Goal: Task Accomplishment & Management: Use online tool/utility

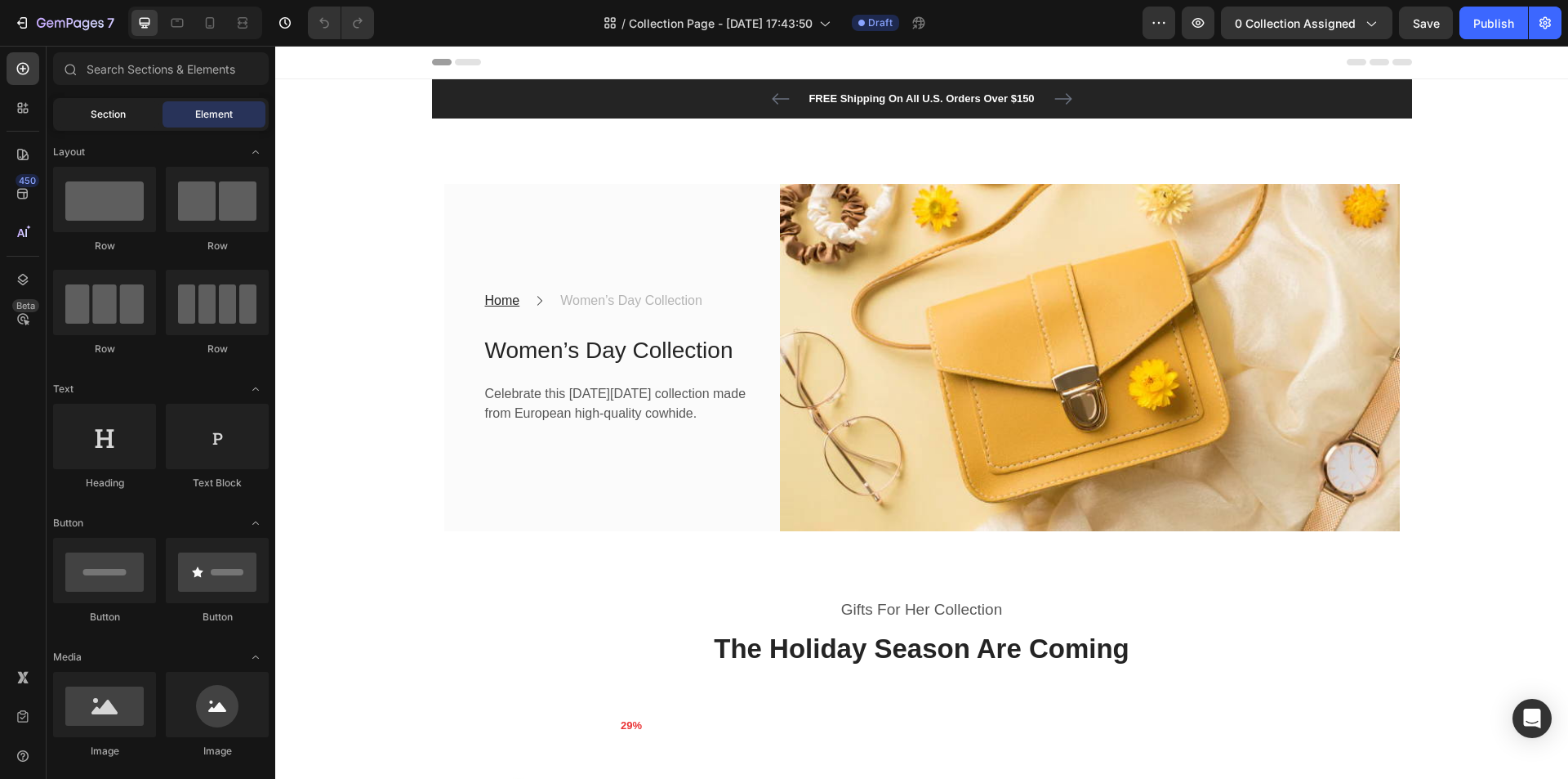
click at [139, 109] on div "Section" at bounding box center [108, 114] width 103 height 26
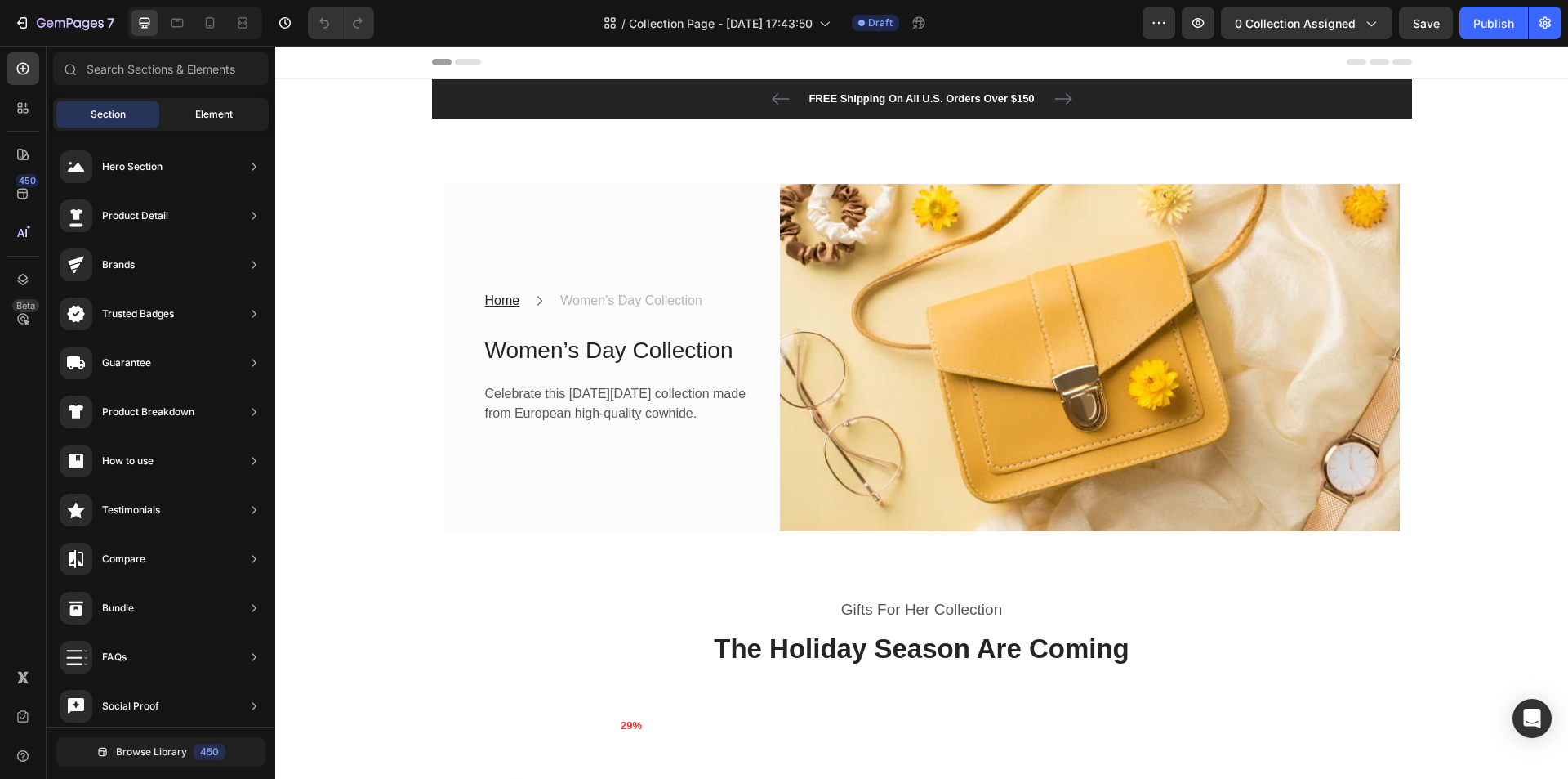
click at [220, 105] on div "Element" at bounding box center [214, 114] width 103 height 26
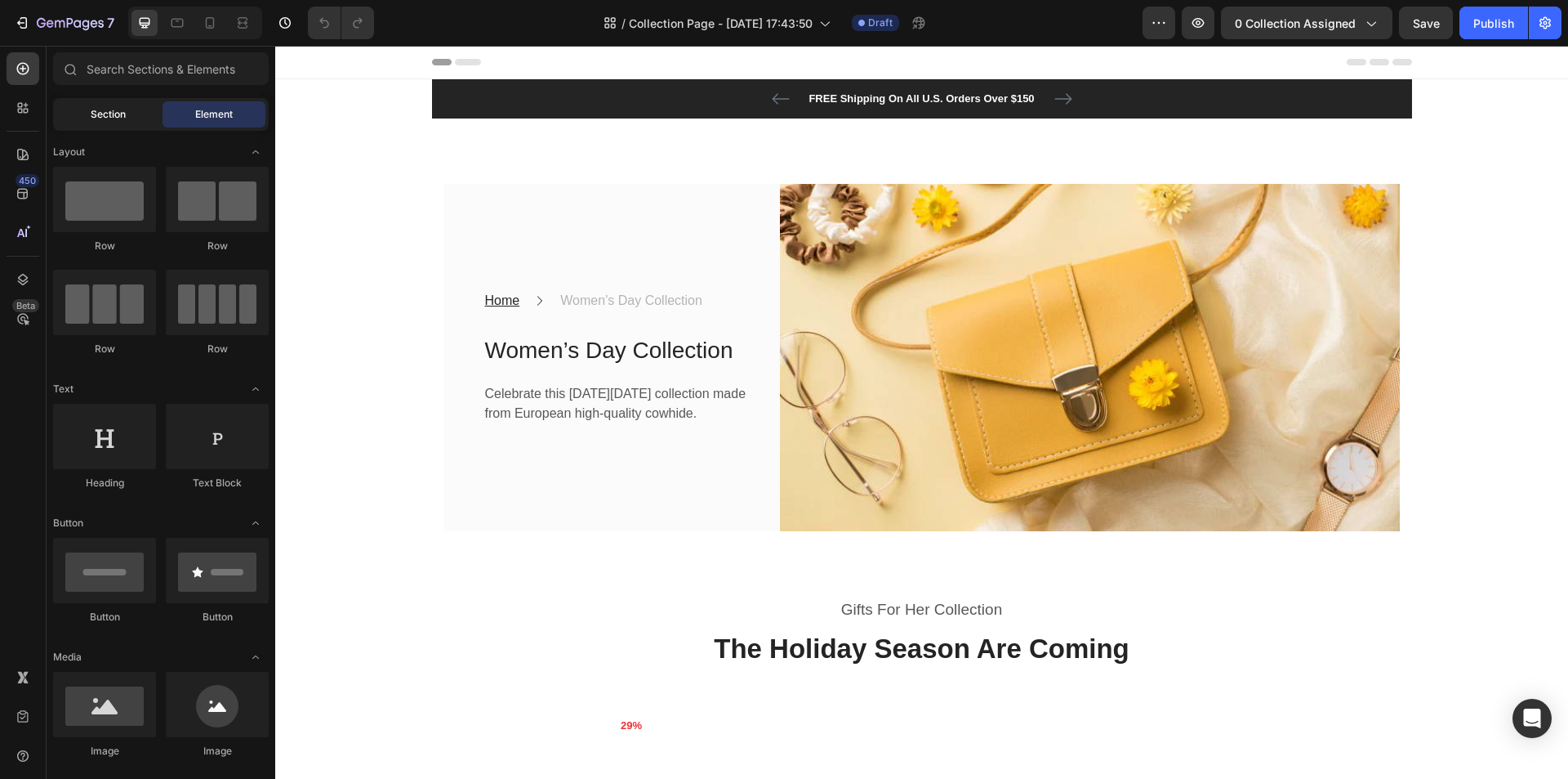
click at [62, 115] on div "Section" at bounding box center [108, 114] width 103 height 26
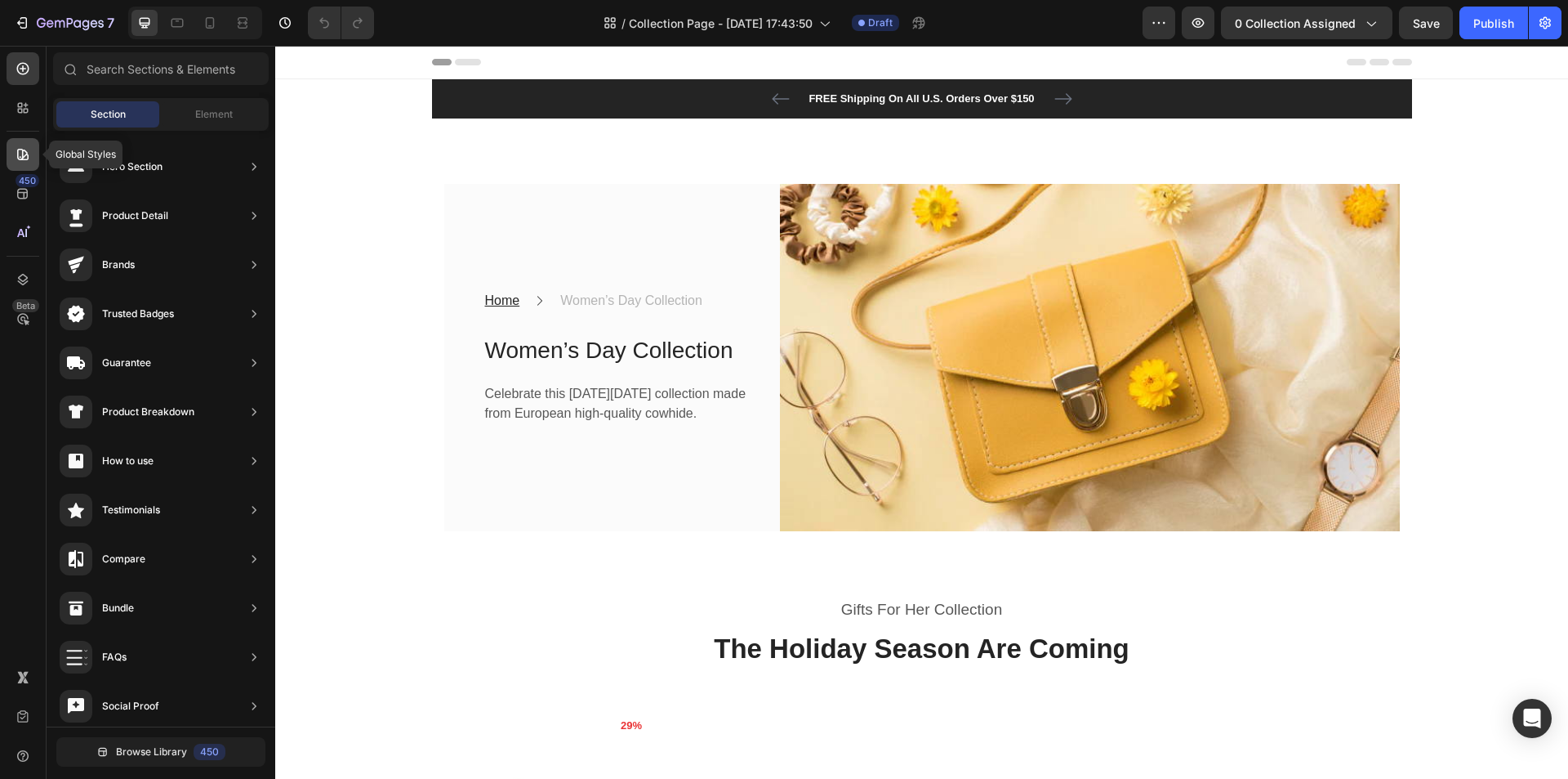
click at [14, 152] on div at bounding box center [23, 154] width 33 height 33
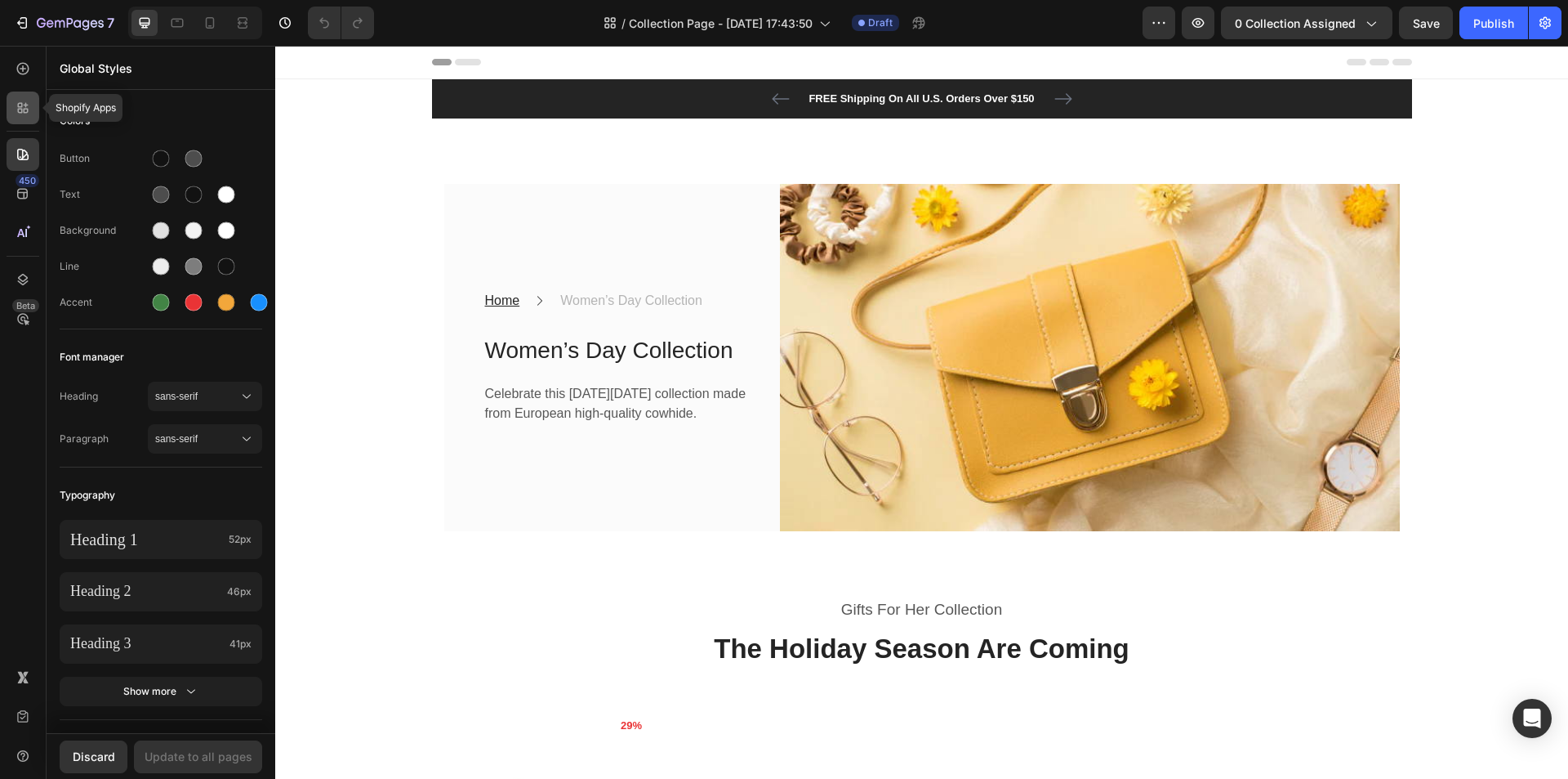
click at [25, 108] on icon at bounding box center [23, 108] width 16 height 16
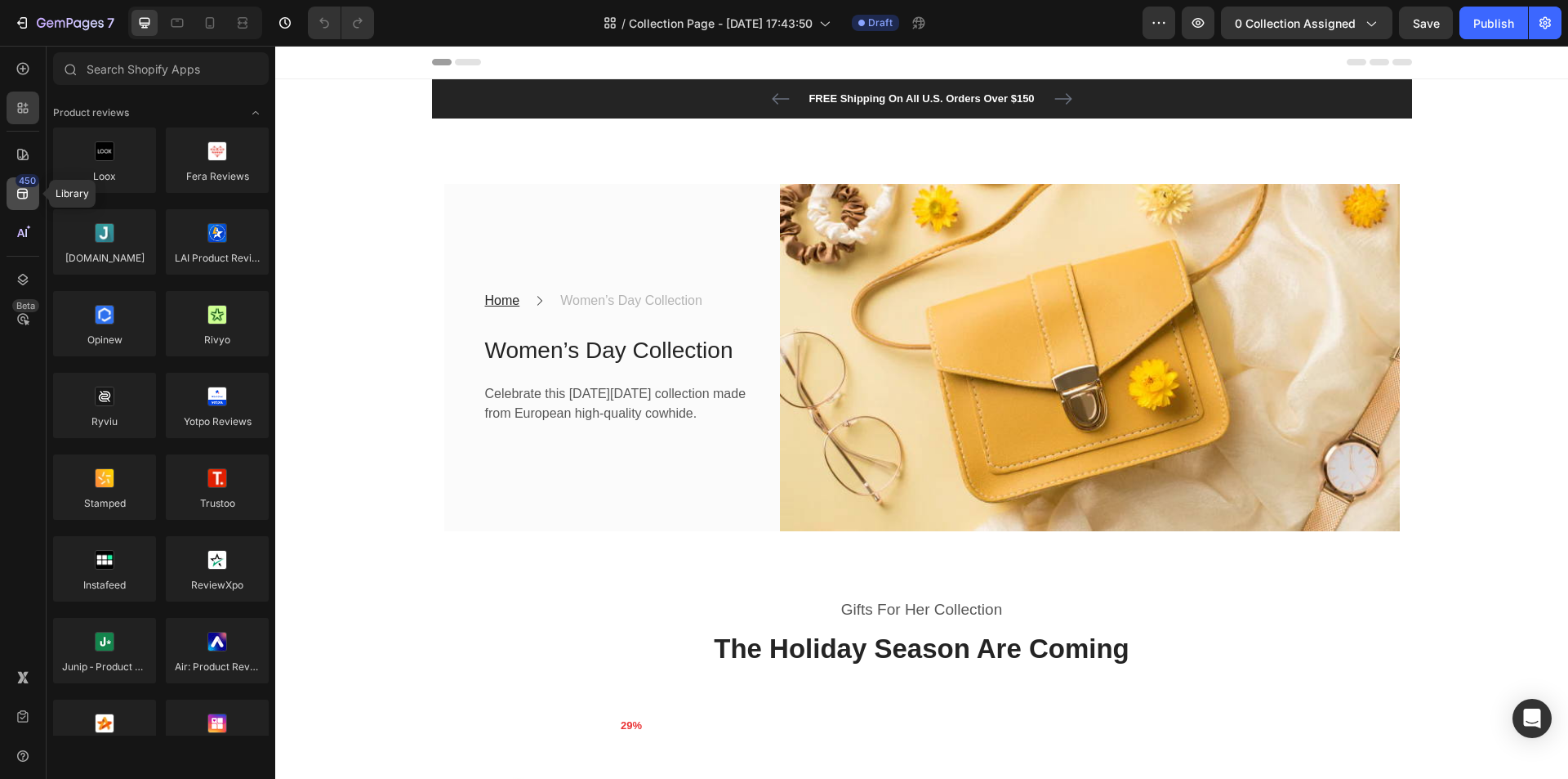
click at [19, 189] on icon at bounding box center [22, 194] width 11 height 11
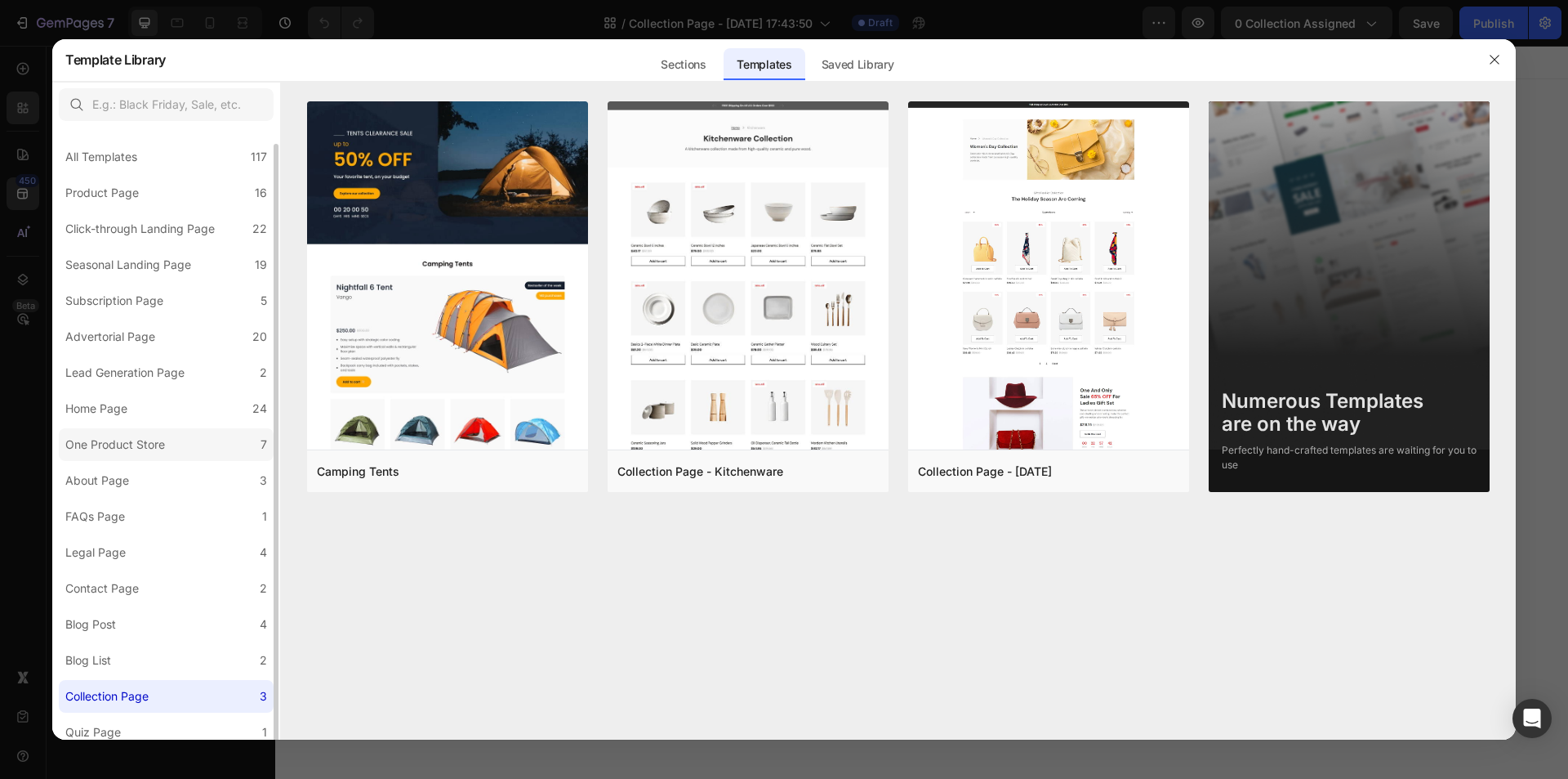
scroll to position [8, 0]
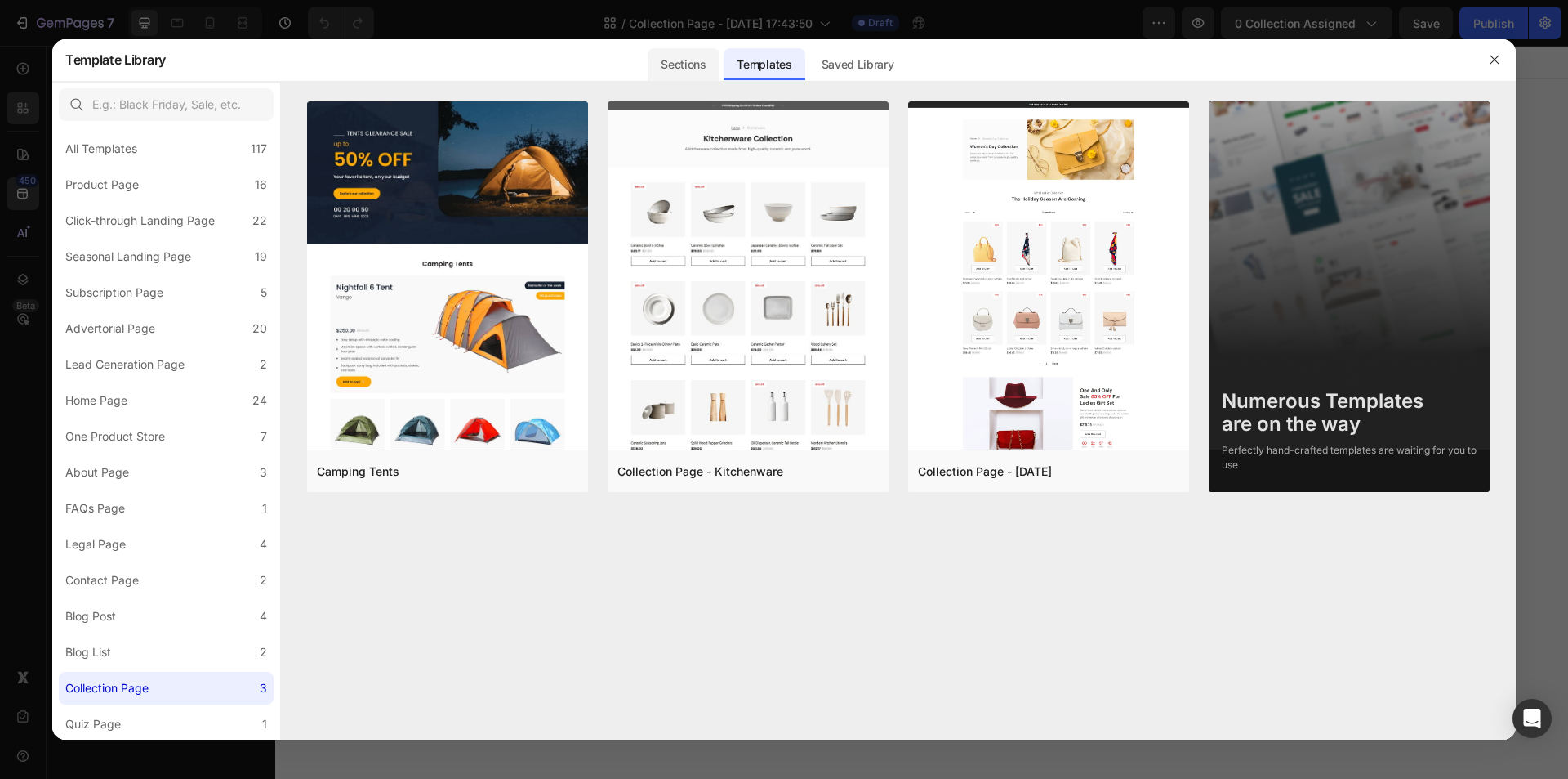
click at [679, 76] on div "Sections" at bounding box center [683, 64] width 71 height 33
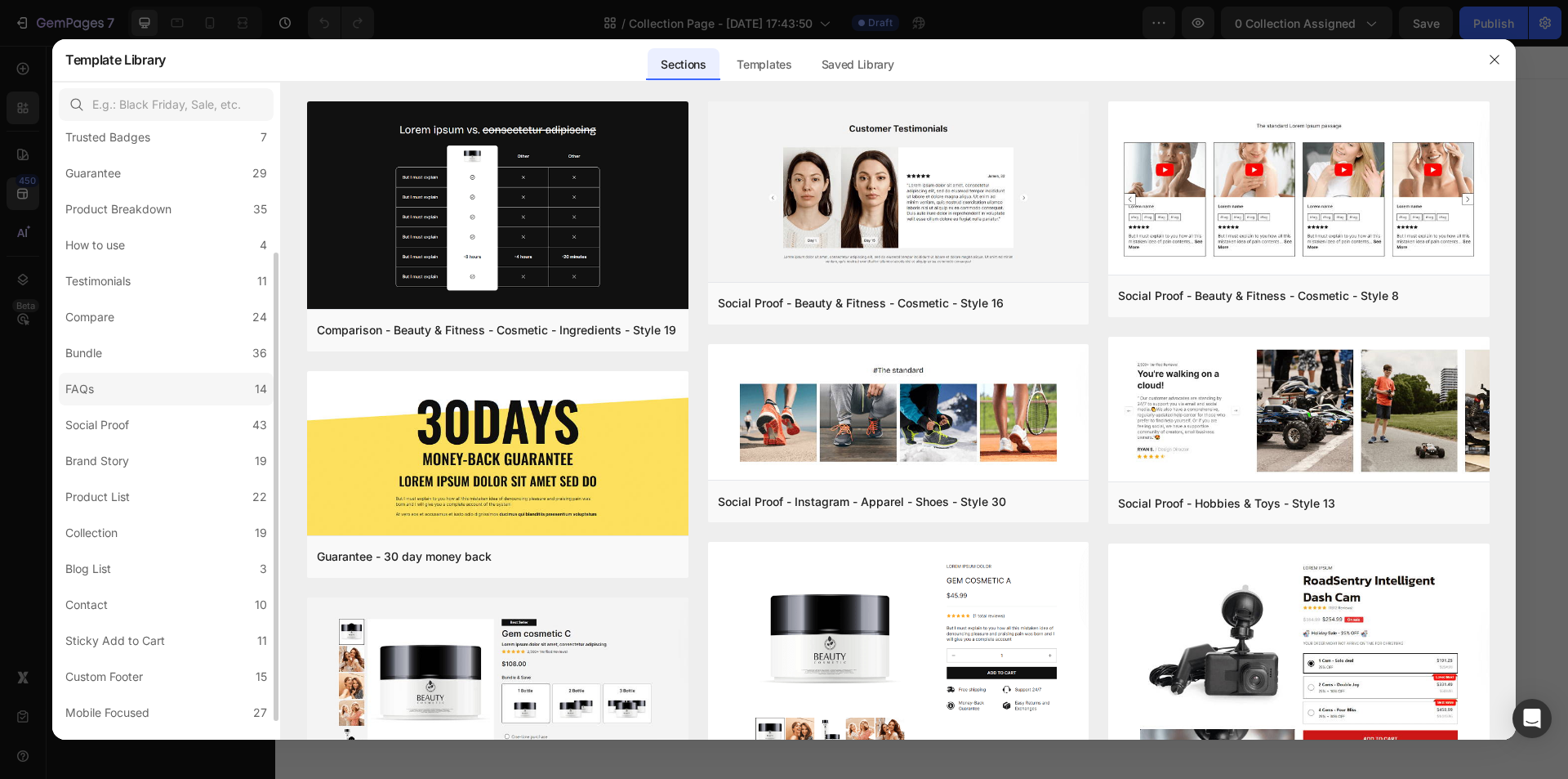
scroll to position [188, 0]
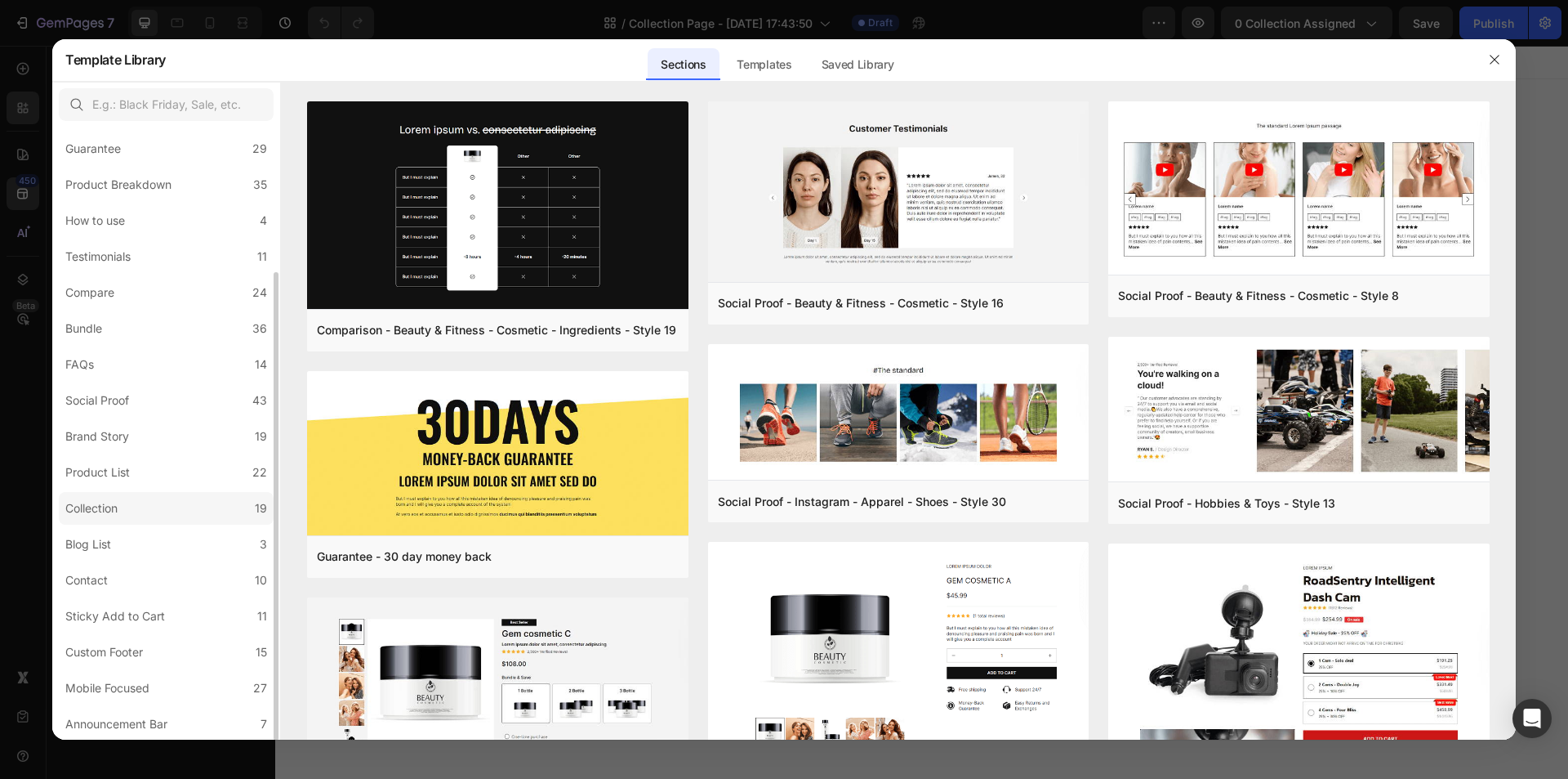
click at [115, 508] on div "Collection" at bounding box center [92, 508] width 52 height 19
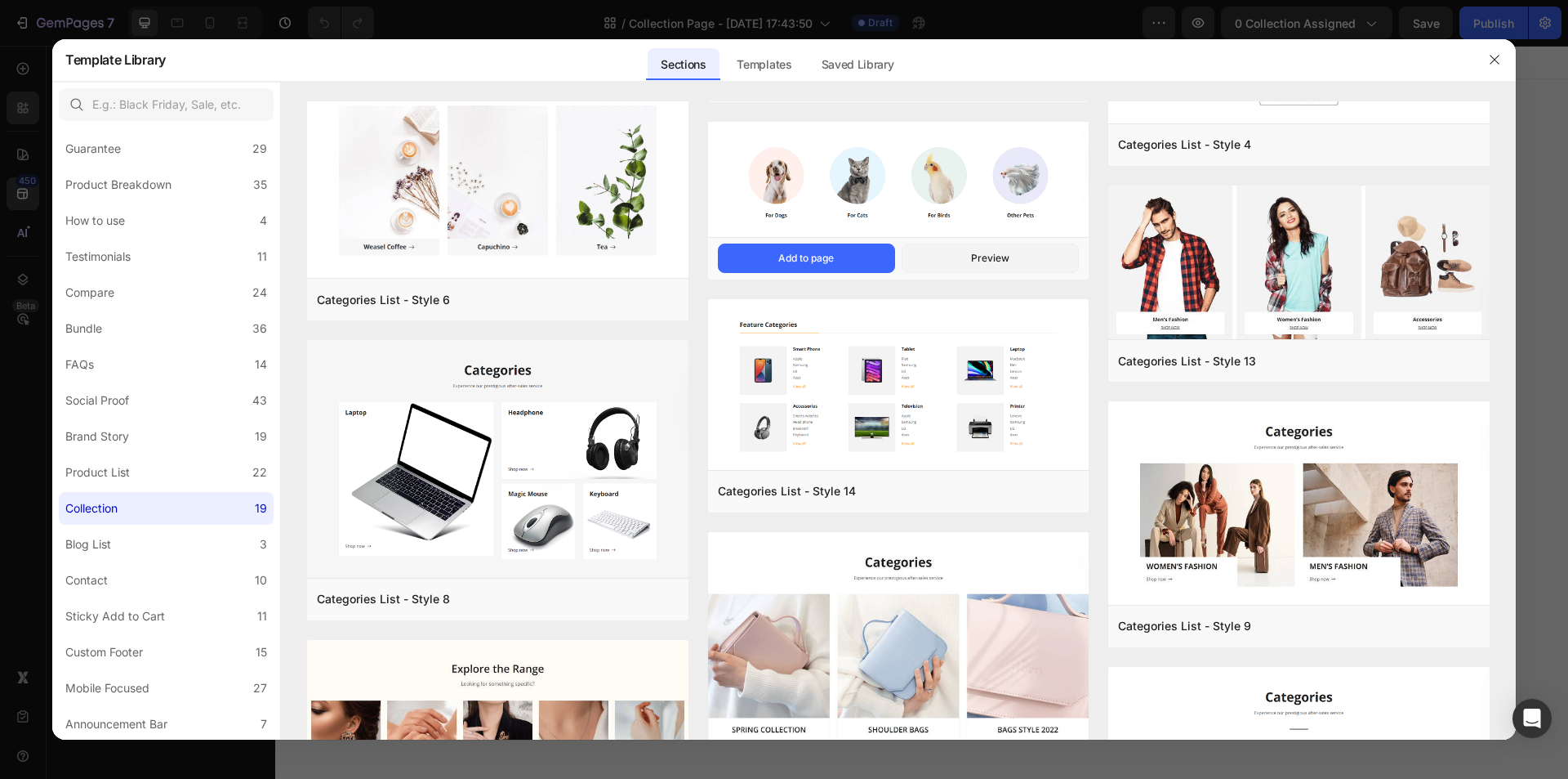
scroll to position [0, 0]
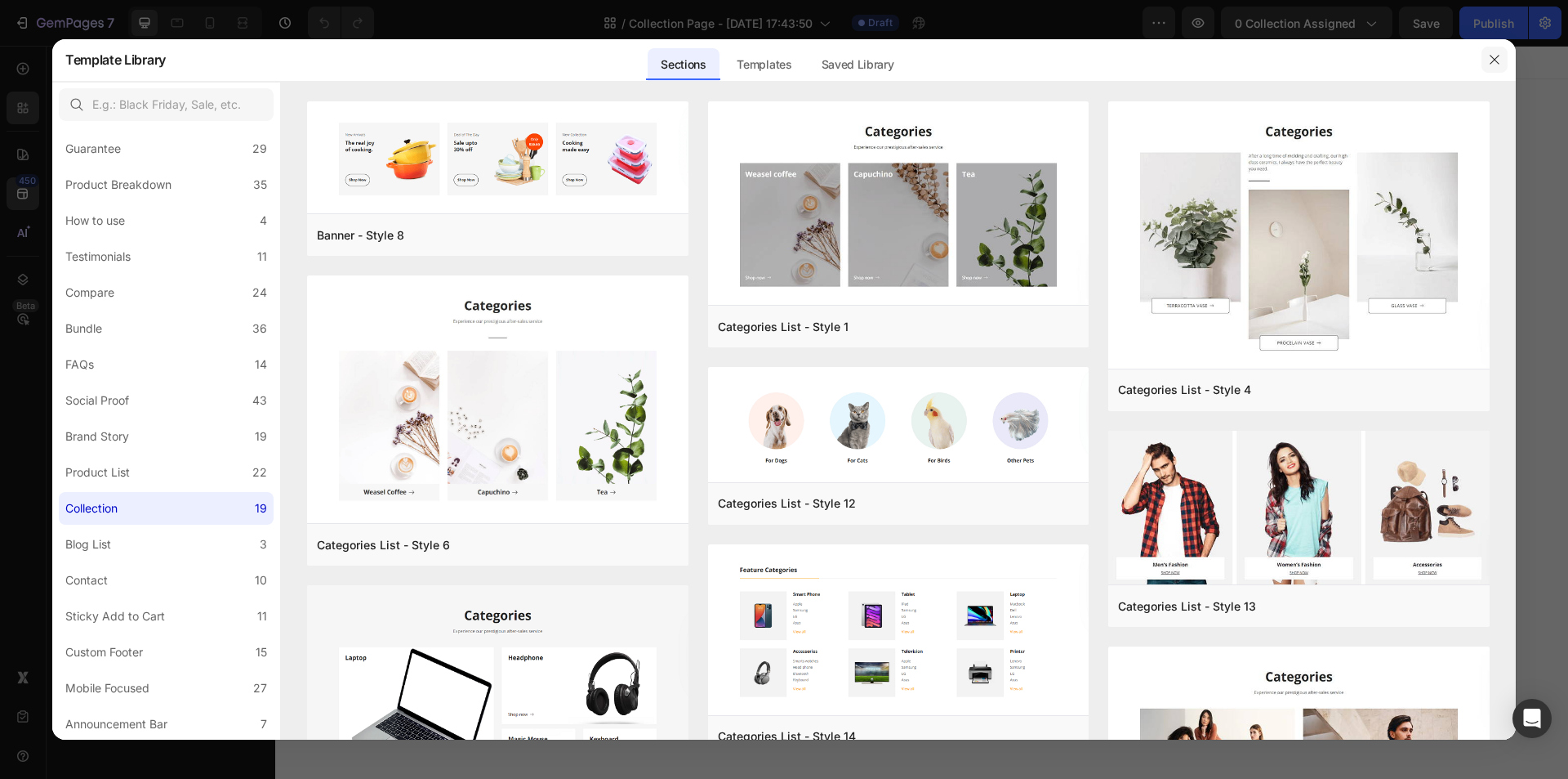
click at [1497, 63] on icon "button" at bounding box center [1494, 59] width 9 height 9
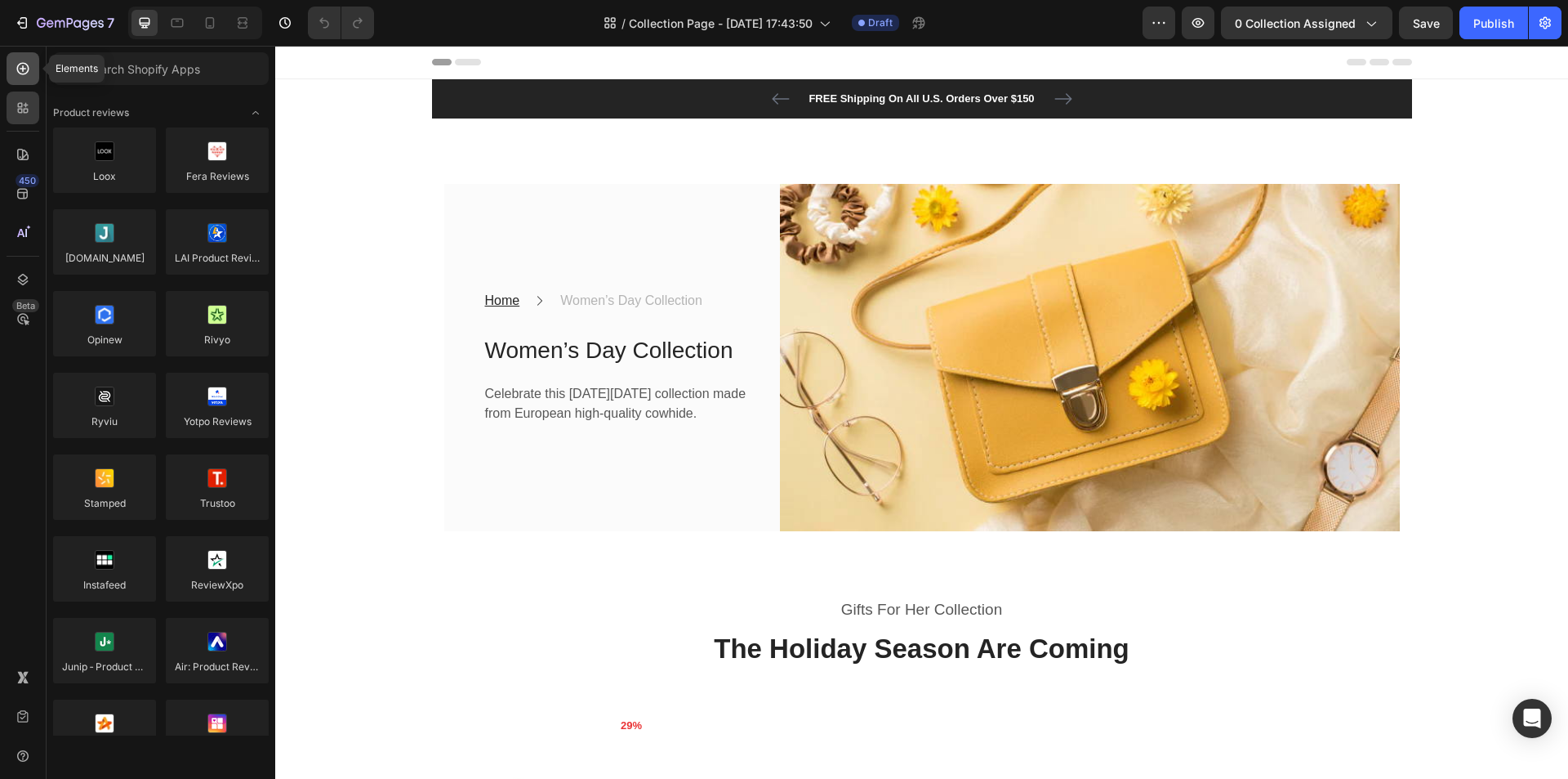
click at [11, 77] on div at bounding box center [23, 68] width 33 height 33
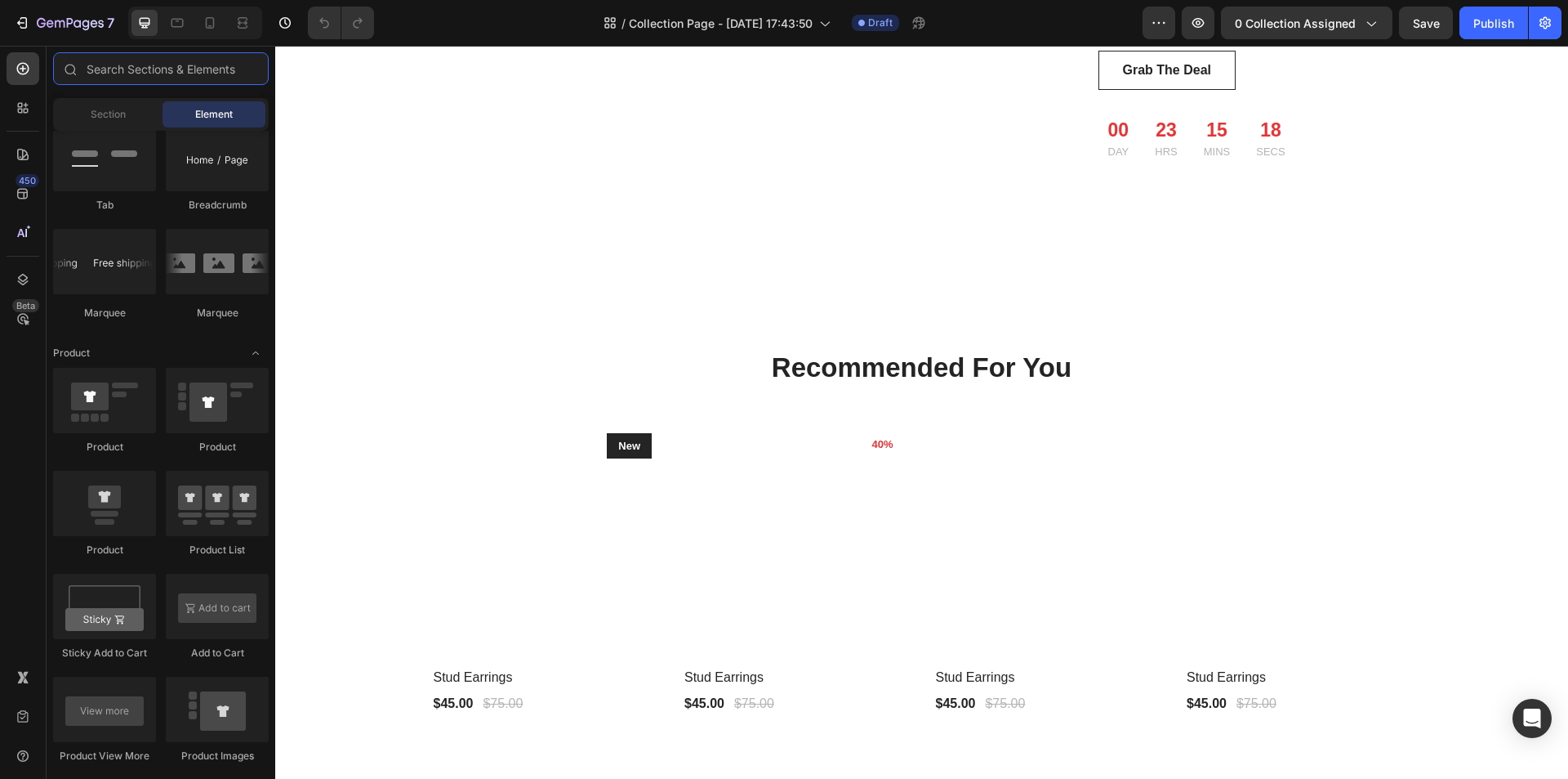
scroll to position [899, 0]
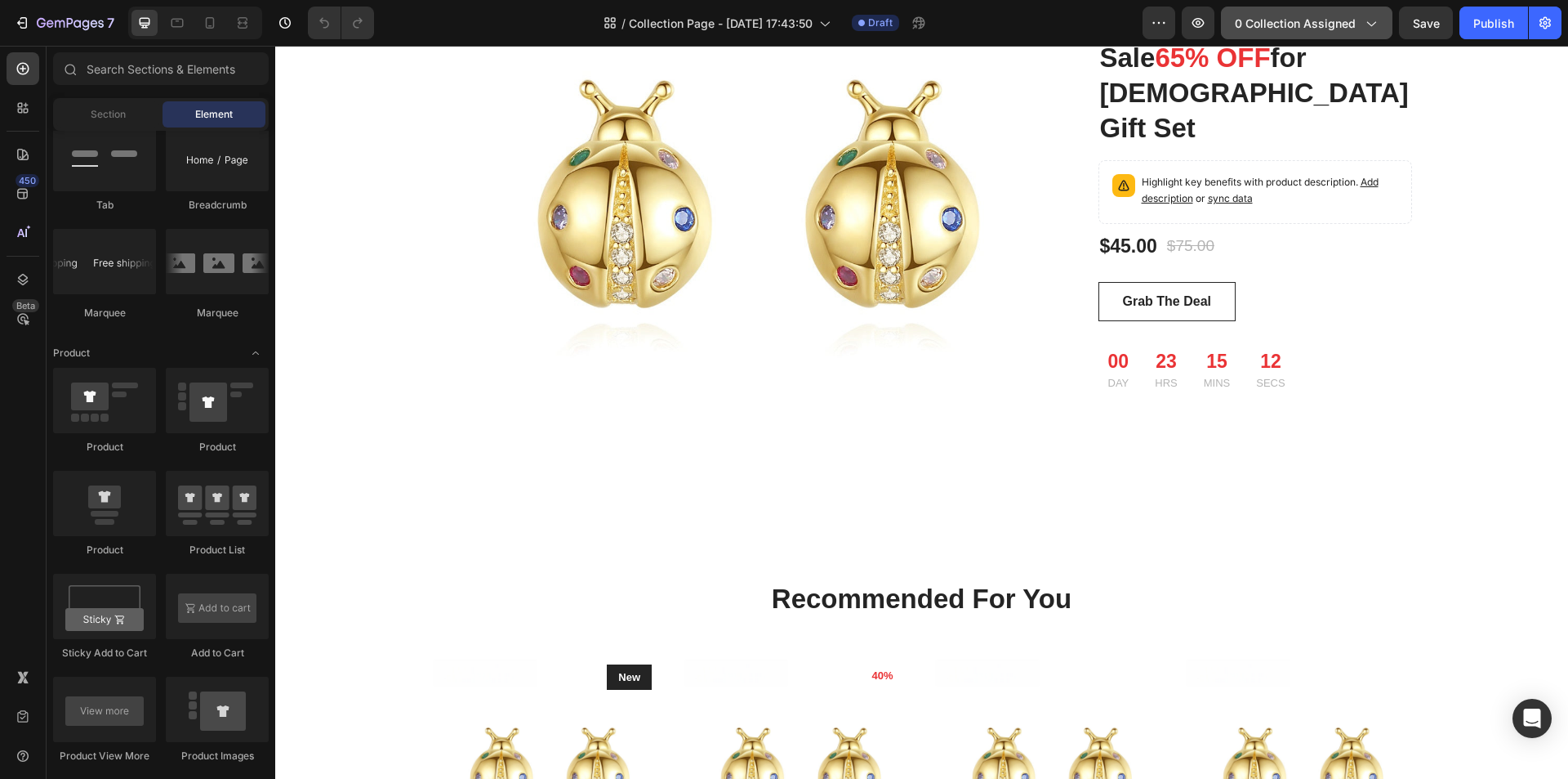
click at [1290, 28] on span "0 collection assigned" at bounding box center [1295, 24] width 121 height 17
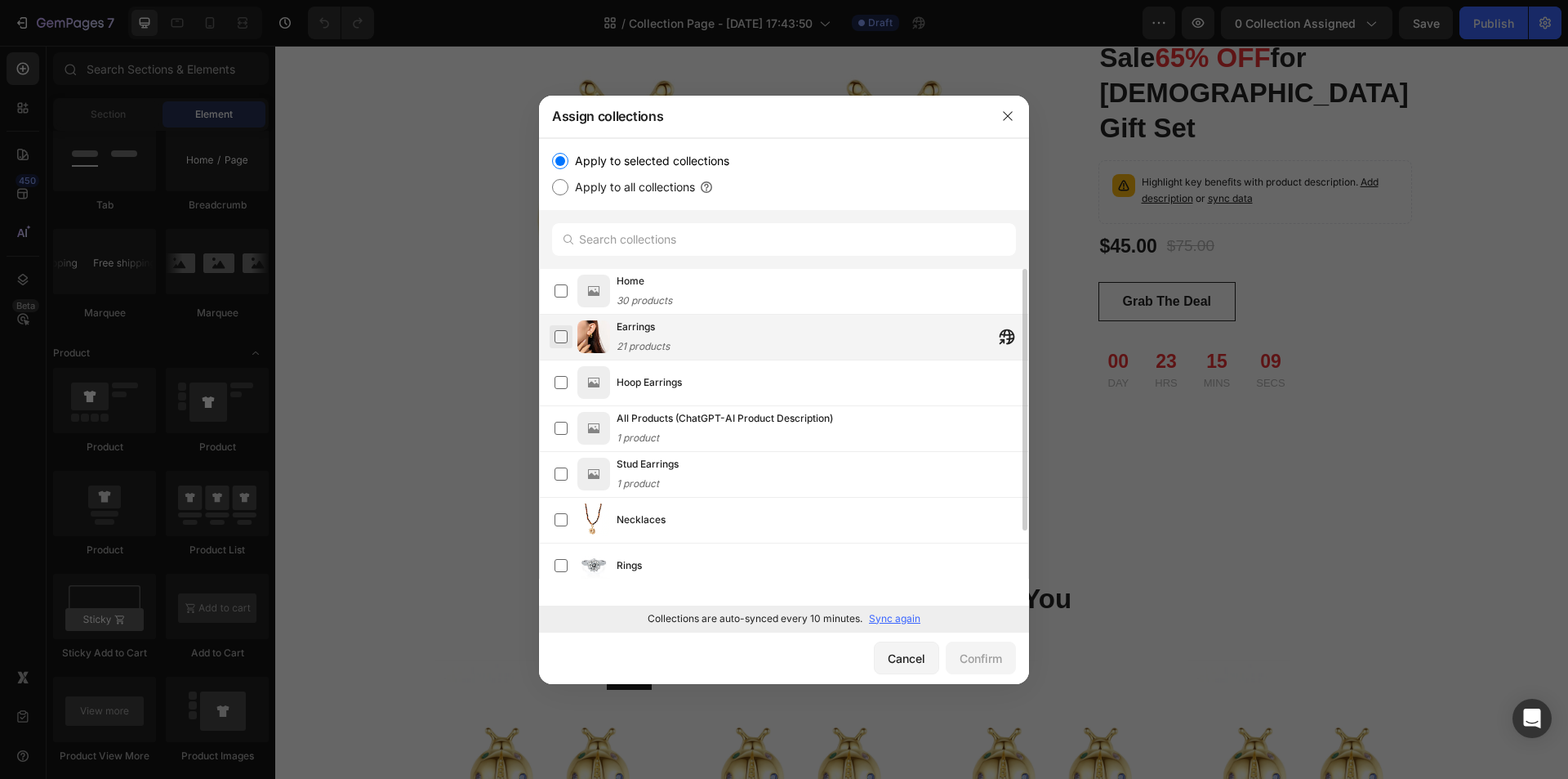
click at [565, 333] on label at bounding box center [561, 337] width 13 height 13
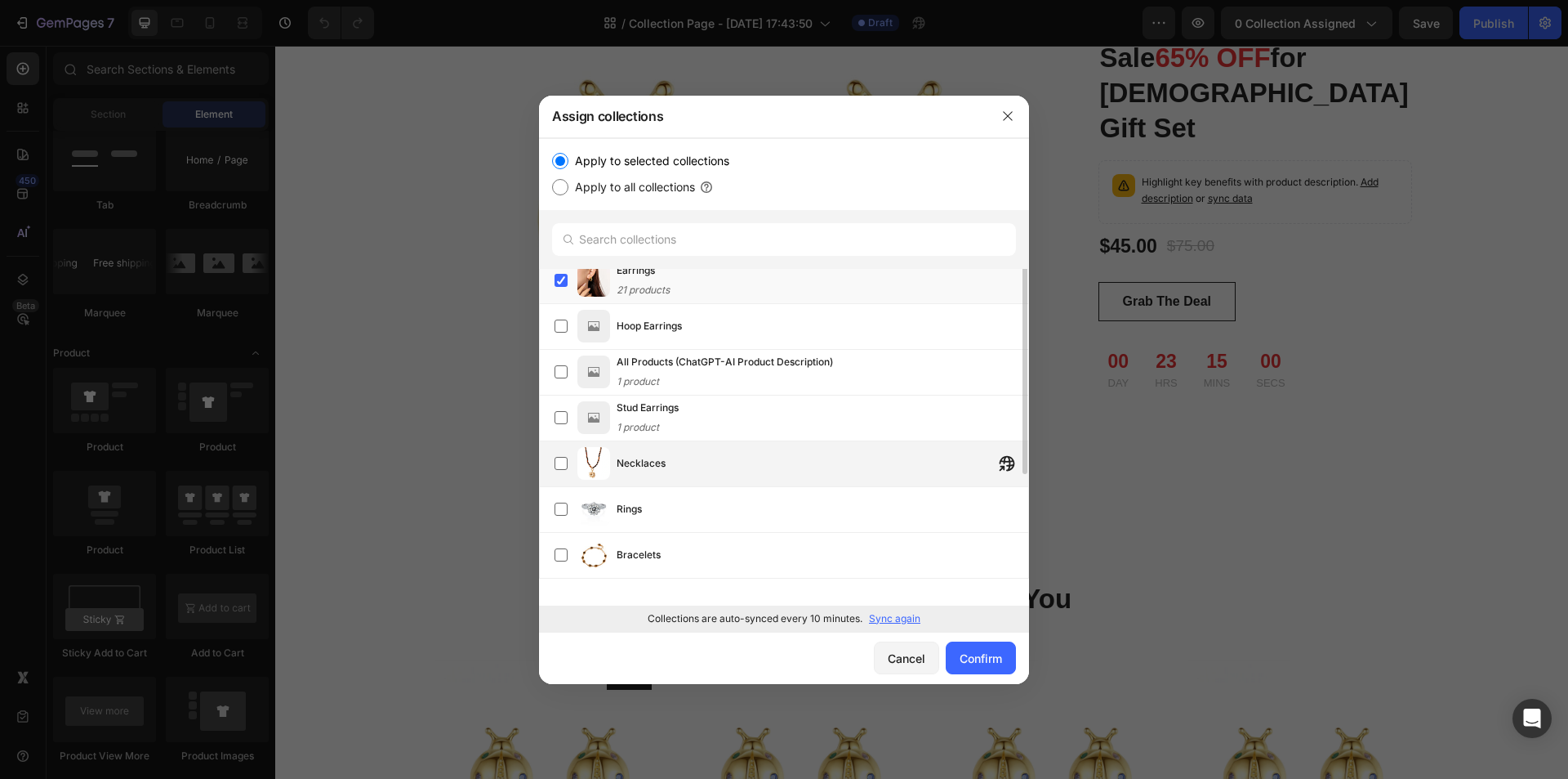
scroll to position [0, 0]
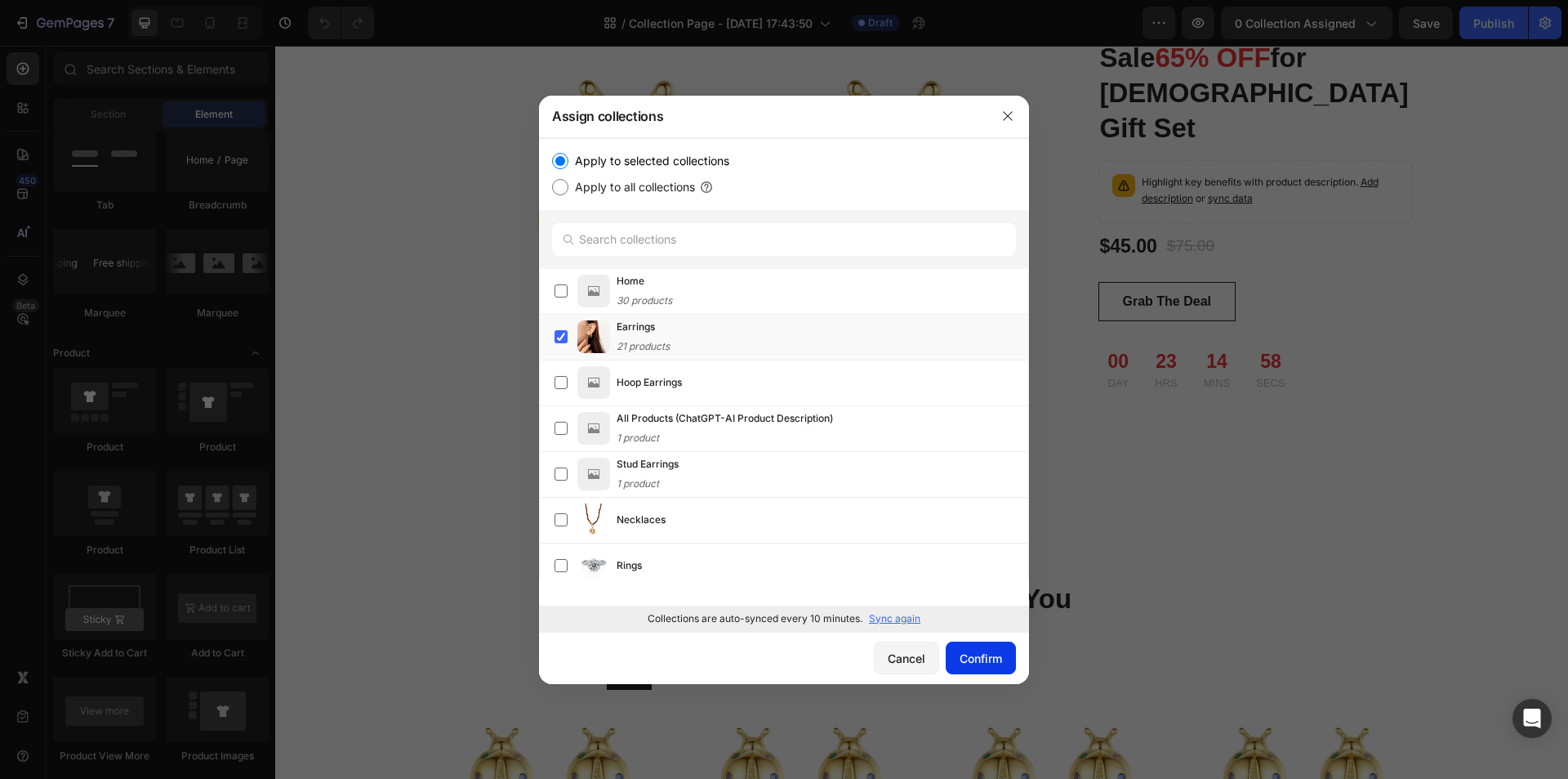
click at [989, 665] on div "Confirm" at bounding box center [981, 658] width 43 height 17
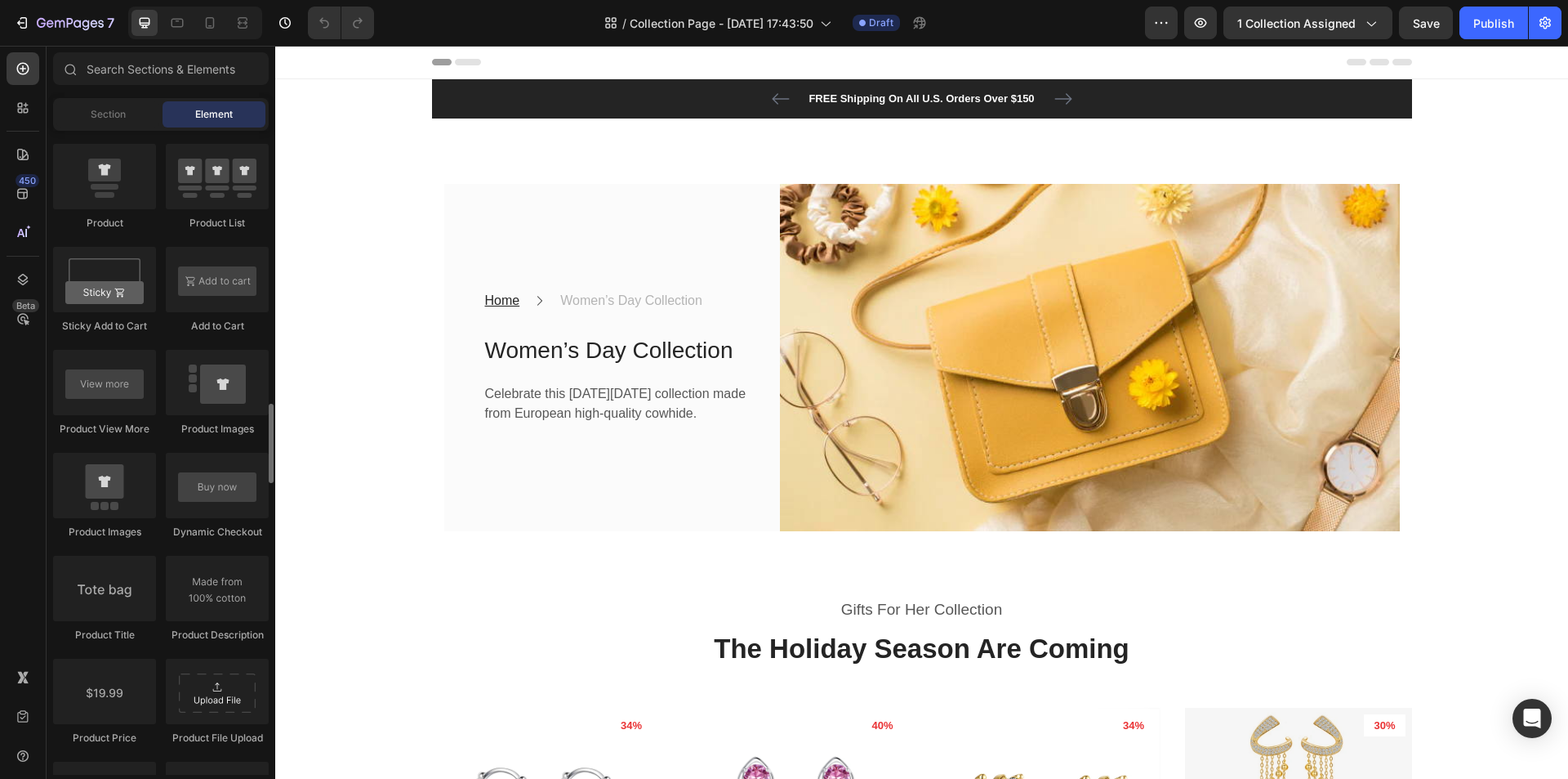
scroll to position [1961, 0]
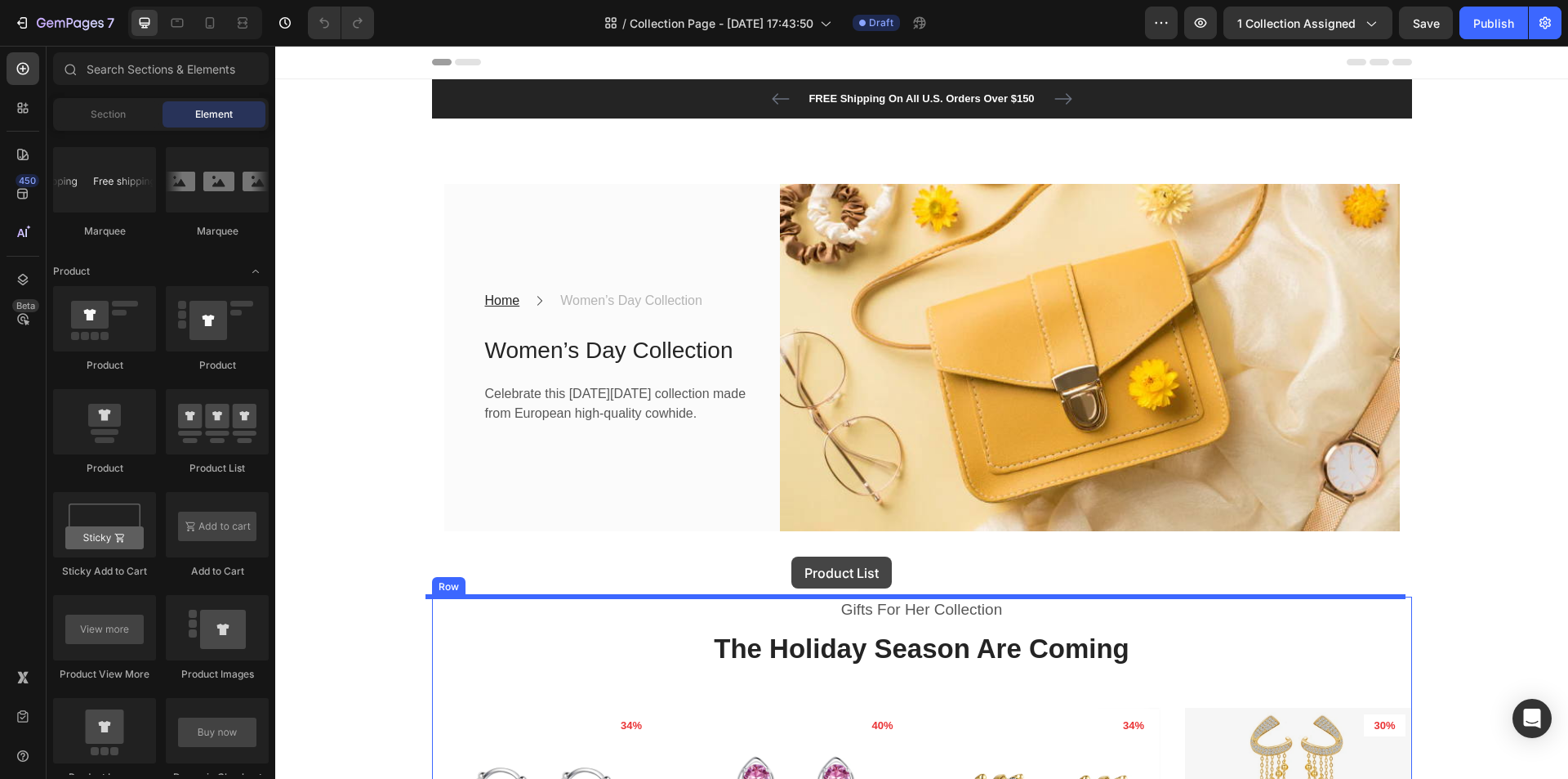
drag, startPoint x: 486, startPoint y: 467, endPoint x: 791, endPoint y: 556, distance: 317.7
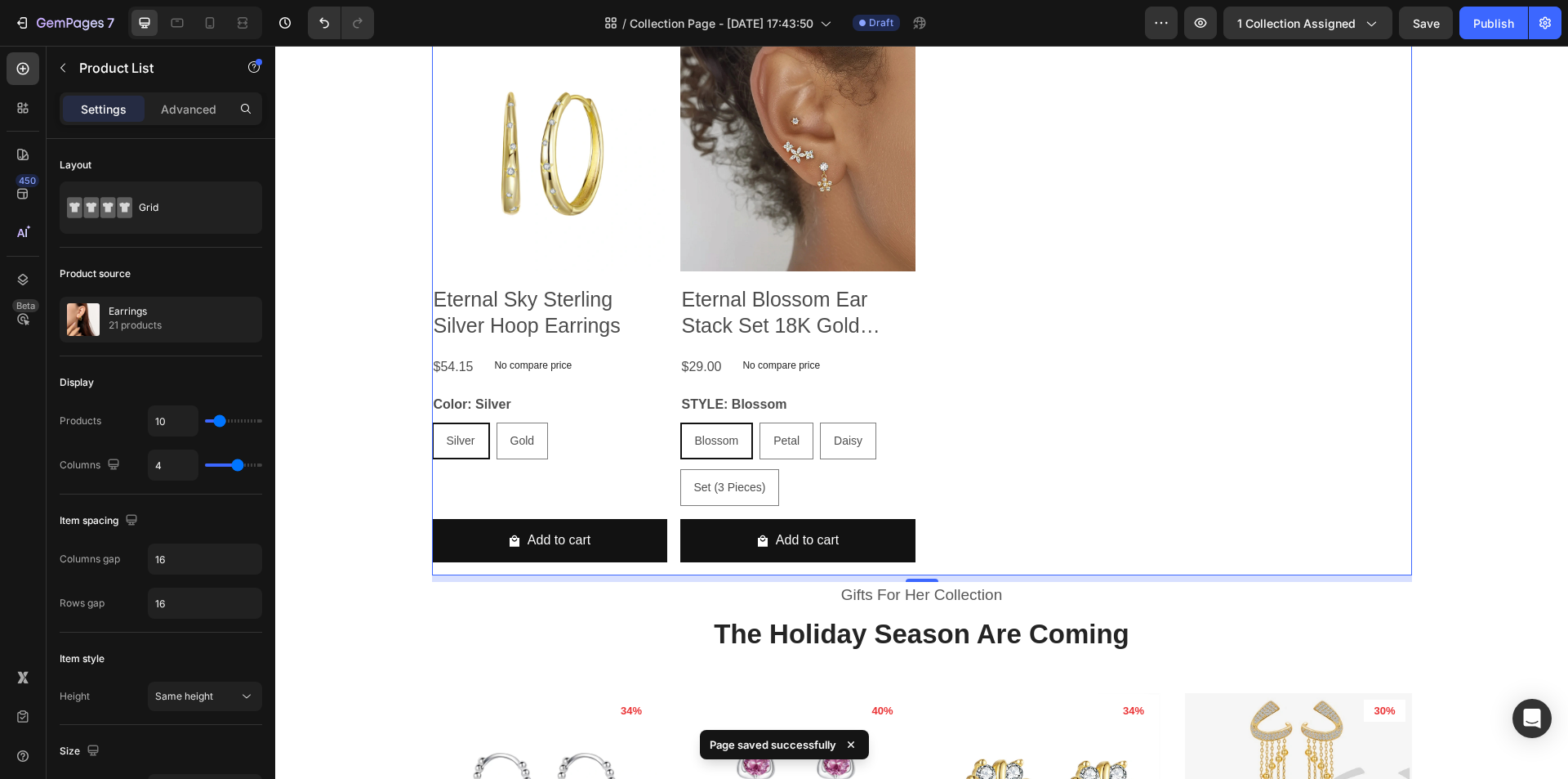
scroll to position [1716, 0]
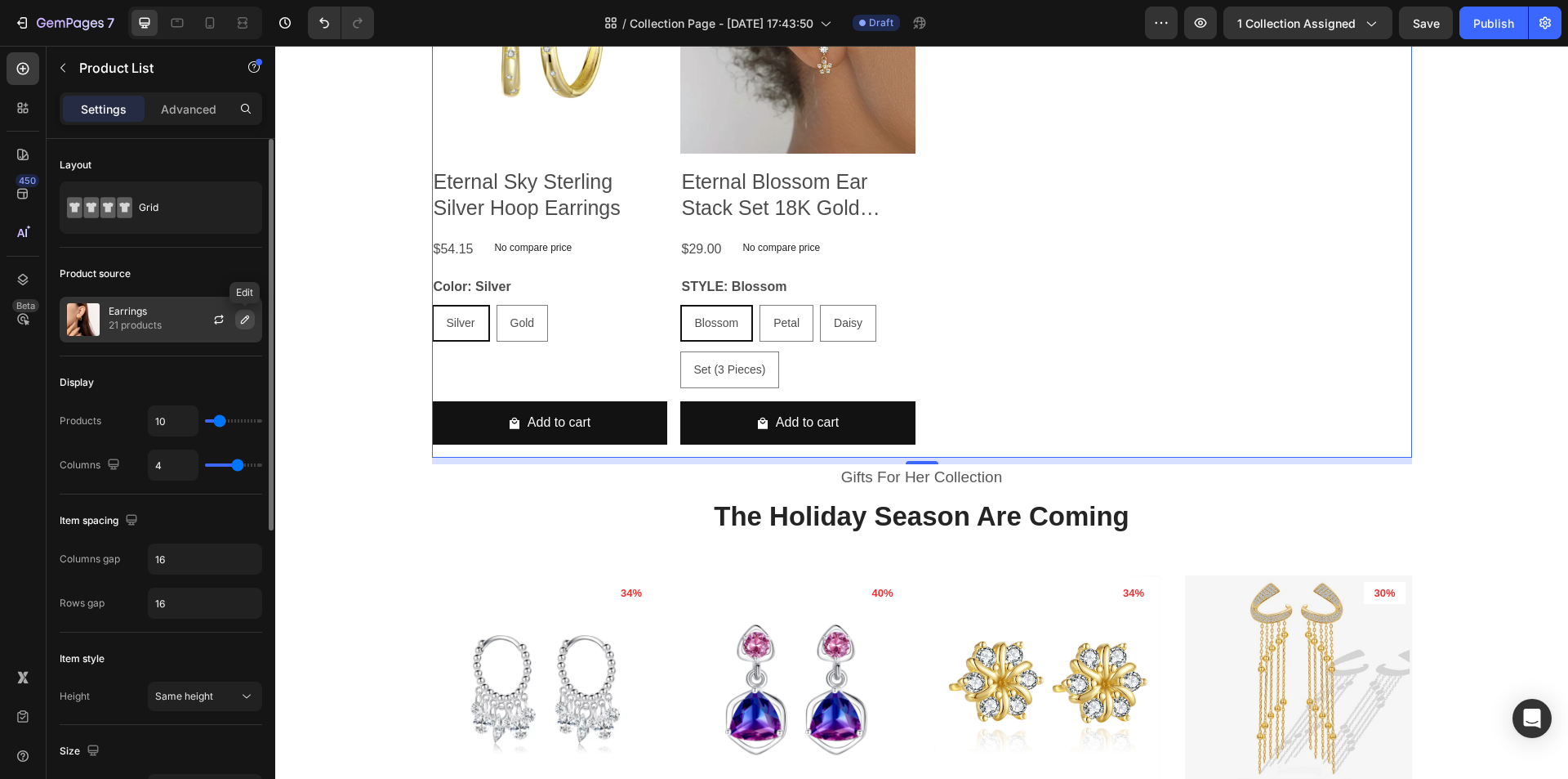
click at [249, 321] on icon "button" at bounding box center [245, 319] width 13 height 13
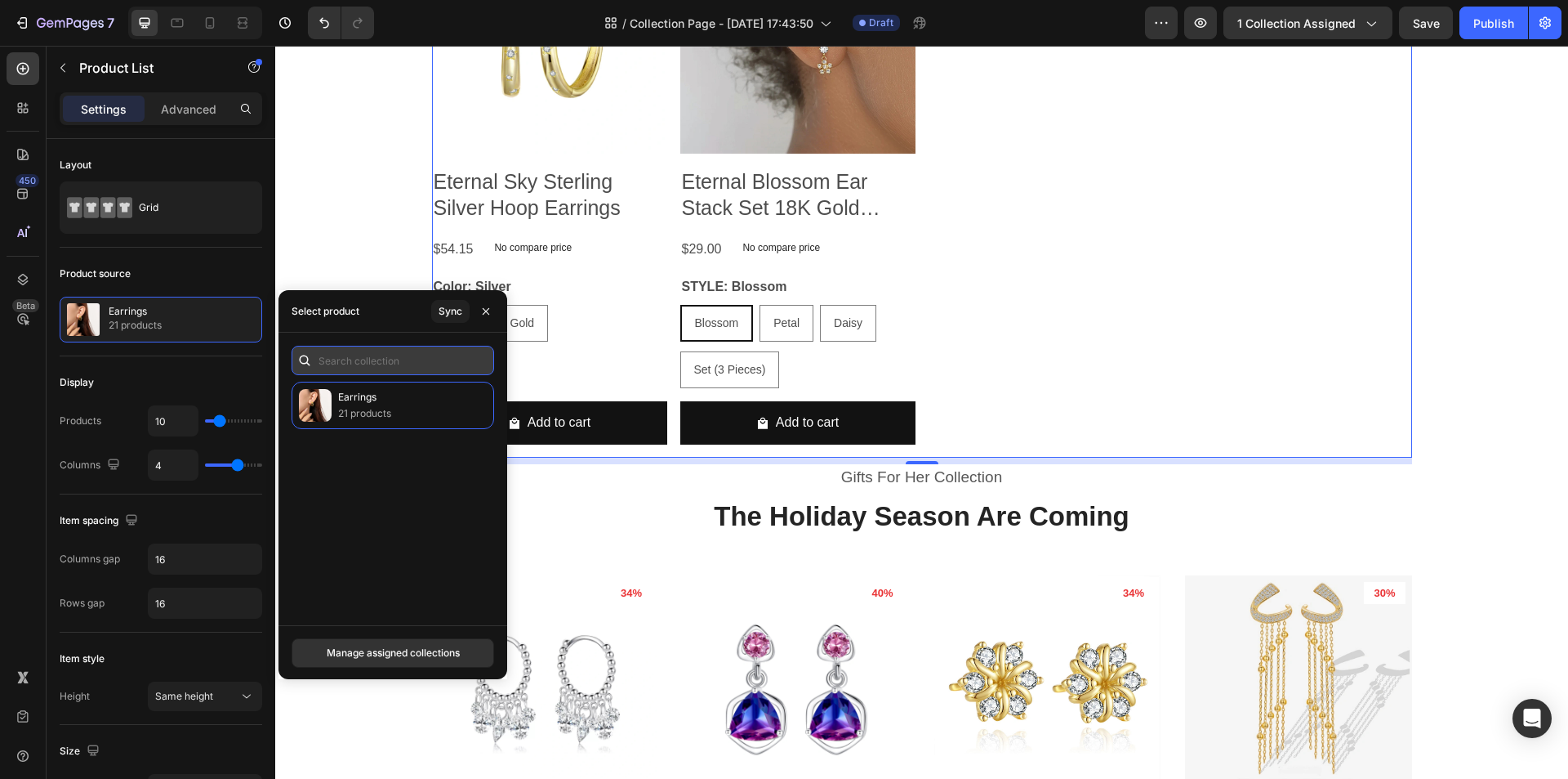
click at [411, 358] on input "text" at bounding box center [392, 360] width 202 height 29
click at [485, 311] on icon "button" at bounding box center [486, 312] width 13 height 13
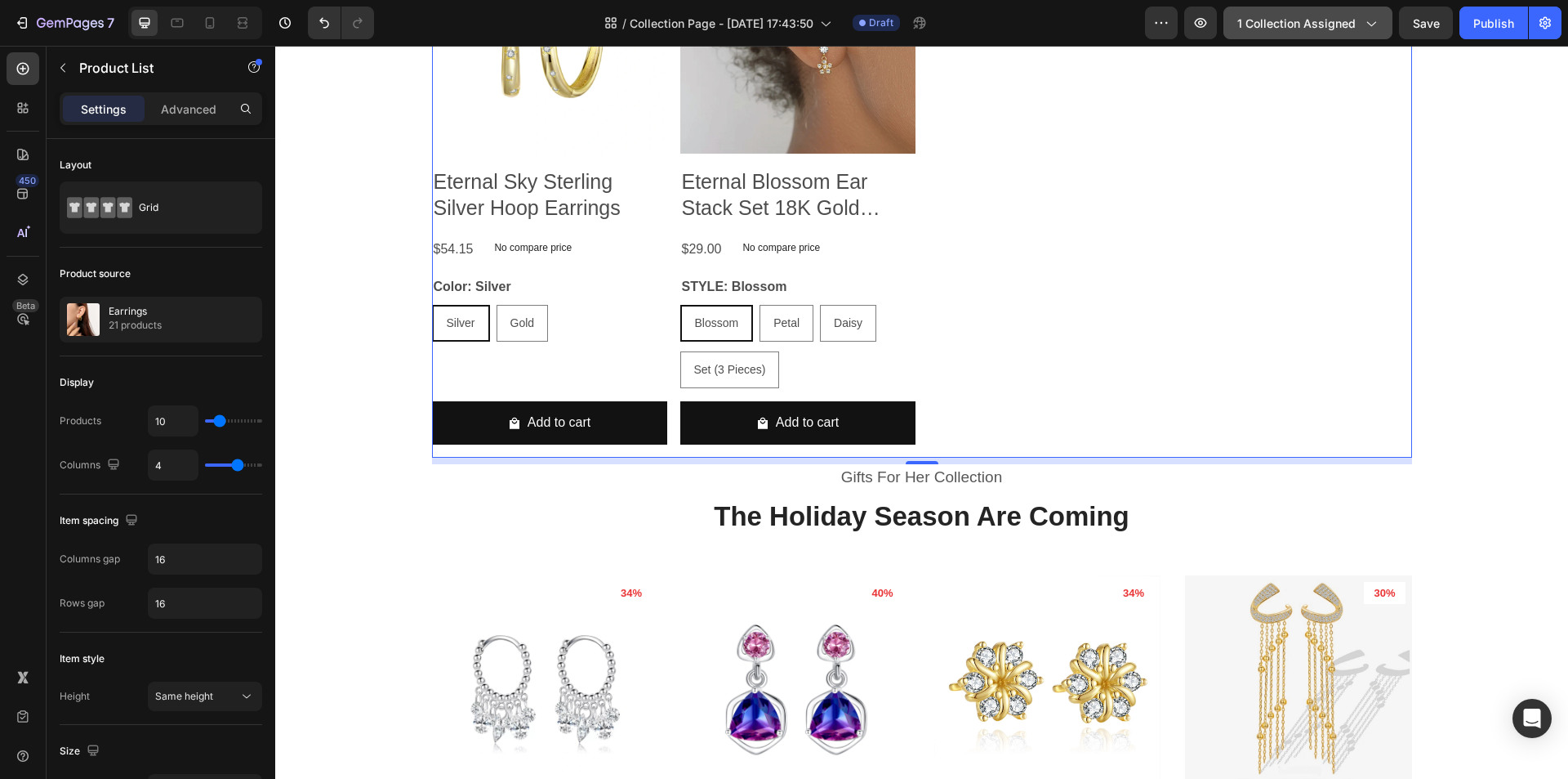
click at [1306, 29] on span "1 collection assigned" at bounding box center [1296, 24] width 118 height 17
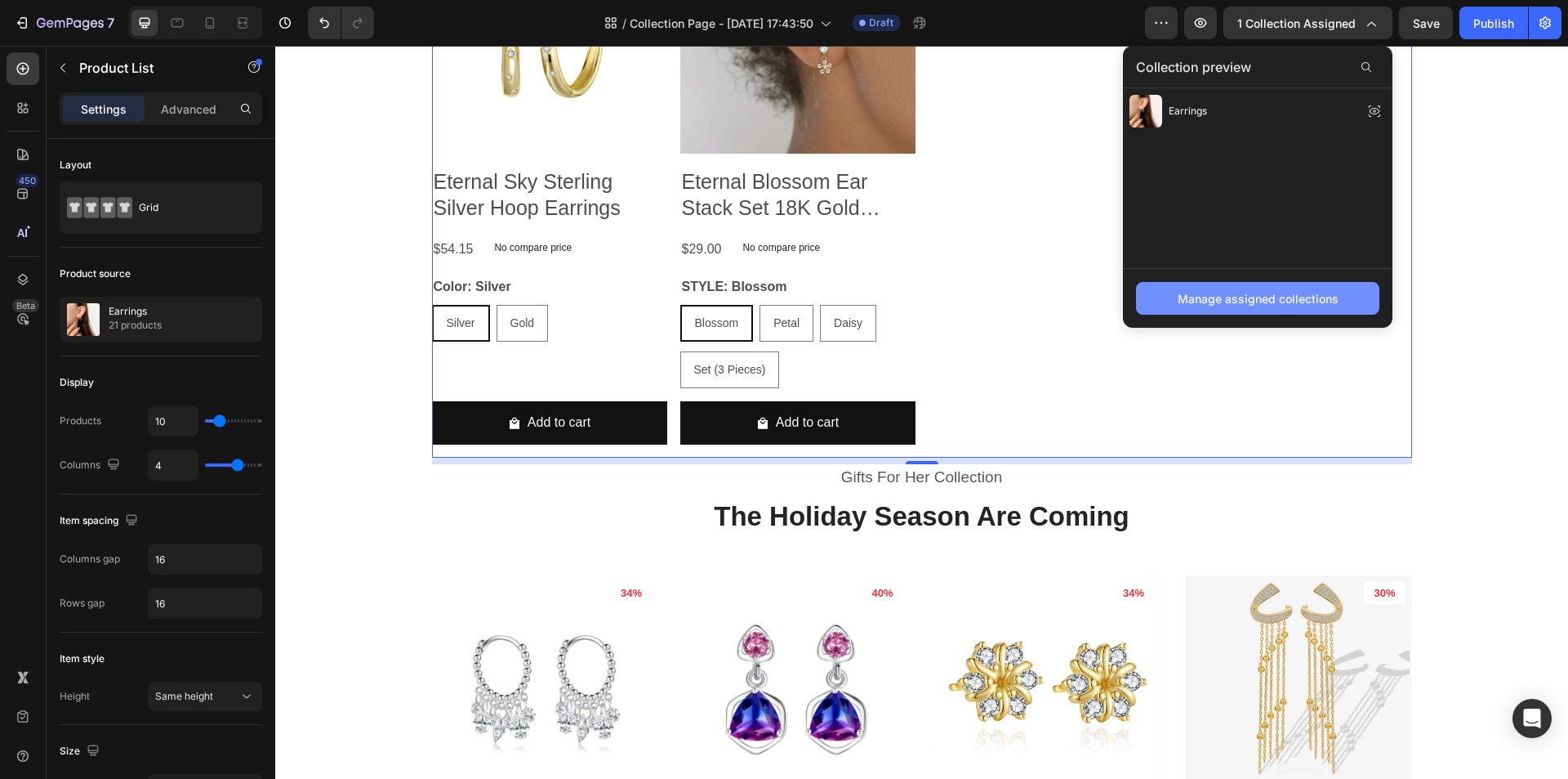
click at [1211, 295] on div "Manage assigned collections" at bounding box center [1258, 298] width 161 height 17
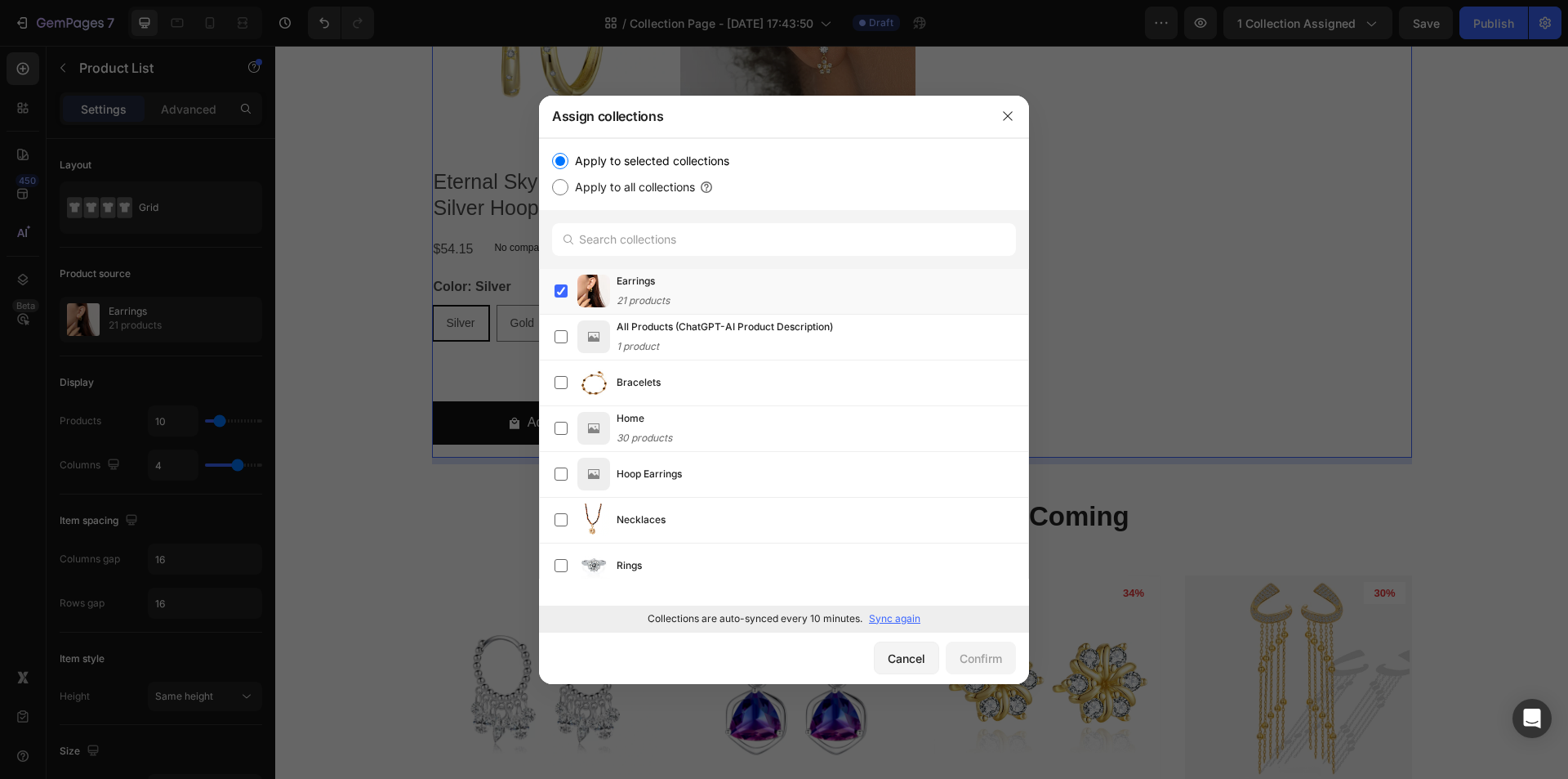
click at [616, 184] on label "Apply to all collections" at bounding box center [632, 187] width 127 height 19
click at [569, 184] on input "Apply to all collections" at bounding box center [559, 187] width 16 height 16
radio input "true"
click at [624, 163] on label "Apply to selected collections" at bounding box center [649, 161] width 161 height 19
click at [569, 163] on input "Apply to selected collections" at bounding box center [559, 161] width 16 height 16
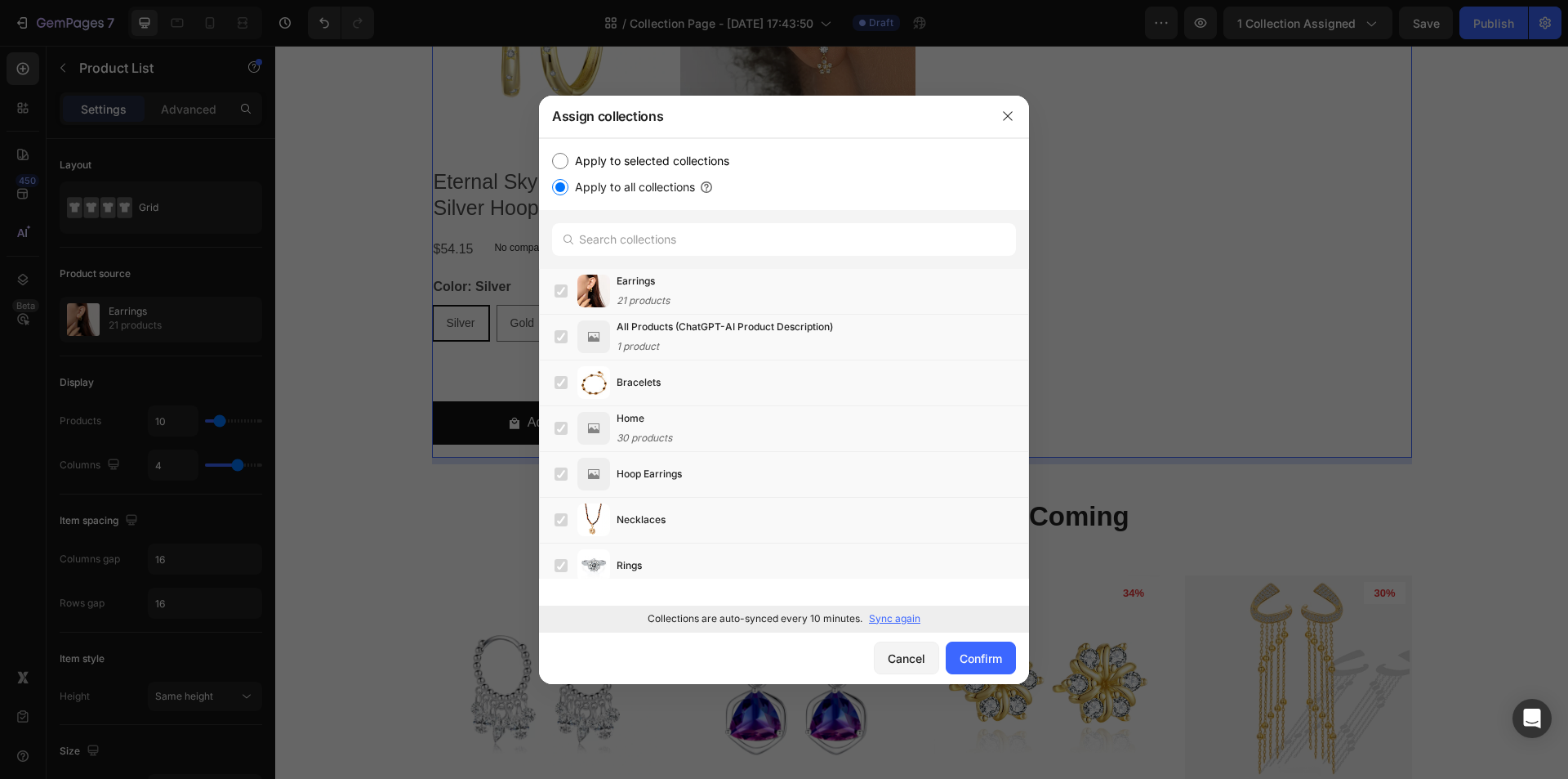
radio input "true"
click at [996, 289] on button "button" at bounding box center [1006, 291] width 29 height 29
click at [880, 624] on p "Sync again" at bounding box center [894, 618] width 51 height 15
click at [568, 334] on label at bounding box center [561, 337] width 13 height 13
click at [560, 287] on label at bounding box center [561, 291] width 13 height 13
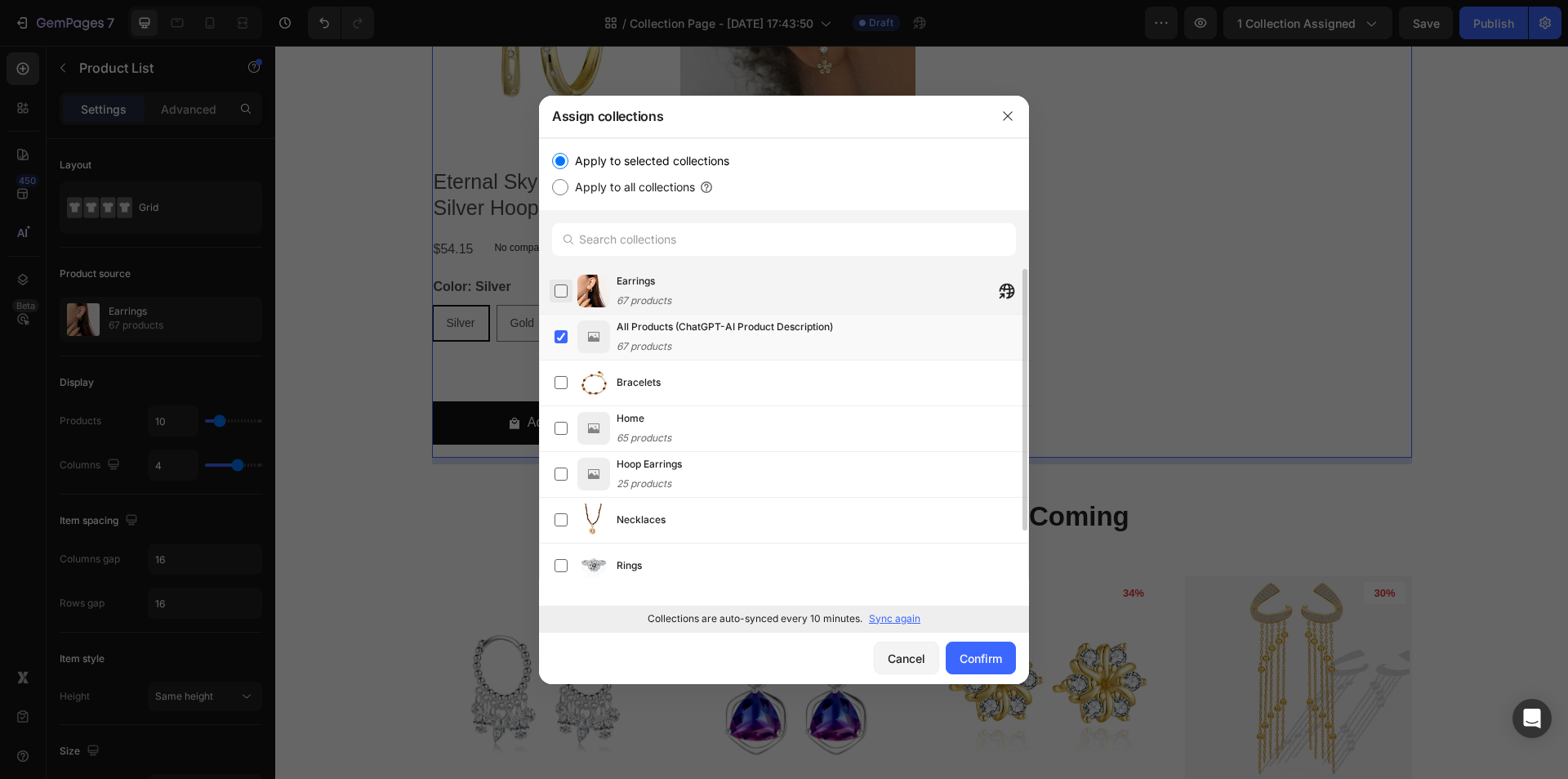
click at [560, 287] on label at bounding box center [561, 291] width 13 height 13
click at [560, 337] on label at bounding box center [561, 337] width 13 height 13
click at [998, 658] on div "Confirm" at bounding box center [981, 658] width 43 height 17
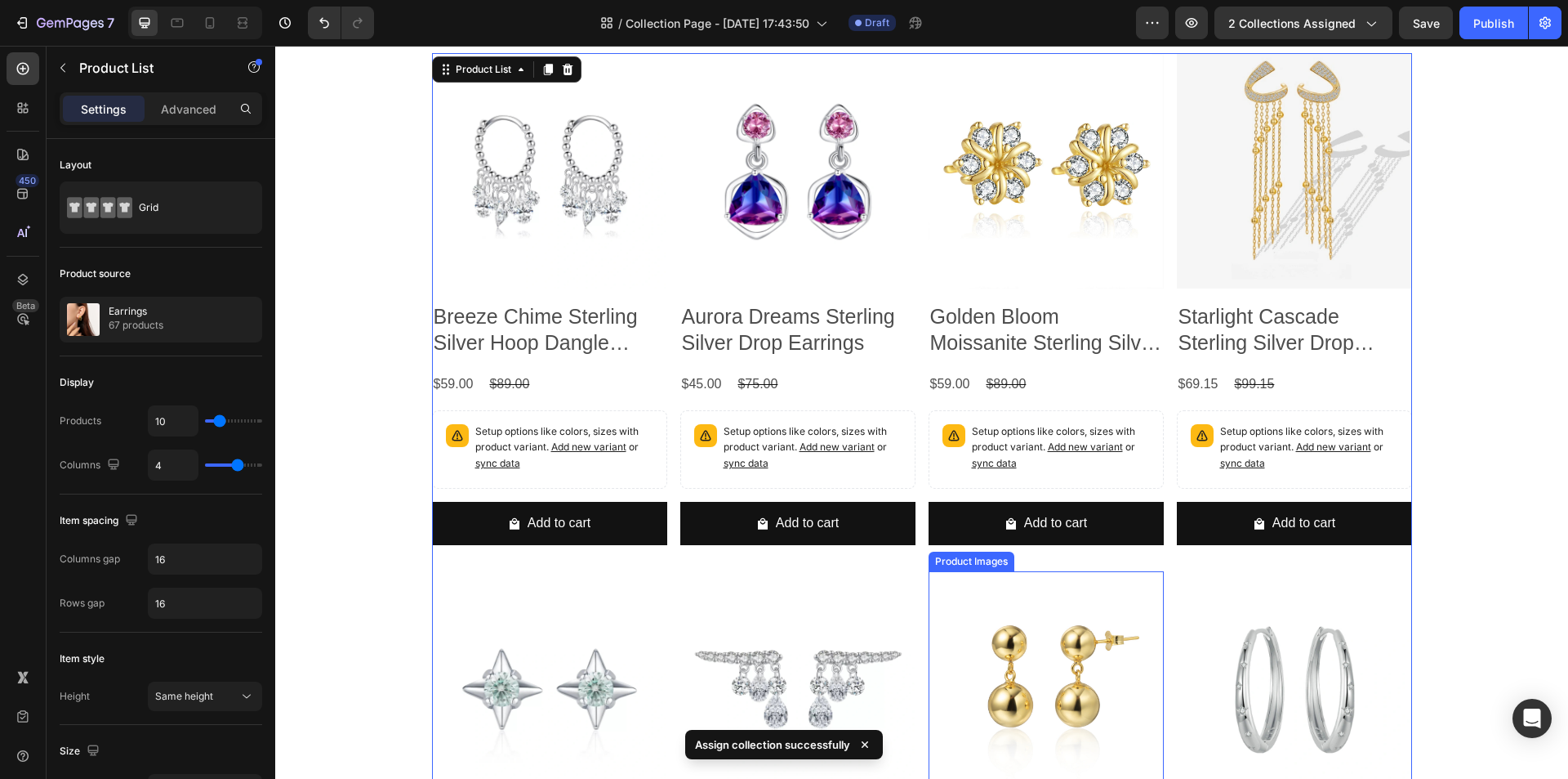
scroll to position [82, 0]
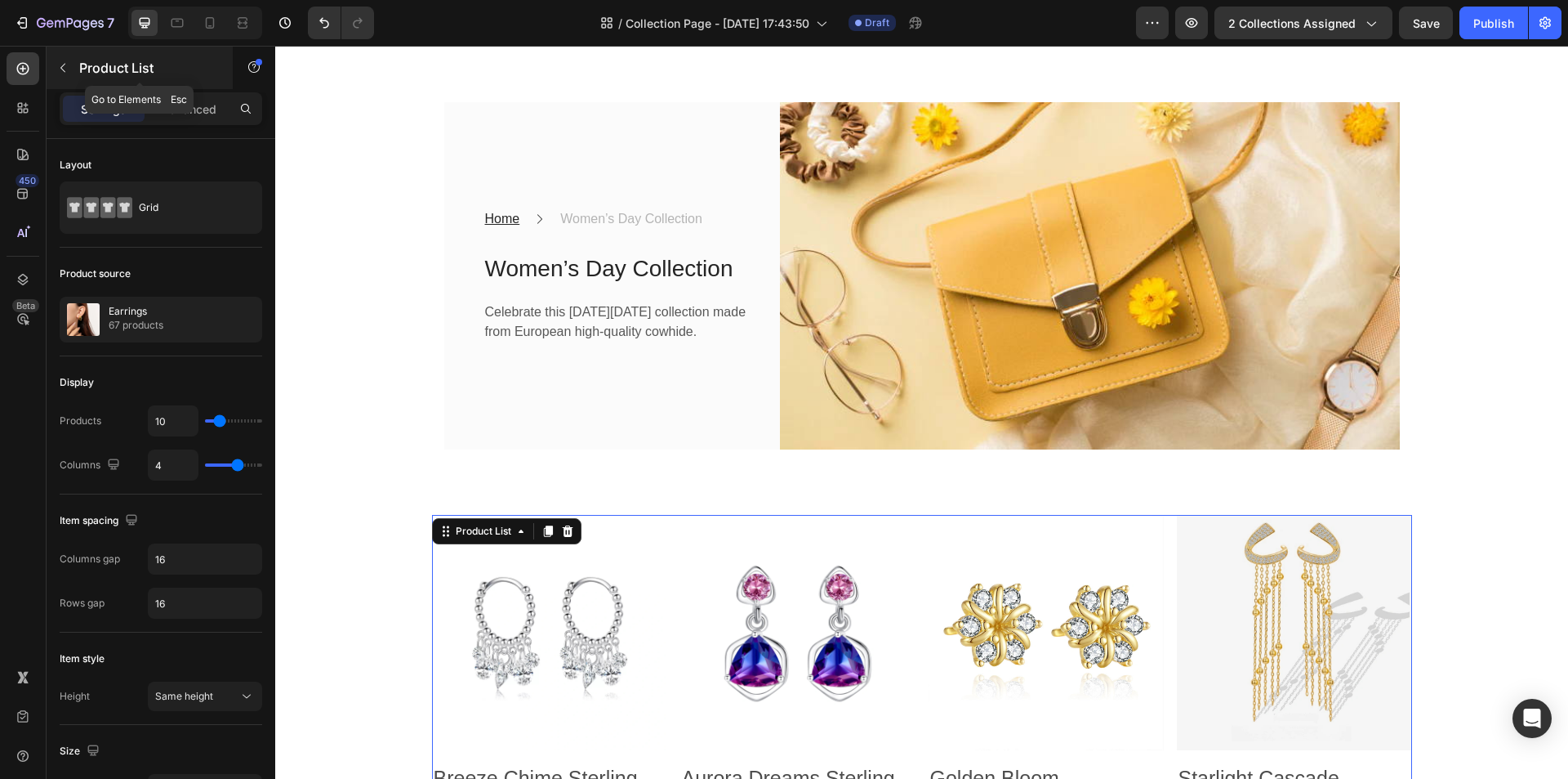
click at [55, 64] on button "button" at bounding box center [62, 67] width 26 height 26
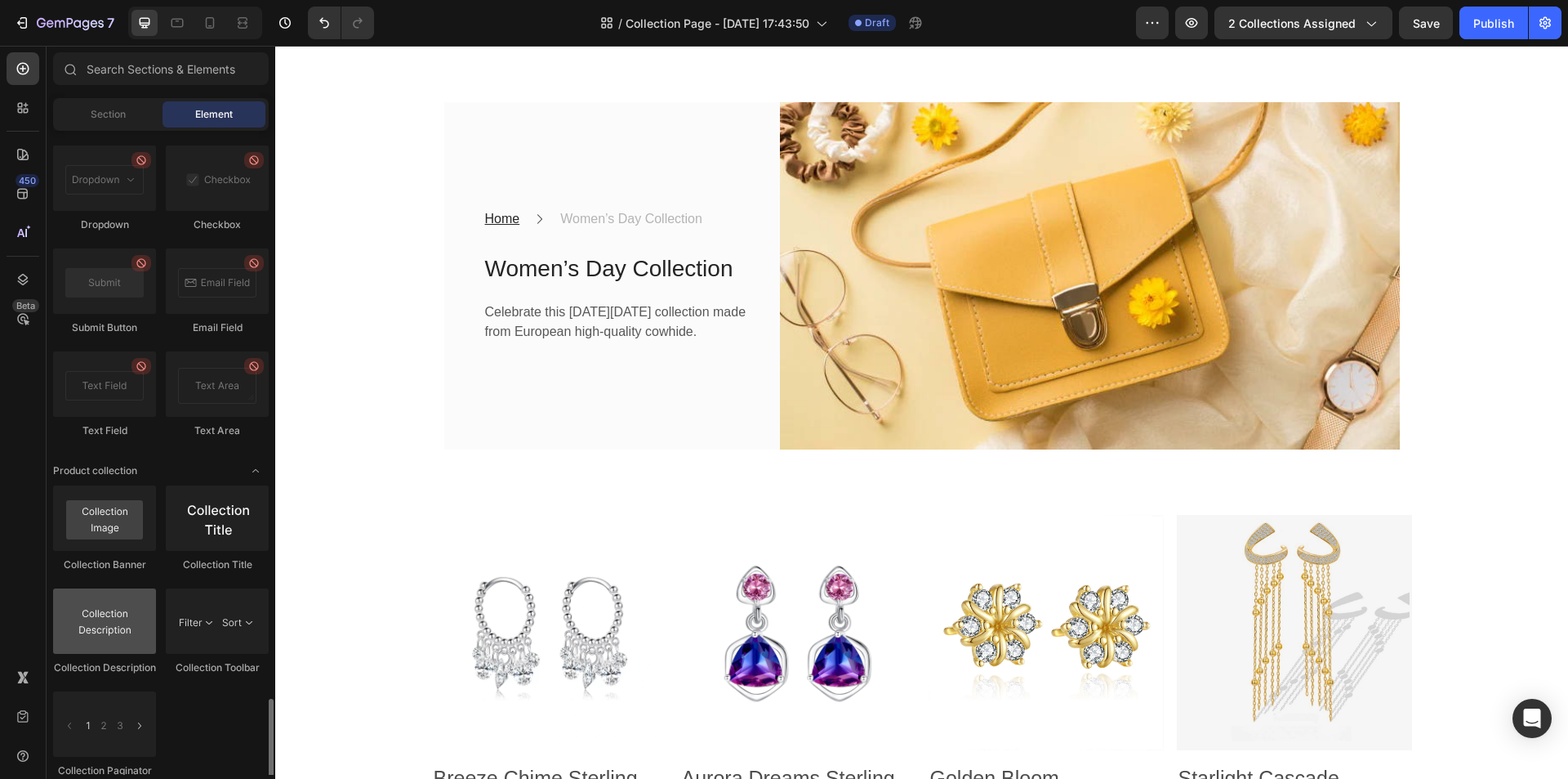
scroll to position [3922, 0]
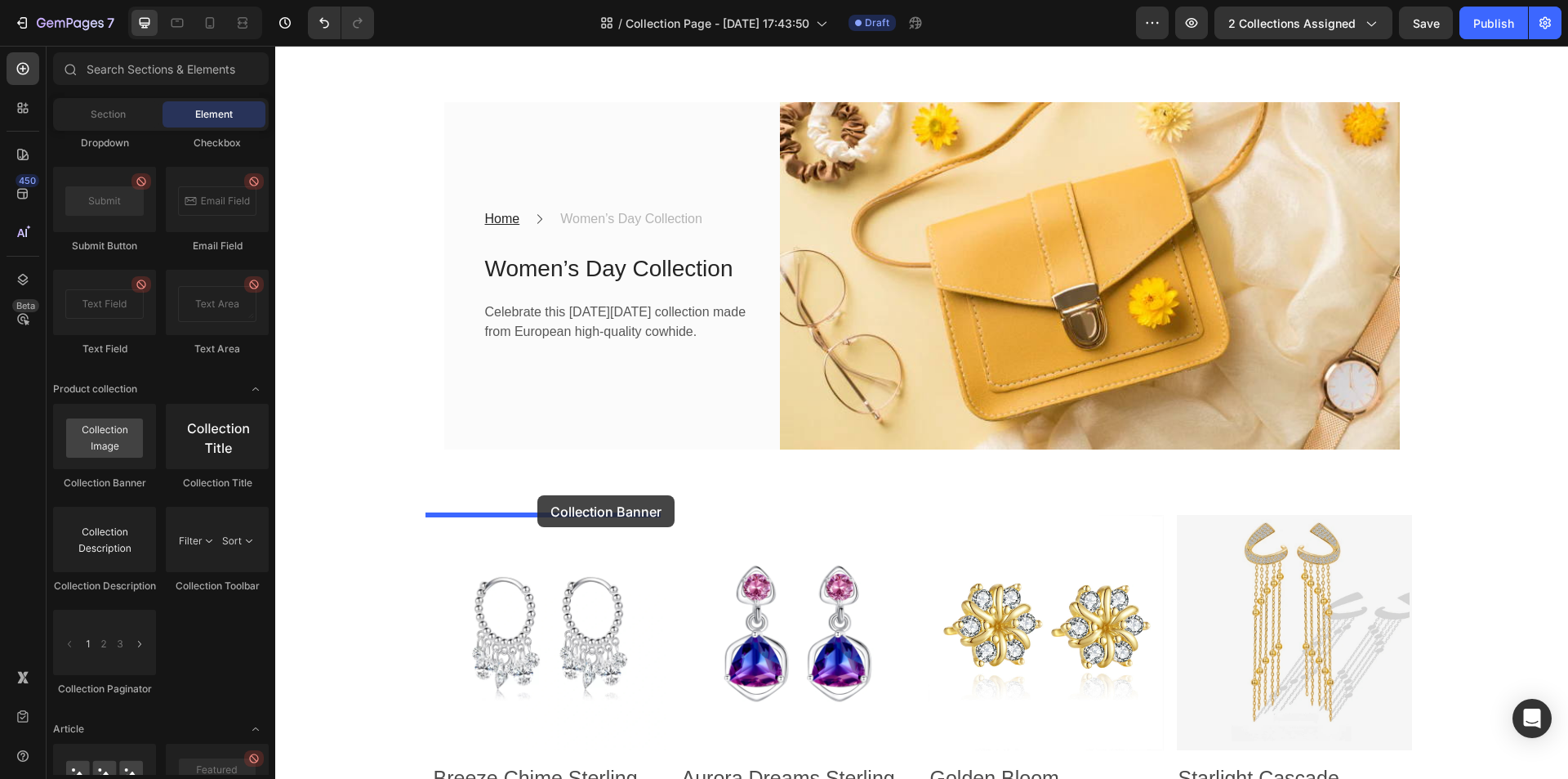
drag, startPoint x: 396, startPoint y: 491, endPoint x: 538, endPoint y: 495, distance: 142.1
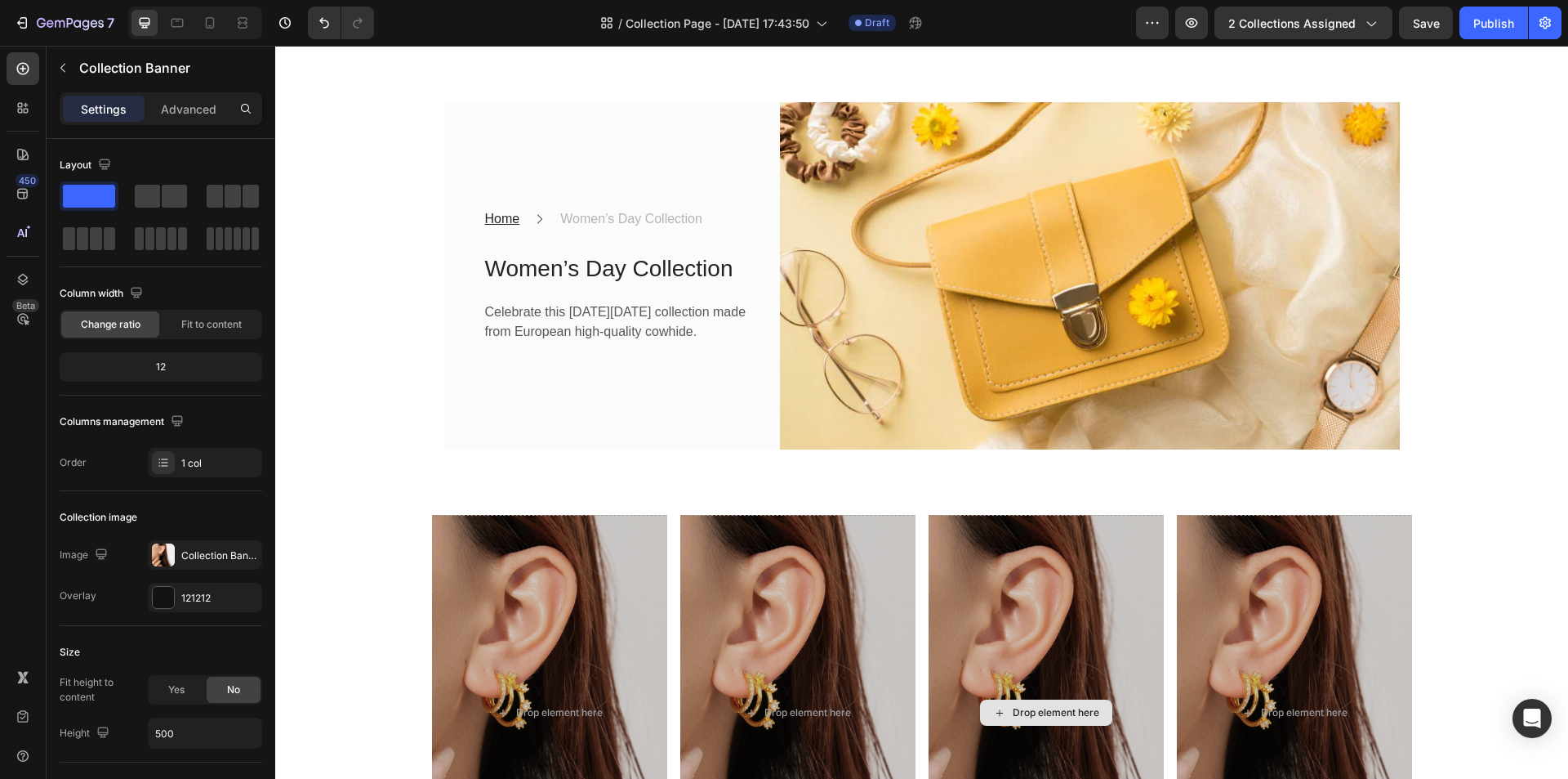
scroll to position [490, 0]
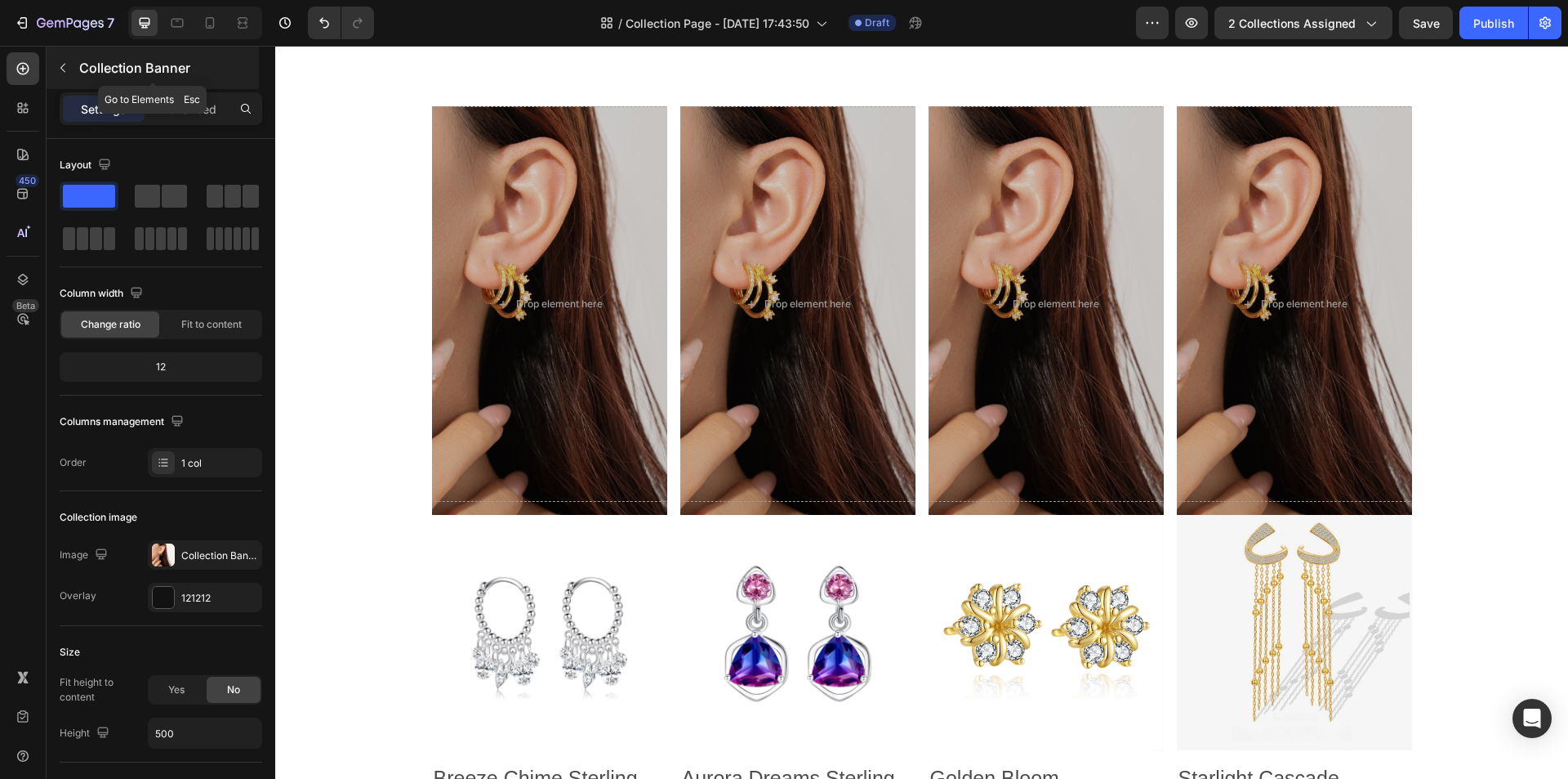
click at [60, 66] on icon "button" at bounding box center [63, 68] width 13 height 13
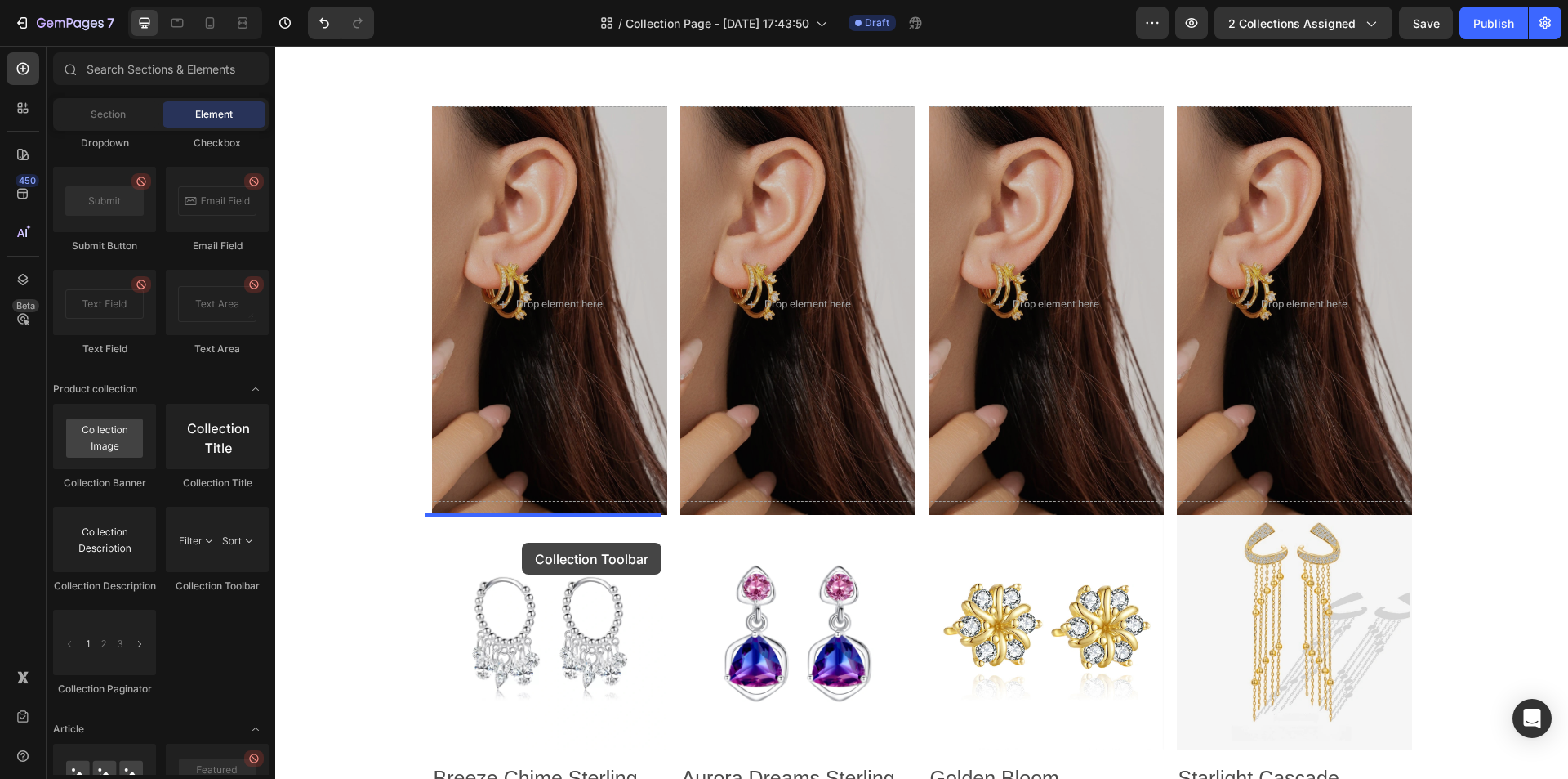
drag, startPoint x: 486, startPoint y: 598, endPoint x: 522, endPoint y: 543, distance: 65.7
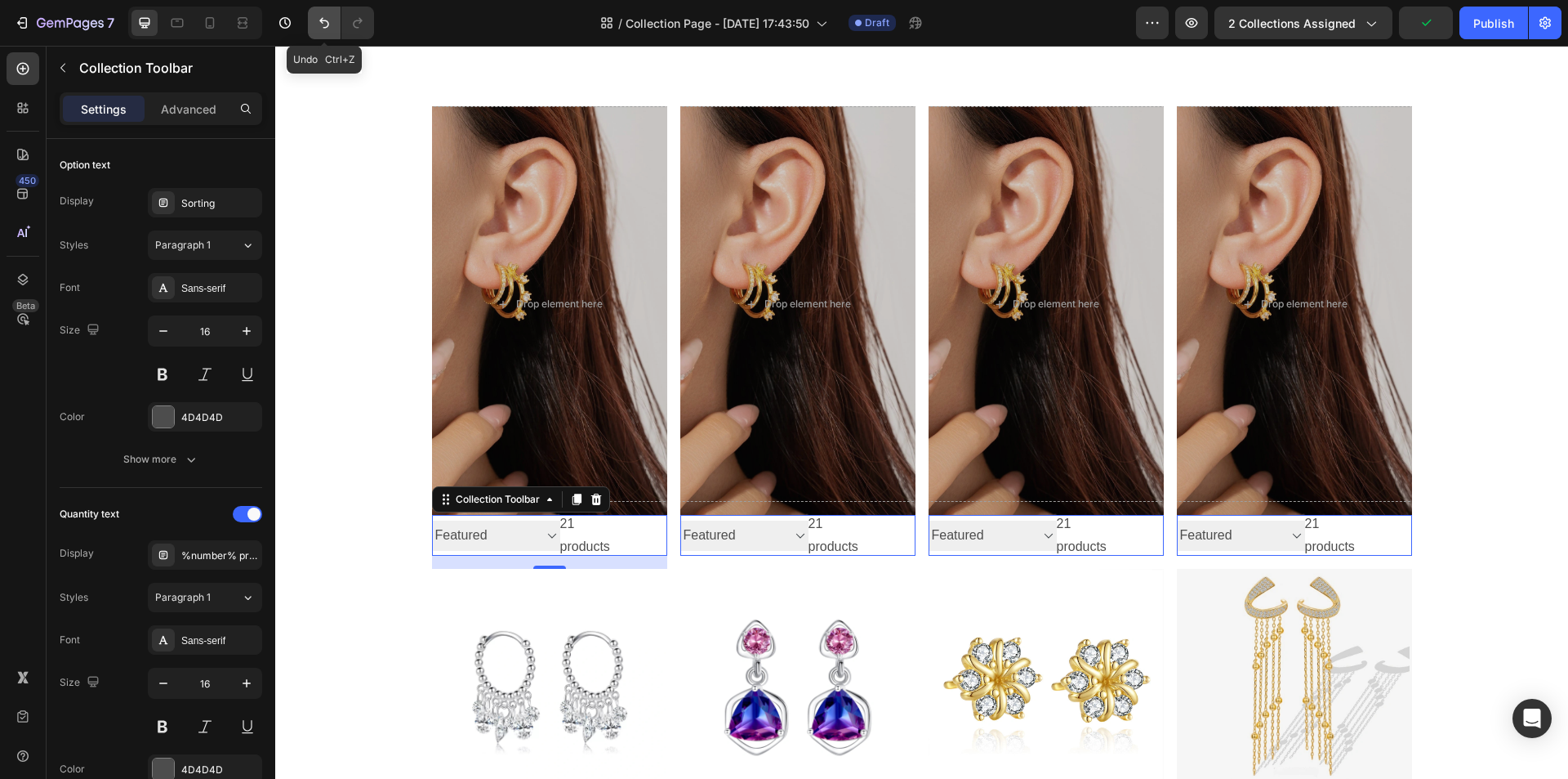
click at [327, 18] on icon "Undo/Redo" at bounding box center [323, 23] width 16 height 16
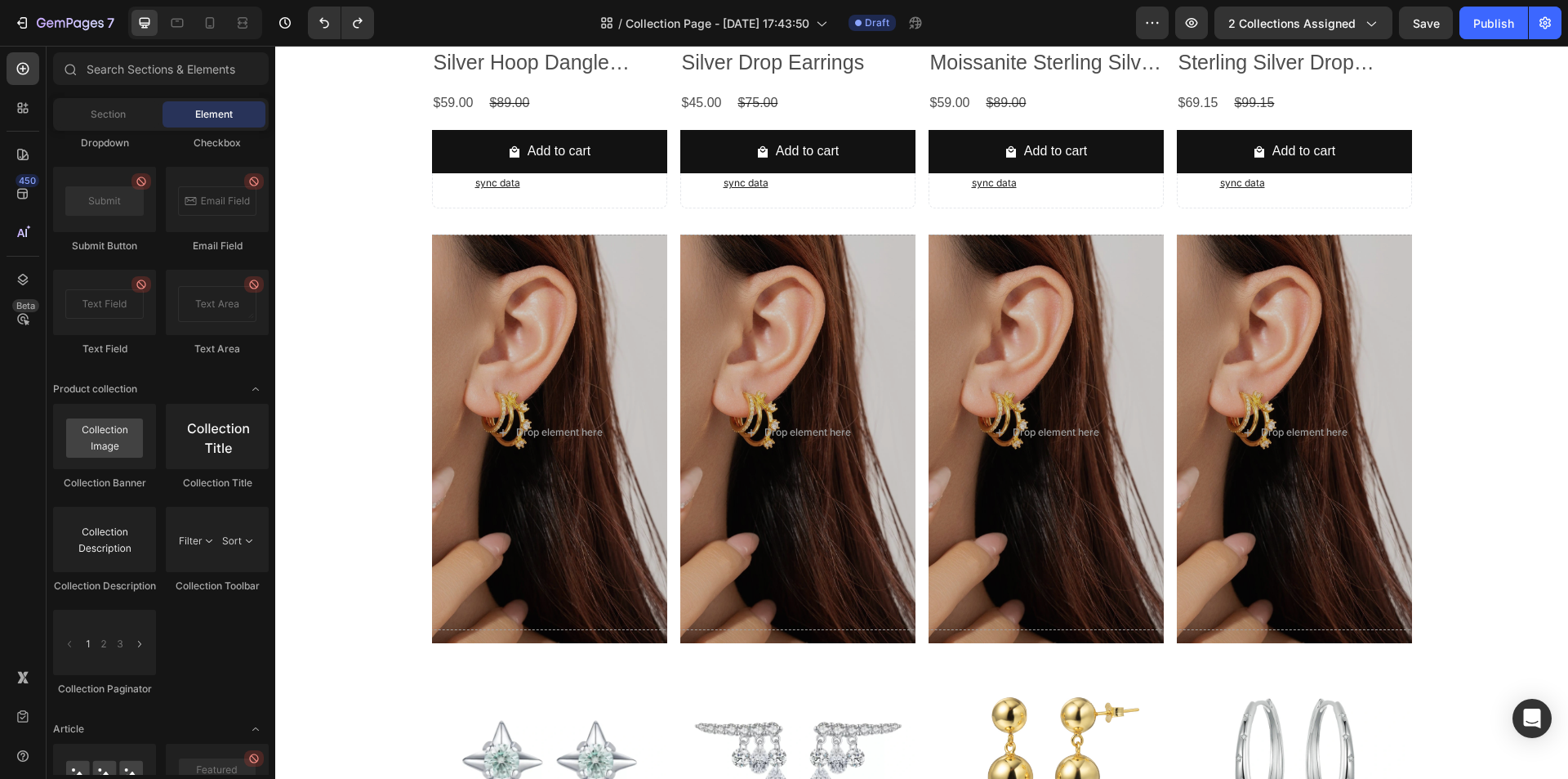
scroll to position [1389, 0]
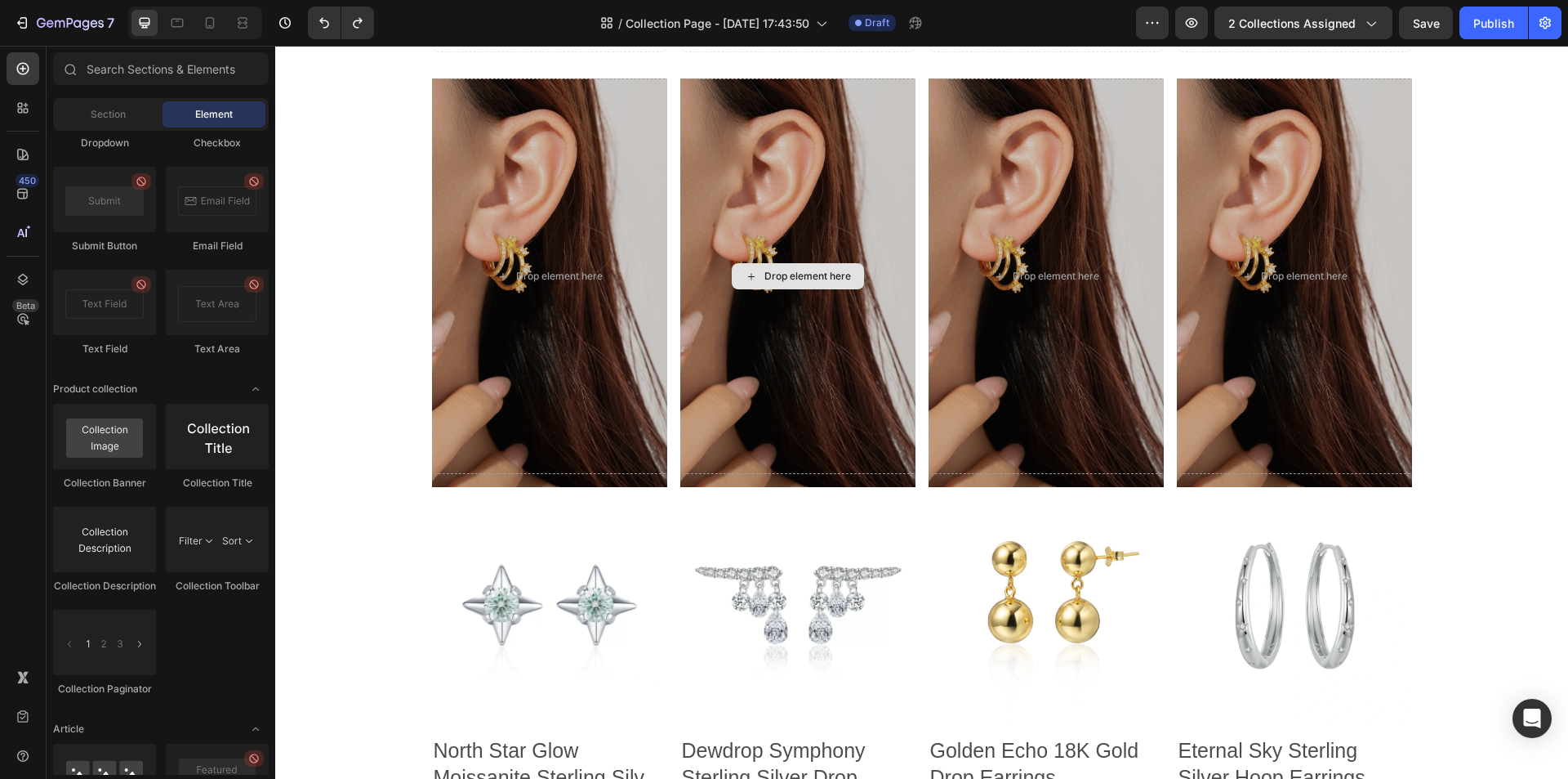
click at [781, 422] on div "Drop element here" at bounding box center [798, 276] width 980 height 396
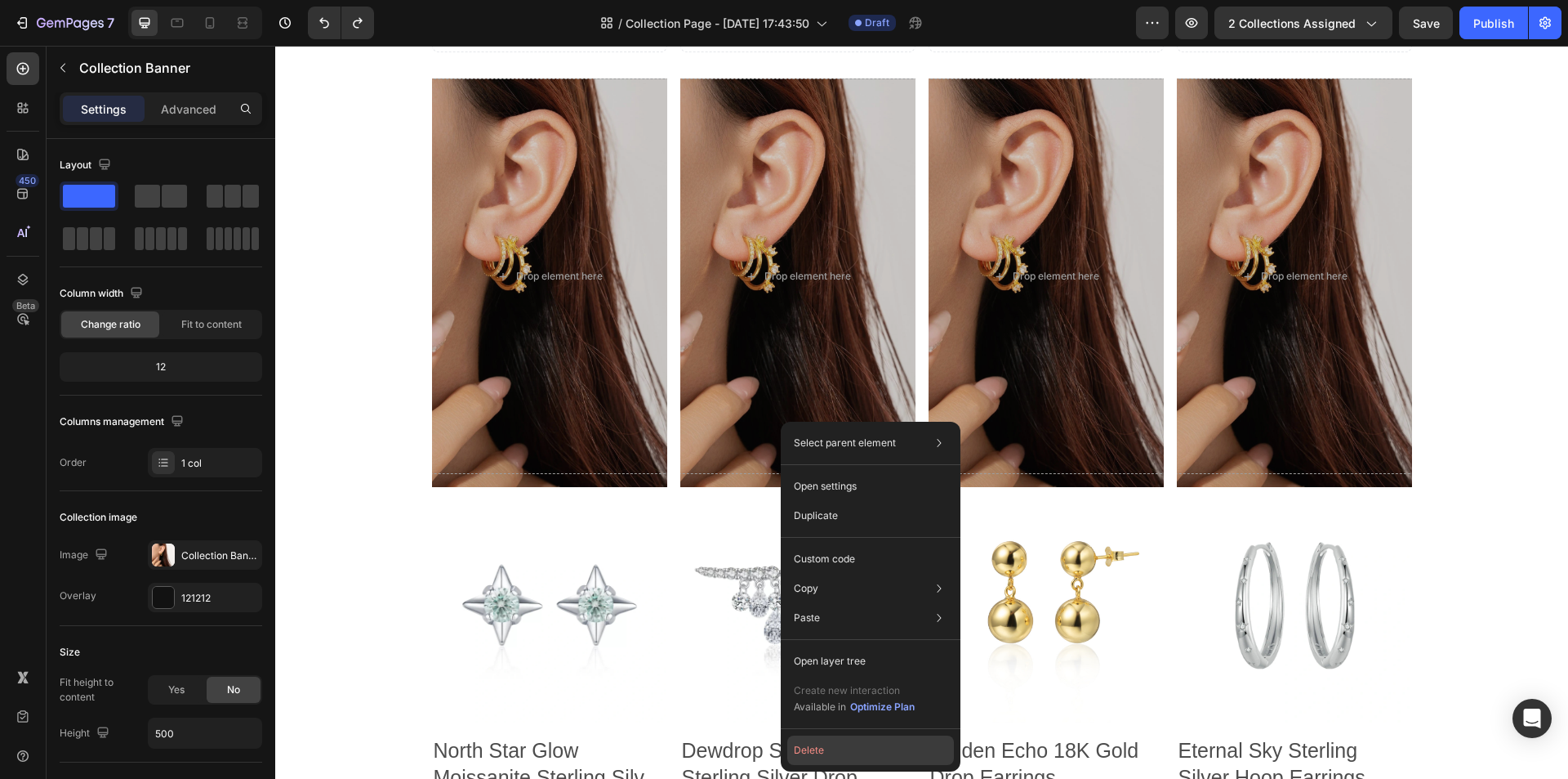
drag, startPoint x: 837, startPoint y: 750, endPoint x: 562, endPoint y: 691, distance: 281.3
click at [837, 750] on button "Delete" at bounding box center [870, 750] width 166 height 29
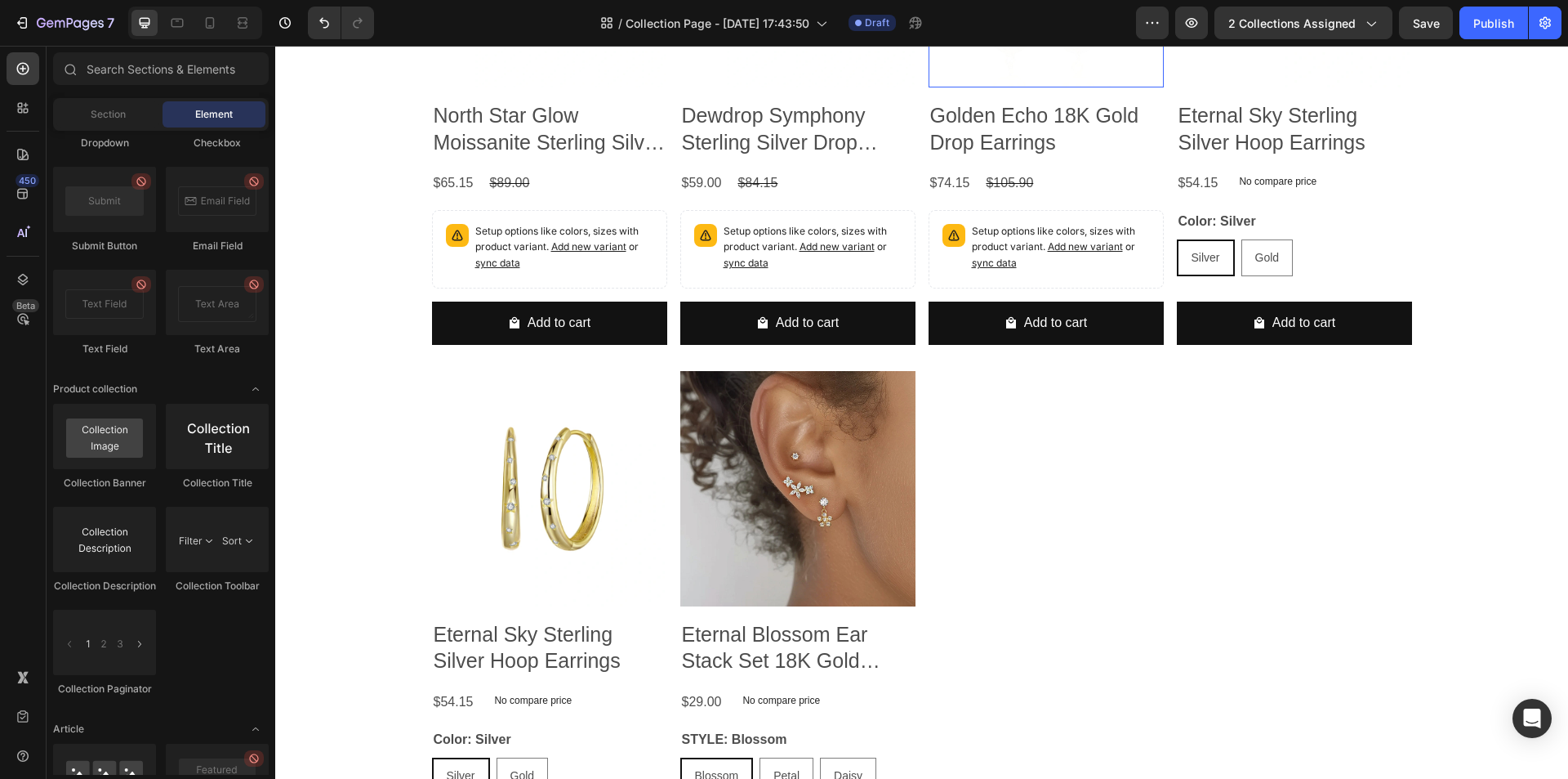
scroll to position [1553, 0]
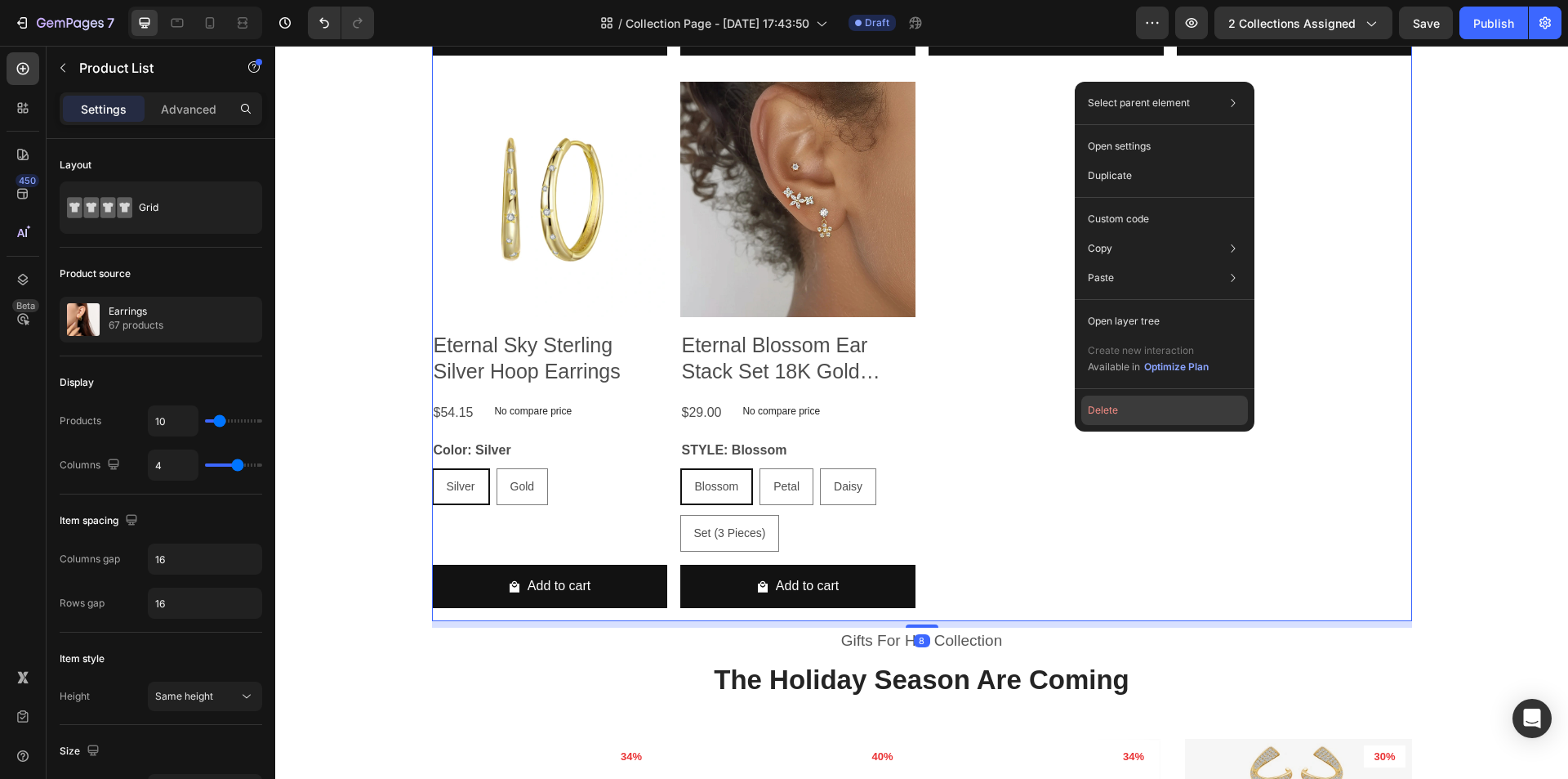
click at [1103, 421] on button "Delete" at bounding box center [1164, 410] width 166 height 29
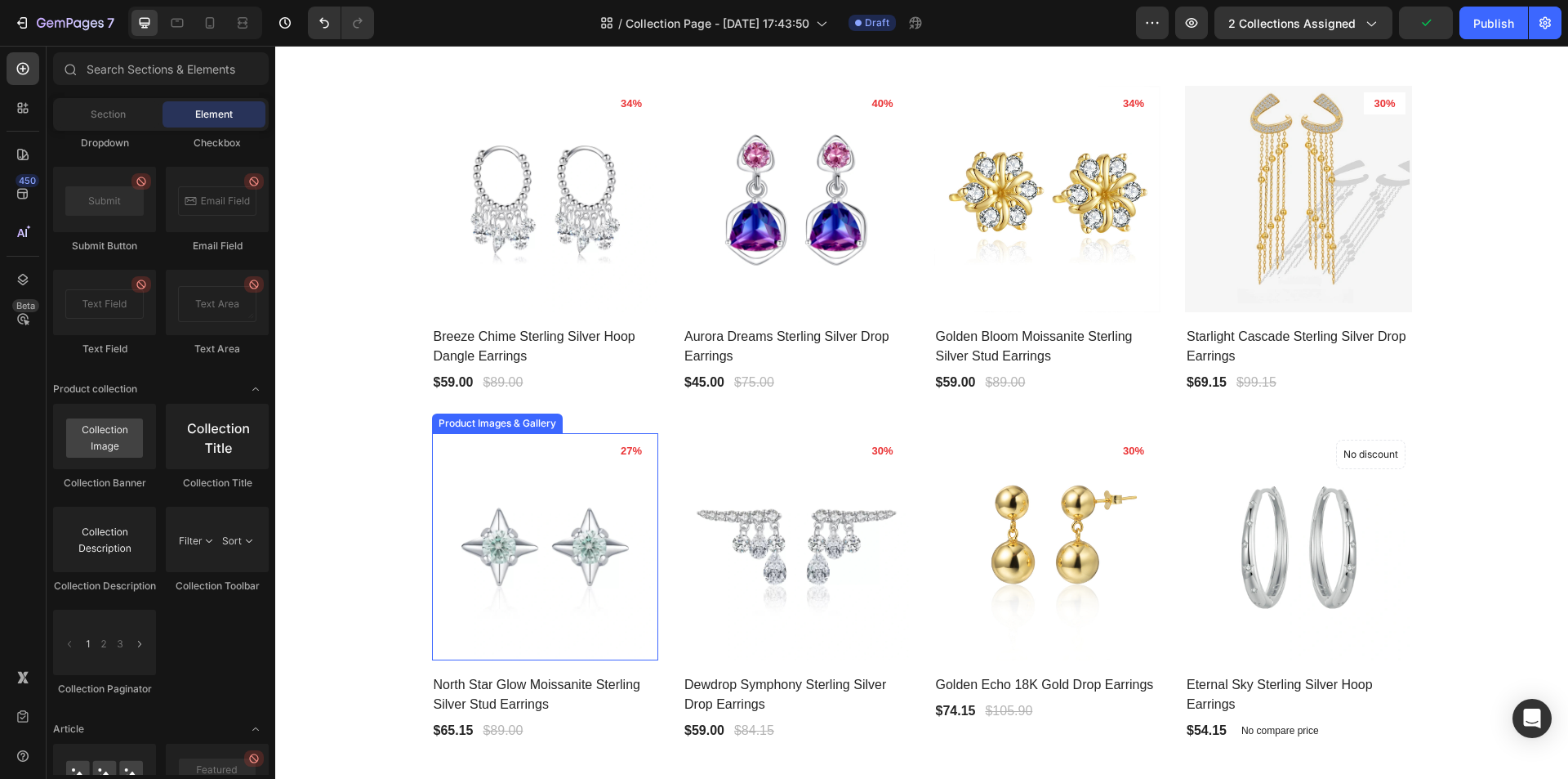
scroll to position [327, 0]
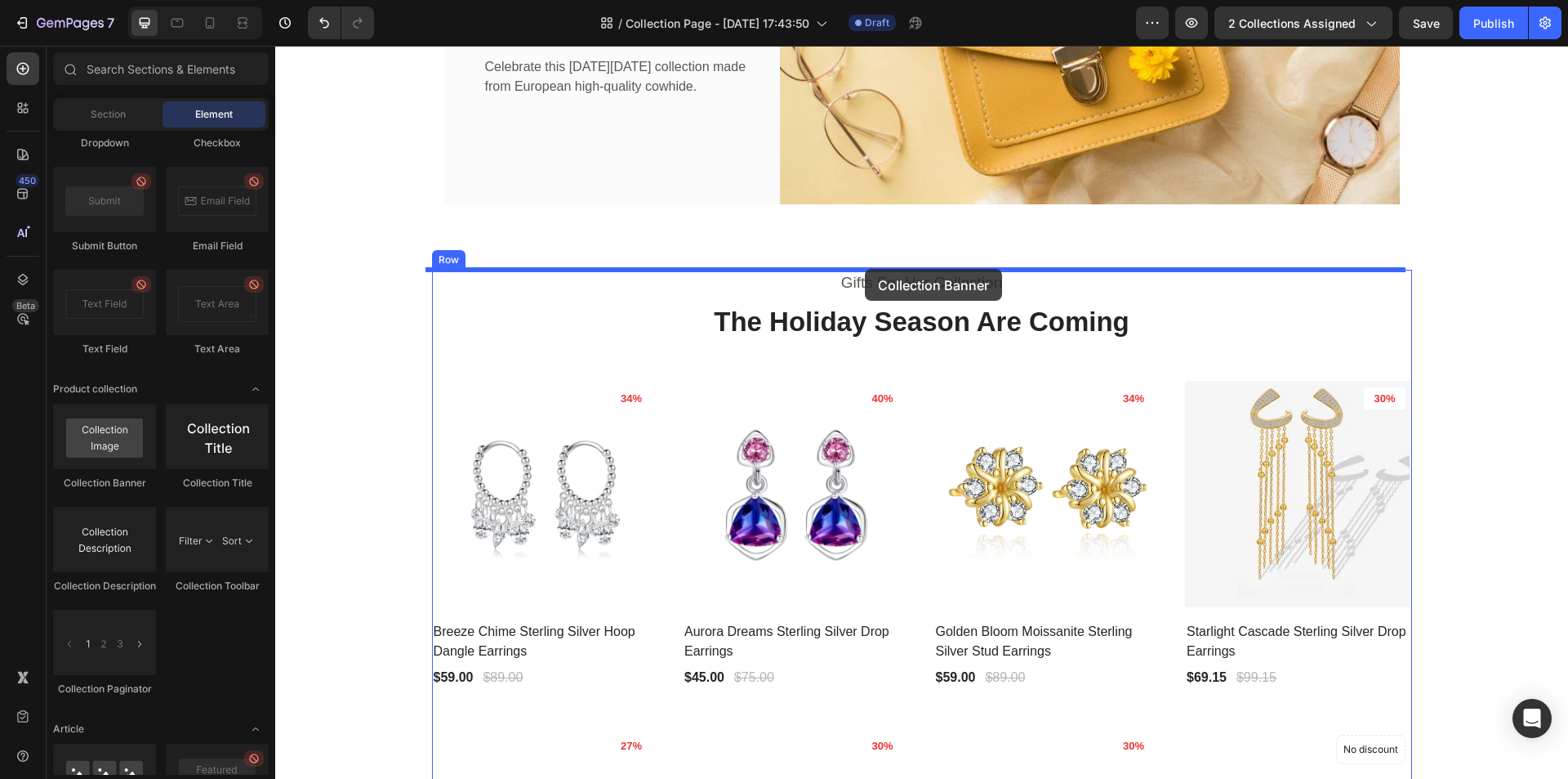
drag, startPoint x: 357, startPoint y: 497, endPoint x: 865, endPoint y: 269, distance: 556.8
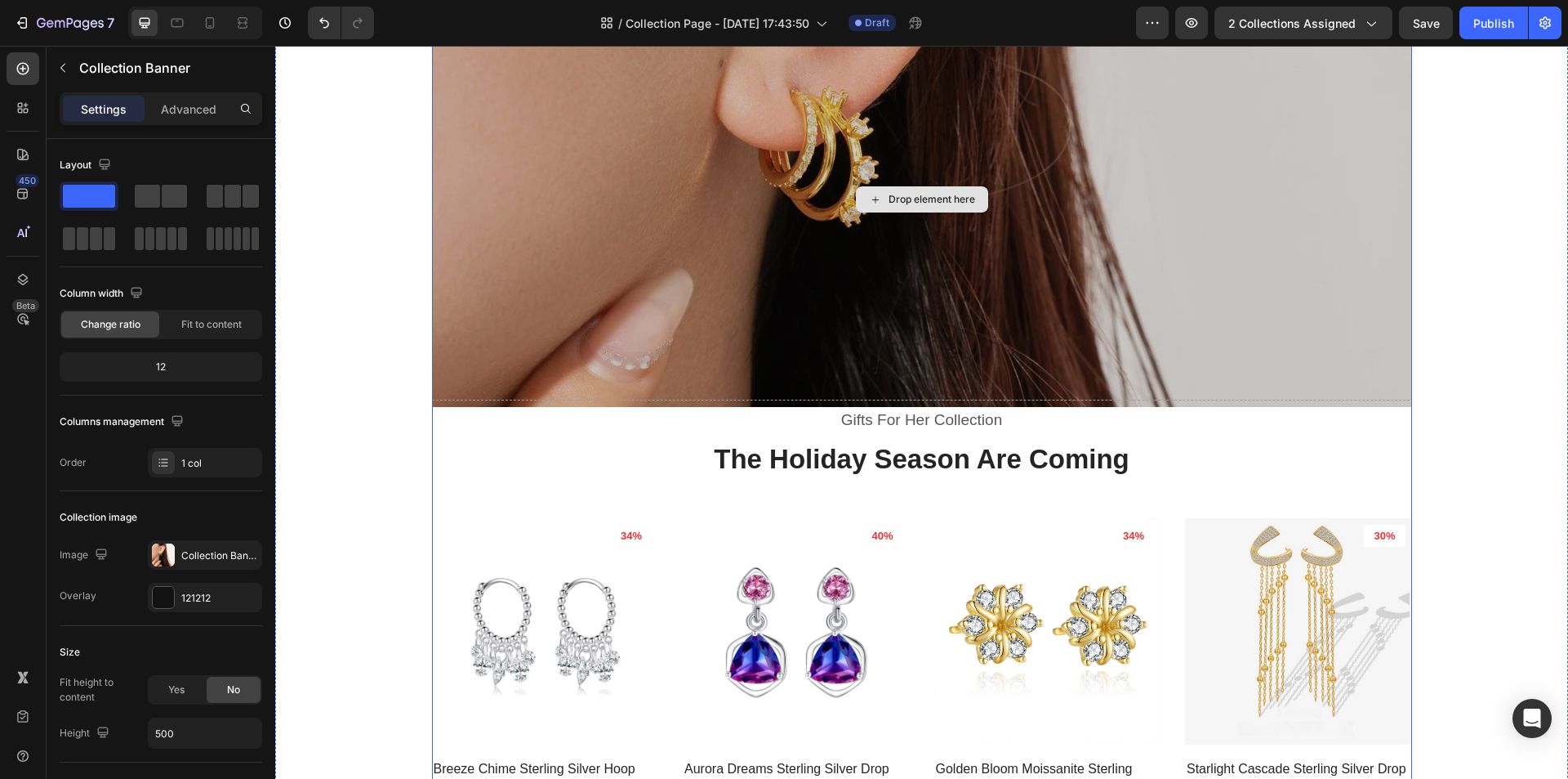
scroll to position [408, 0]
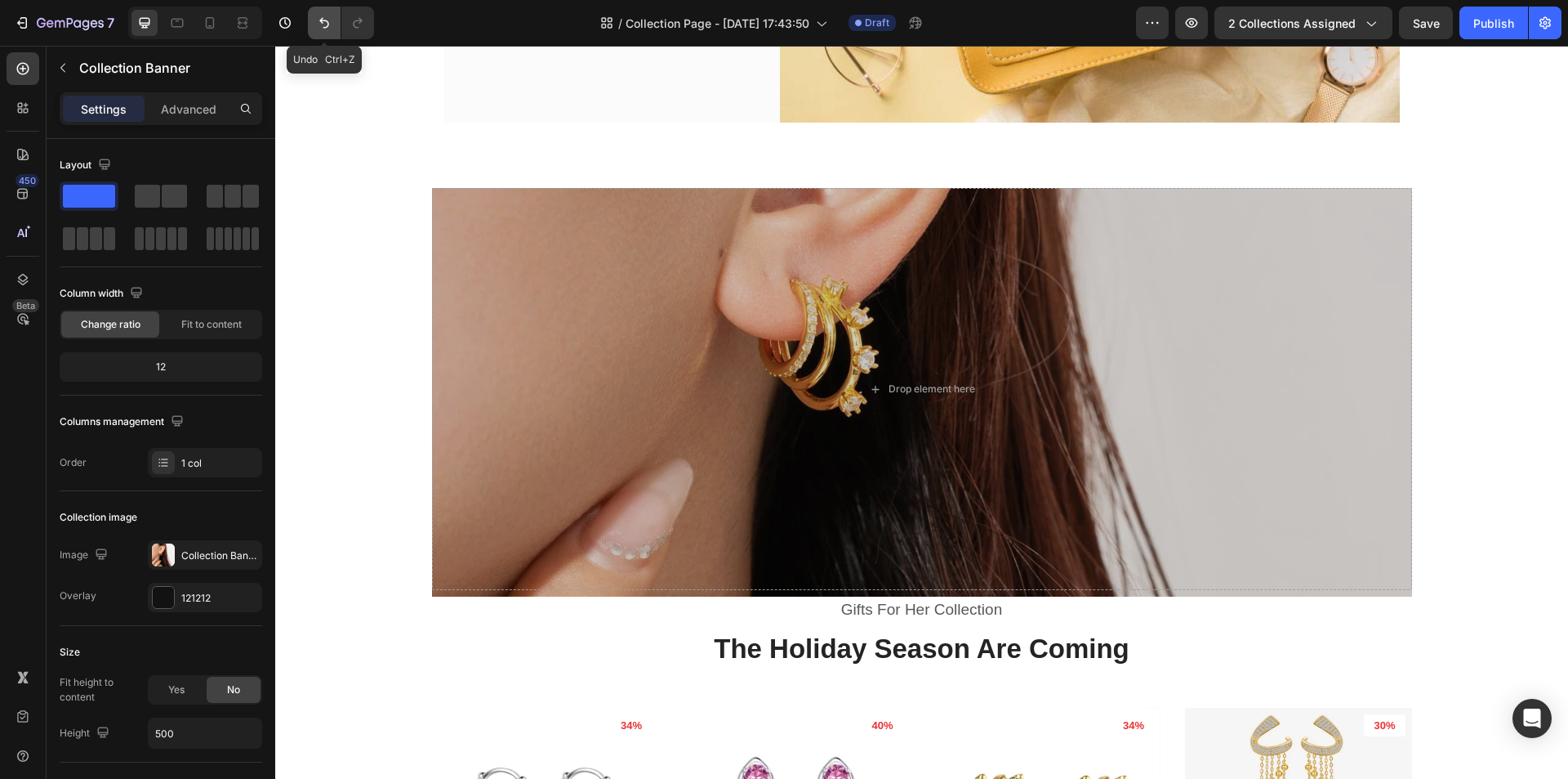
click at [319, 13] on button "Undo/Redo" at bounding box center [324, 23] width 33 height 33
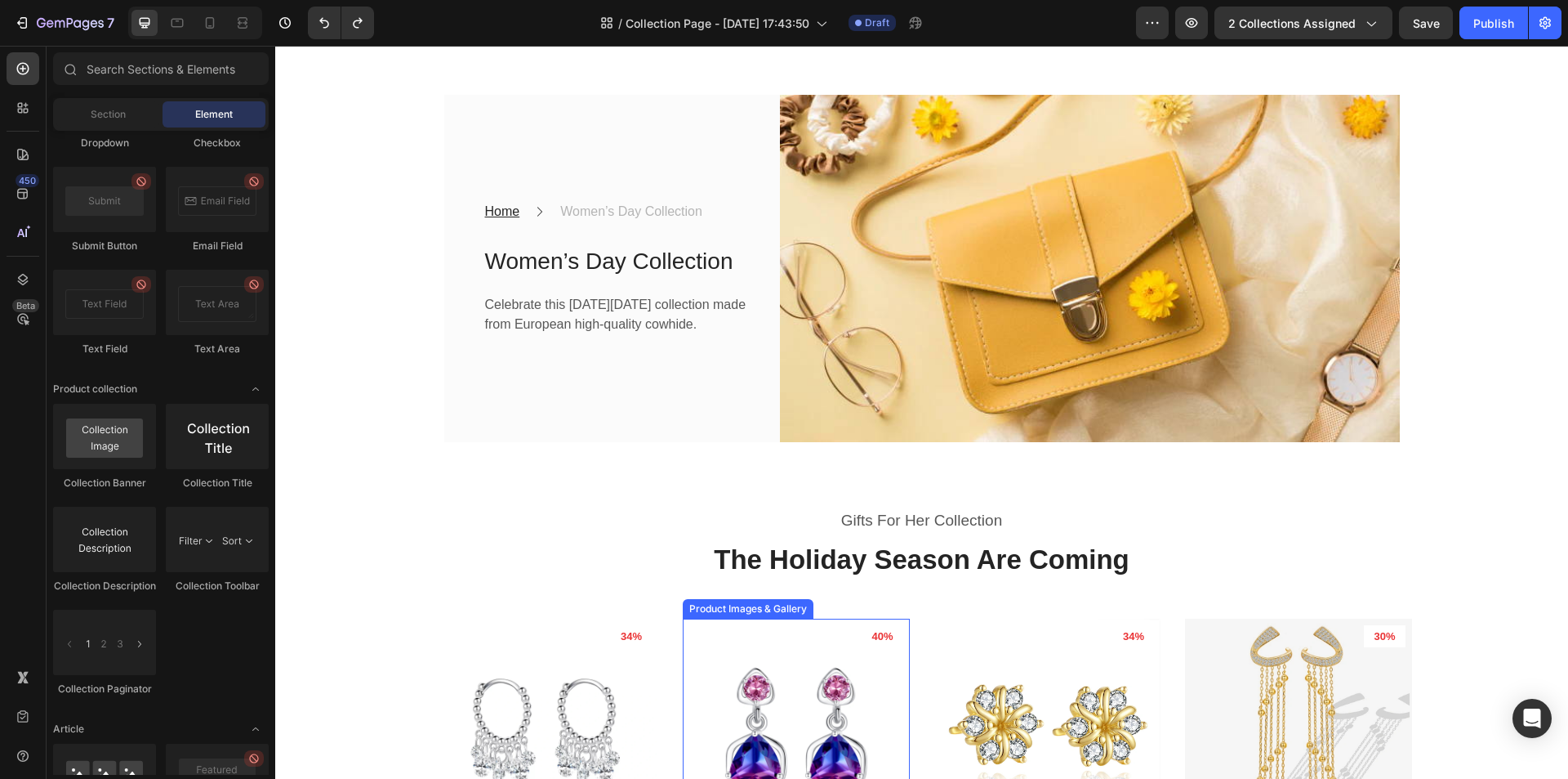
scroll to position [0, 0]
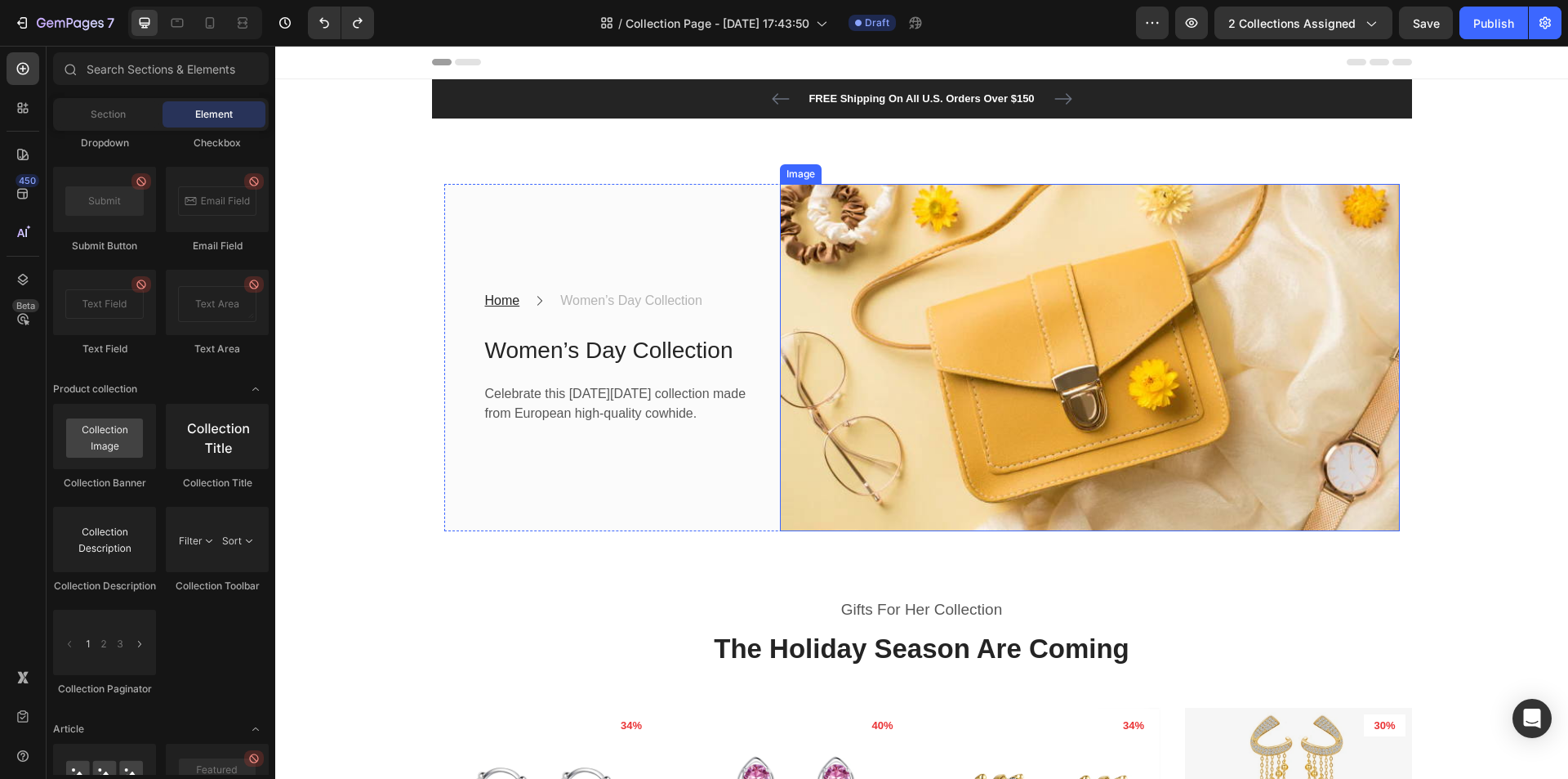
click at [1075, 345] on img at bounding box center [1090, 358] width 620 height 348
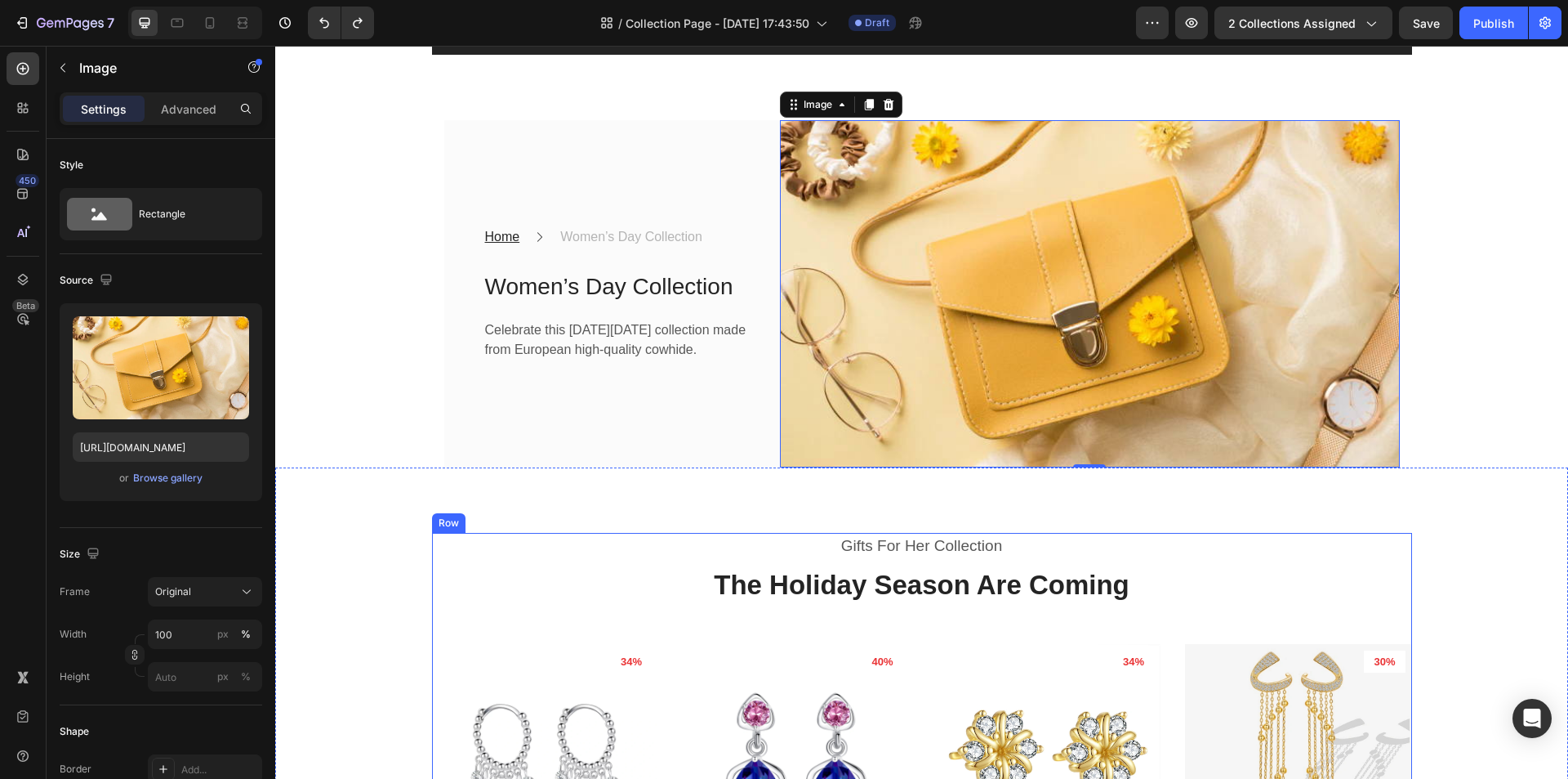
scroll to position [163, 0]
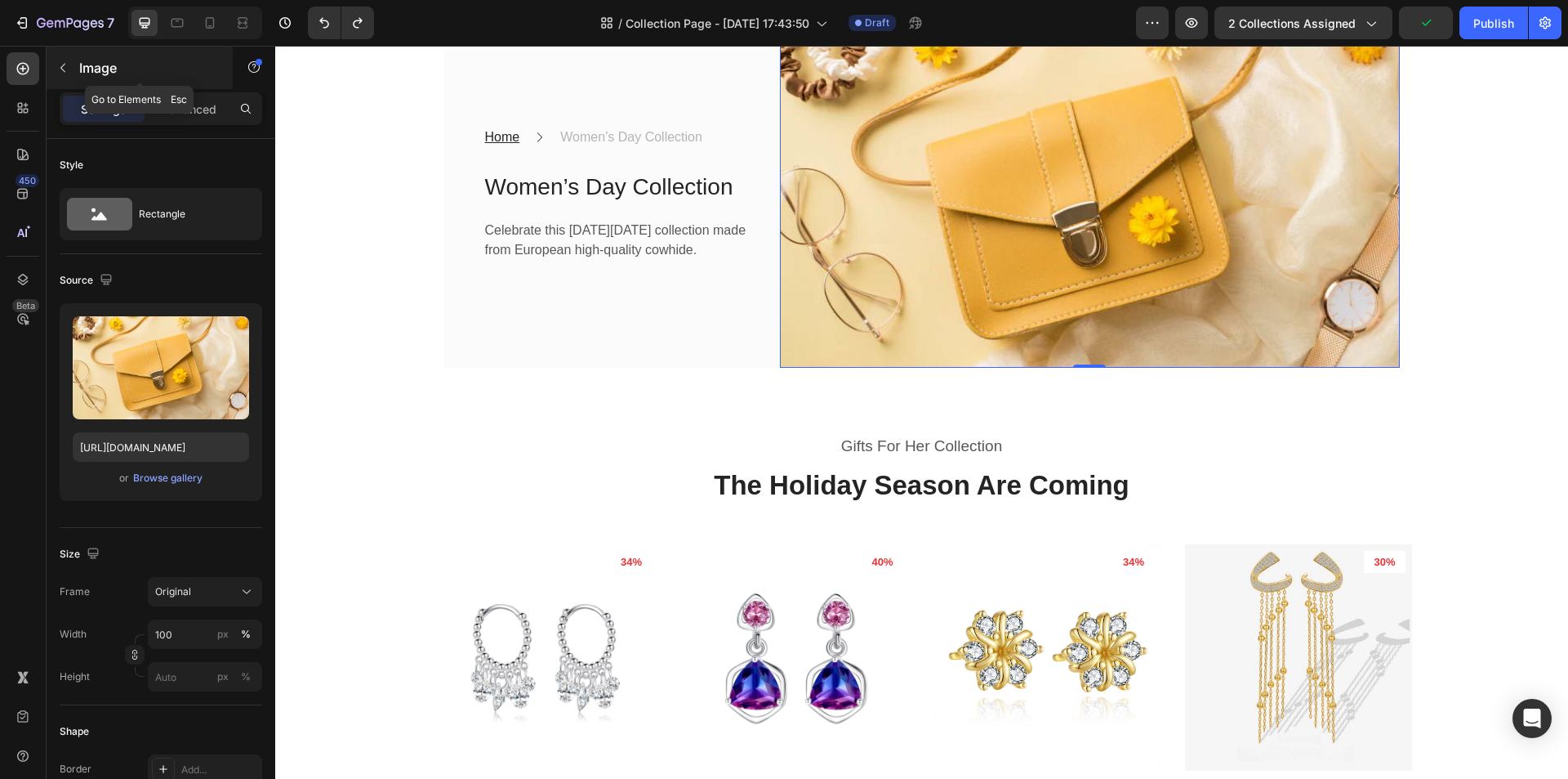
click at [61, 62] on icon "button" at bounding box center [63, 68] width 13 height 13
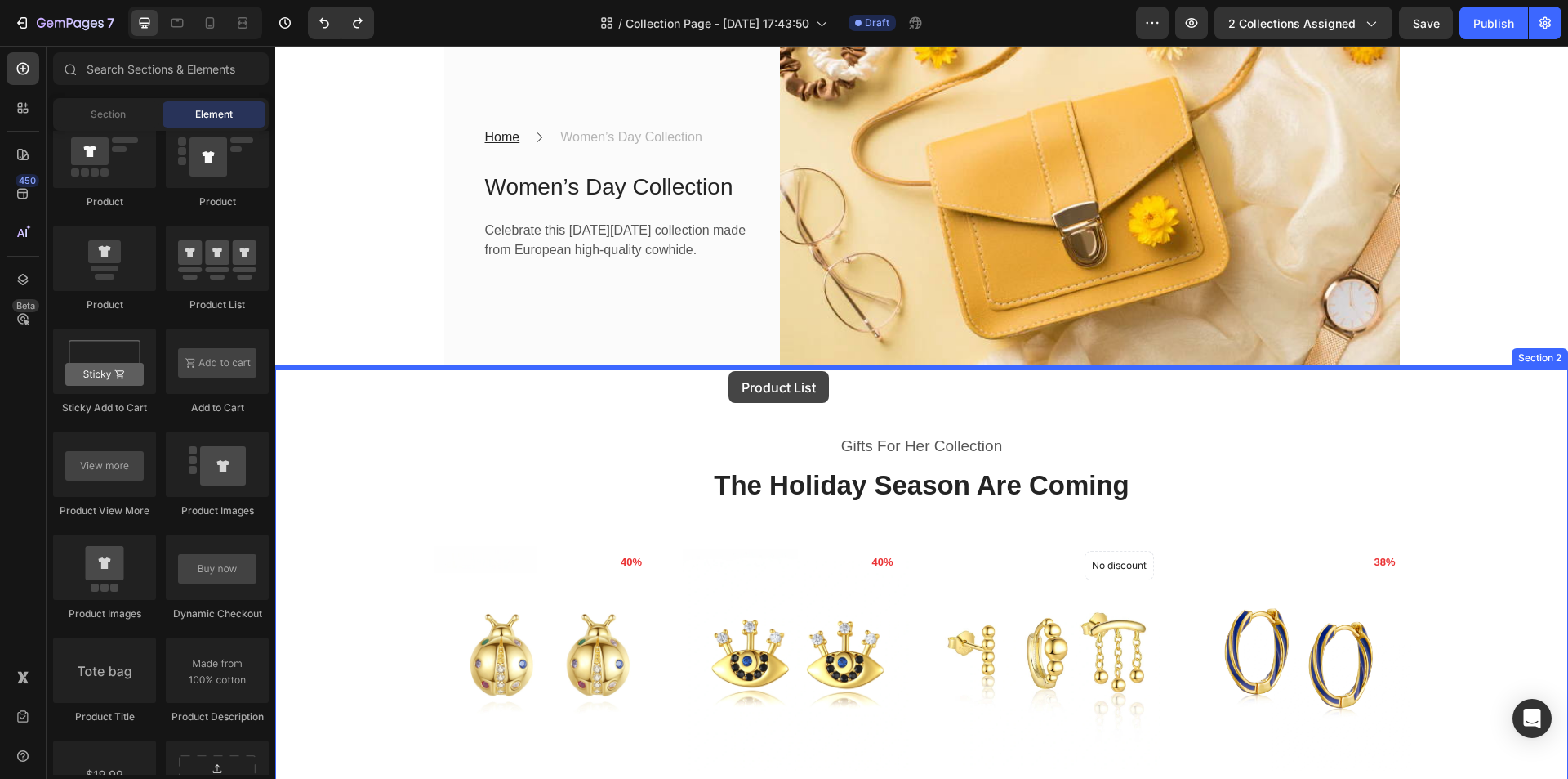
drag, startPoint x: 508, startPoint y: 323, endPoint x: 728, endPoint y: 371, distance: 225.2
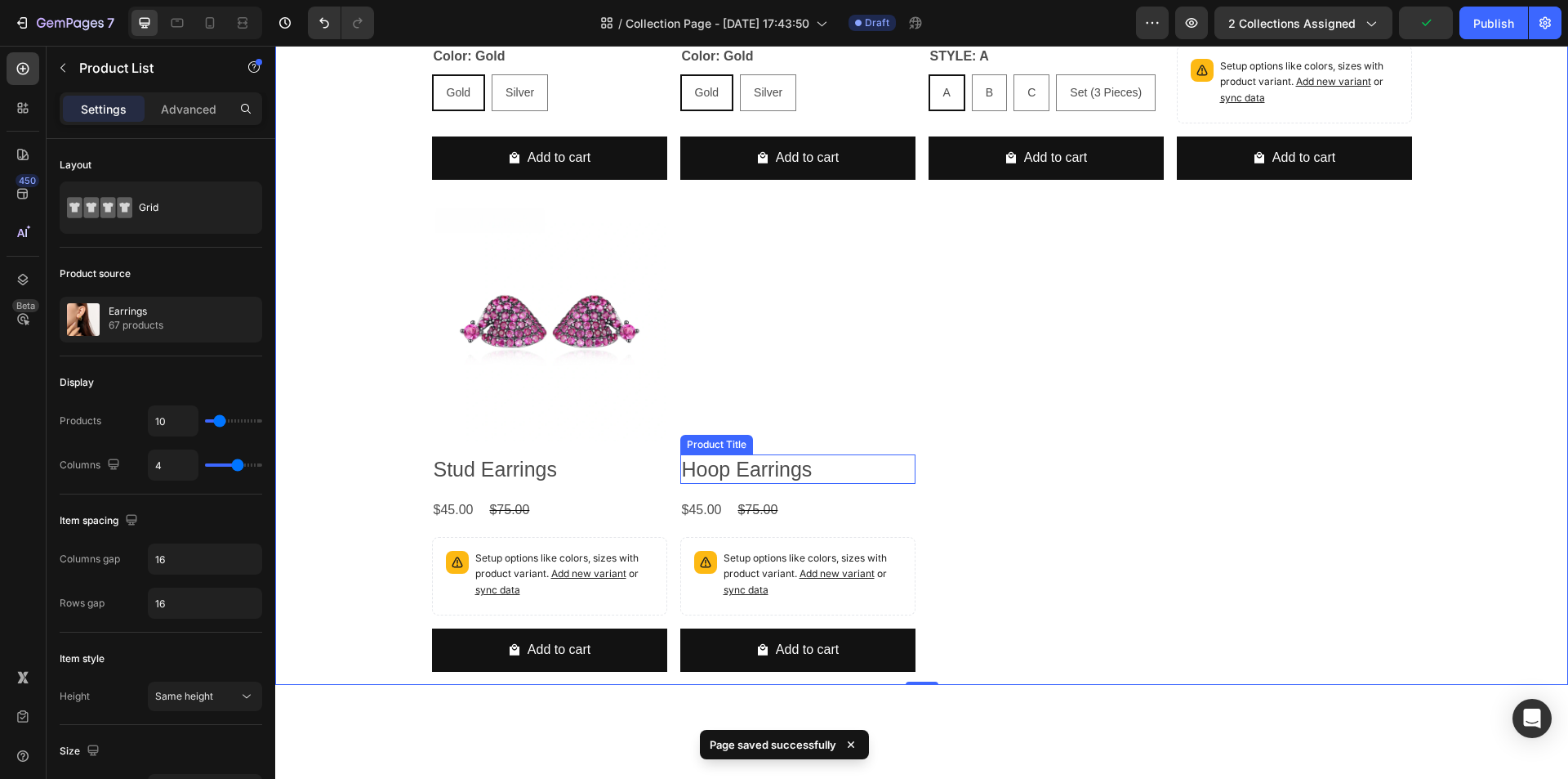
scroll to position [1553, 0]
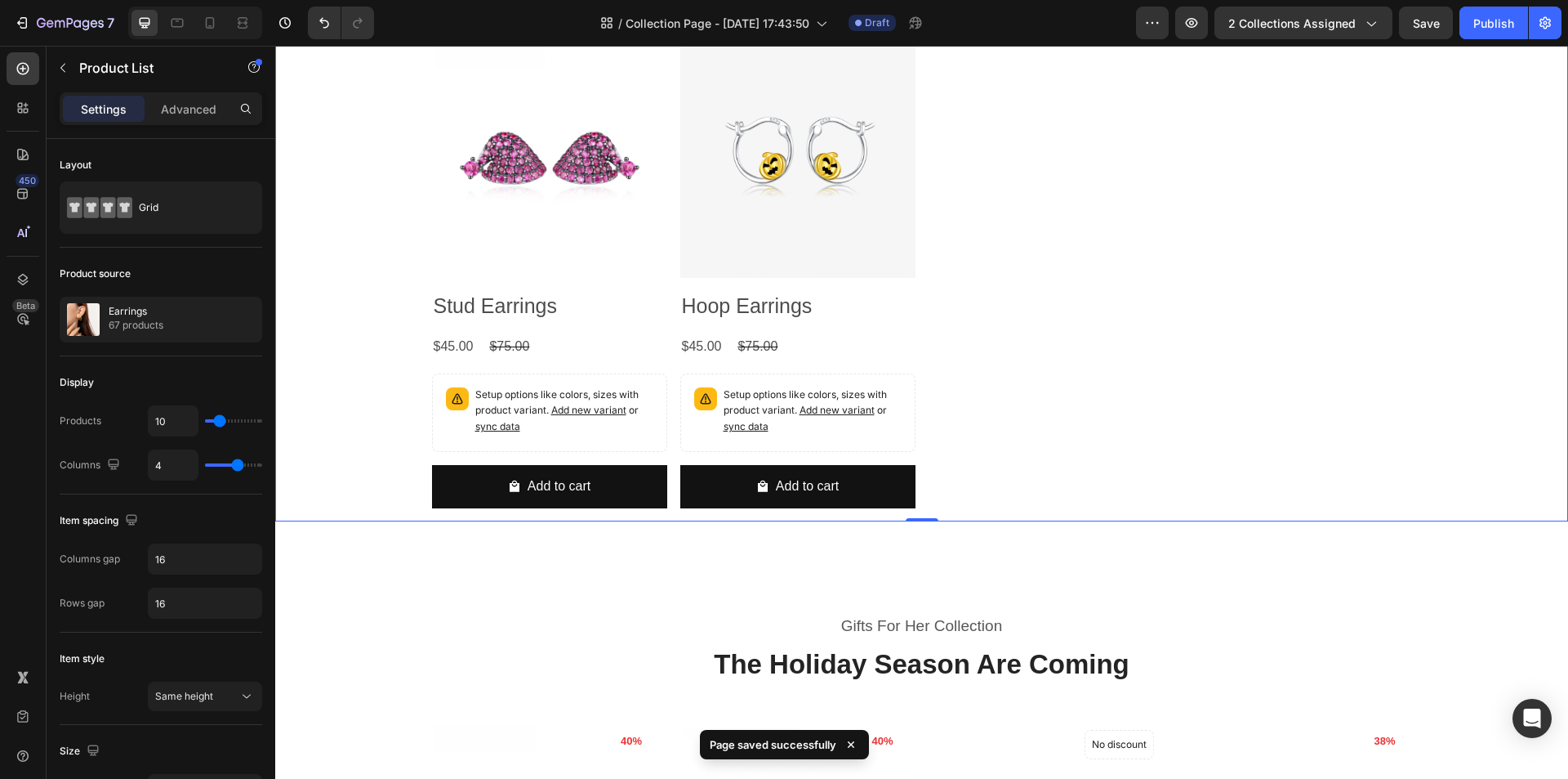
click at [203, 334] on div at bounding box center [226, 319] width 72 height 45
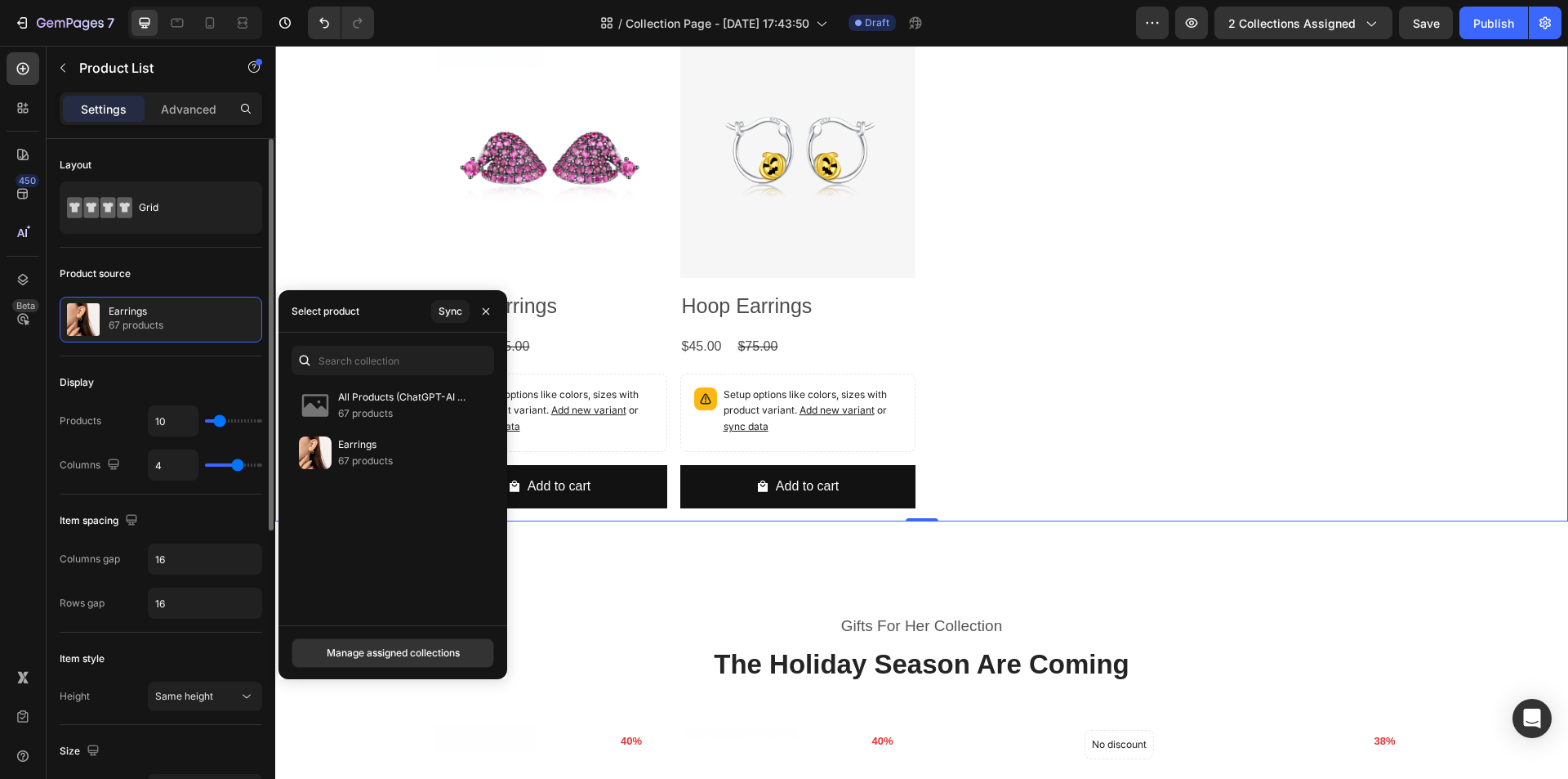
type input "45"
type input "50"
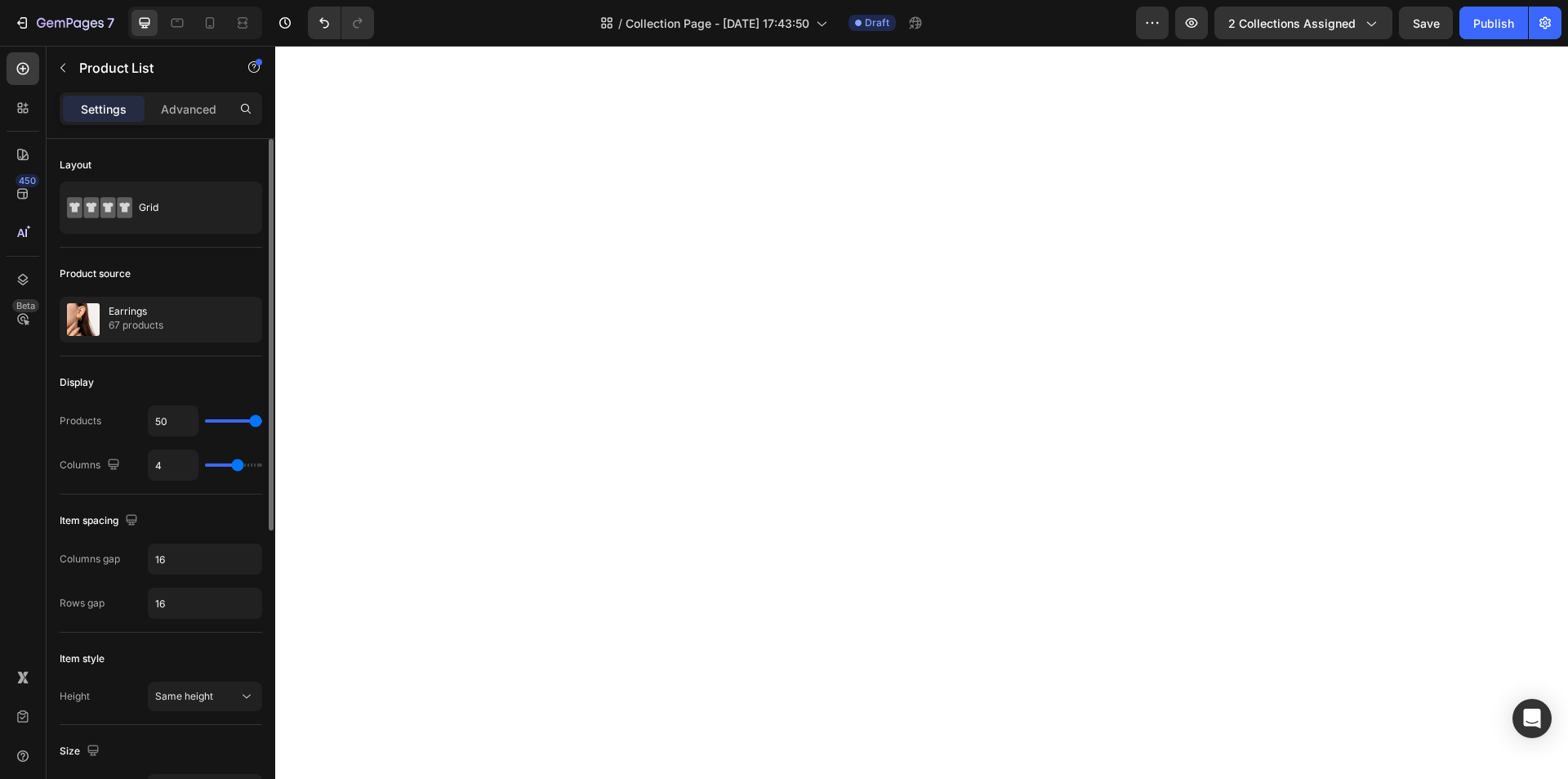
drag, startPoint x: 222, startPoint y: 421, endPoint x: 274, endPoint y: 418, distance: 52.1
type input "50"
click at [262, 419] on input "range" at bounding box center [233, 421] width 57 height 3
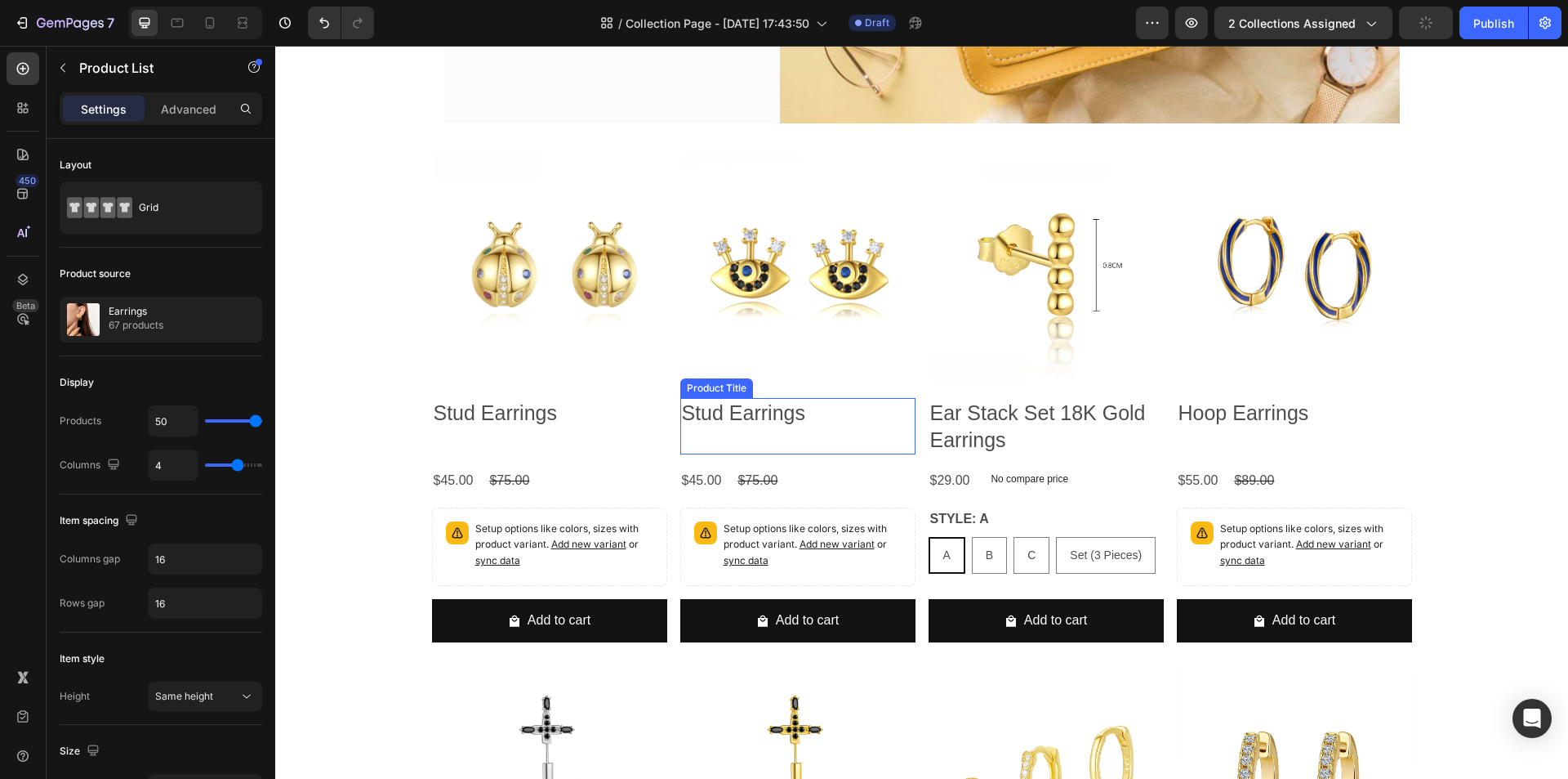
scroll to position [408, 0]
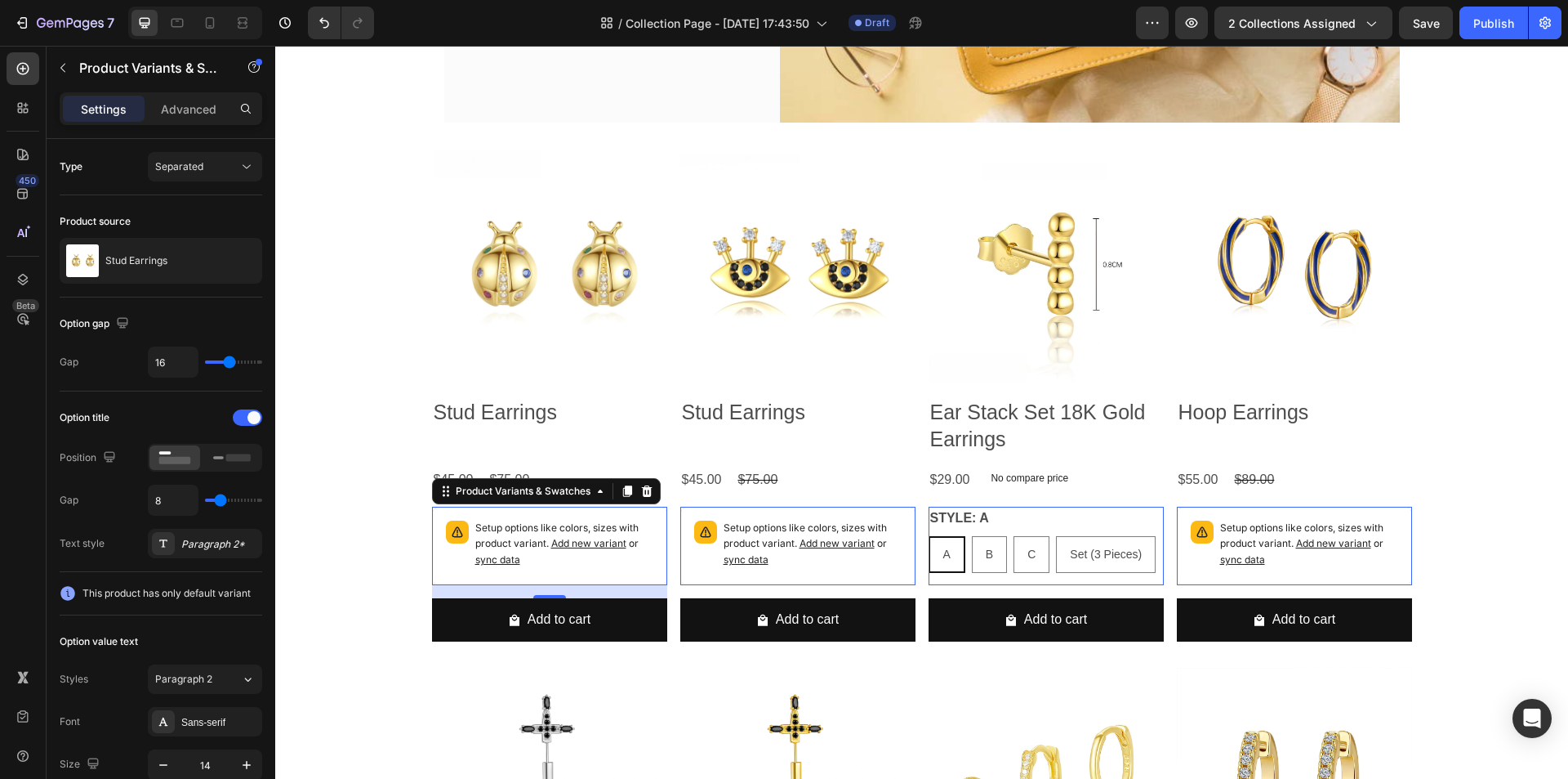
click at [578, 556] on p "Setup options like colors, sizes with product variant. Add new variant or sync …" at bounding box center [564, 544] width 178 height 47
click at [640, 495] on icon at bounding box center [647, 492] width 13 height 13
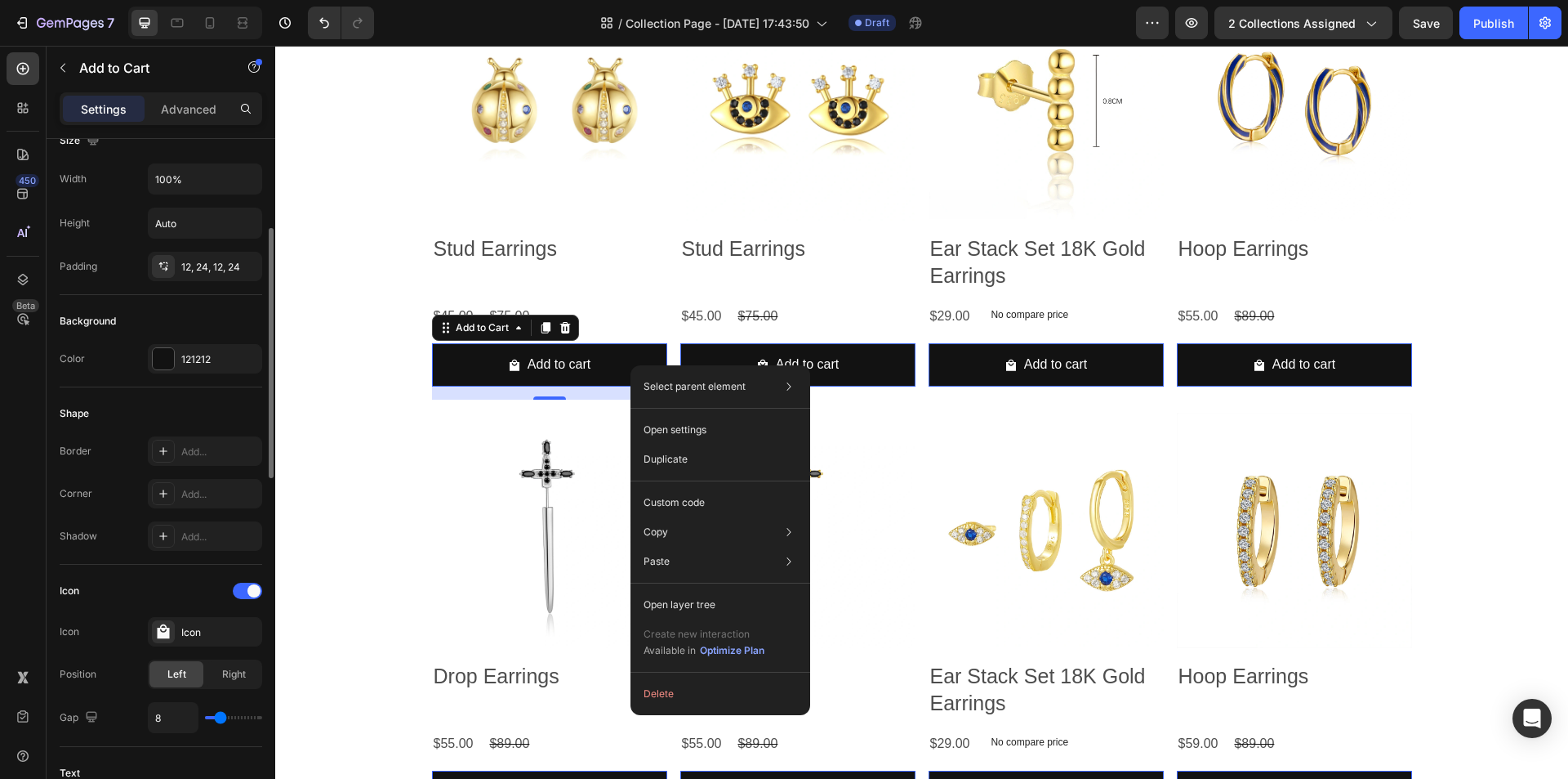
scroll to position [327, 0]
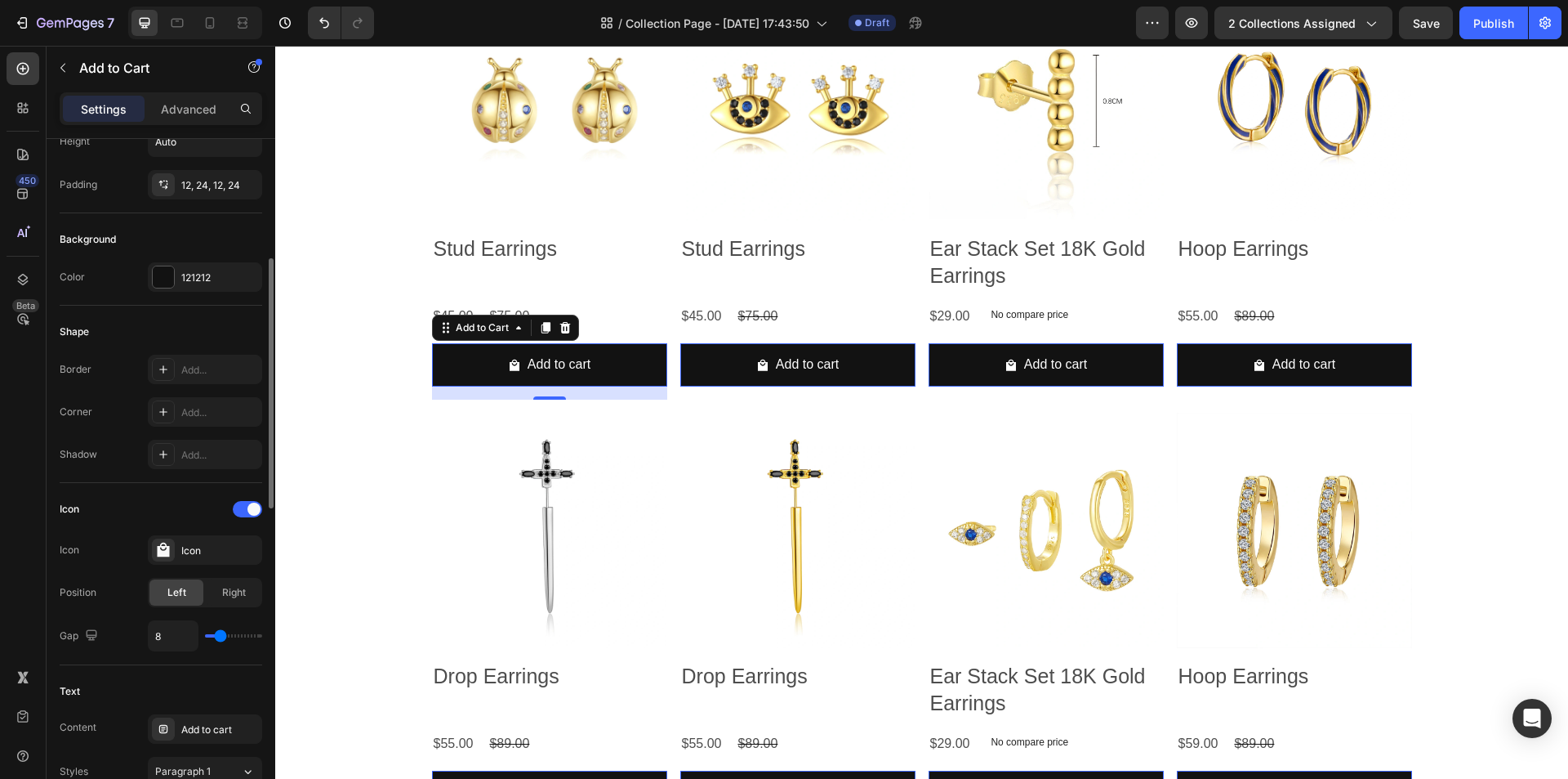
type input "1"
type input "0"
type input "1"
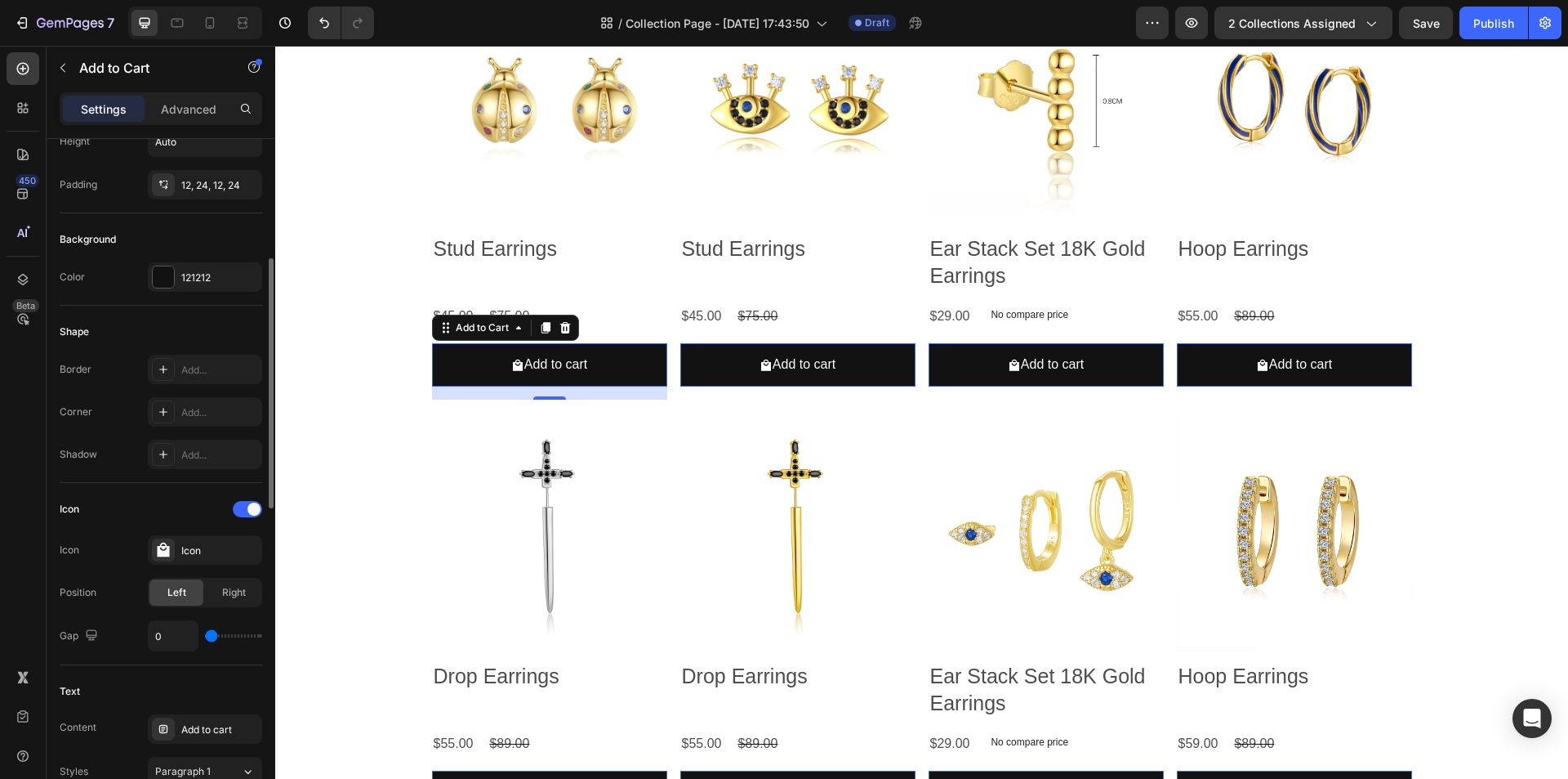
type input "1"
type input "4"
type input "7"
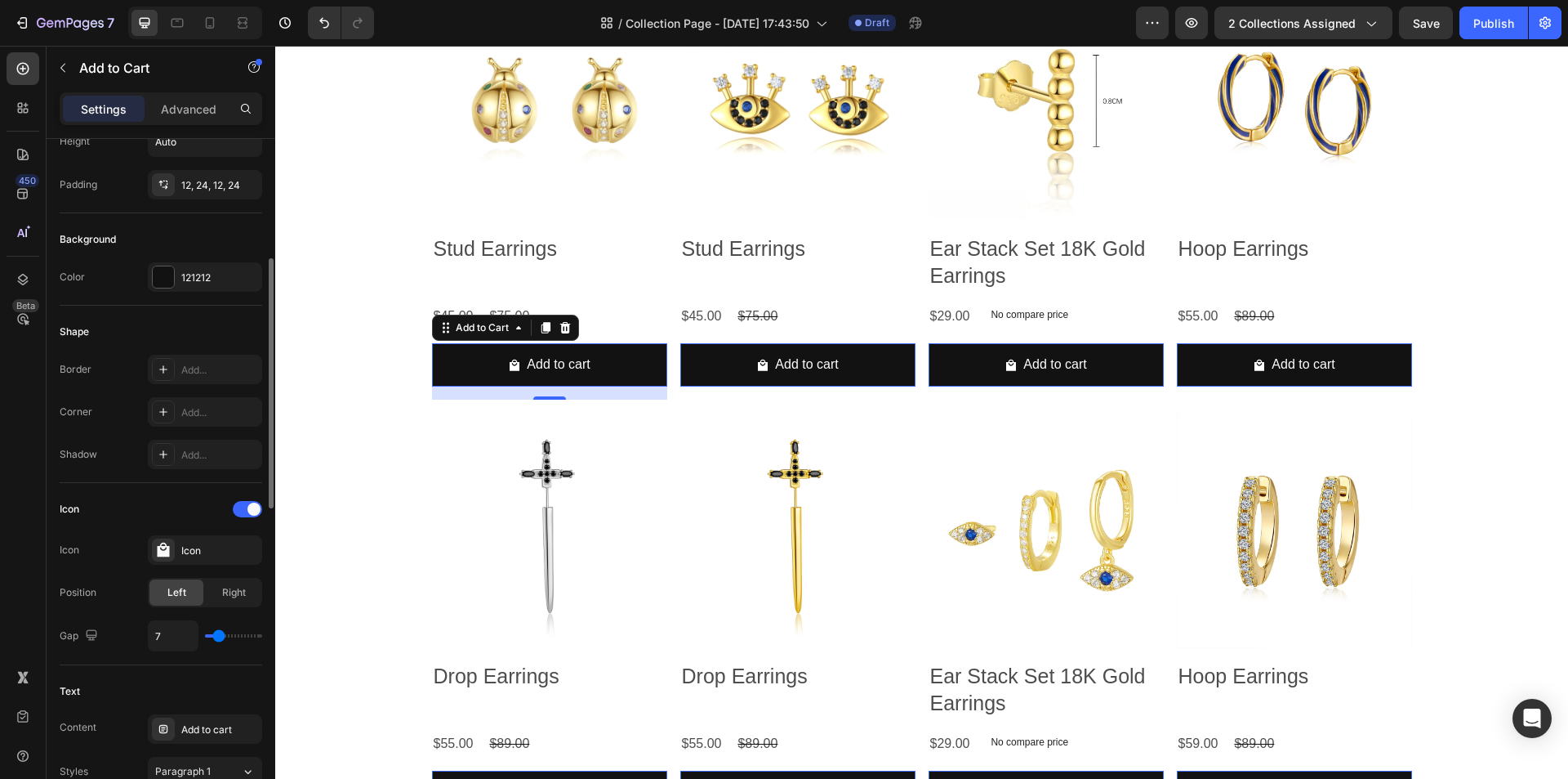
type input "8"
type input "9"
click at [222, 637] on input "range" at bounding box center [233, 636] width 57 height 3
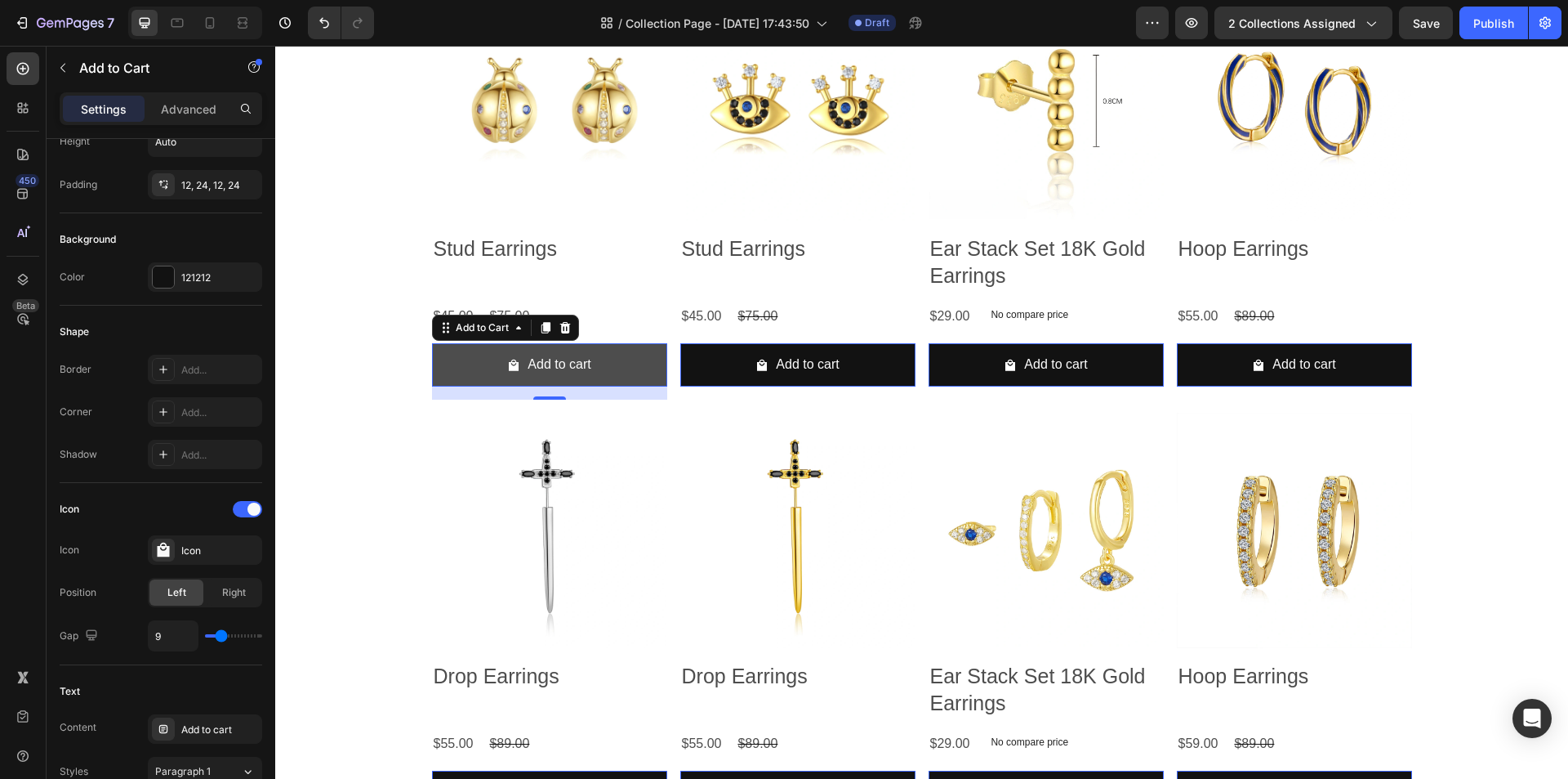
click at [453, 362] on button "Add to cart" at bounding box center [549, 365] width 235 height 44
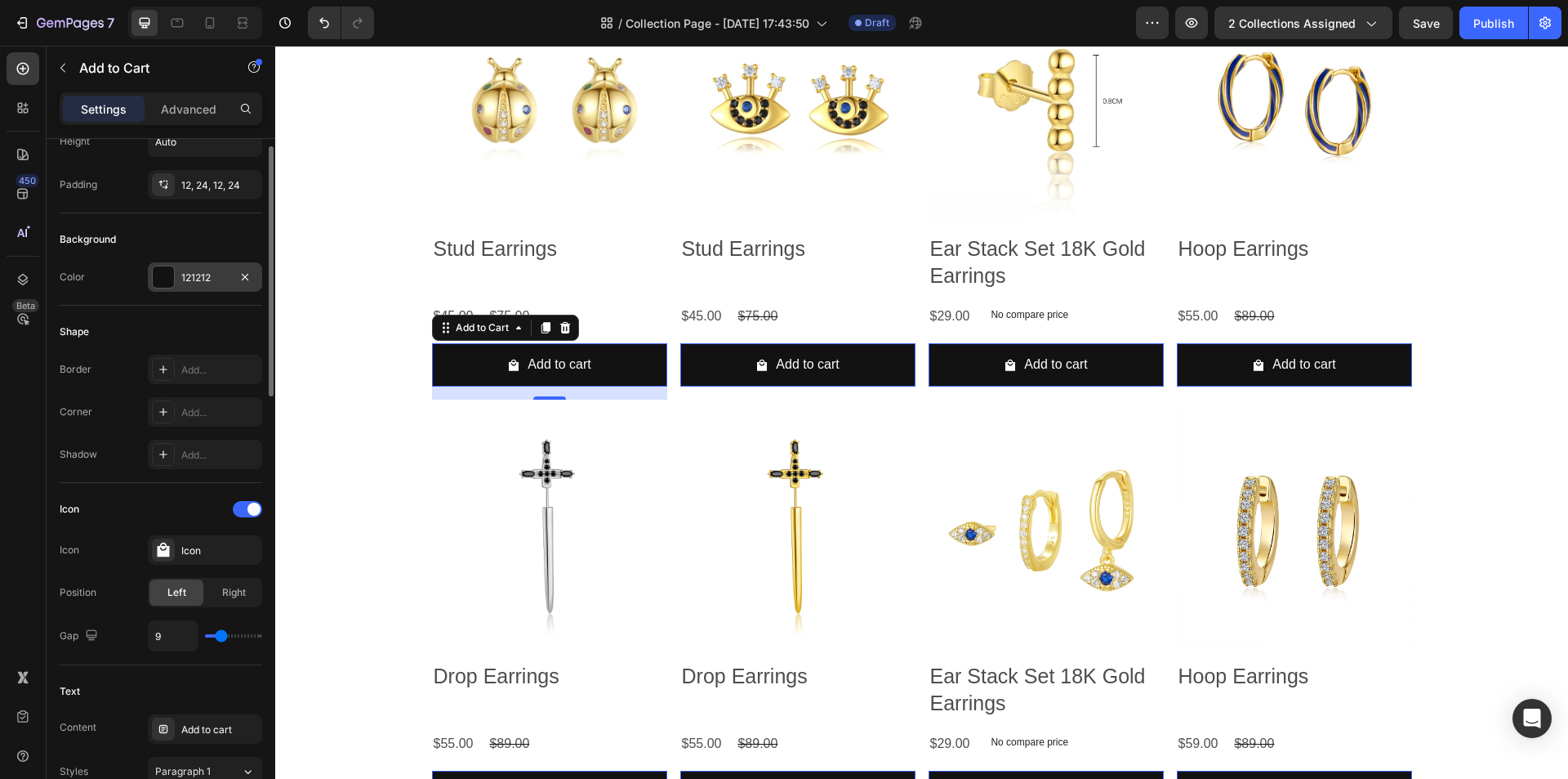
scroll to position [0, 0]
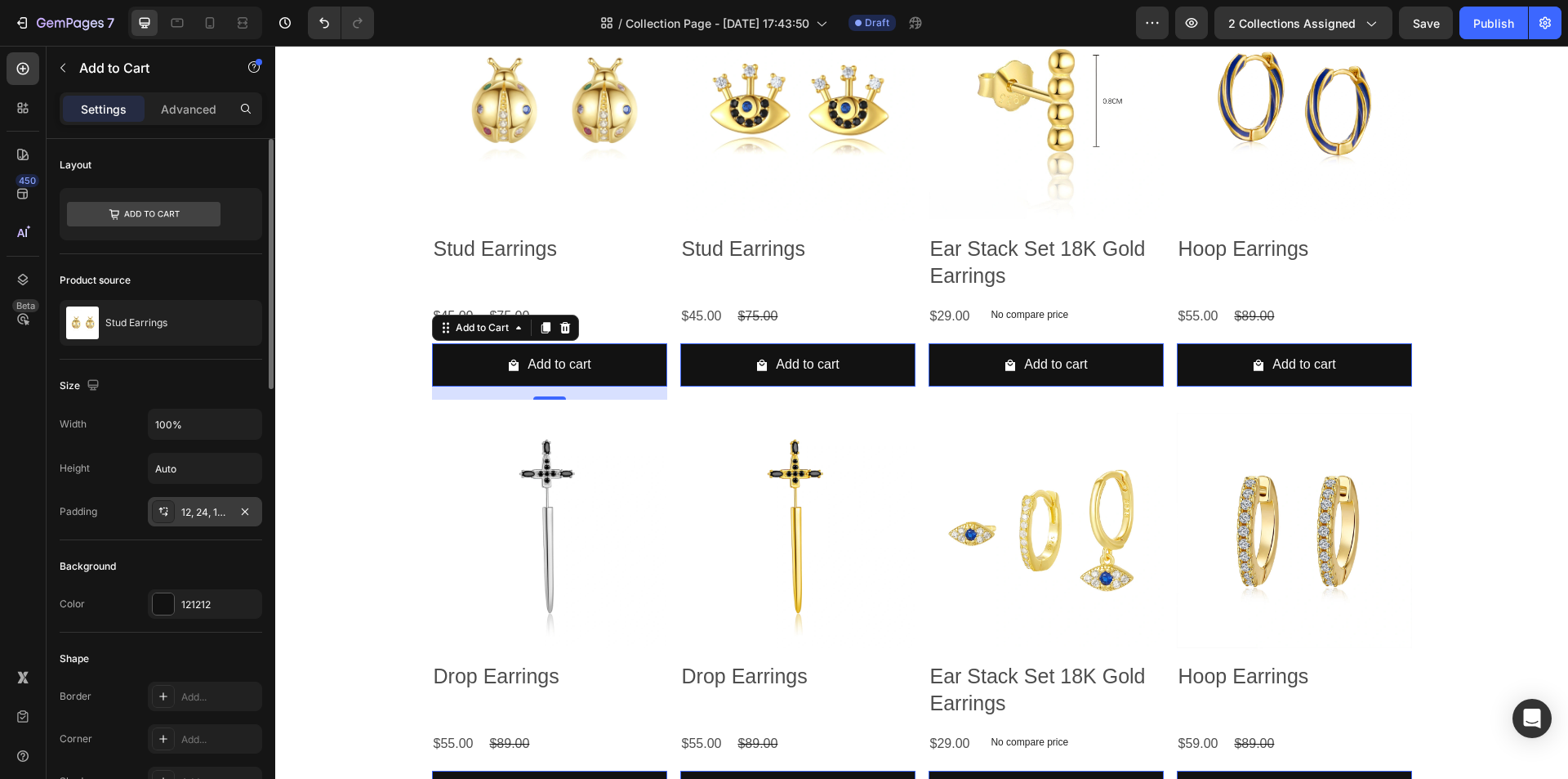
click at [197, 518] on div "12, 24, 12, 24" at bounding box center [205, 513] width 47 height 15
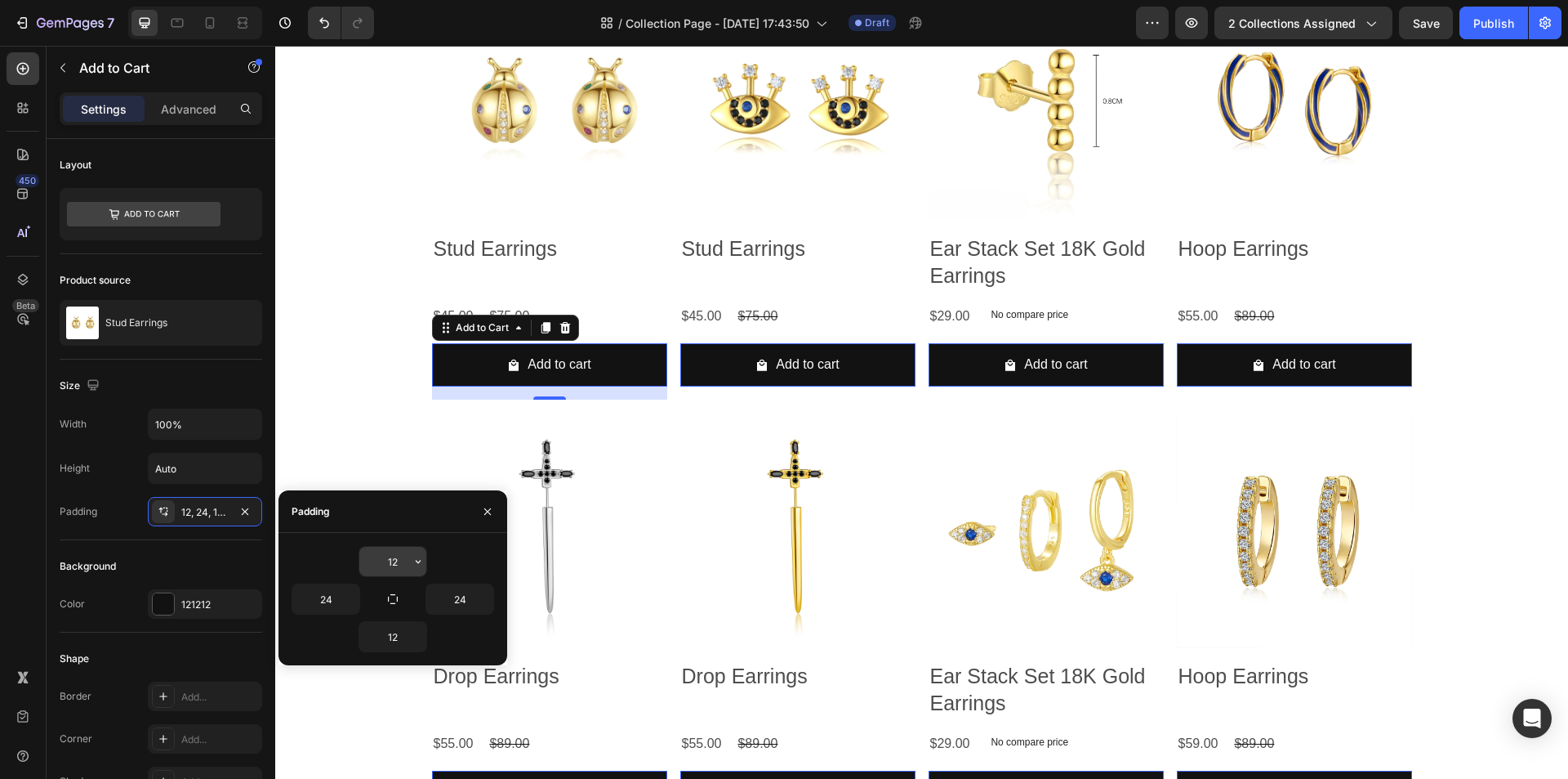
click at [381, 556] on input "12" at bounding box center [393, 561] width 67 height 29
click at [338, 600] on input "24" at bounding box center [326, 598] width 67 height 29
type input "12"
click at [459, 589] on input "24" at bounding box center [460, 598] width 67 height 29
type input "12"
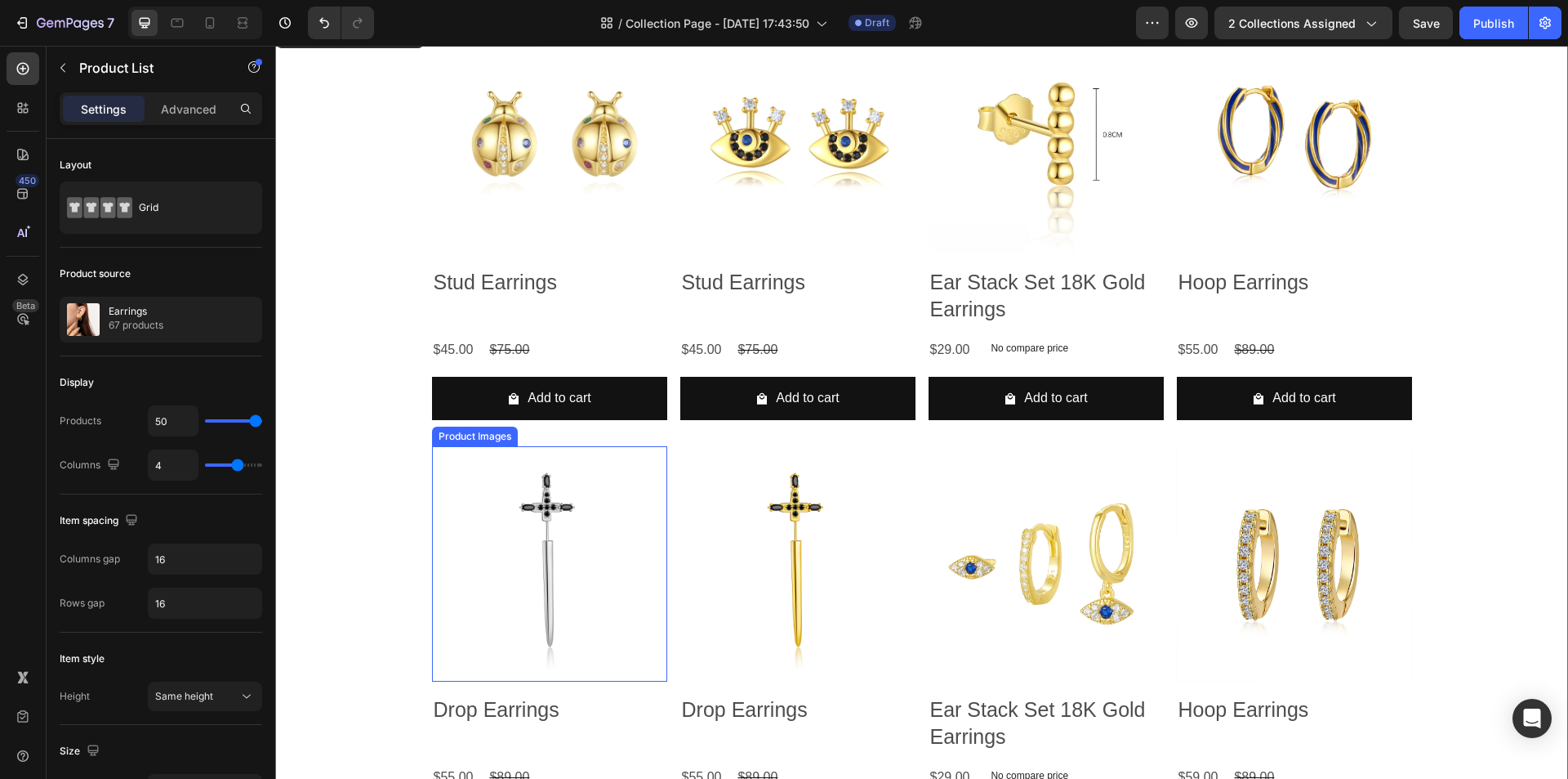
scroll to position [408, 0]
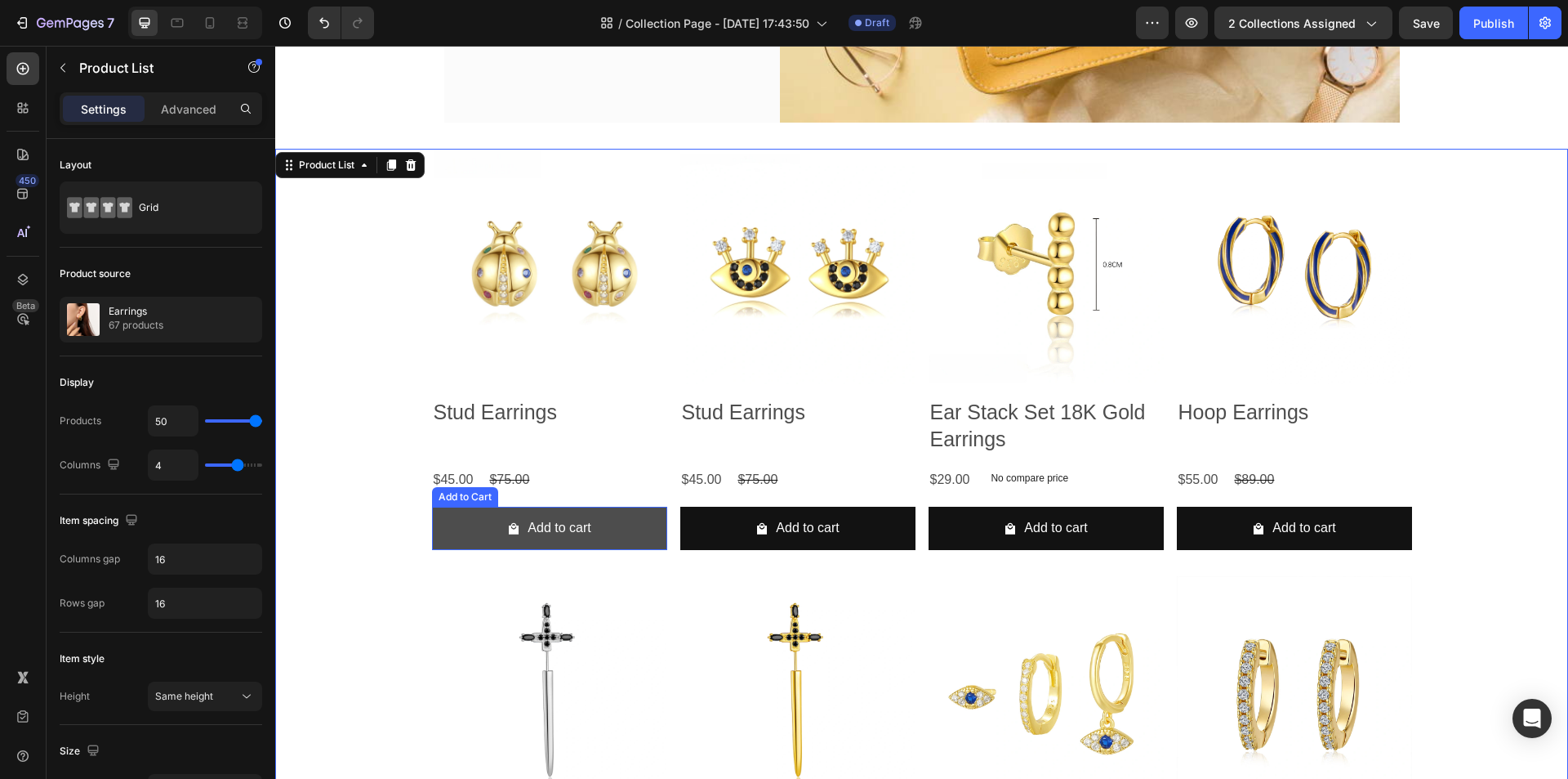
click at [621, 522] on button "Add to cart" at bounding box center [549, 529] width 235 height 44
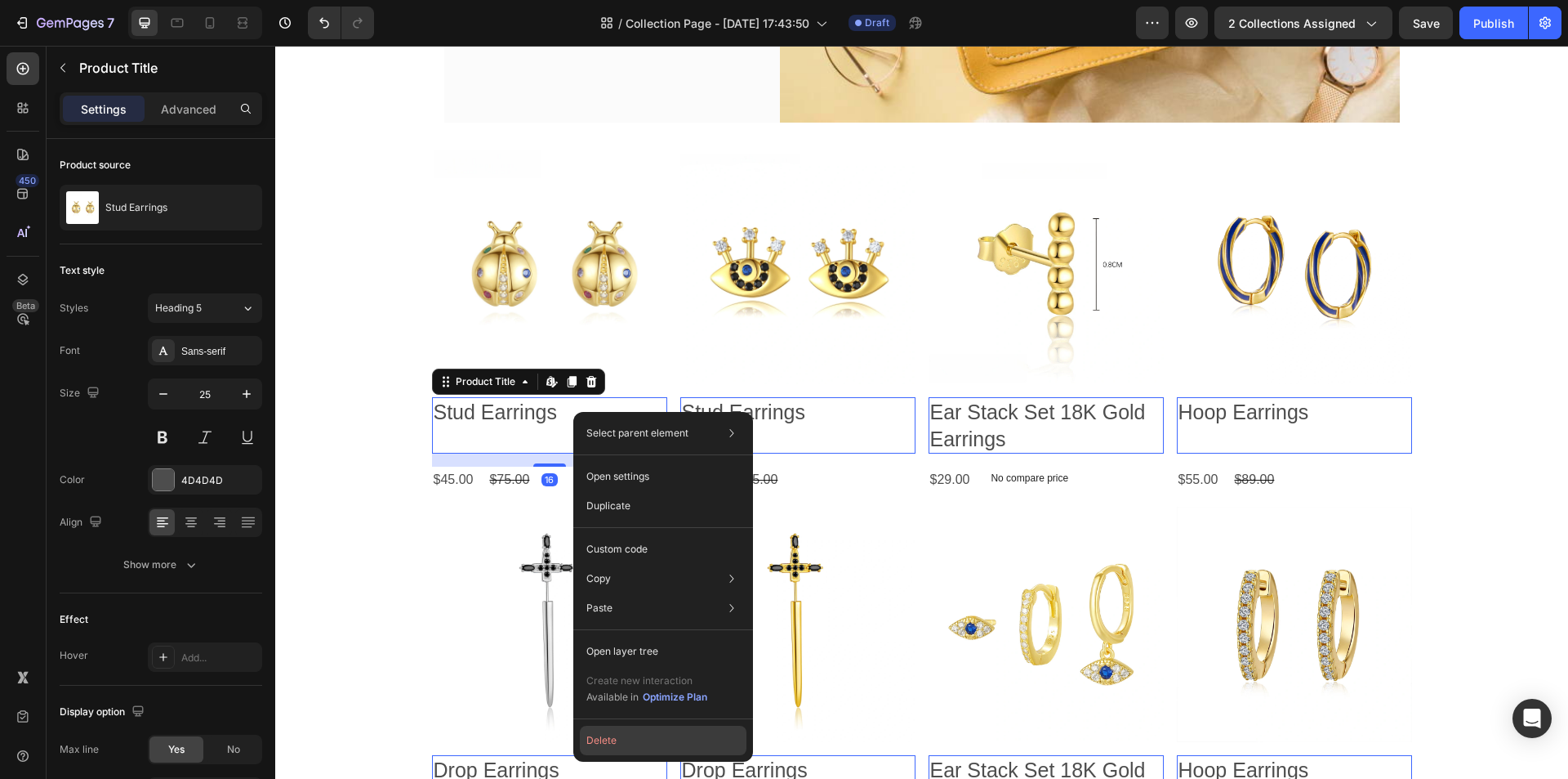
click at [635, 743] on button "Delete" at bounding box center [663, 740] width 166 height 29
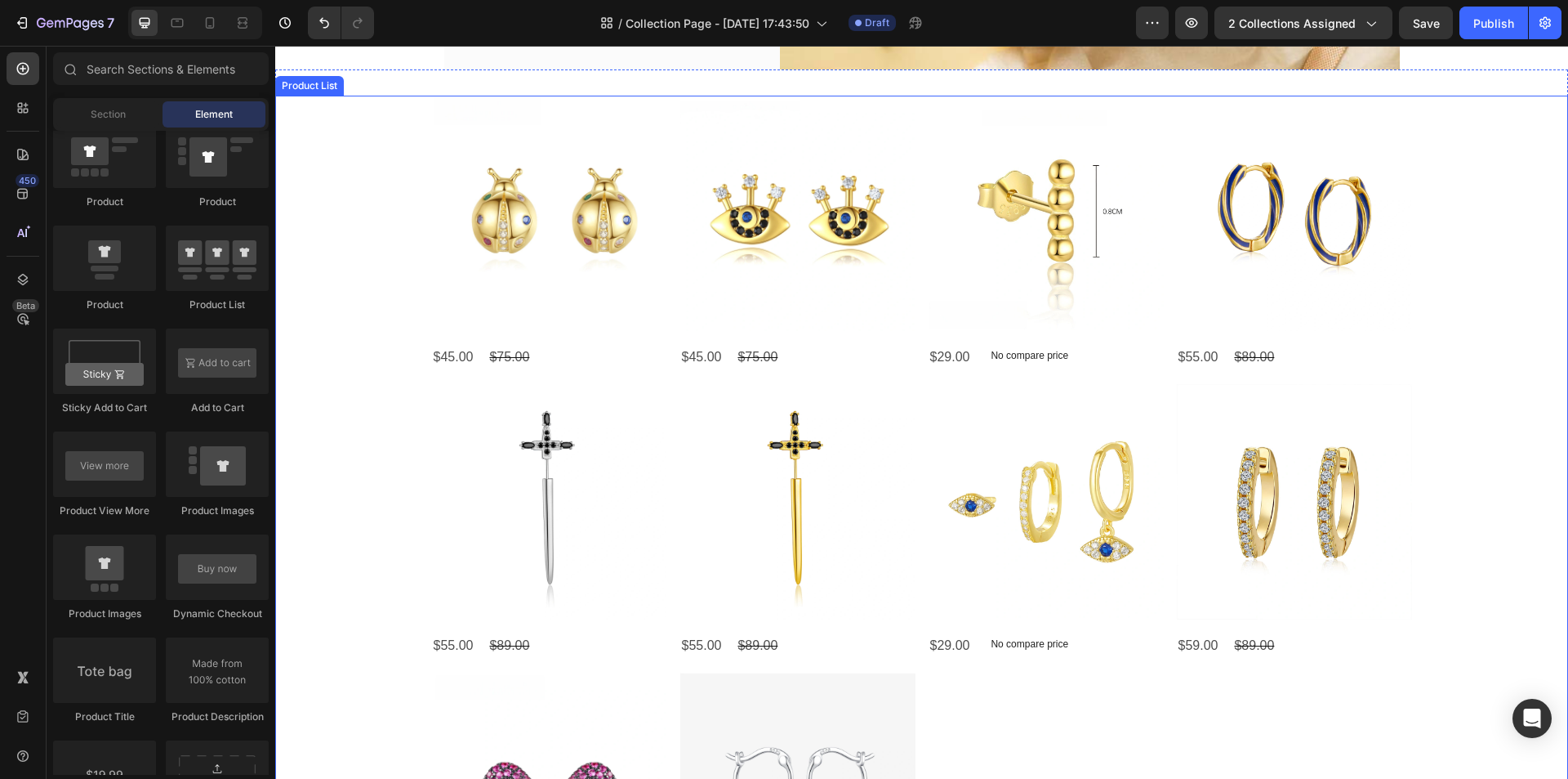
scroll to position [572, 0]
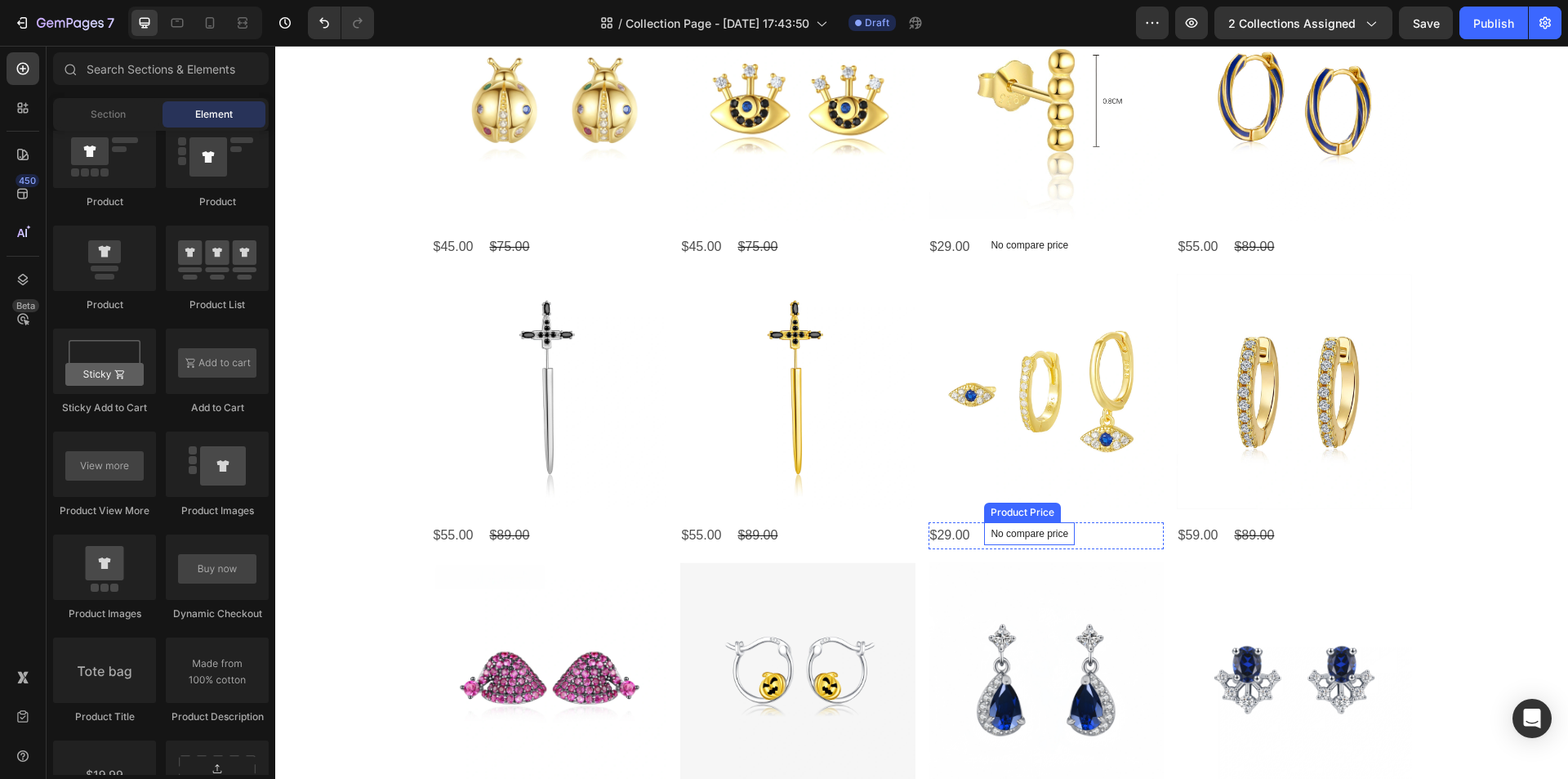
click at [1038, 250] on p "No compare price" at bounding box center [1029, 245] width 77 height 10
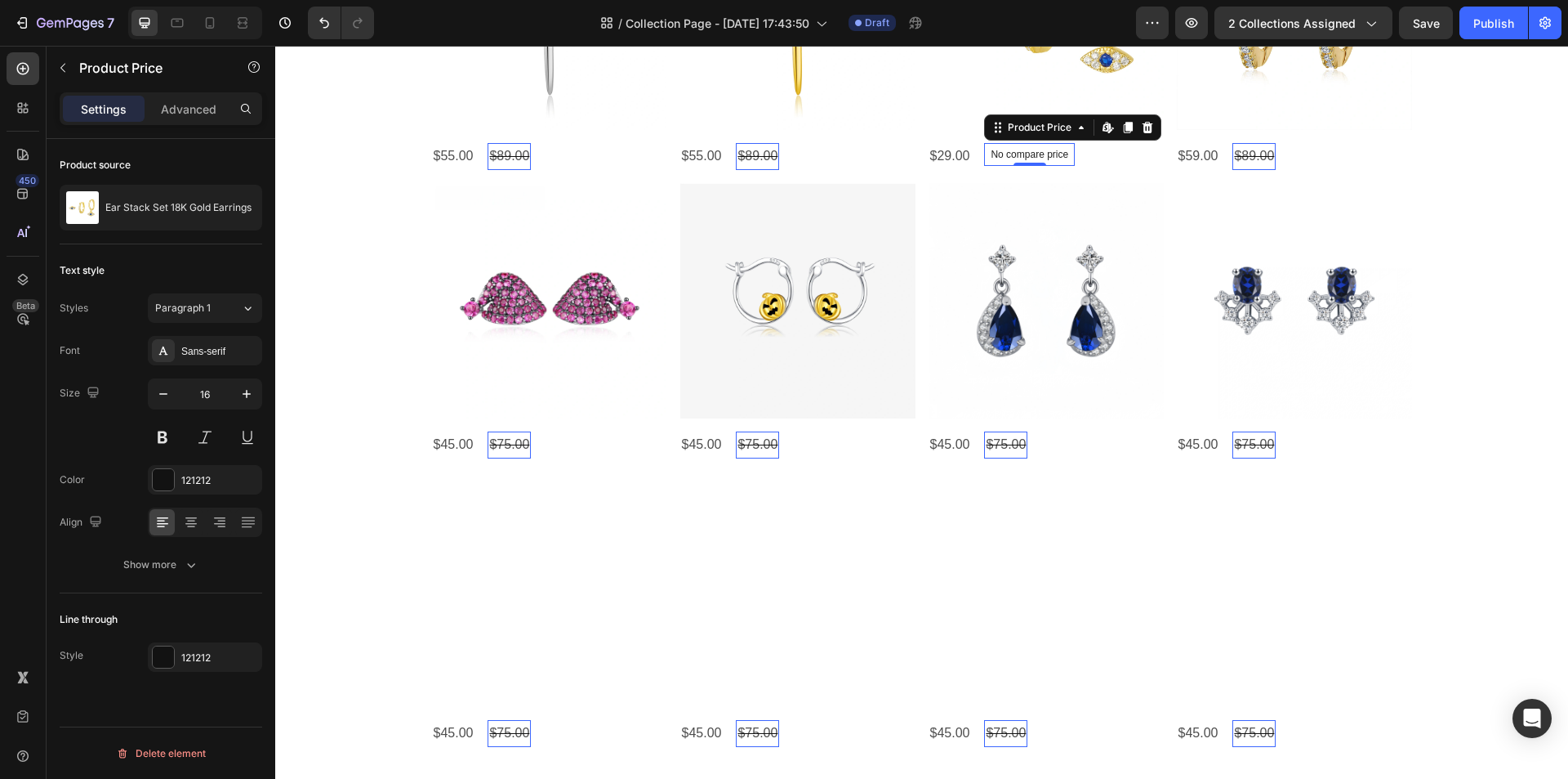
scroll to position [1062, 0]
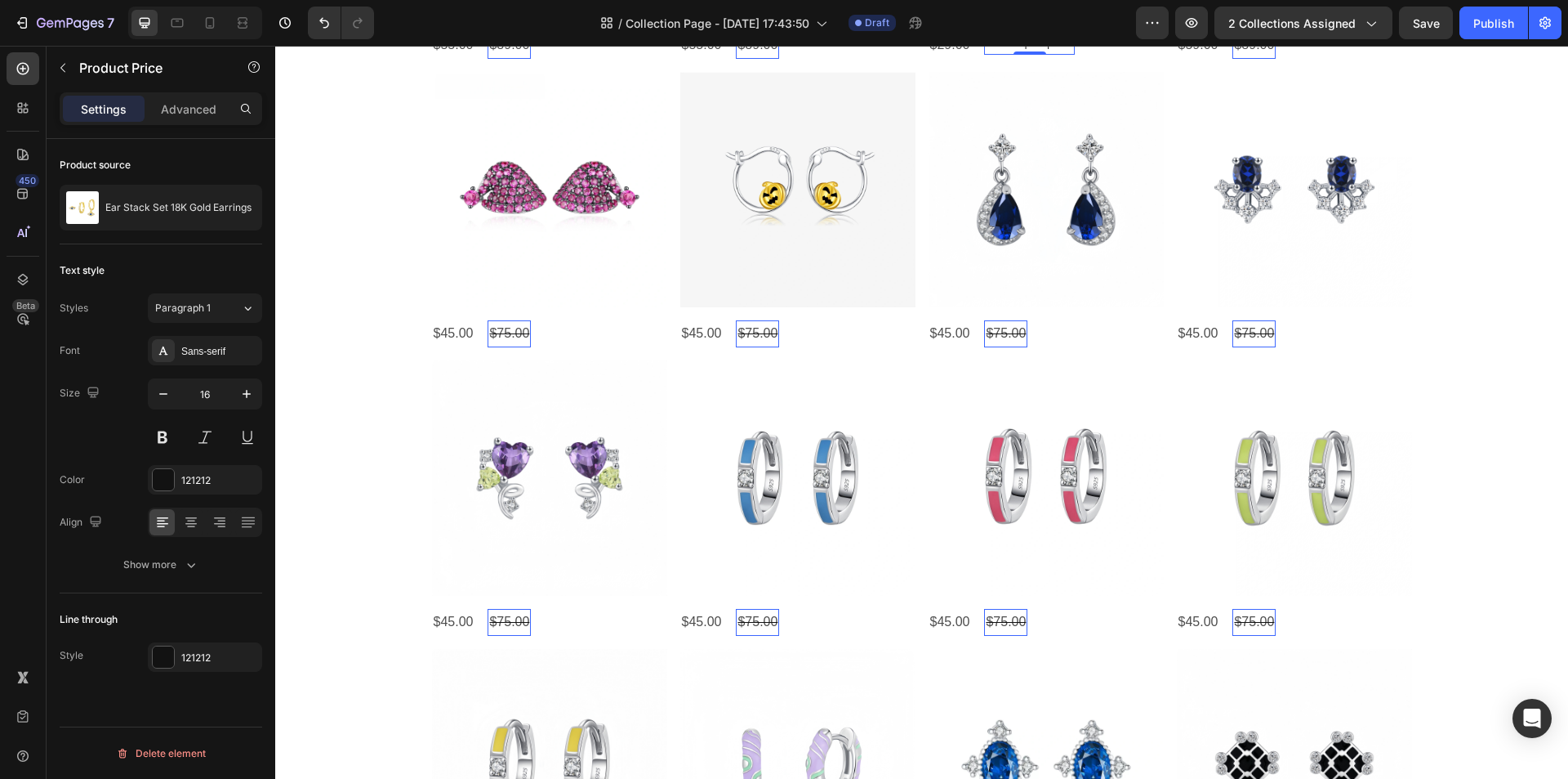
click at [142, 582] on div "Text style Styles Paragraph 1 Font Sans-serif Size 16 Color 121212 Align Show m…" at bounding box center [160, 418] width 202 height 349
click at [150, 576] on button "Show more" at bounding box center [160, 564] width 202 height 29
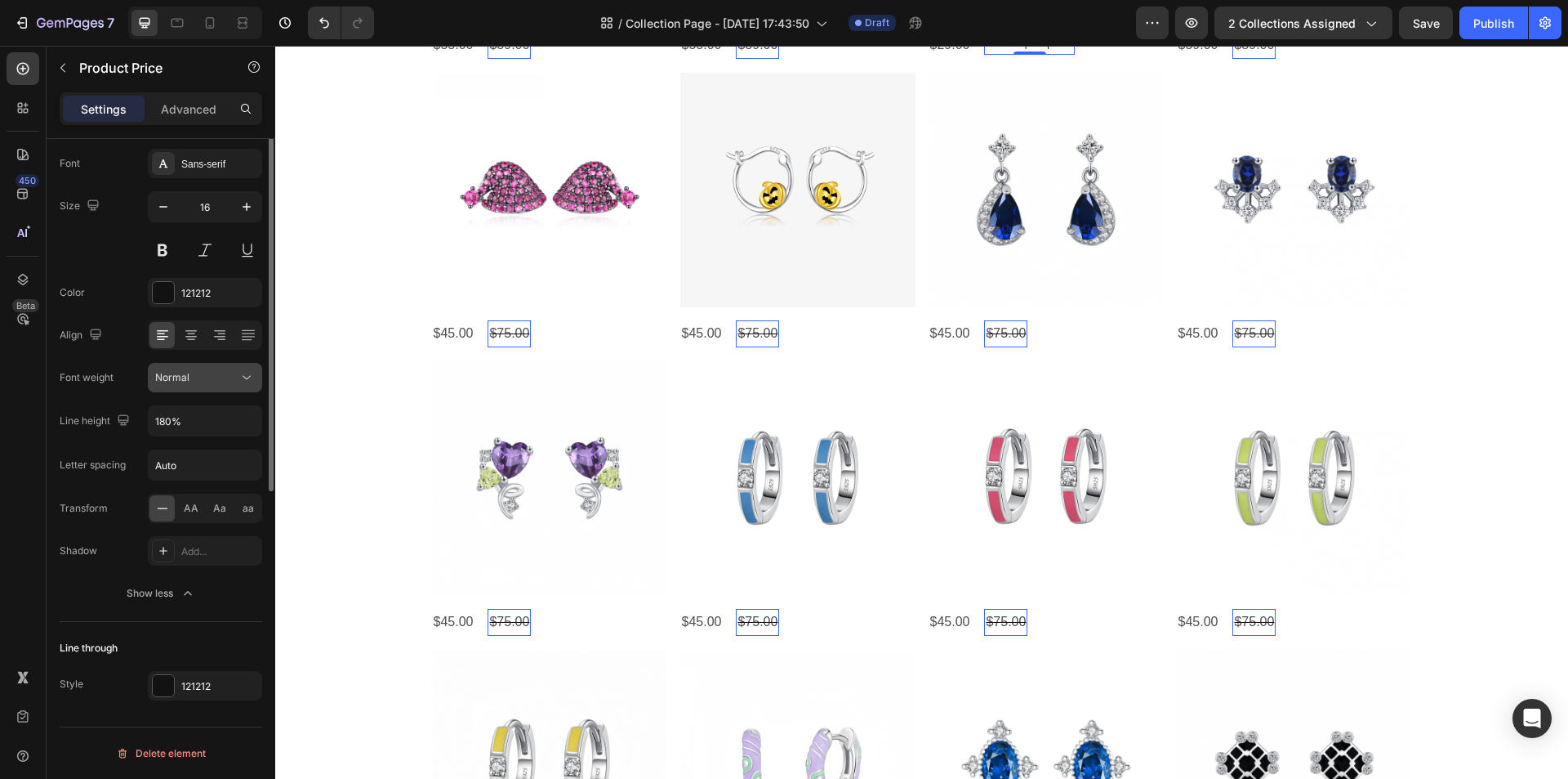
scroll to position [0, 0]
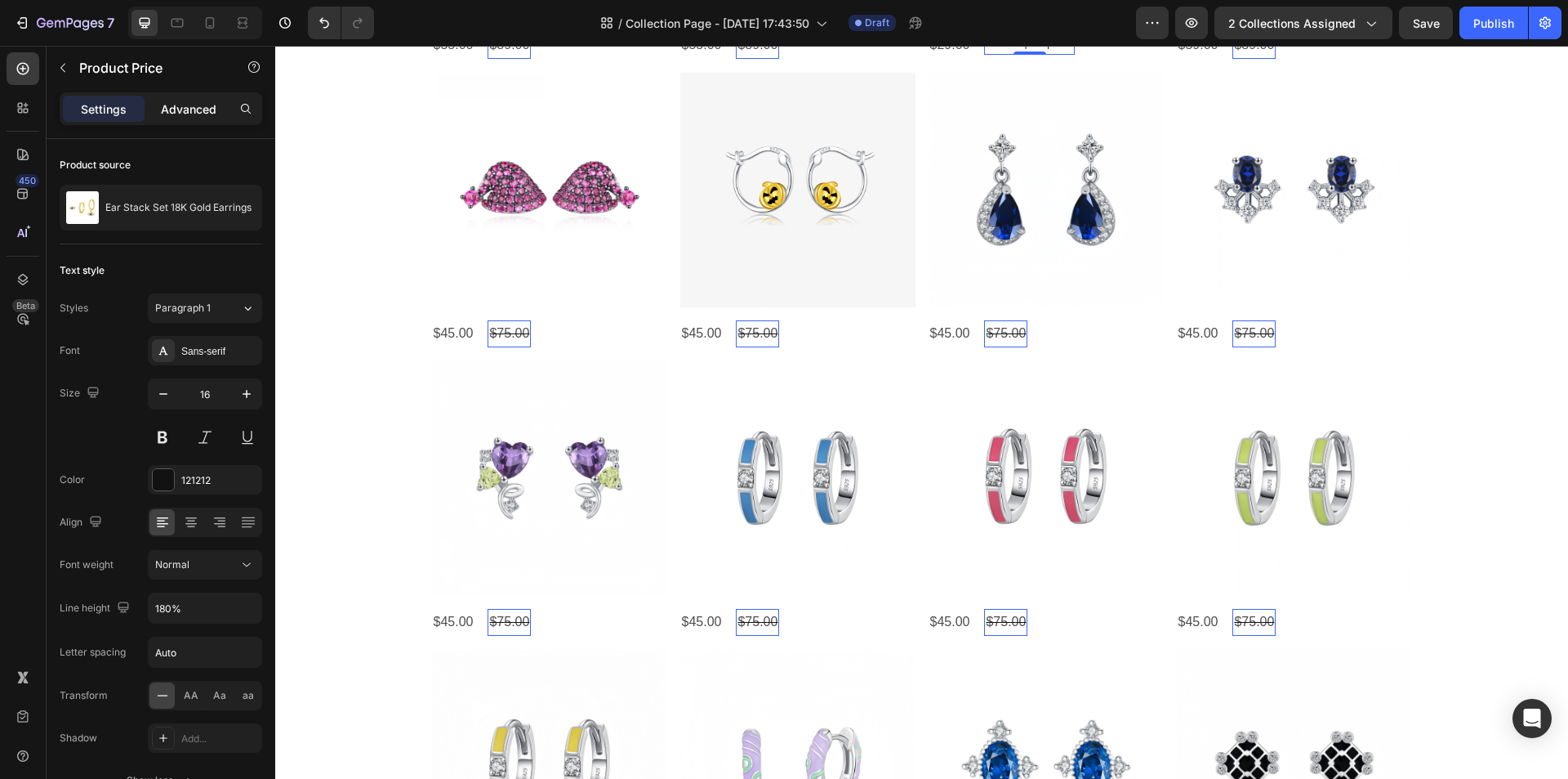
click at [180, 114] on p "Advanced" at bounding box center [189, 109] width 55 height 17
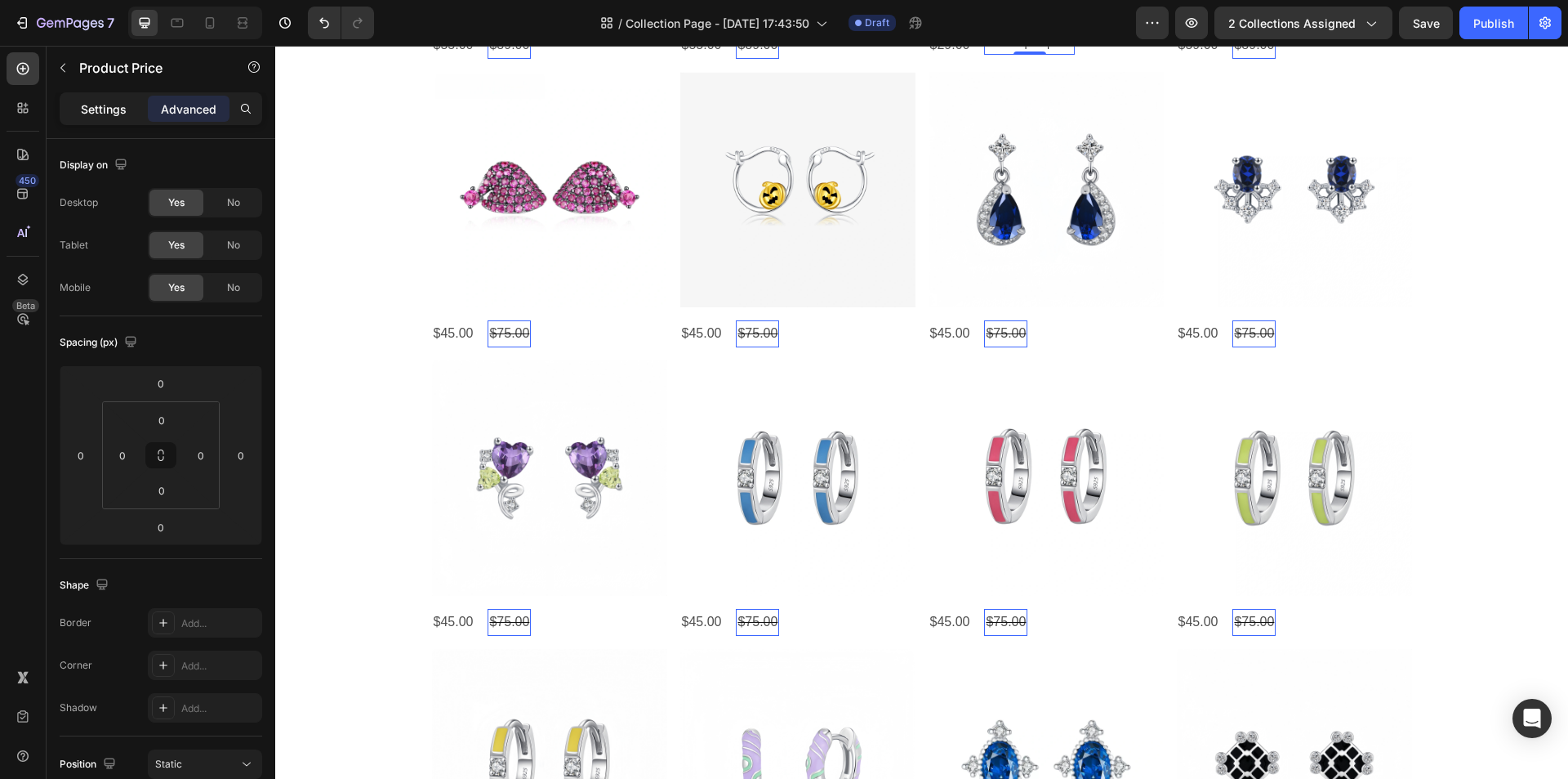
click at [112, 114] on p "Settings" at bounding box center [103, 109] width 45 height 17
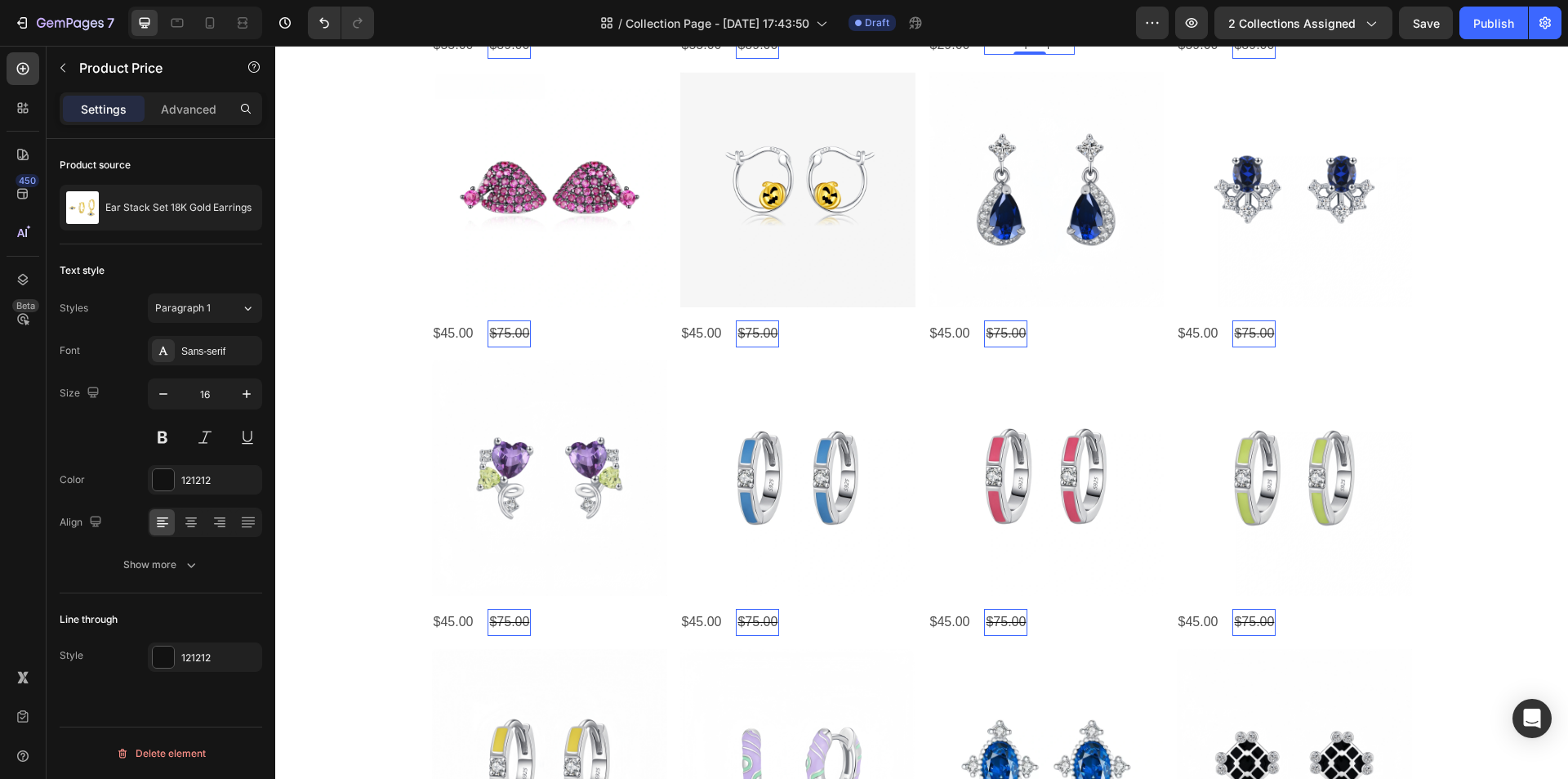
click at [80, 111] on div "Settings" at bounding box center [103, 108] width 81 height 26
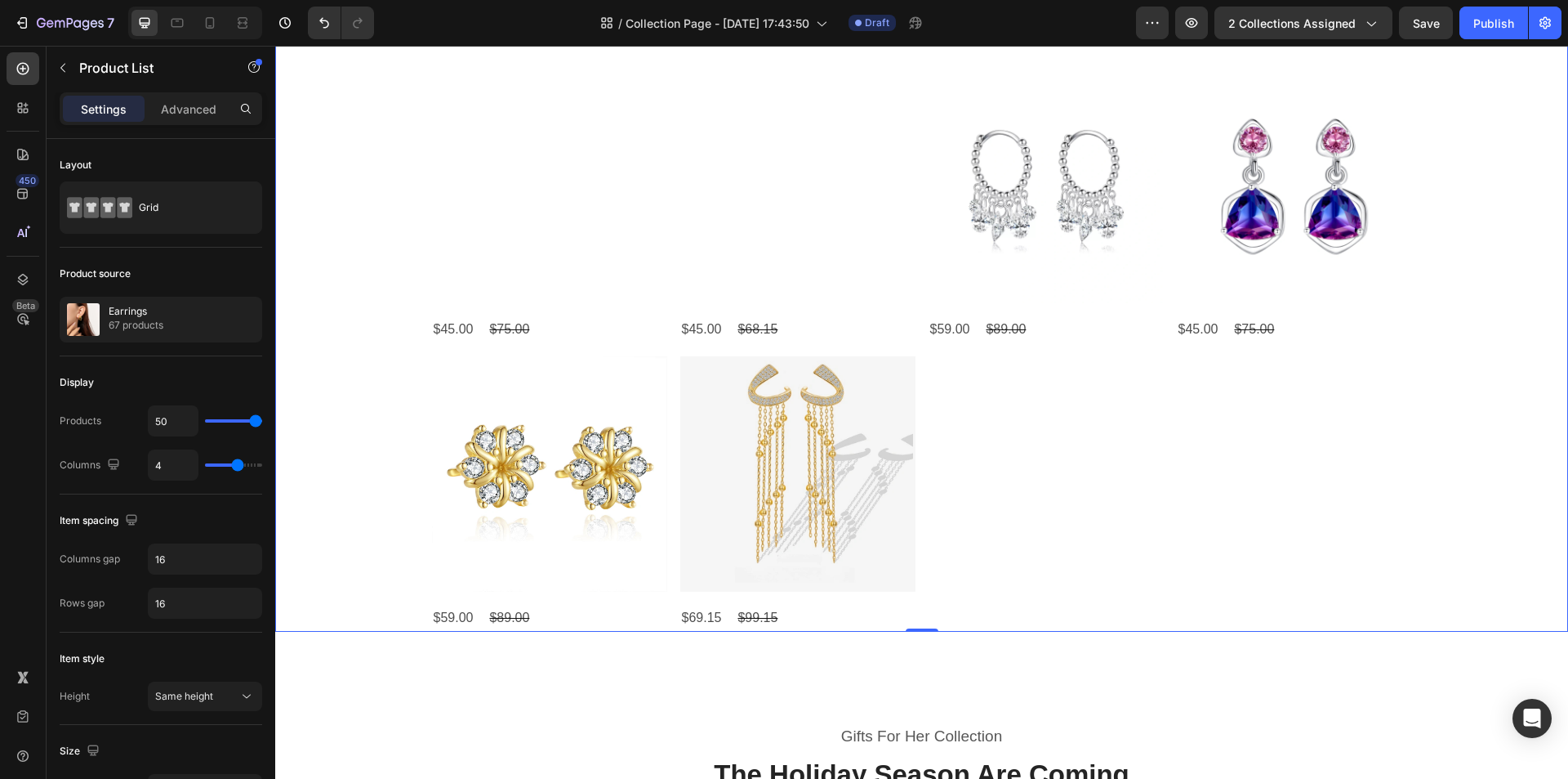
scroll to position [3840, 0]
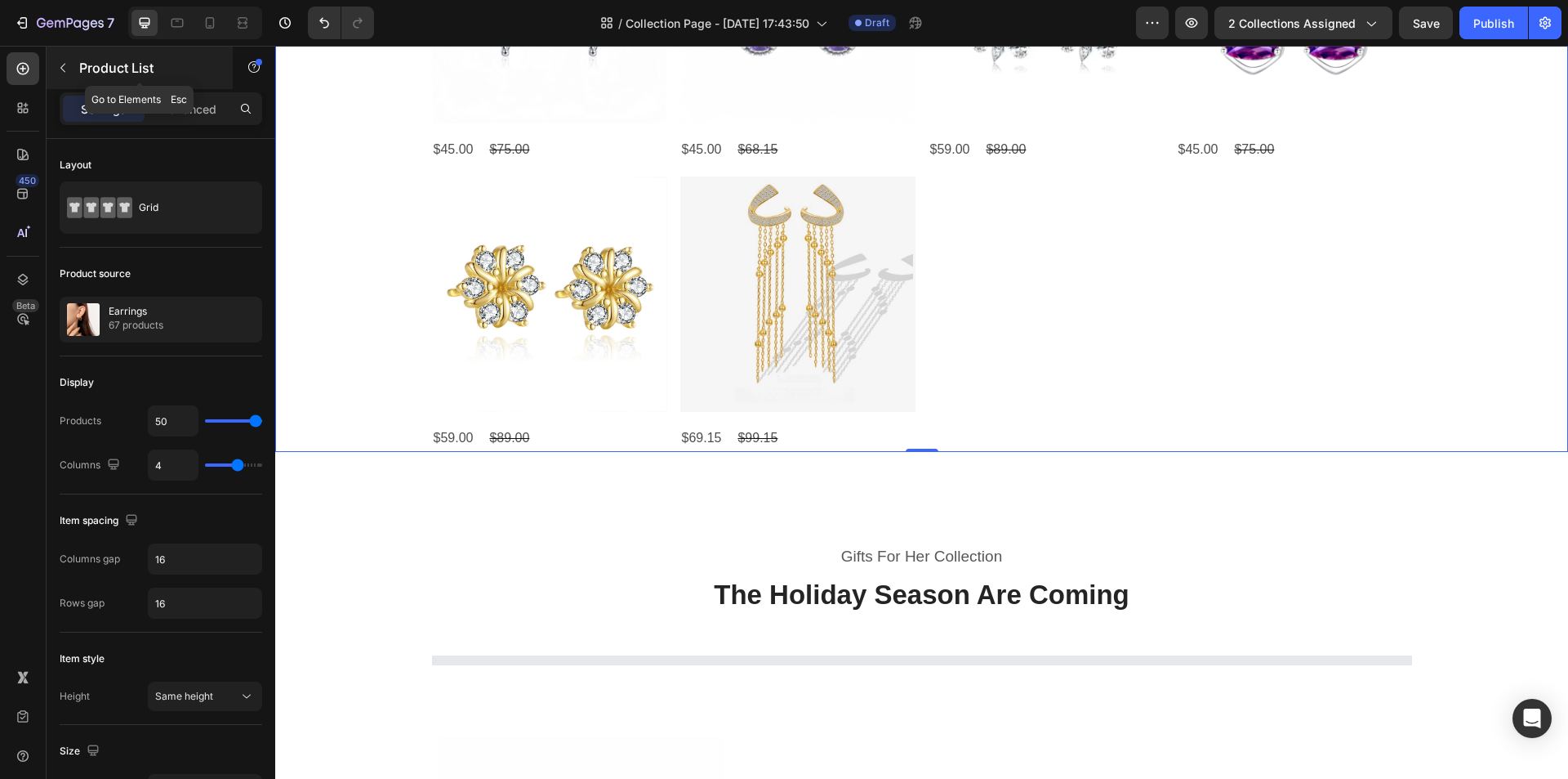
click at [58, 62] on icon "button" at bounding box center [63, 68] width 13 height 13
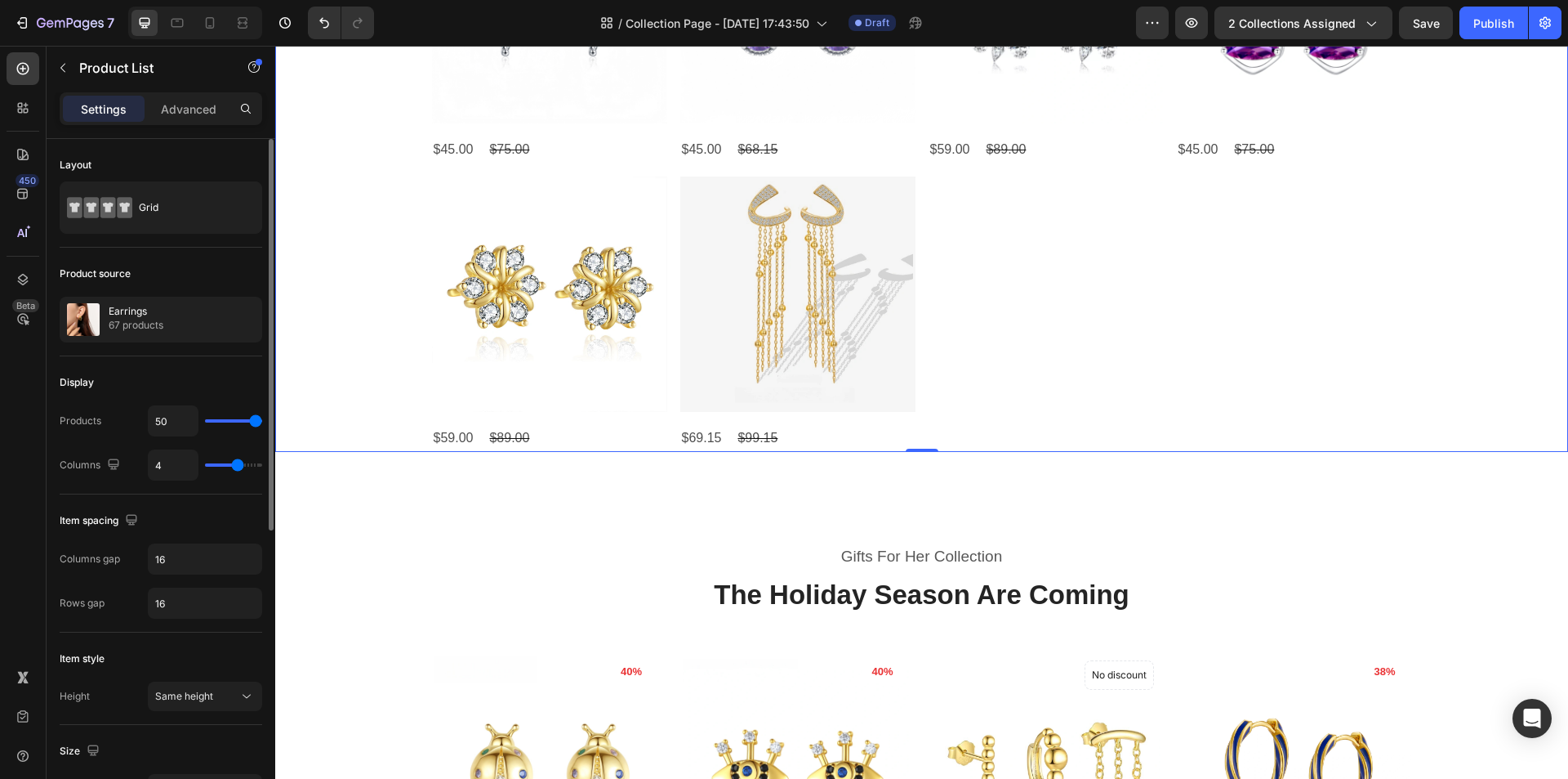
type input "5"
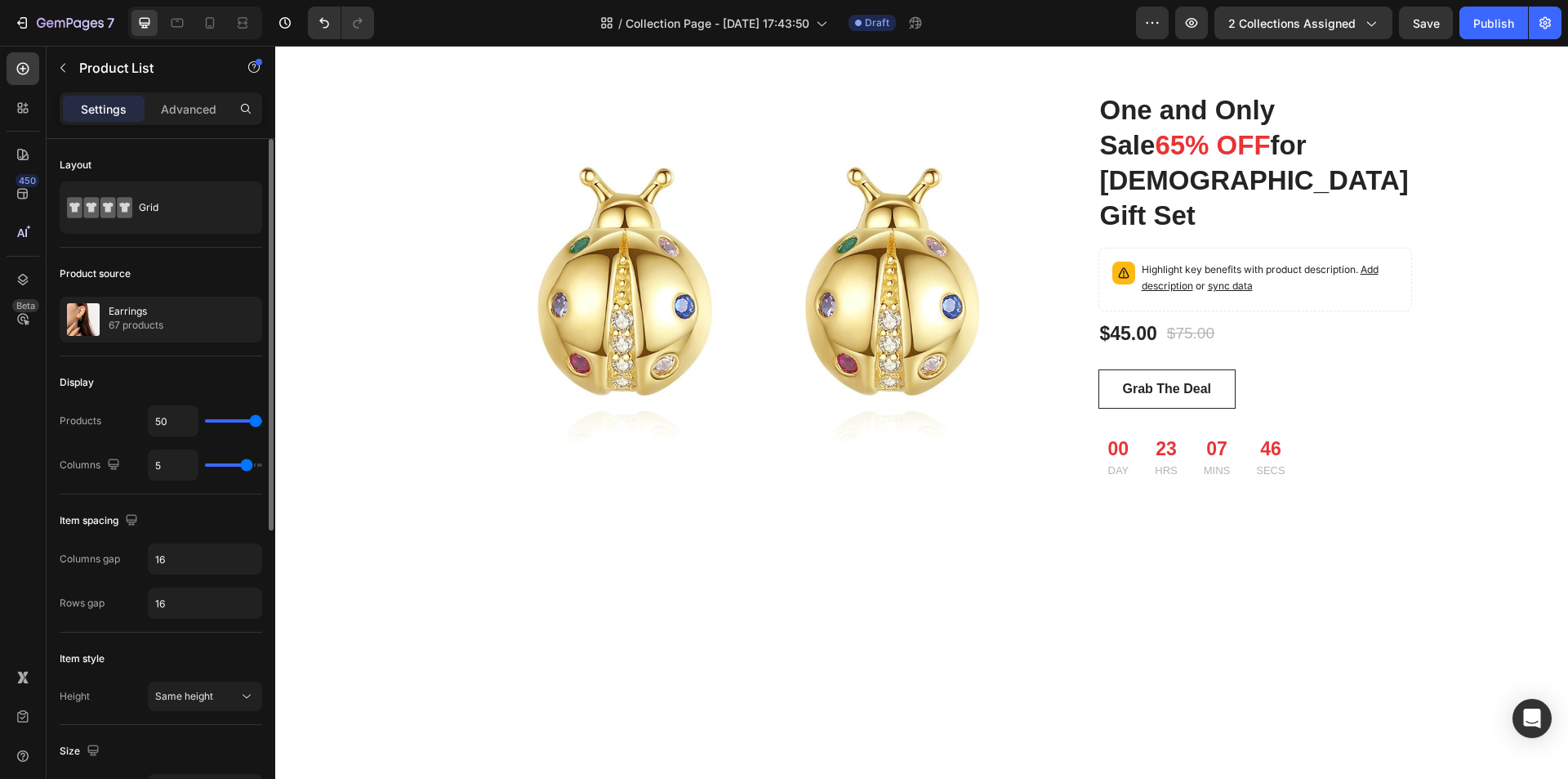
type input "5"
click at [244, 465] on input "range" at bounding box center [233, 465] width 57 height 3
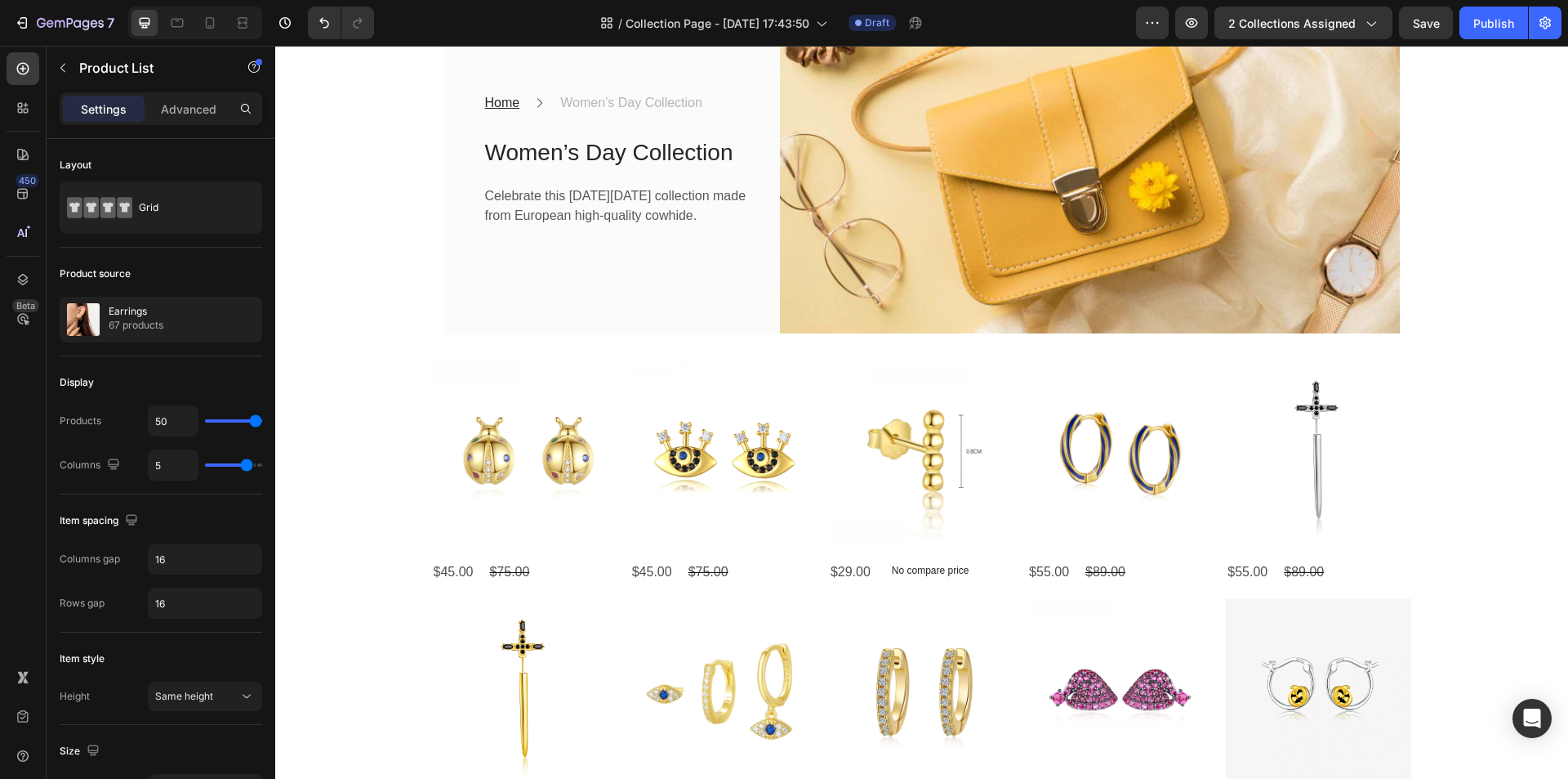
scroll to position [245, 0]
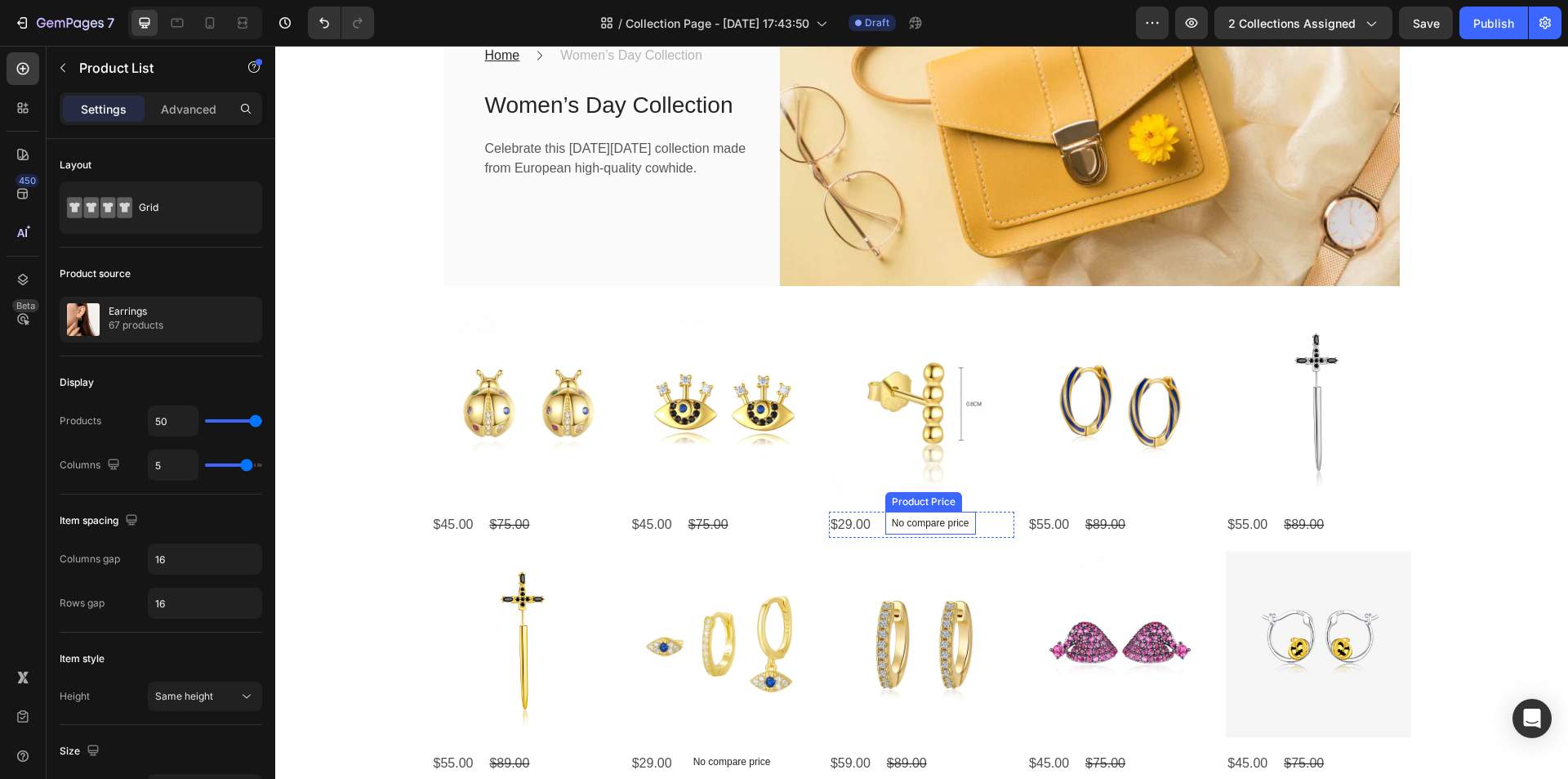
click at [911, 527] on p "No compare price" at bounding box center [931, 523] width 77 height 10
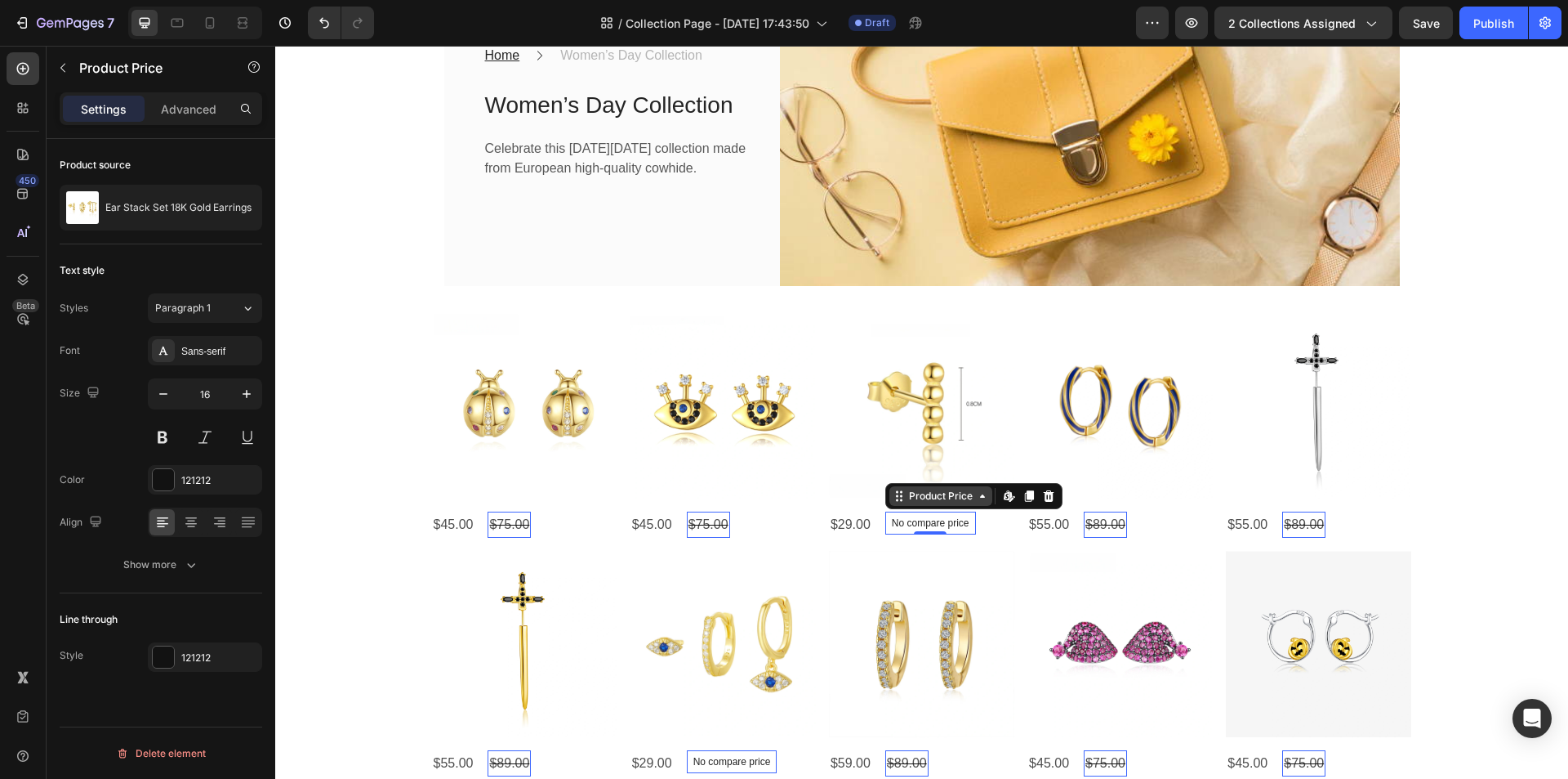
click at [275, 45] on icon at bounding box center [275, 45] width 0 height 0
click at [617, 529] on div "$29.00 Product Price Product Price No compare price Product Price Row 2 cols Ro…" at bounding box center [524, 525] width 186 height 27
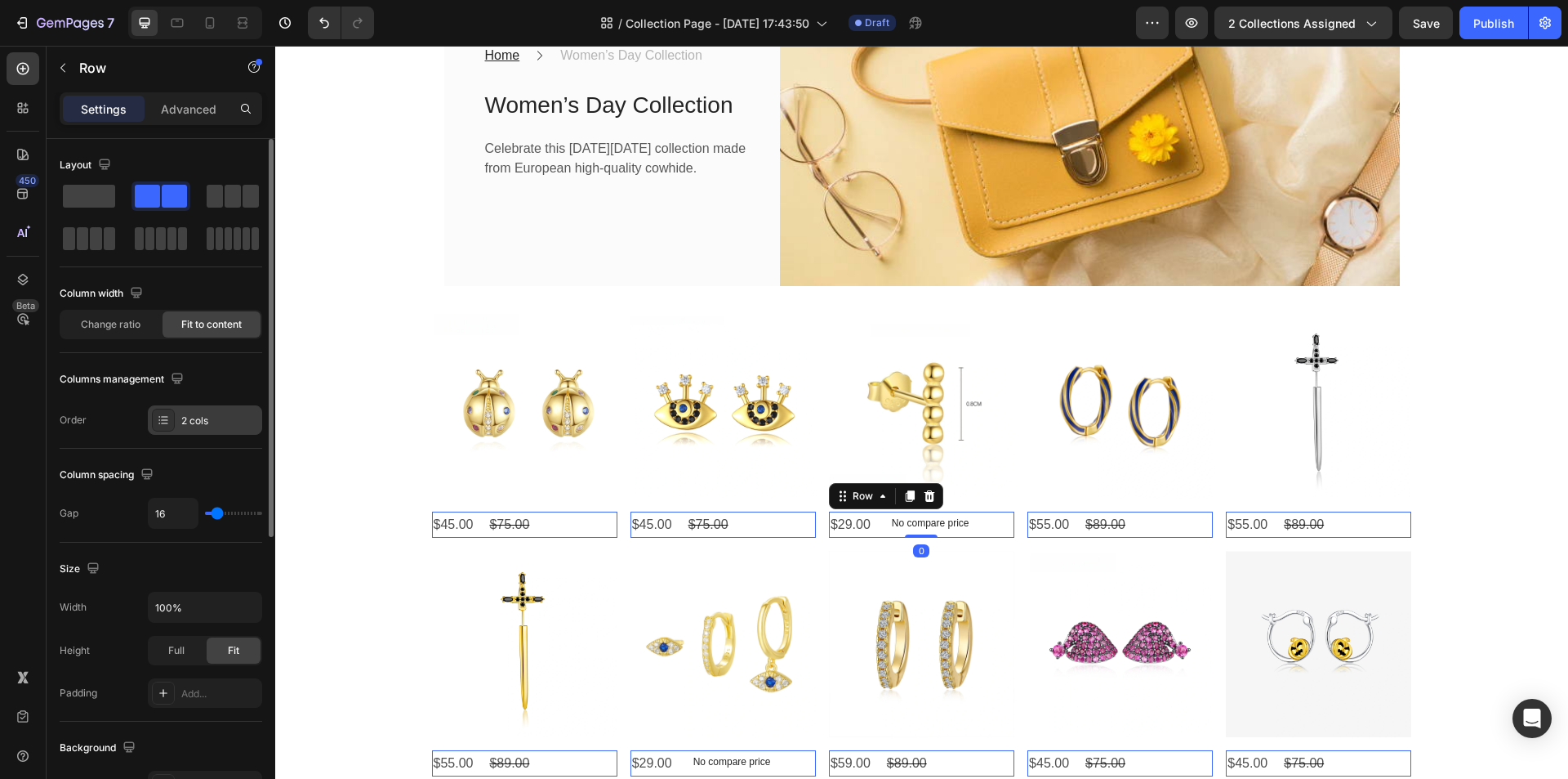
click at [200, 424] on div "2 cols" at bounding box center [219, 421] width 76 height 15
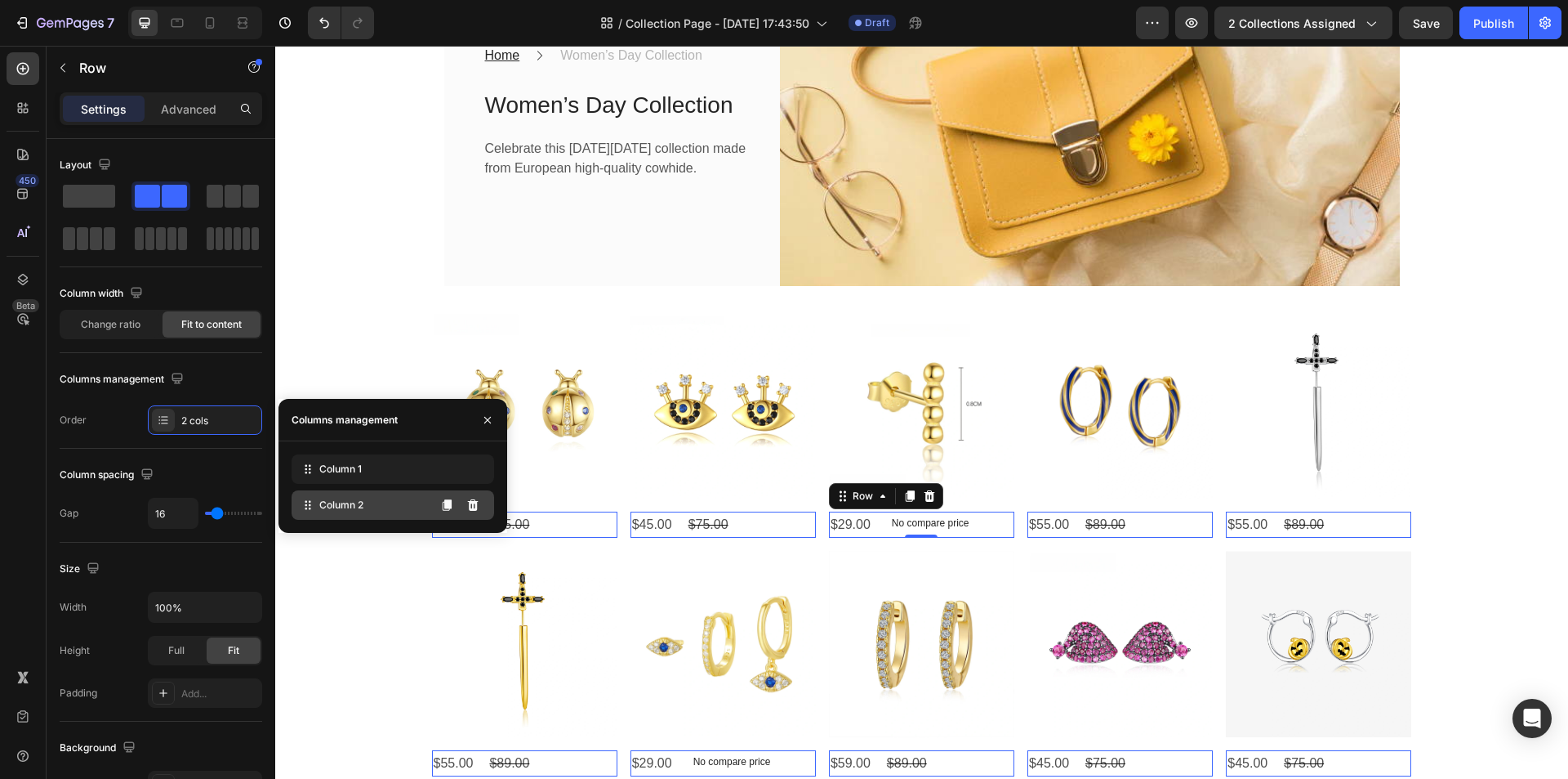
click at [321, 504] on span "Column 2" at bounding box center [341, 505] width 45 height 15
click at [228, 537] on div "Column spacing Gap 16" at bounding box center [160, 496] width 202 height 94
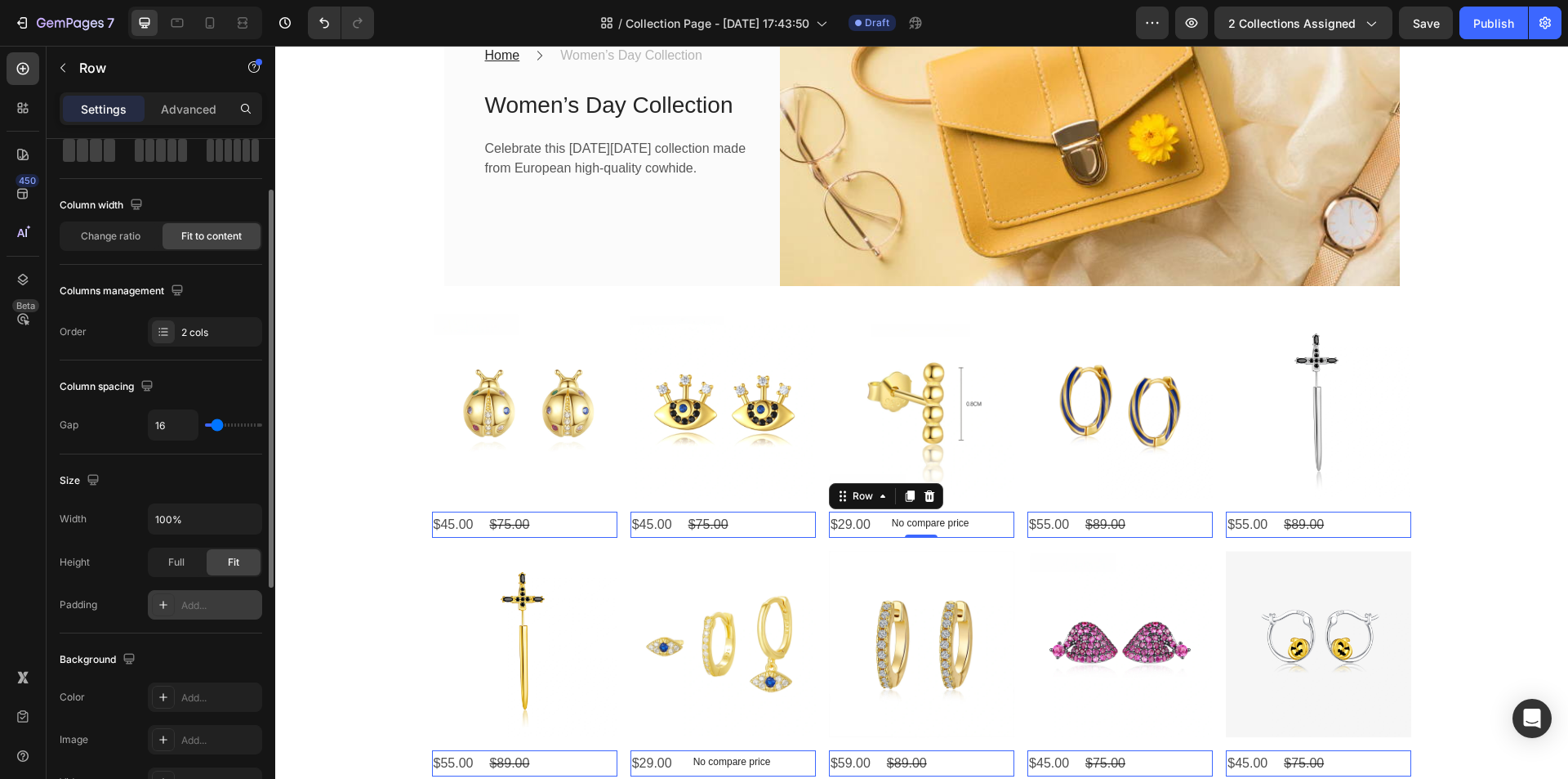
scroll to position [0, 0]
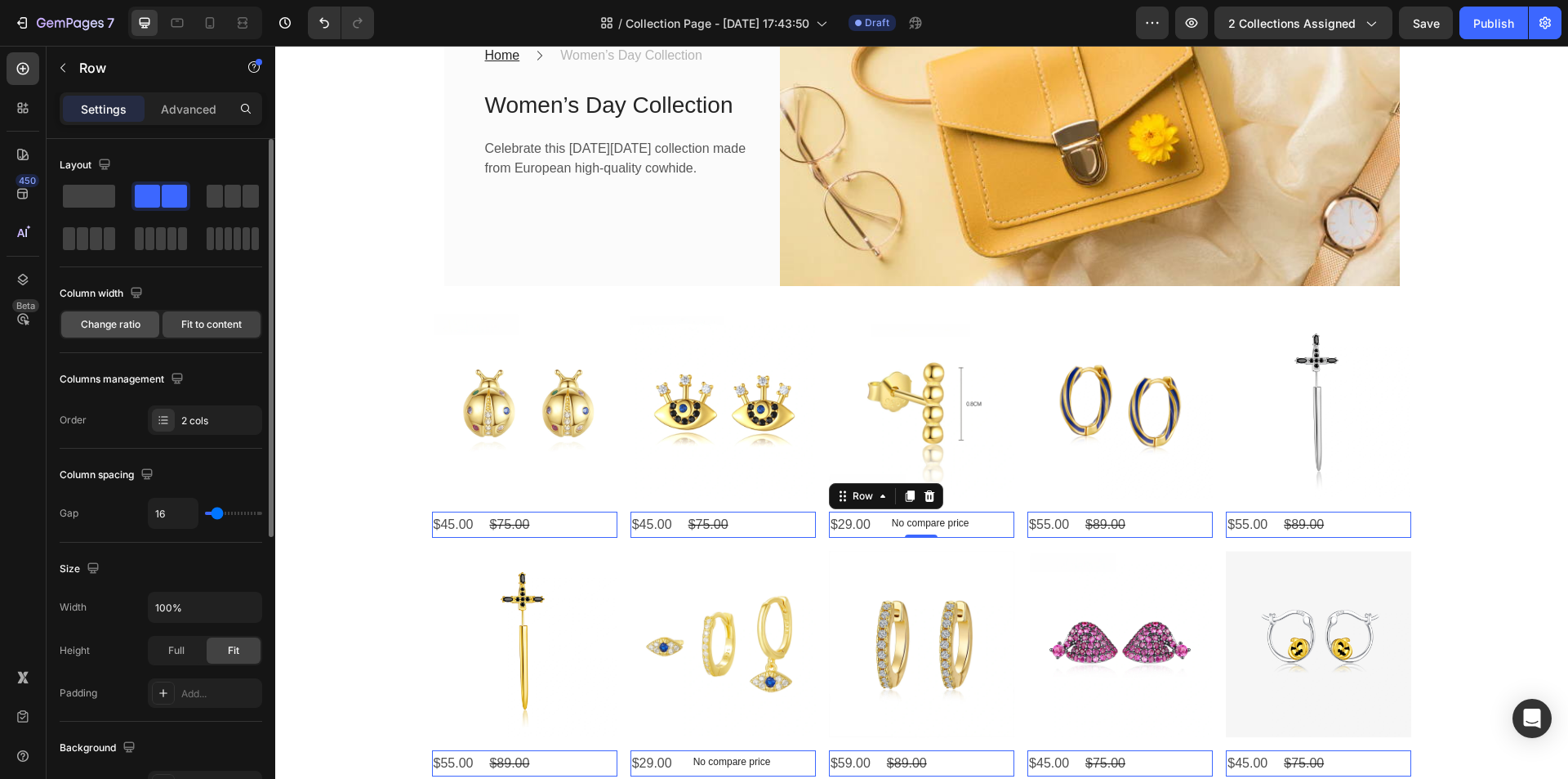
click at [122, 329] on span "Change ratio" at bounding box center [110, 324] width 60 height 15
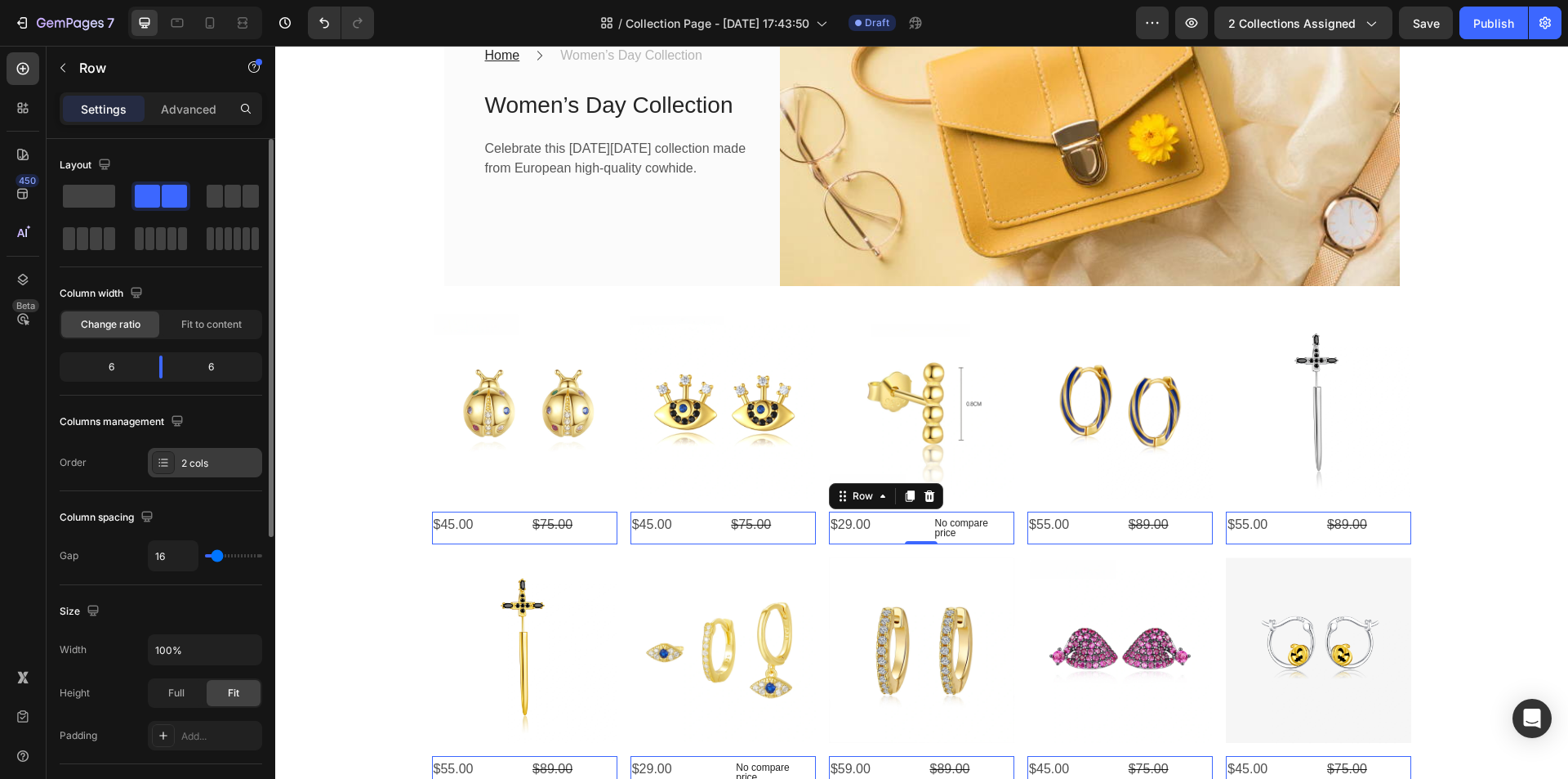
click at [201, 456] on div "2 cols" at bounding box center [219, 464] width 76 height 15
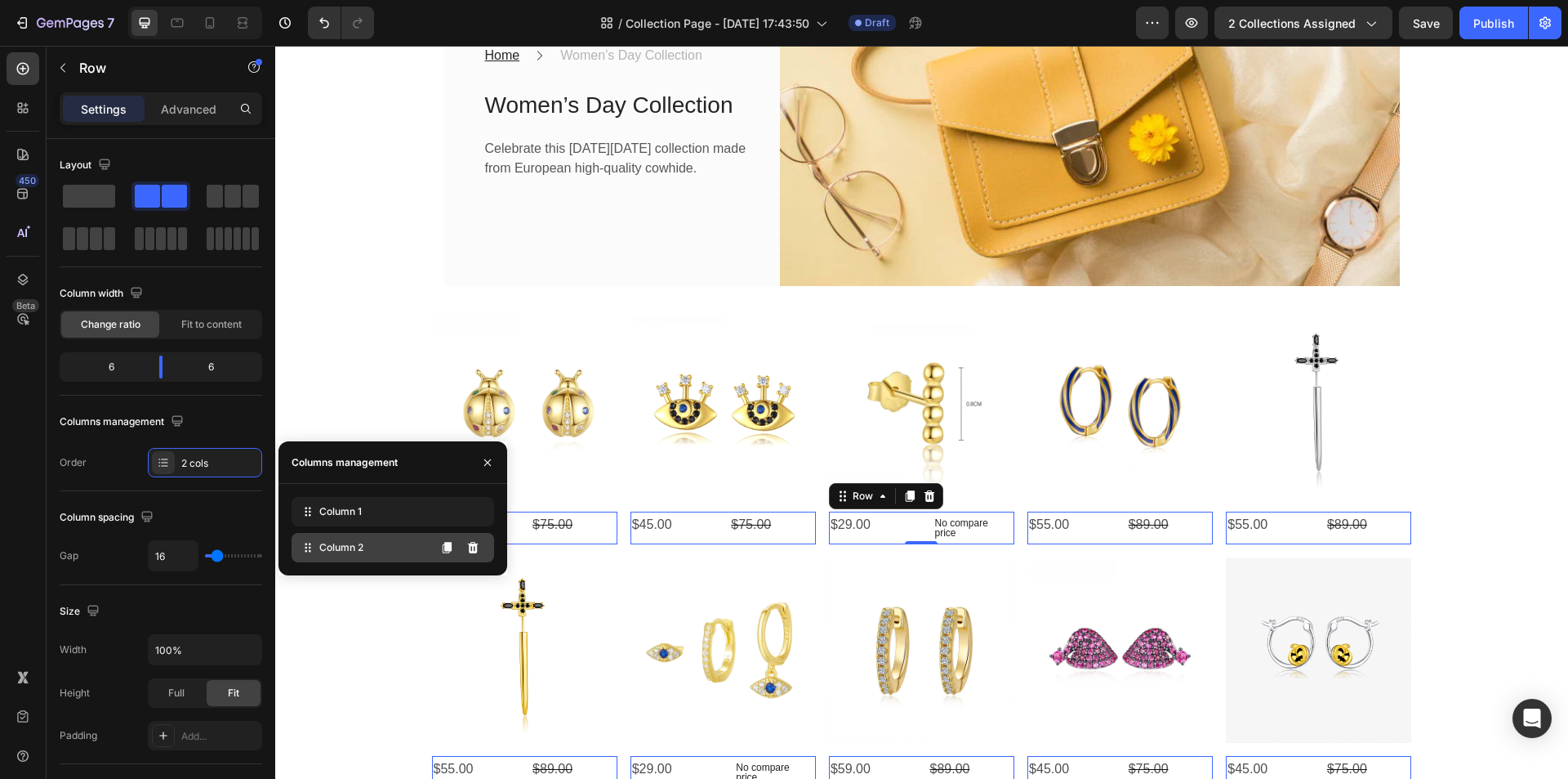
click at [340, 545] on span "Column 2" at bounding box center [341, 548] width 45 height 15
click at [945, 525] on p "No compare price" at bounding box center [971, 527] width 74 height 19
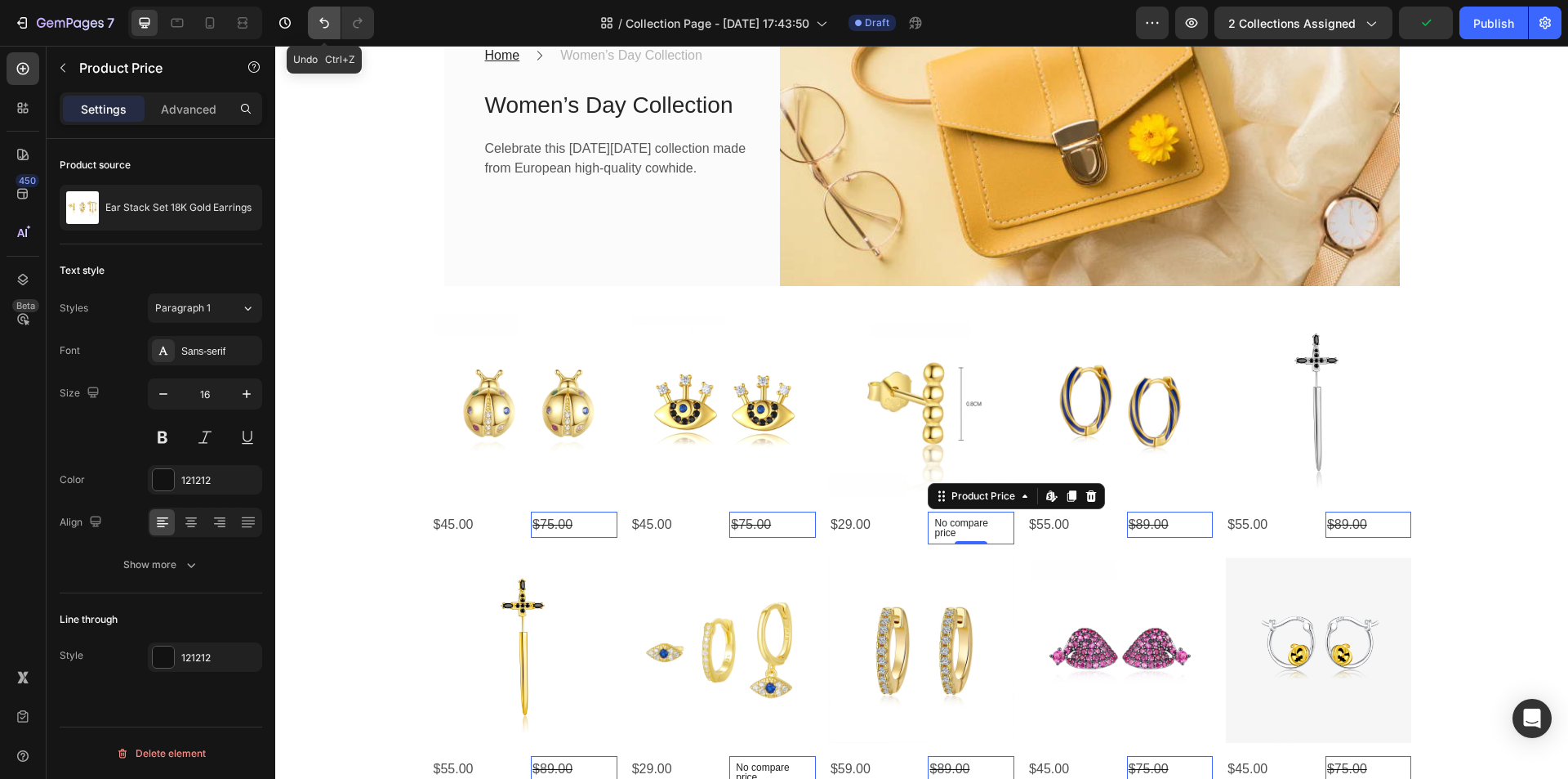
click at [320, 21] on icon "Undo/Redo" at bounding box center [324, 23] width 10 height 11
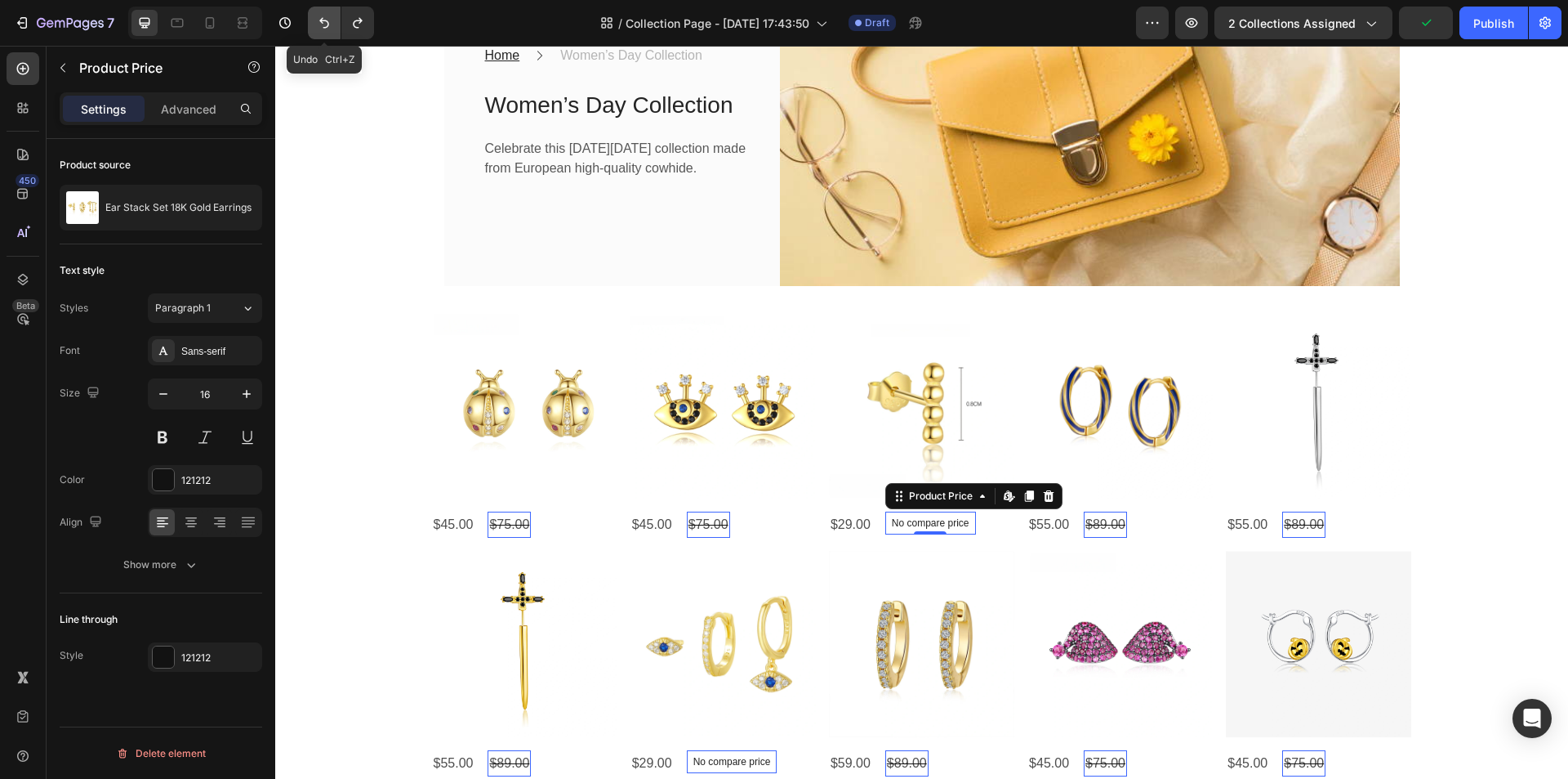
click at [320, 21] on icon "Undo/Redo" at bounding box center [324, 23] width 10 height 11
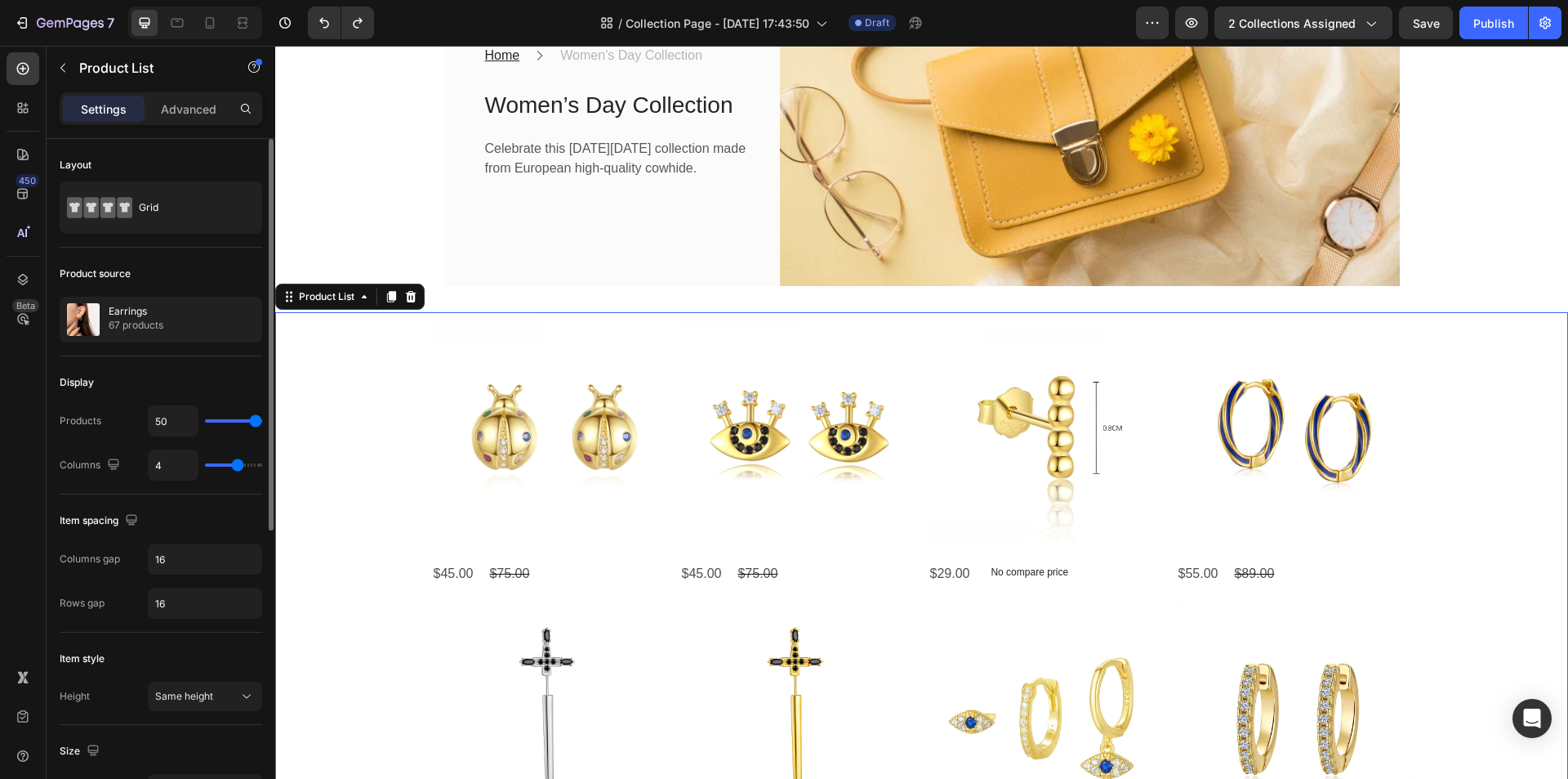
click at [241, 463] on input "range" at bounding box center [233, 465] width 57 height 3
click at [170, 466] on input "4" at bounding box center [173, 465] width 49 height 29
type input "5"
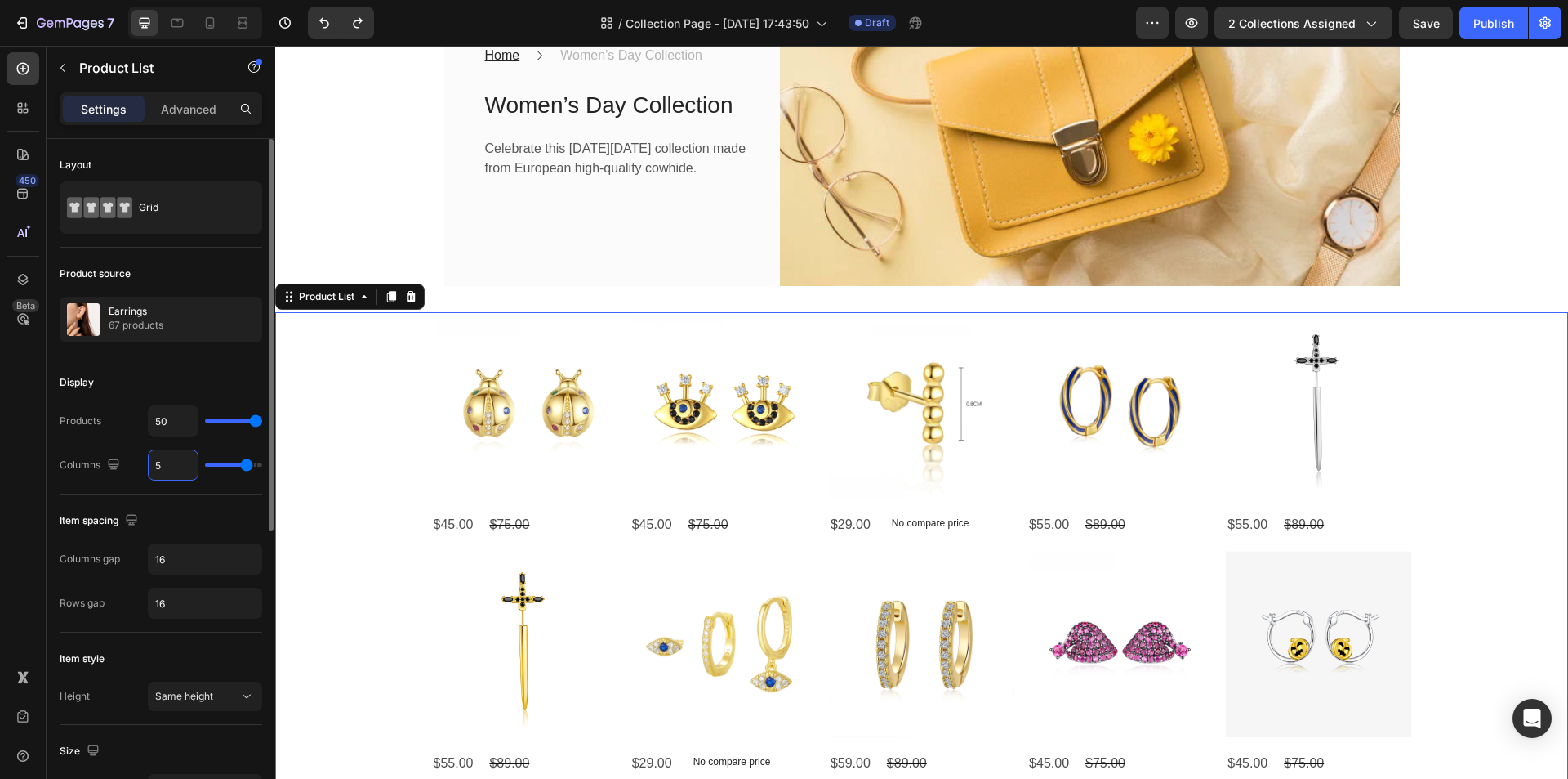
type input "5"
click at [226, 511] on div "Item spacing" at bounding box center [160, 520] width 202 height 26
click at [174, 218] on div "Grid" at bounding box center [188, 208] width 100 height 38
click at [184, 103] on p "Advanced" at bounding box center [189, 109] width 55 height 17
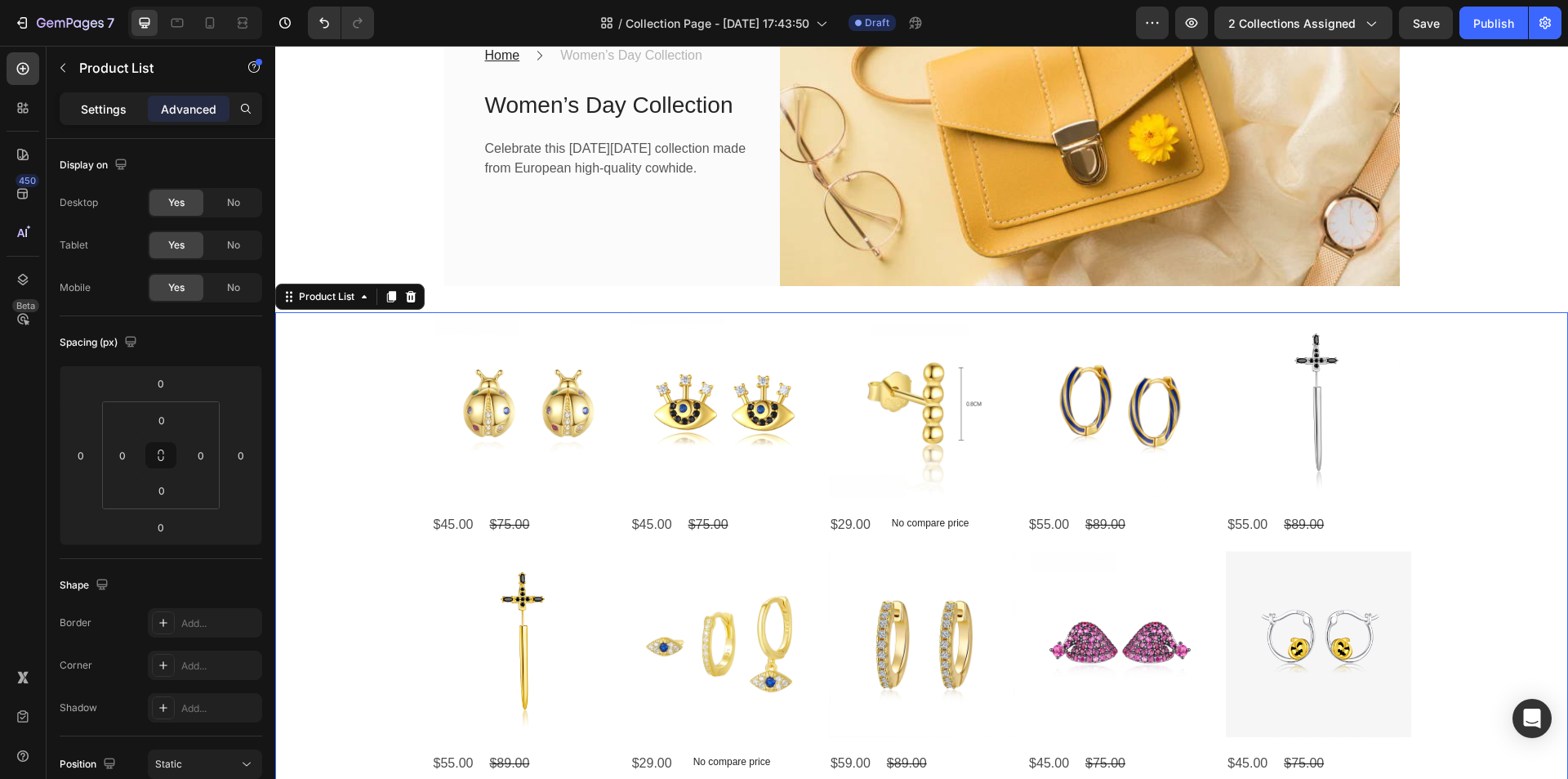
click at [101, 108] on p "Settings" at bounding box center [103, 109] width 45 height 17
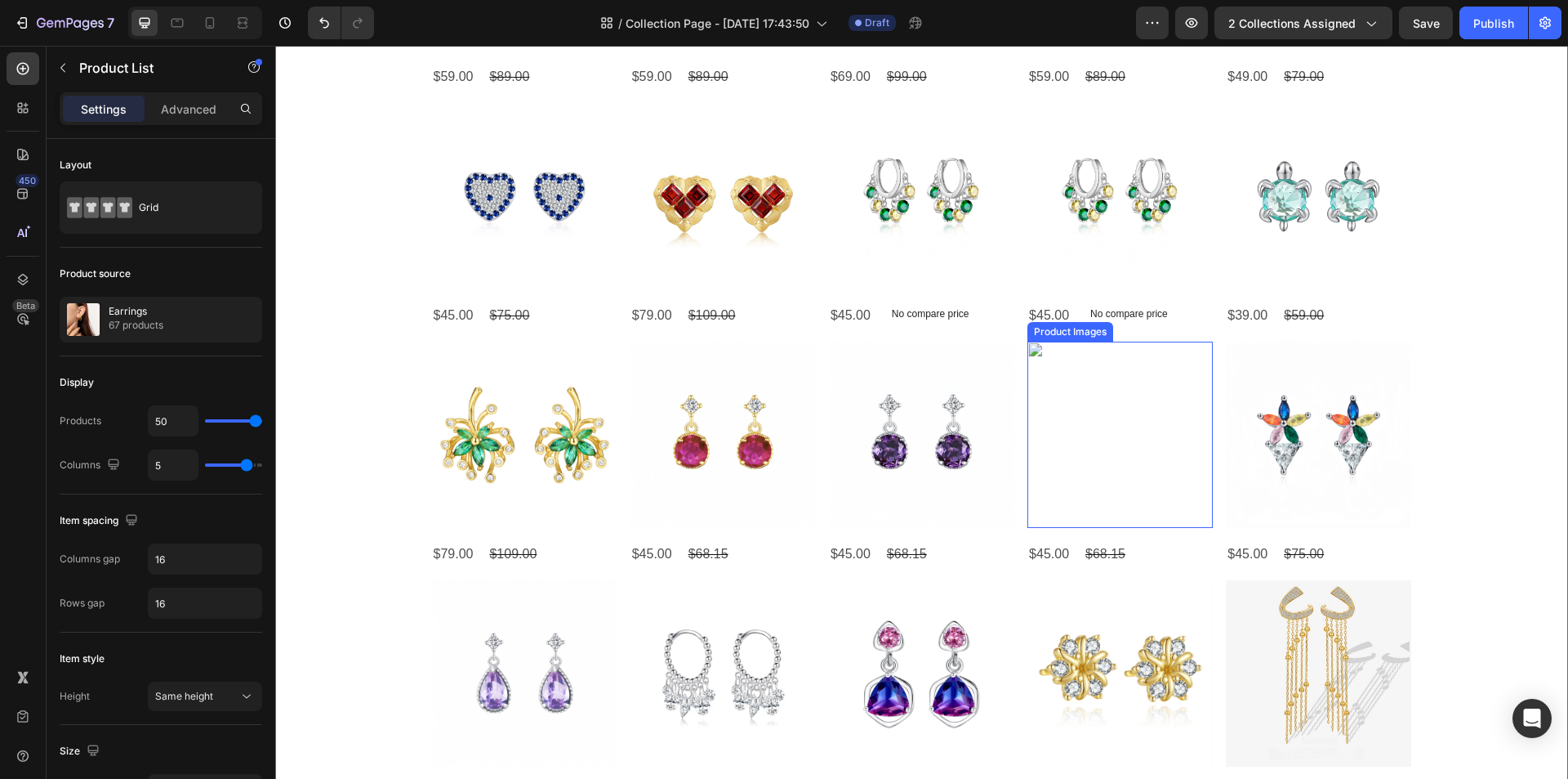
scroll to position [2615, 0]
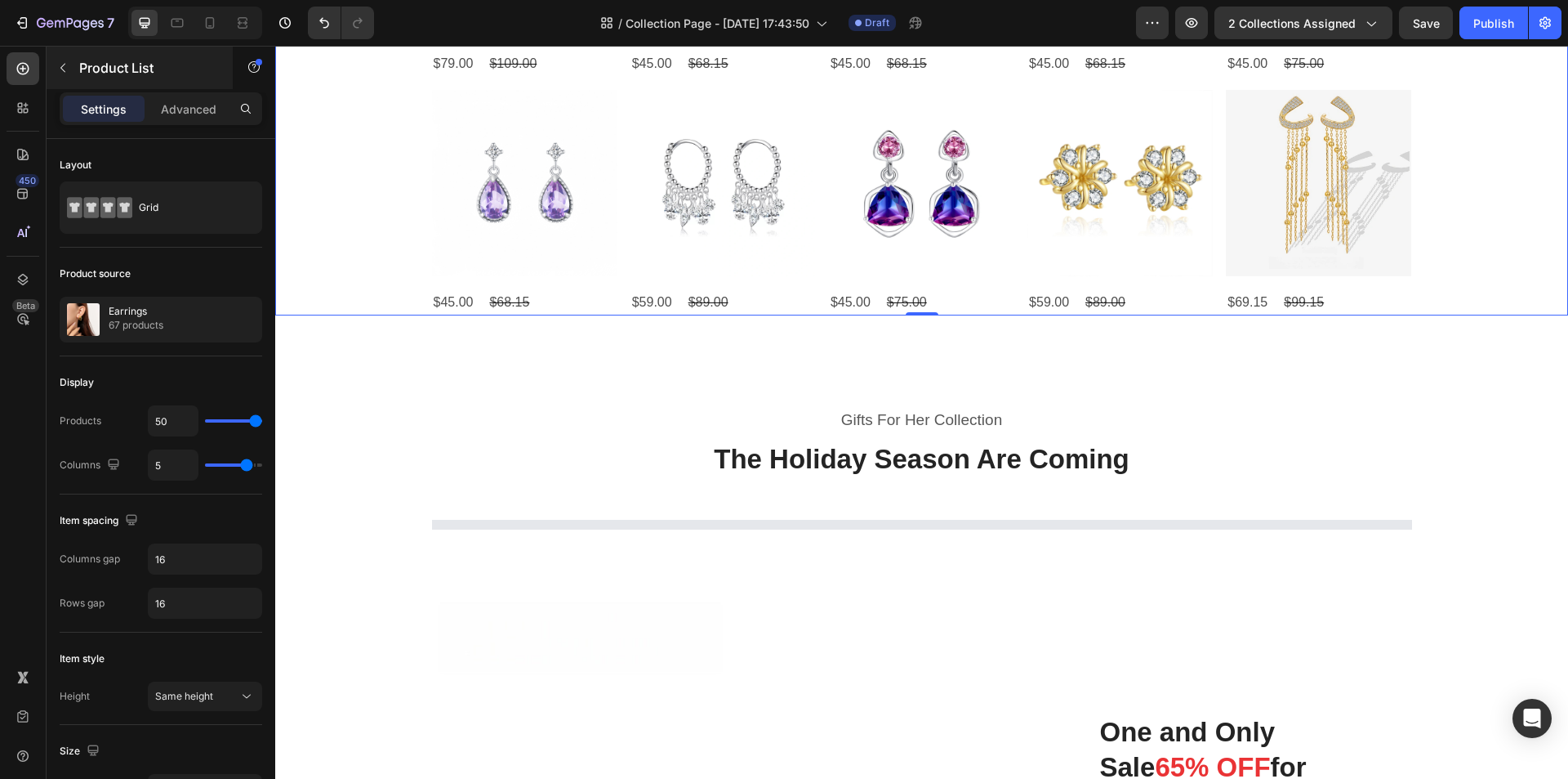
click at [60, 71] on icon "button" at bounding box center [63, 68] width 13 height 13
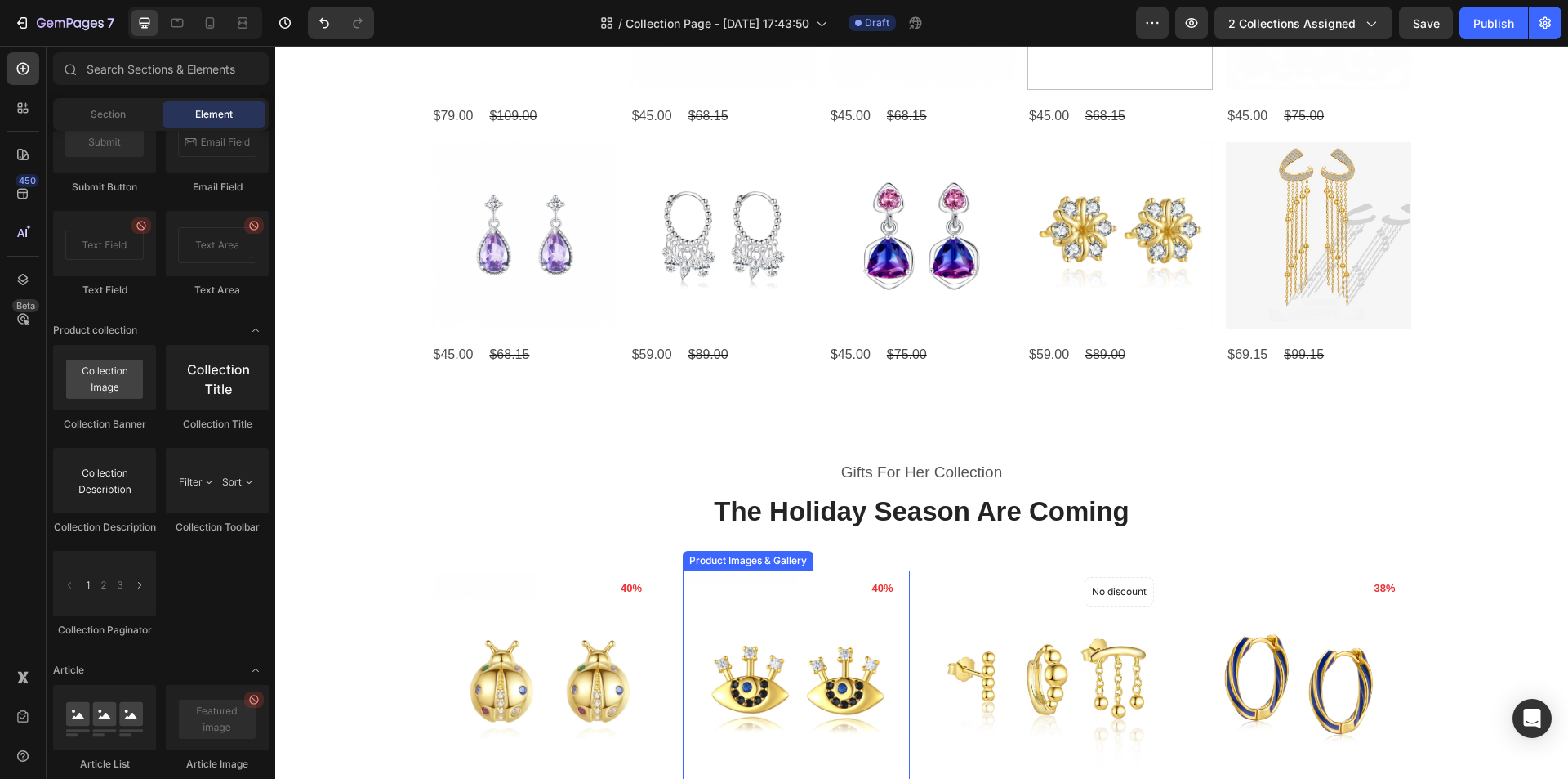
scroll to position [2533, 0]
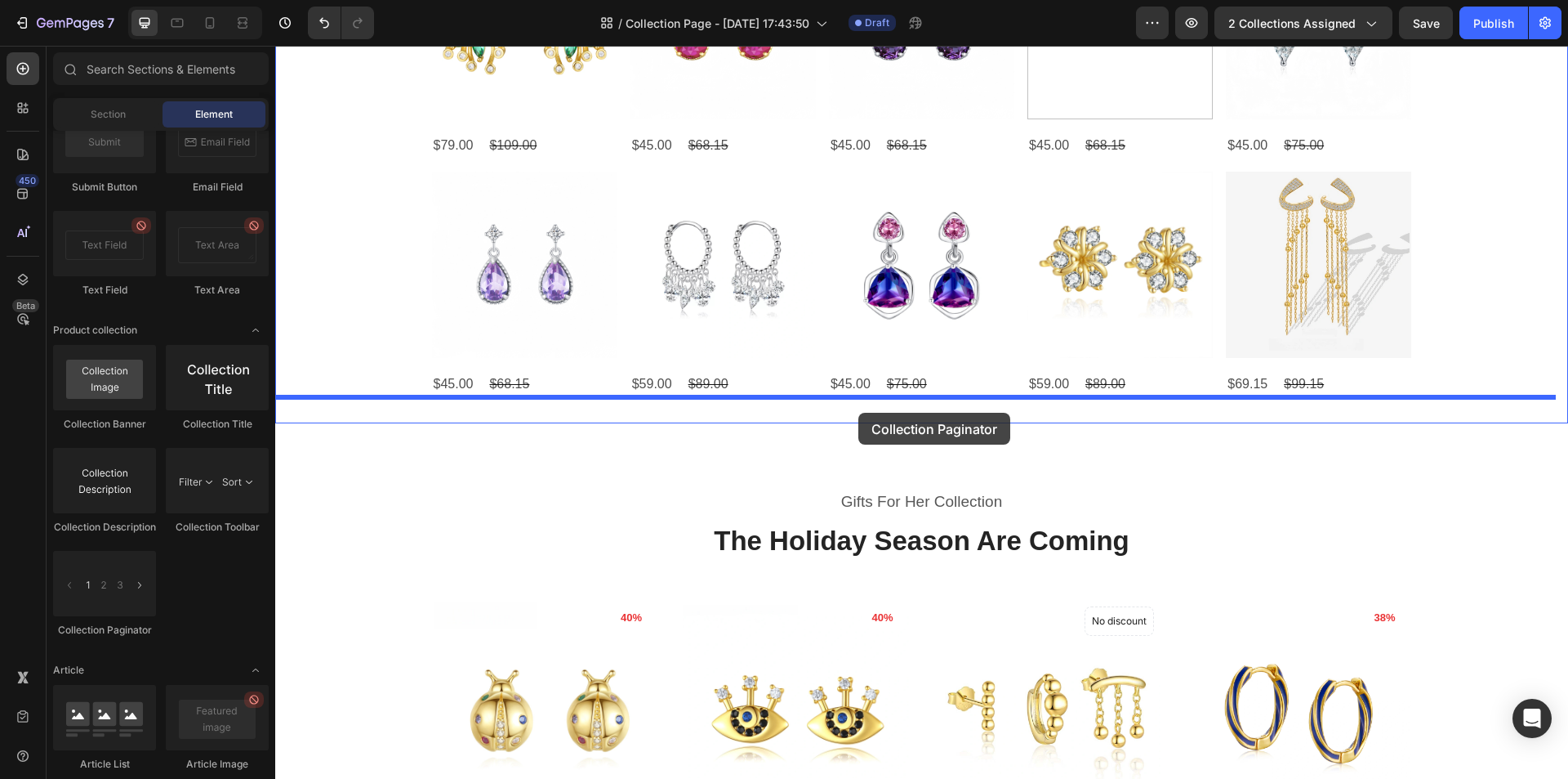
drag, startPoint x: 380, startPoint y: 657, endPoint x: 858, endPoint y: 413, distance: 536.7
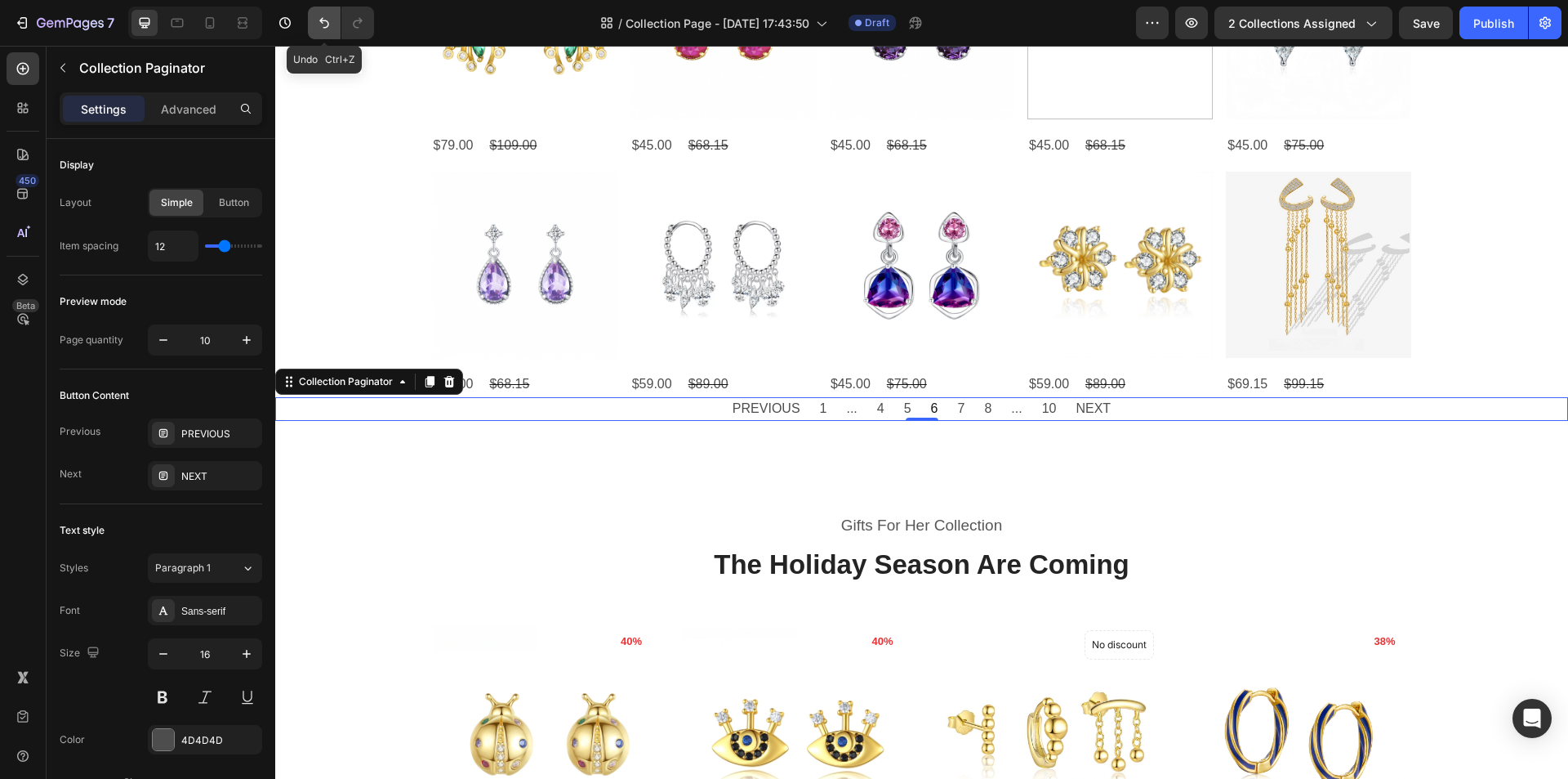
click at [313, 23] on button "Undo/Redo" at bounding box center [324, 23] width 33 height 33
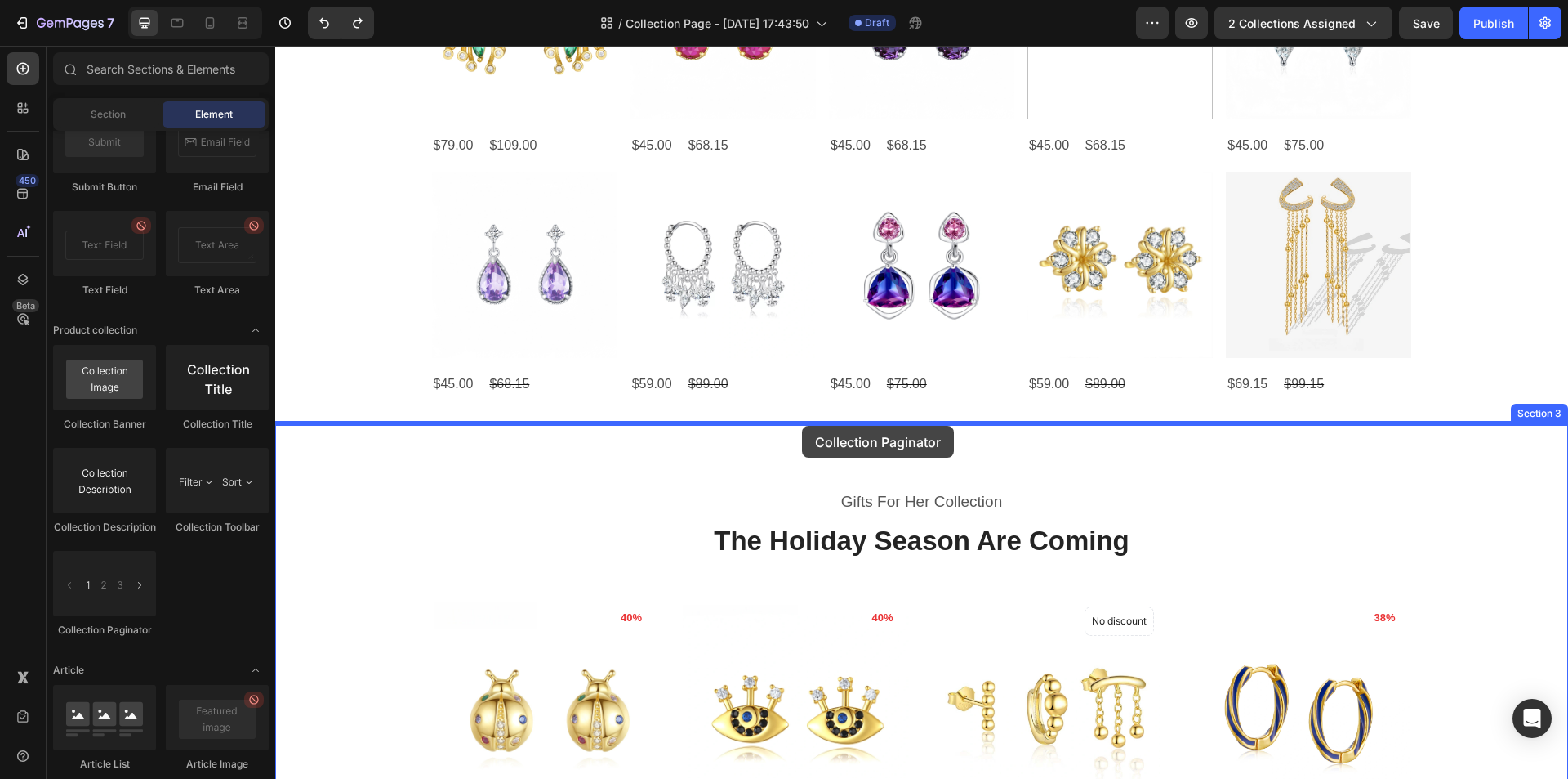
drag, startPoint x: 411, startPoint y: 629, endPoint x: 802, endPoint y: 426, distance: 440.6
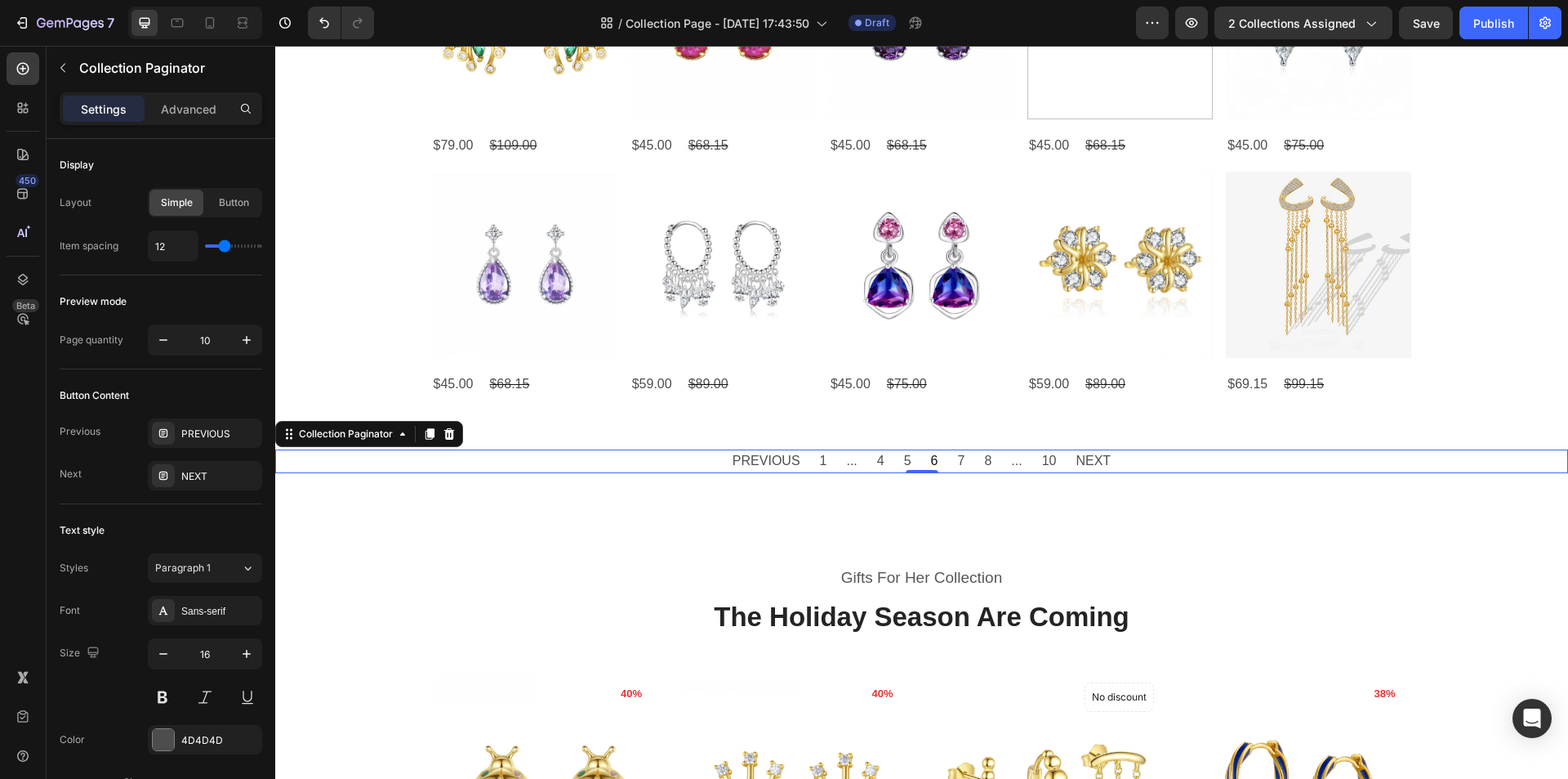
click at [820, 460] on span "1" at bounding box center [823, 461] width 8 height 24
click at [445, 436] on icon at bounding box center [449, 434] width 13 height 13
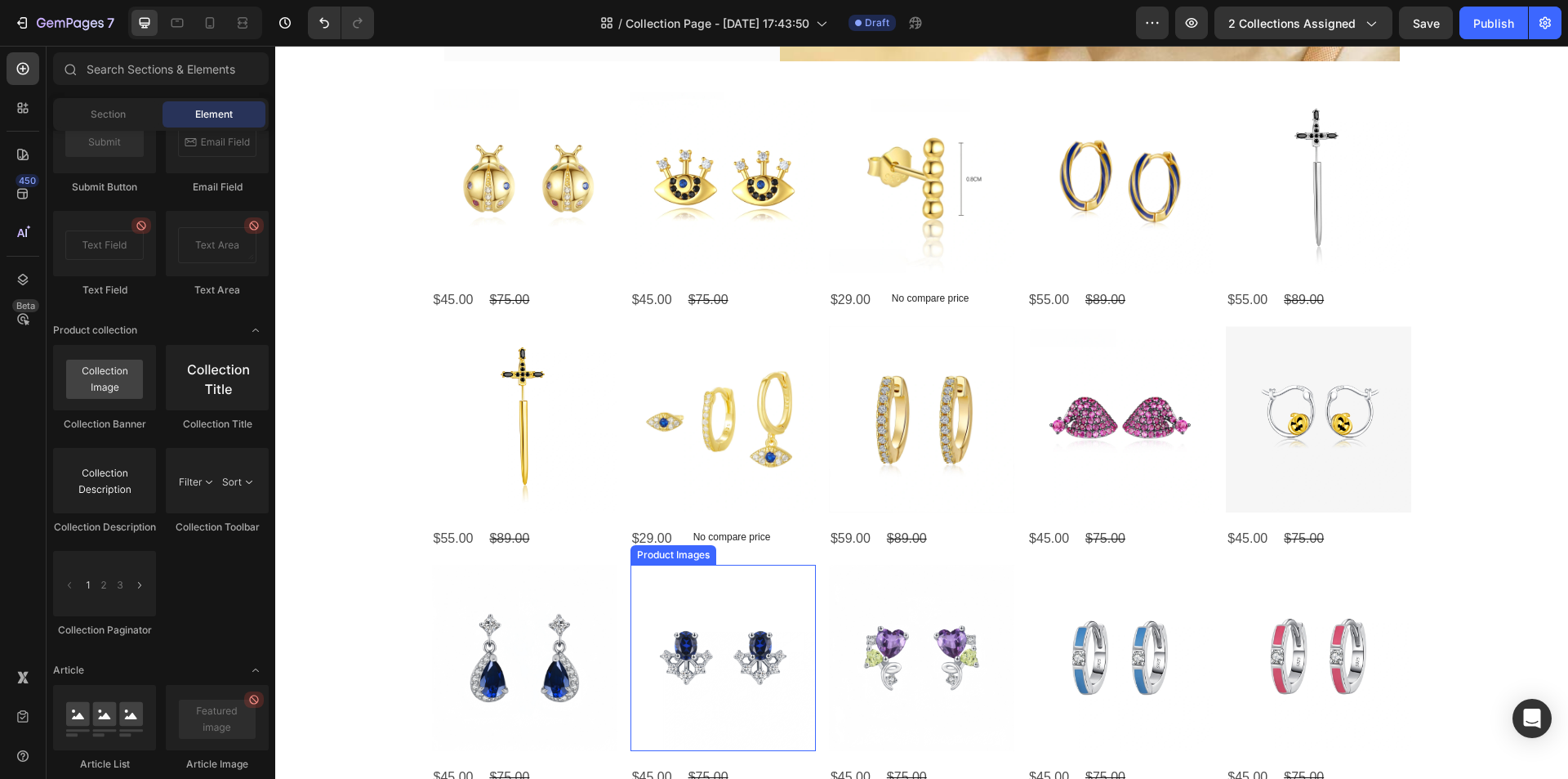
scroll to position [163, 0]
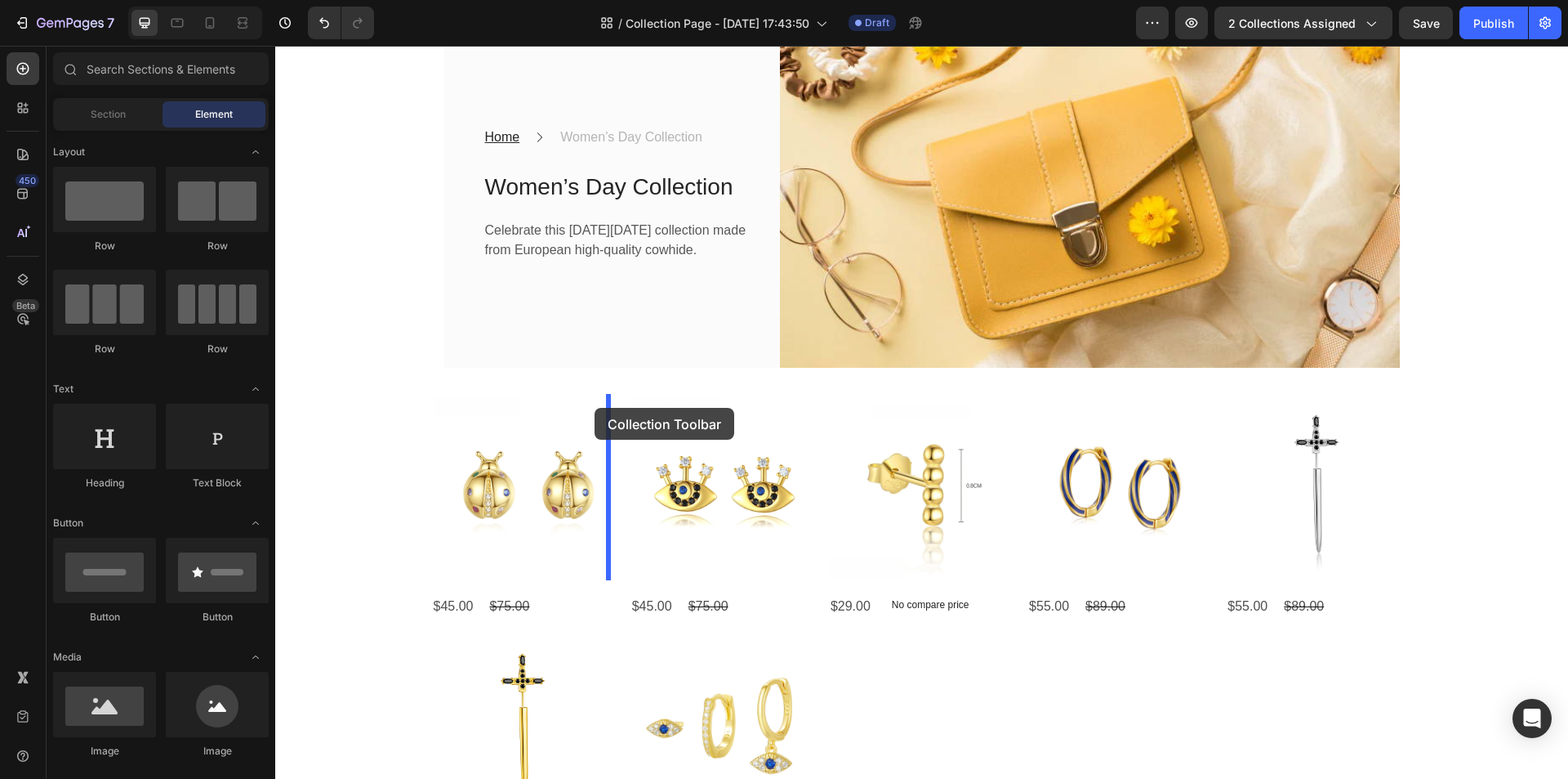
scroll to position [3981, 0]
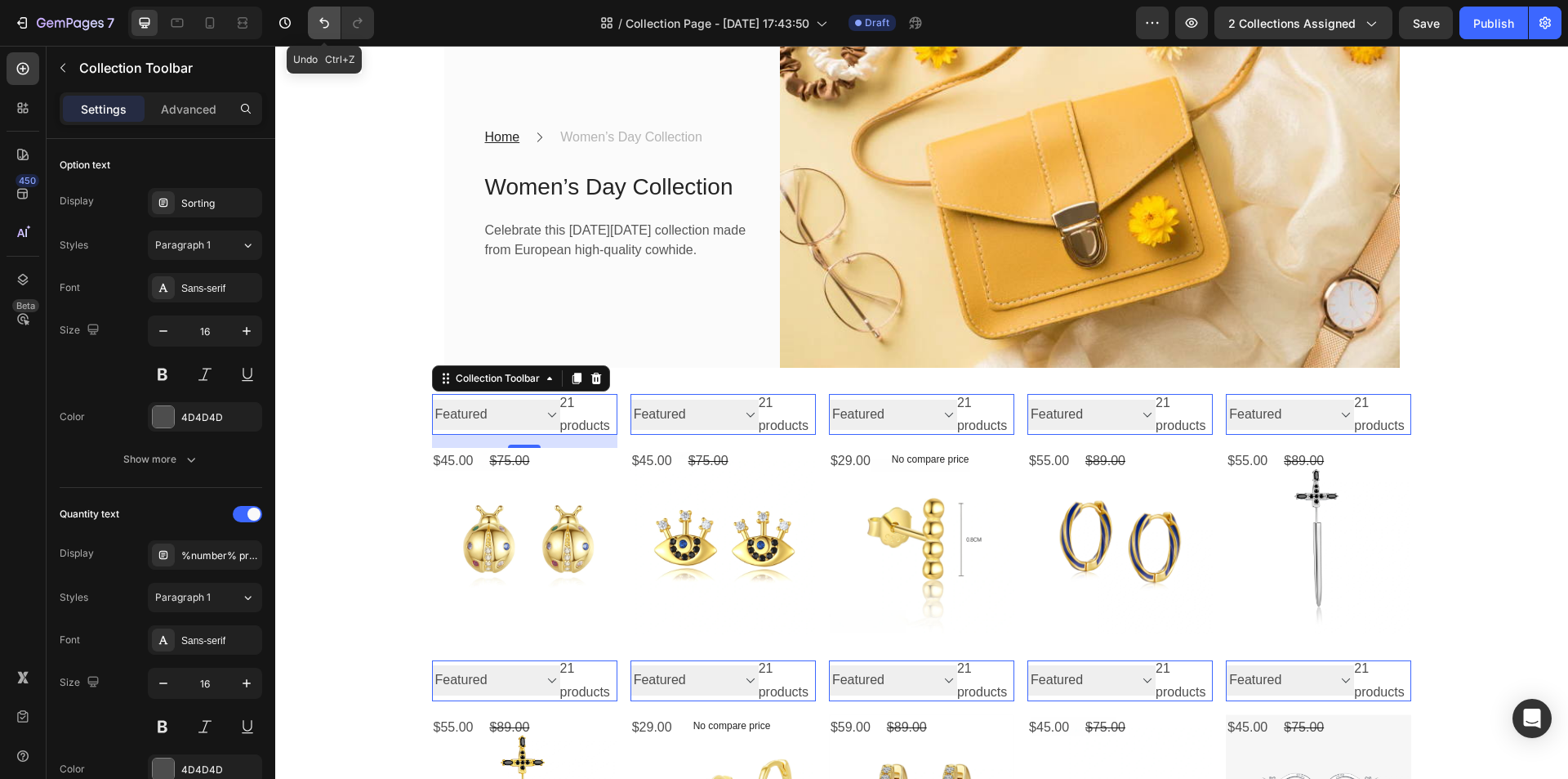
click at [322, 16] on icon "Undo/Redo" at bounding box center [323, 23] width 16 height 16
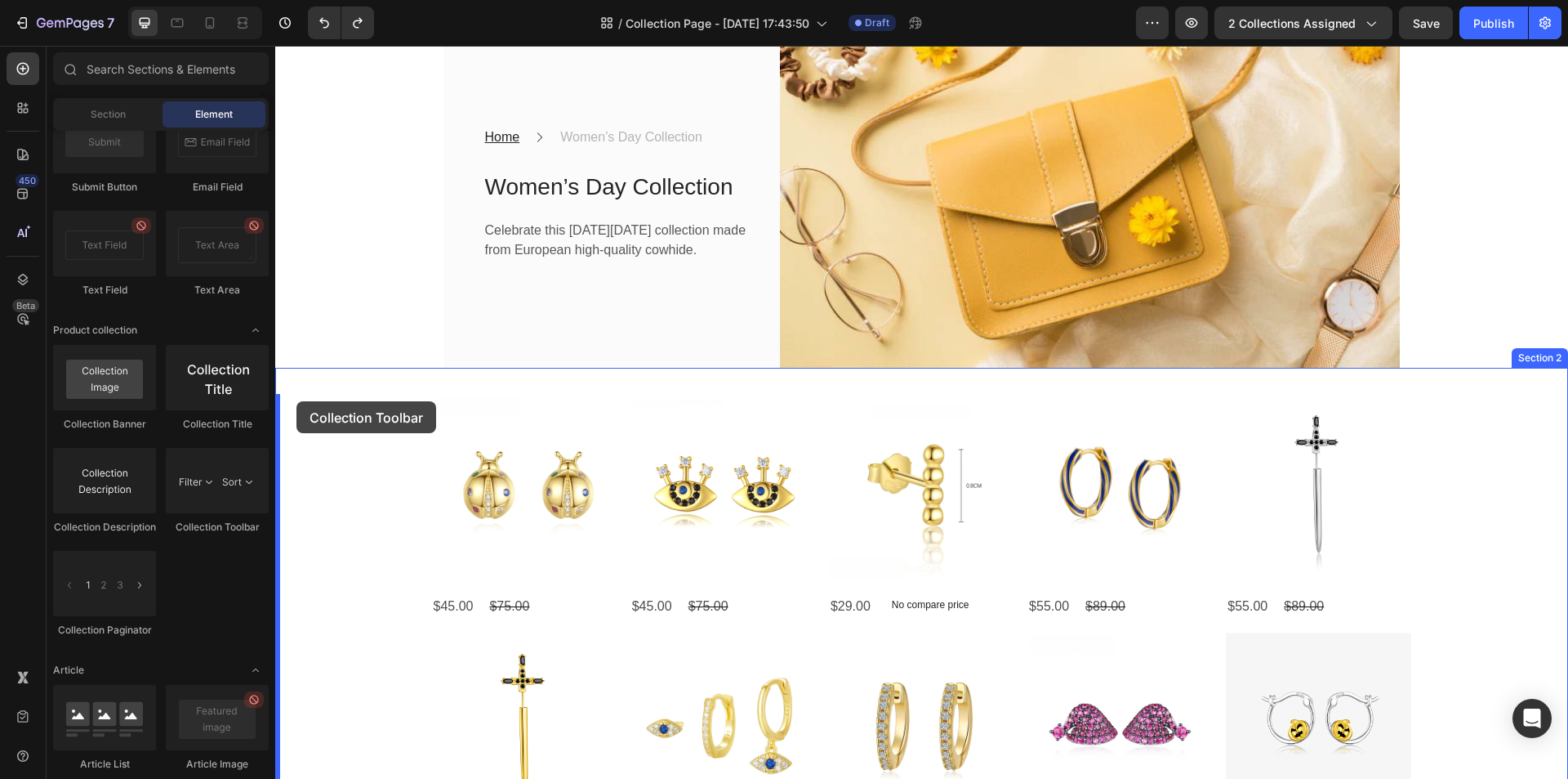
drag, startPoint x: 502, startPoint y: 538, endPoint x: 296, endPoint y: 401, distance: 247.4
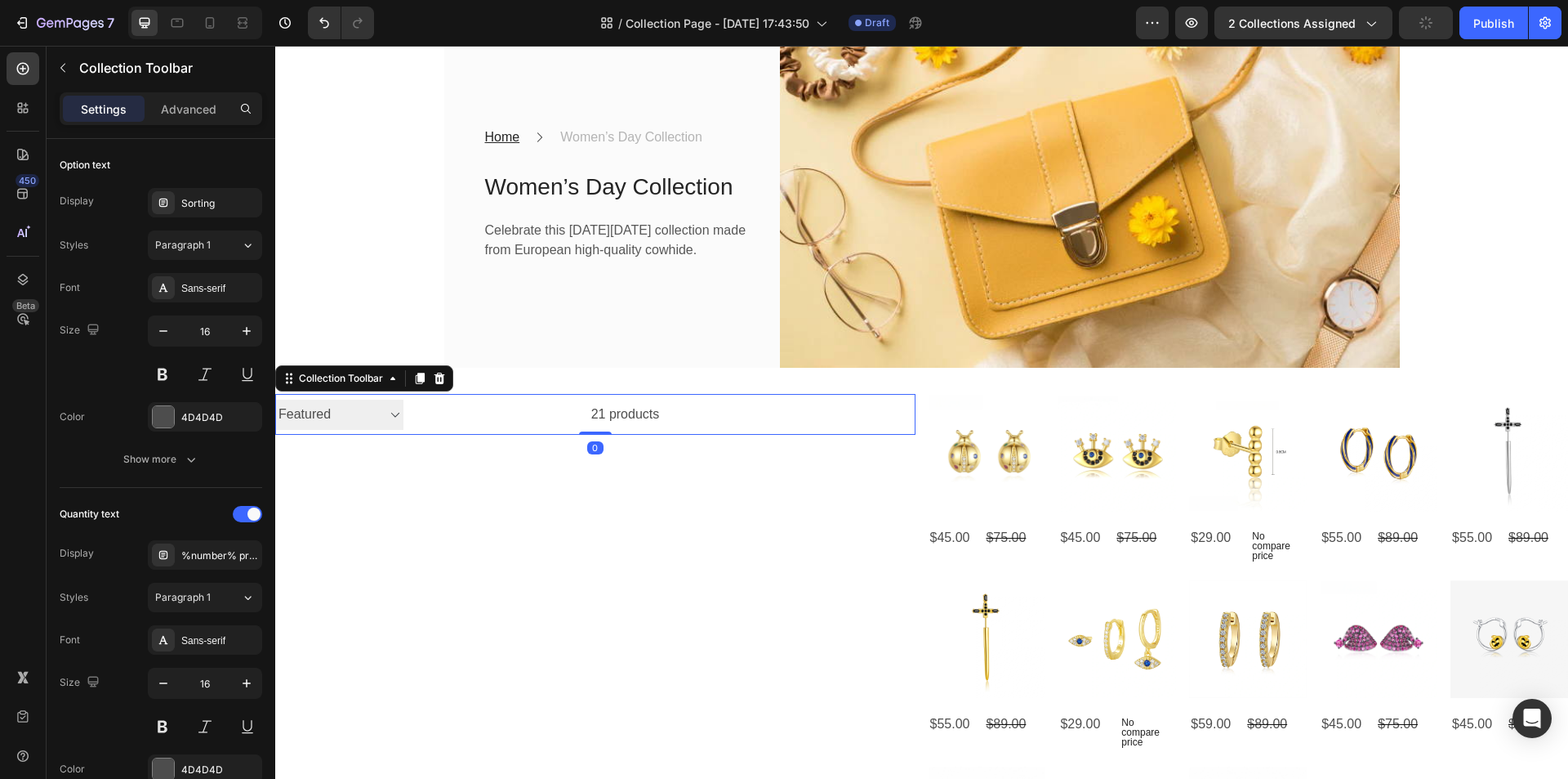
click at [377, 418] on select "Sorting Best selling Featured Alphabetically, A-Z Alphabetically, Z-A Price, lo…" at bounding box center [339, 414] width 128 height 30
click at [443, 379] on icon at bounding box center [439, 378] width 11 height 12
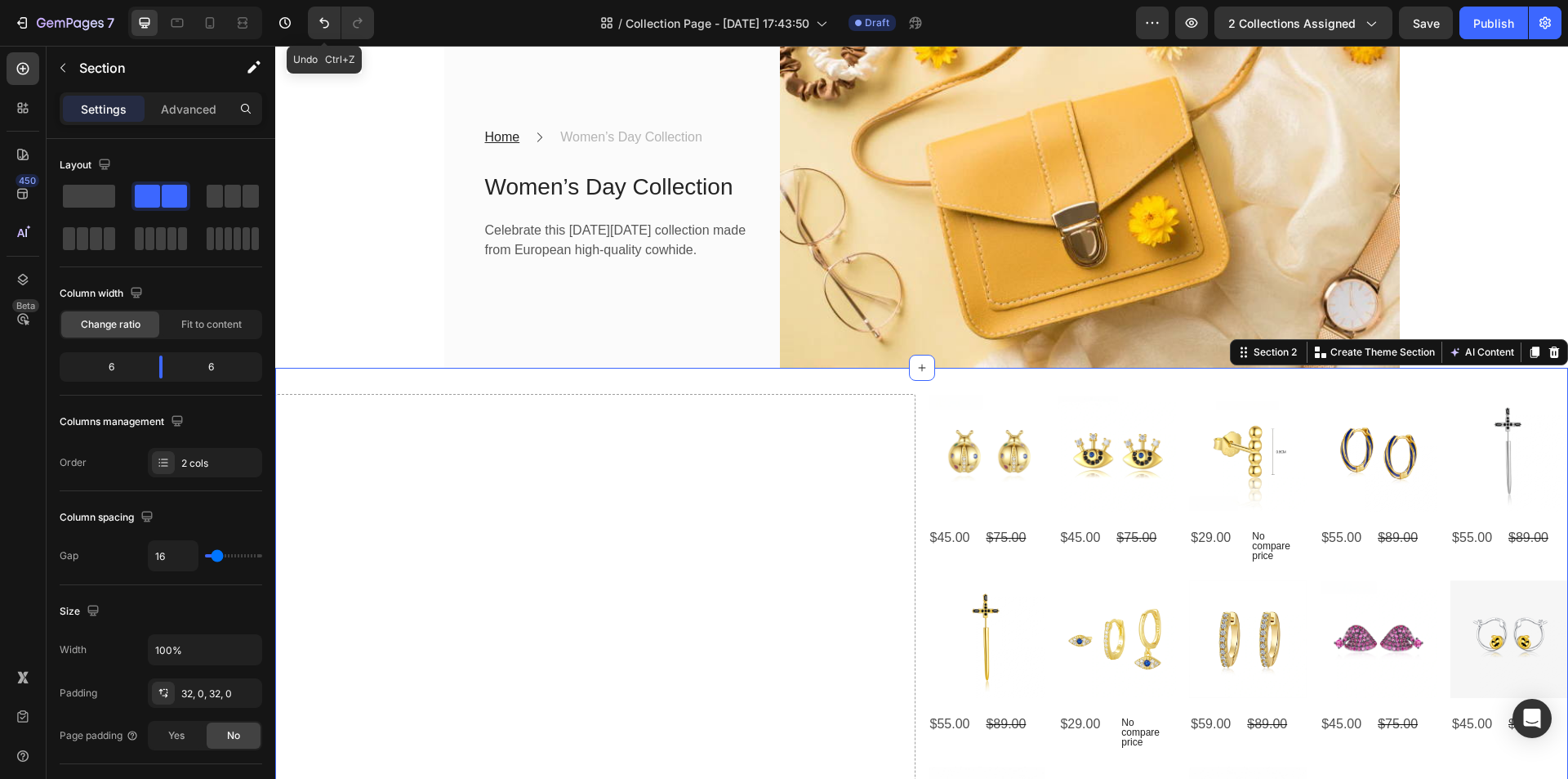
drag, startPoint x: 314, startPoint y: 13, endPoint x: 397, endPoint y: 45, distance: 89.0
click at [313, 13] on button "Undo/Redo" at bounding box center [324, 23] width 33 height 33
click at [318, 15] on icon "Undo/Redo" at bounding box center [323, 23] width 16 height 16
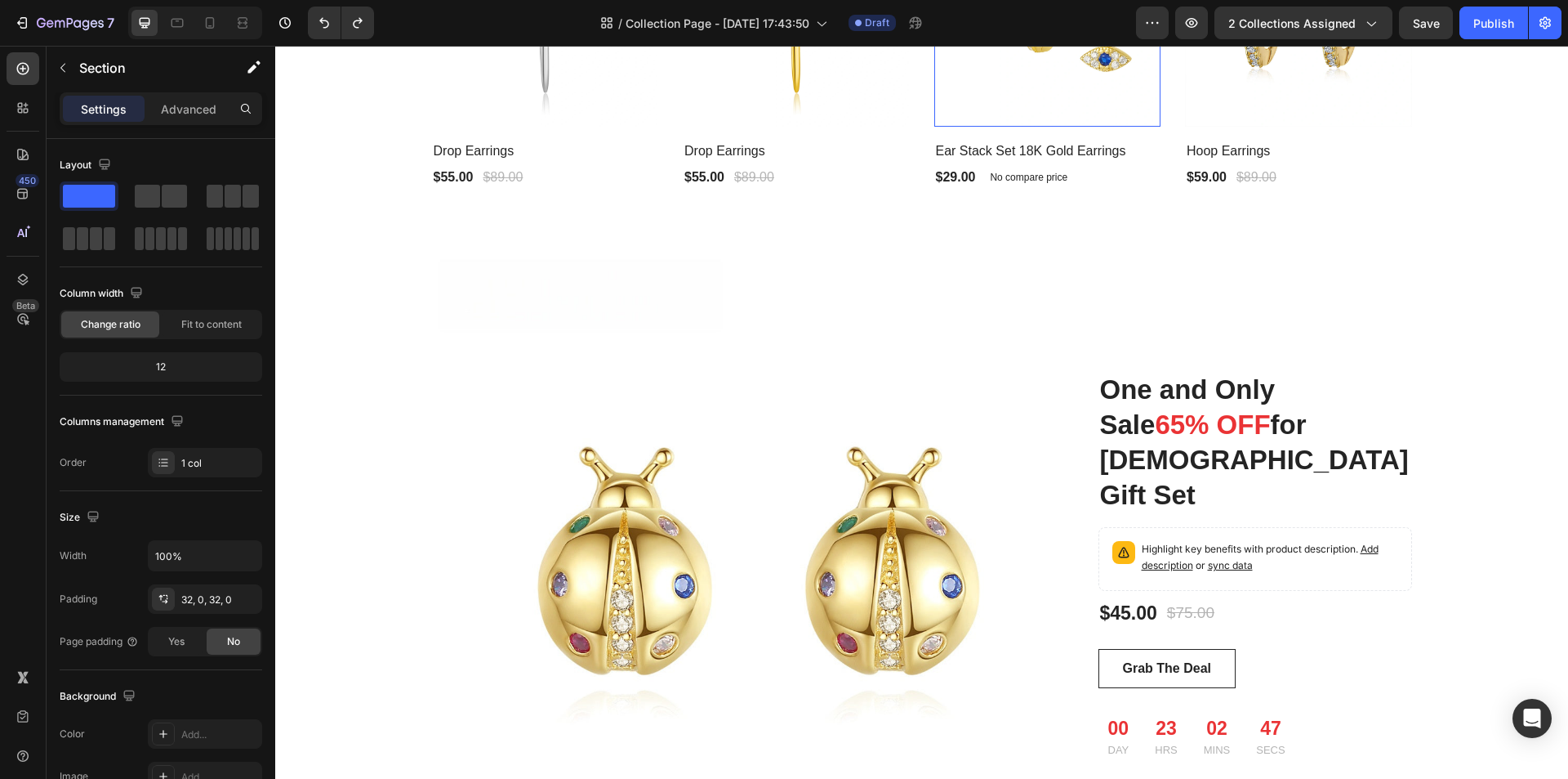
scroll to position [3840, 0]
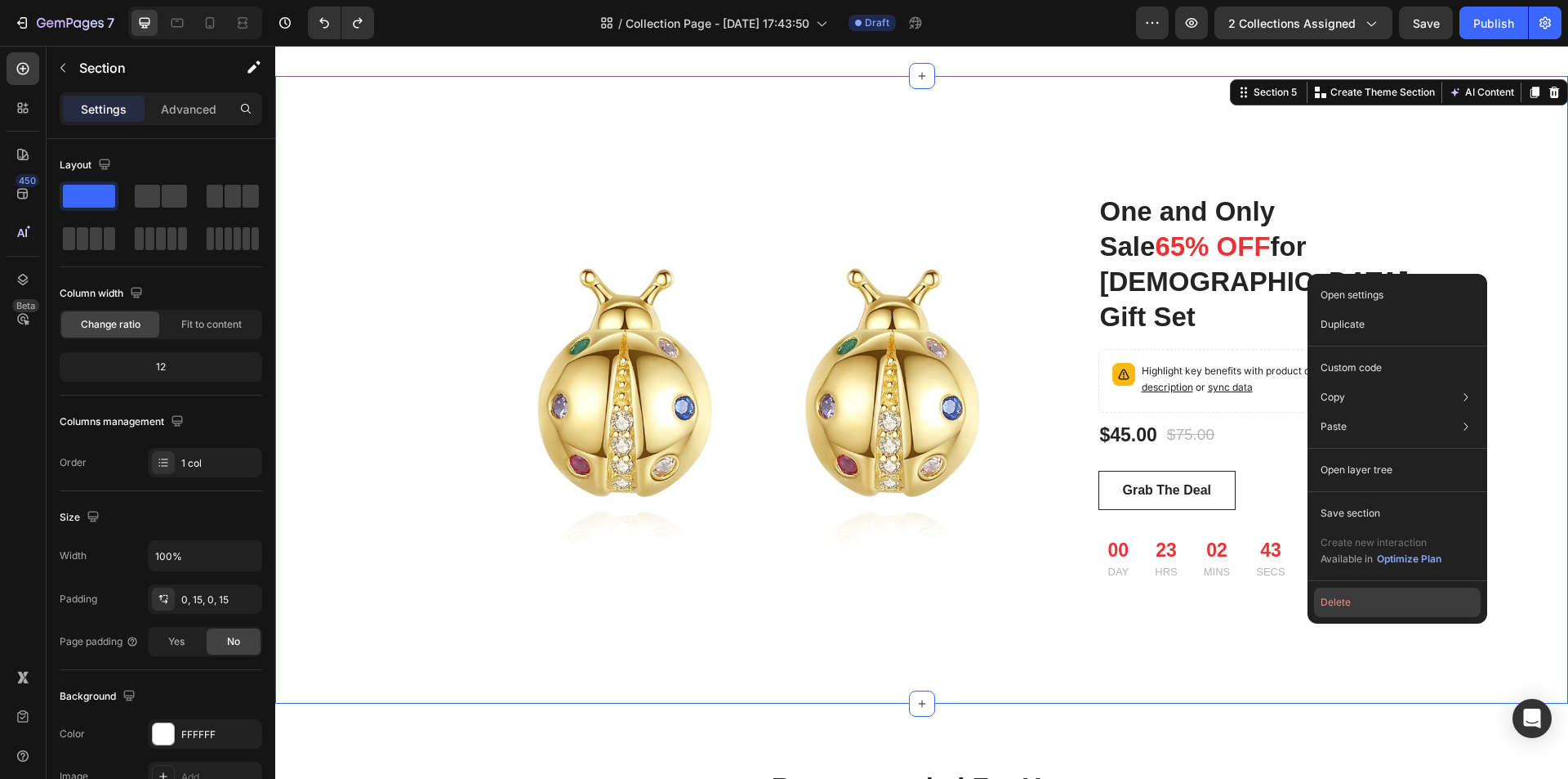
click at [1445, 597] on button "Delete" at bounding box center [1398, 602] width 166 height 29
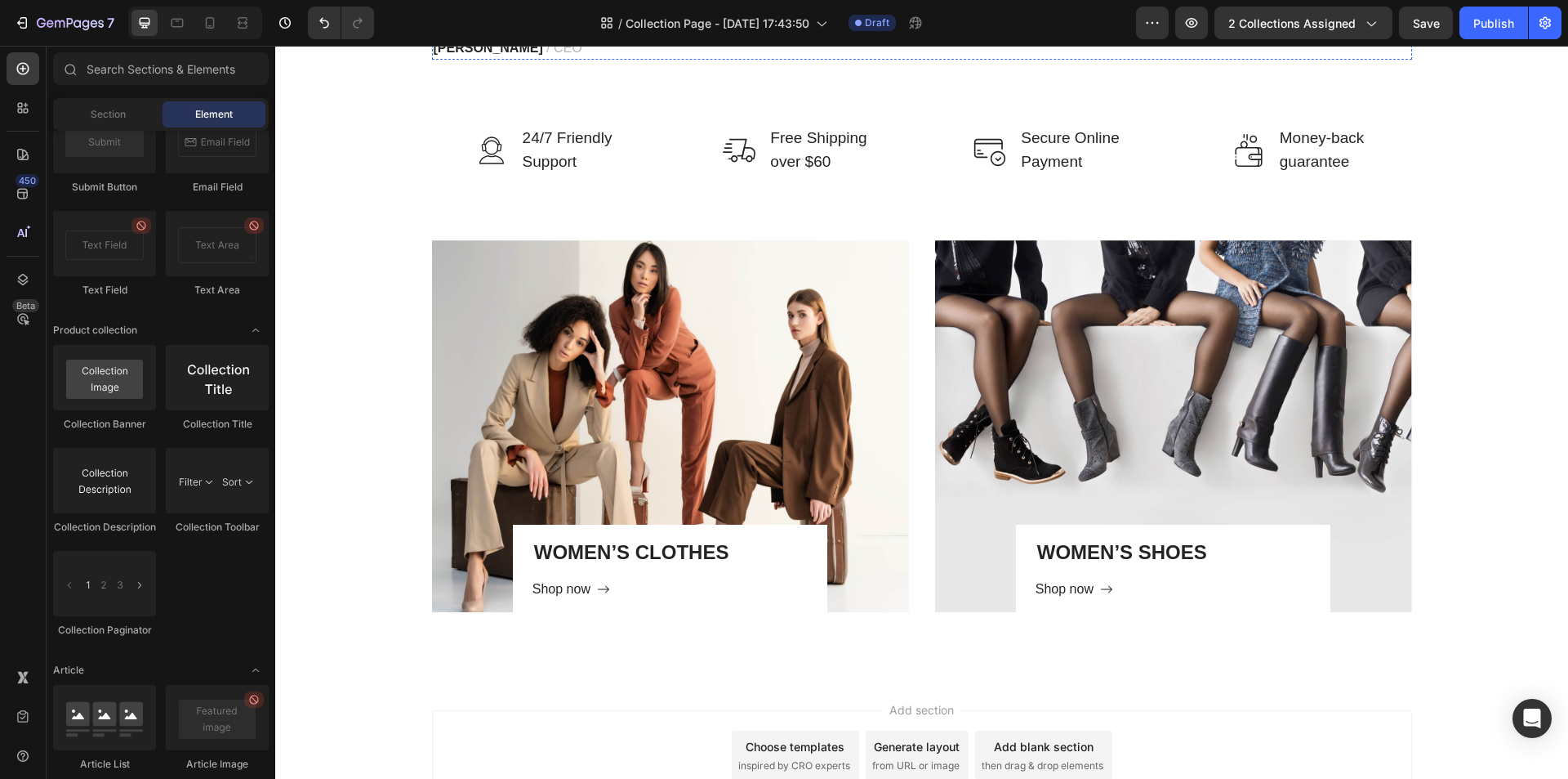
scroll to position [4576, 0]
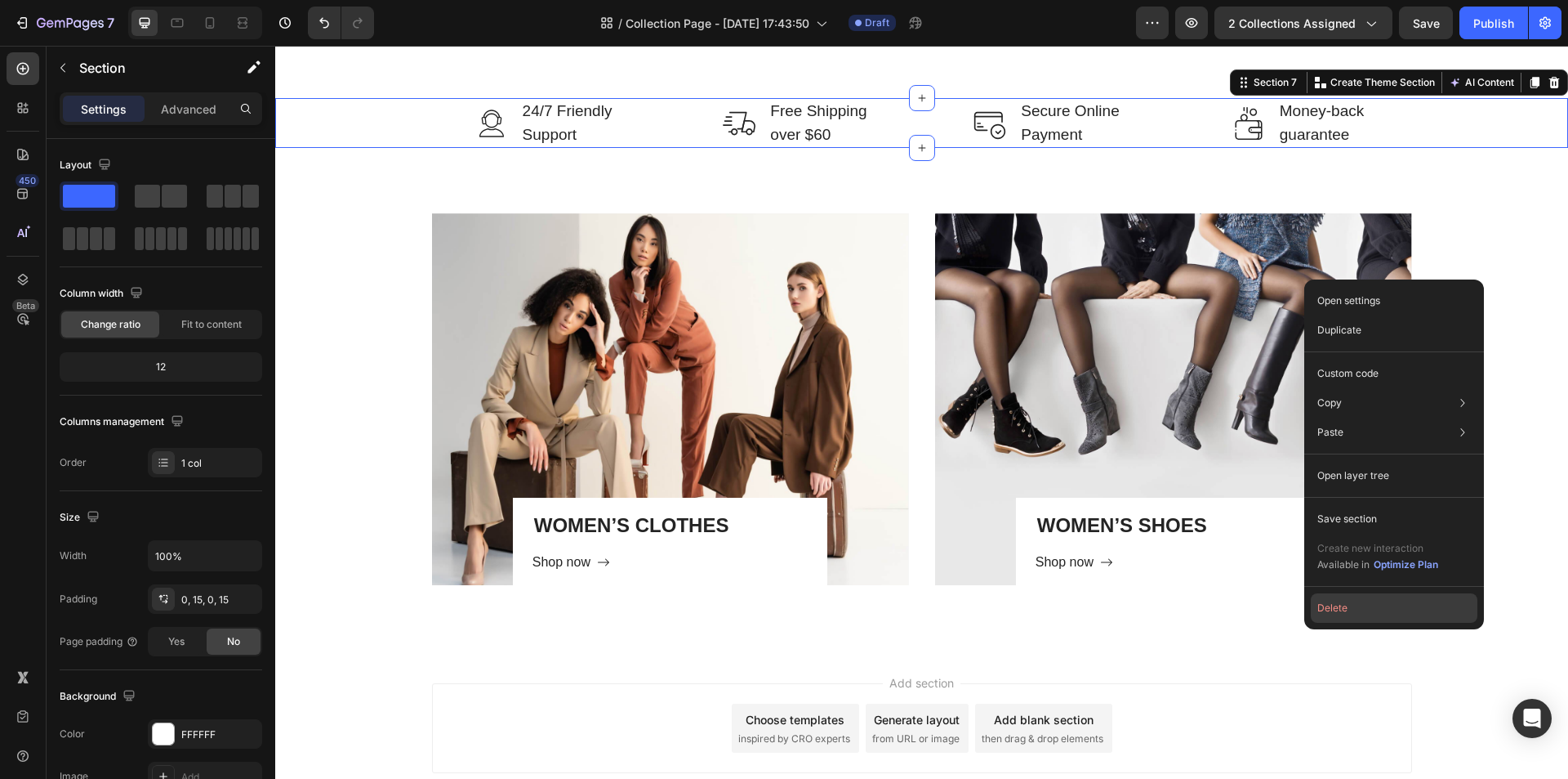
click at [1378, 607] on button "Delete" at bounding box center [1394, 608] width 166 height 29
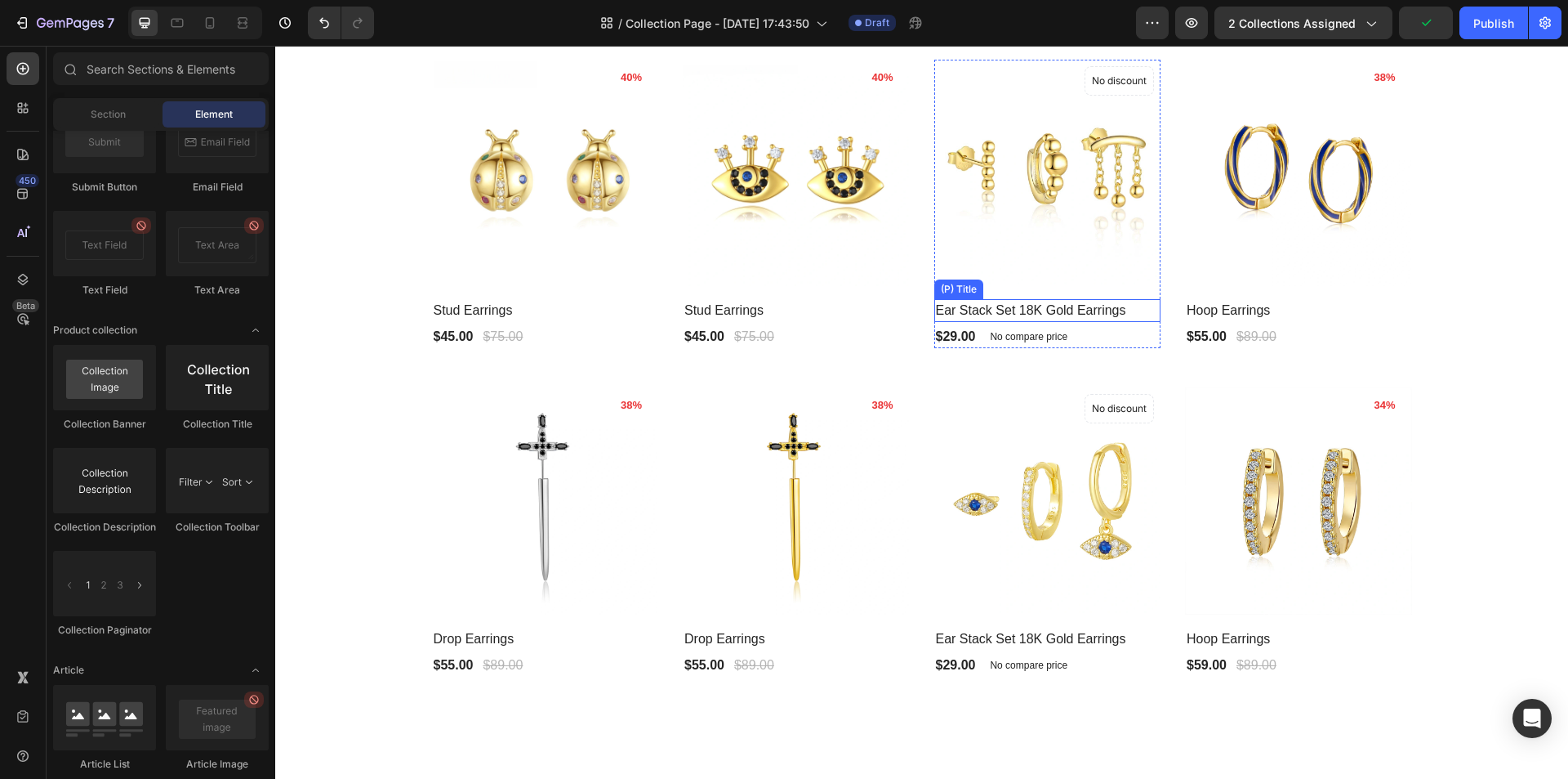
scroll to position [2929, 0]
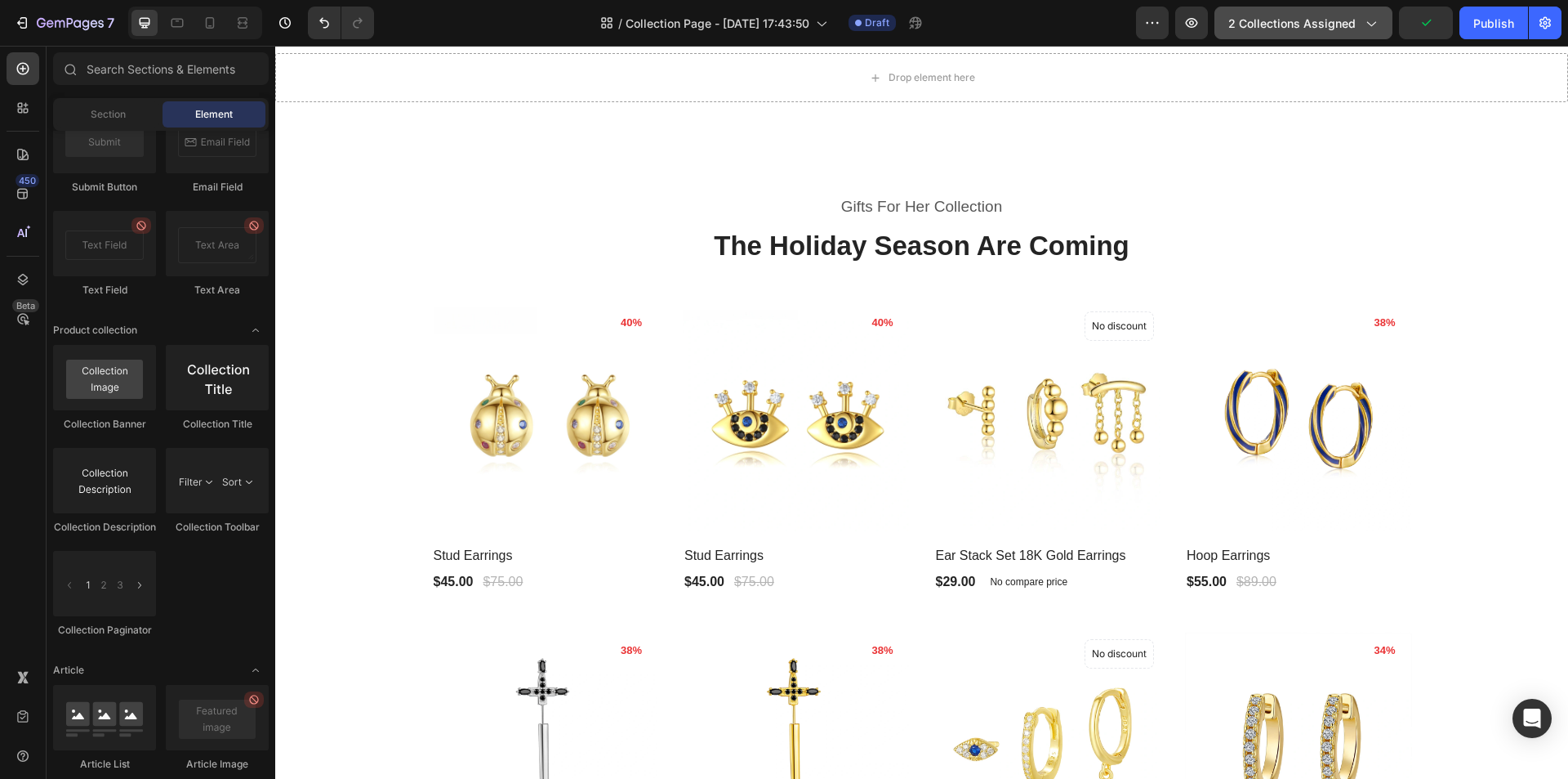
click at [1337, 32] on button "2 collections assigned" at bounding box center [1303, 23] width 178 height 33
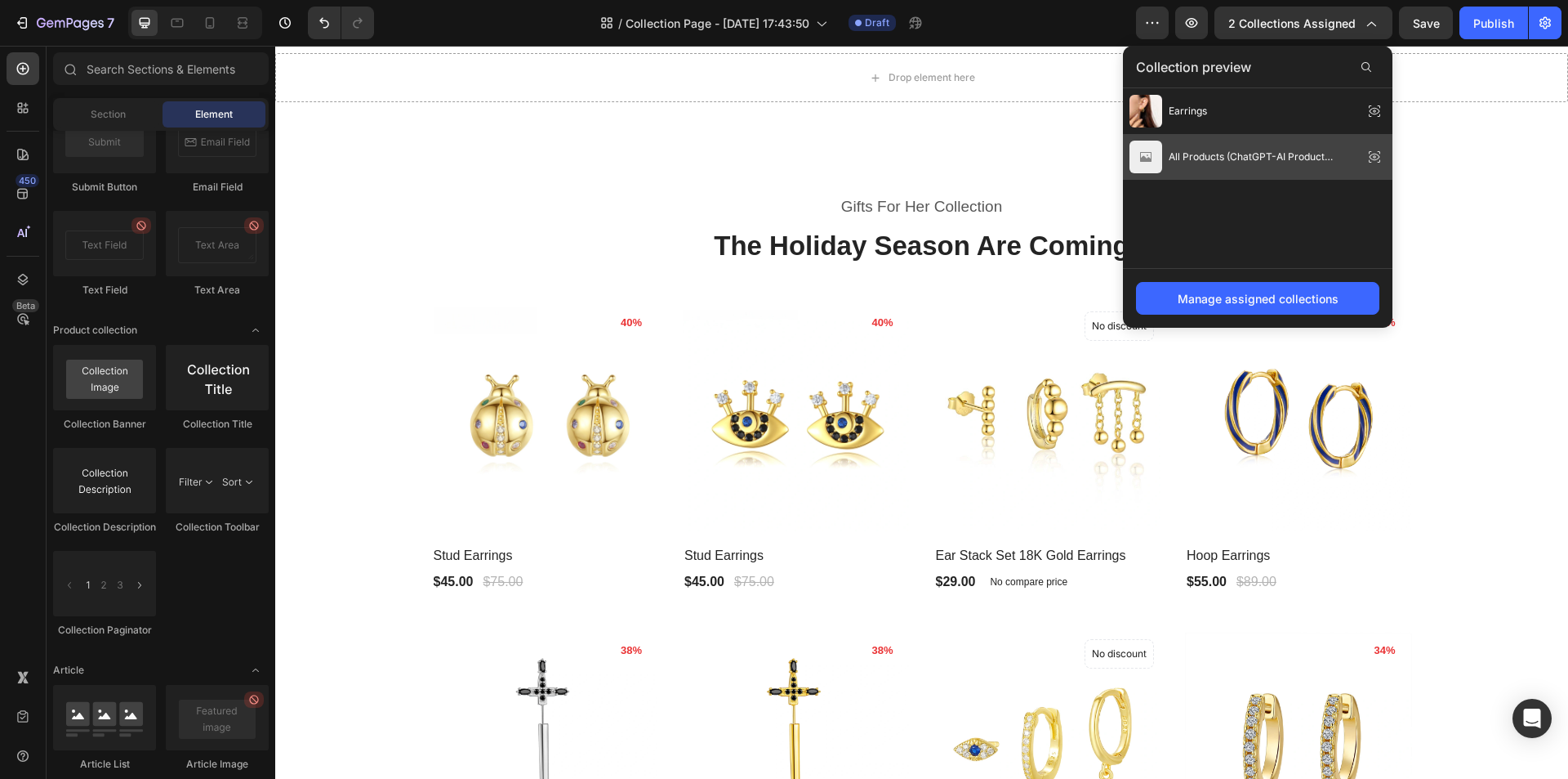
click at [1208, 162] on span "All Products (ChatGPT-AI Product Description)" at bounding box center [1262, 157] width 188 height 15
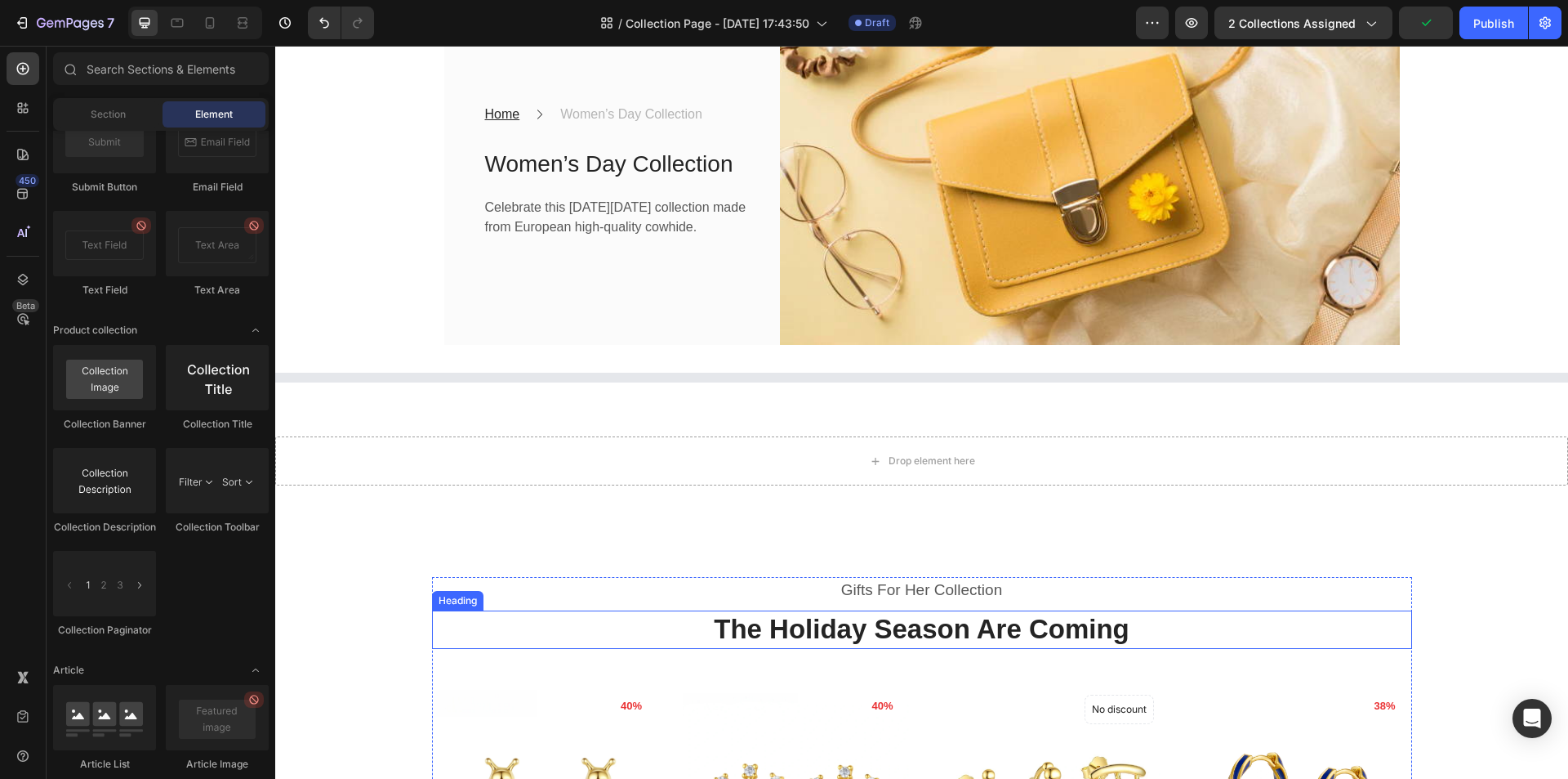
scroll to position [245, 0]
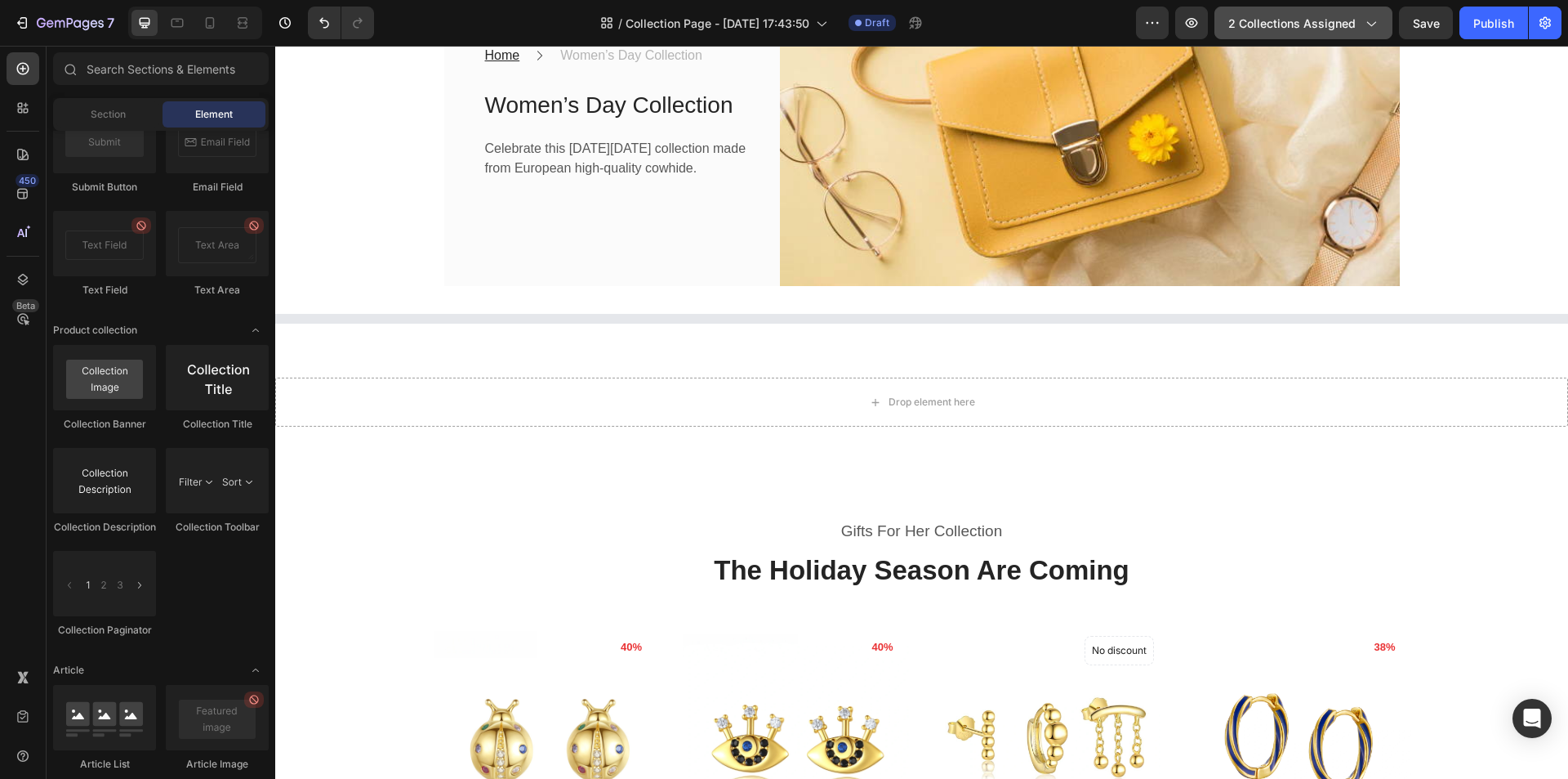
click at [1284, 25] on span "2 collections assigned" at bounding box center [1292, 24] width 128 height 17
click at [1308, 20] on span "2 collections assigned" at bounding box center [1292, 24] width 128 height 17
click at [1371, 19] on icon "button" at bounding box center [1370, 23] width 16 height 16
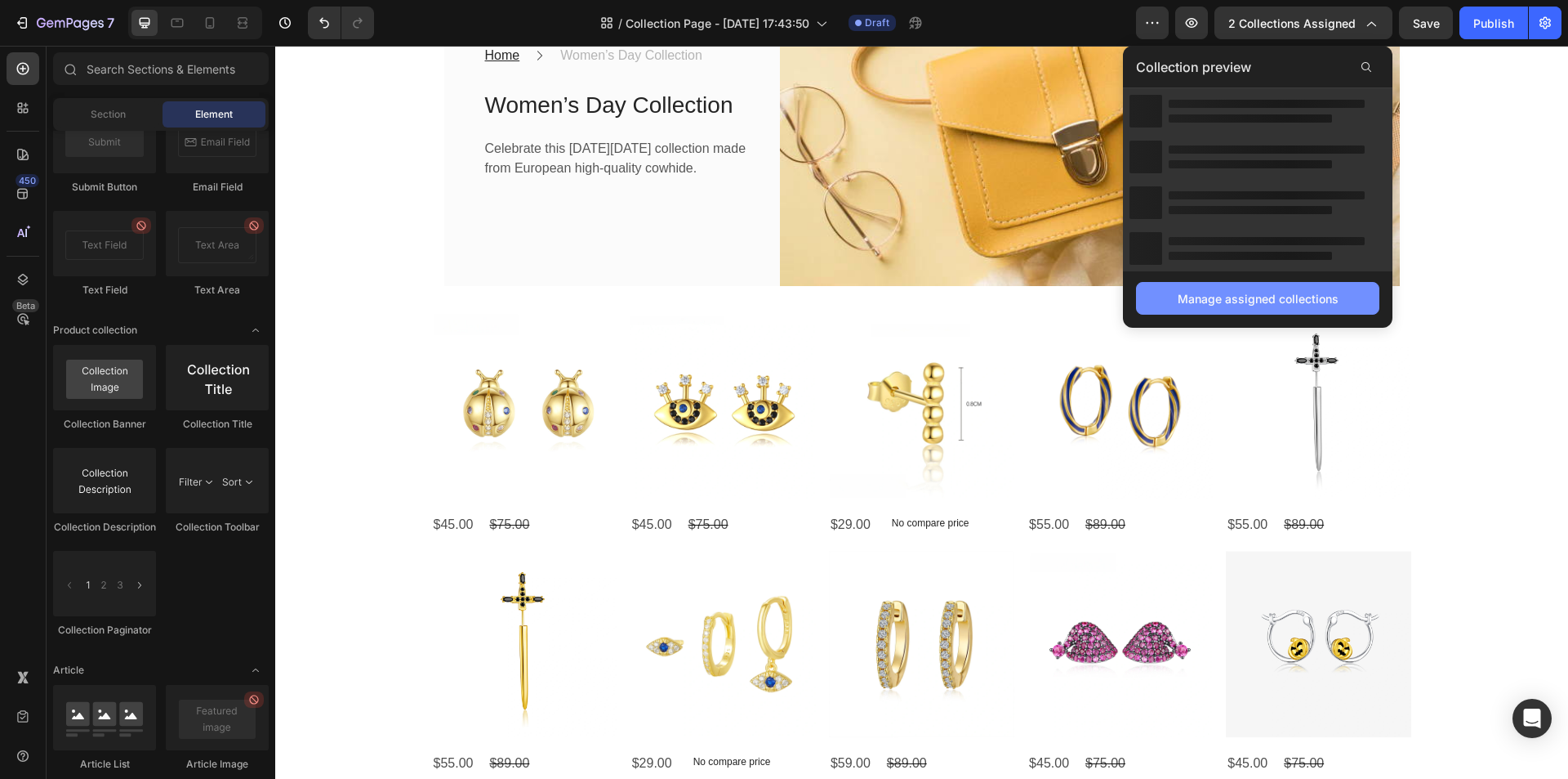
click at [1183, 302] on div "Manage assigned collections" at bounding box center [1258, 298] width 161 height 17
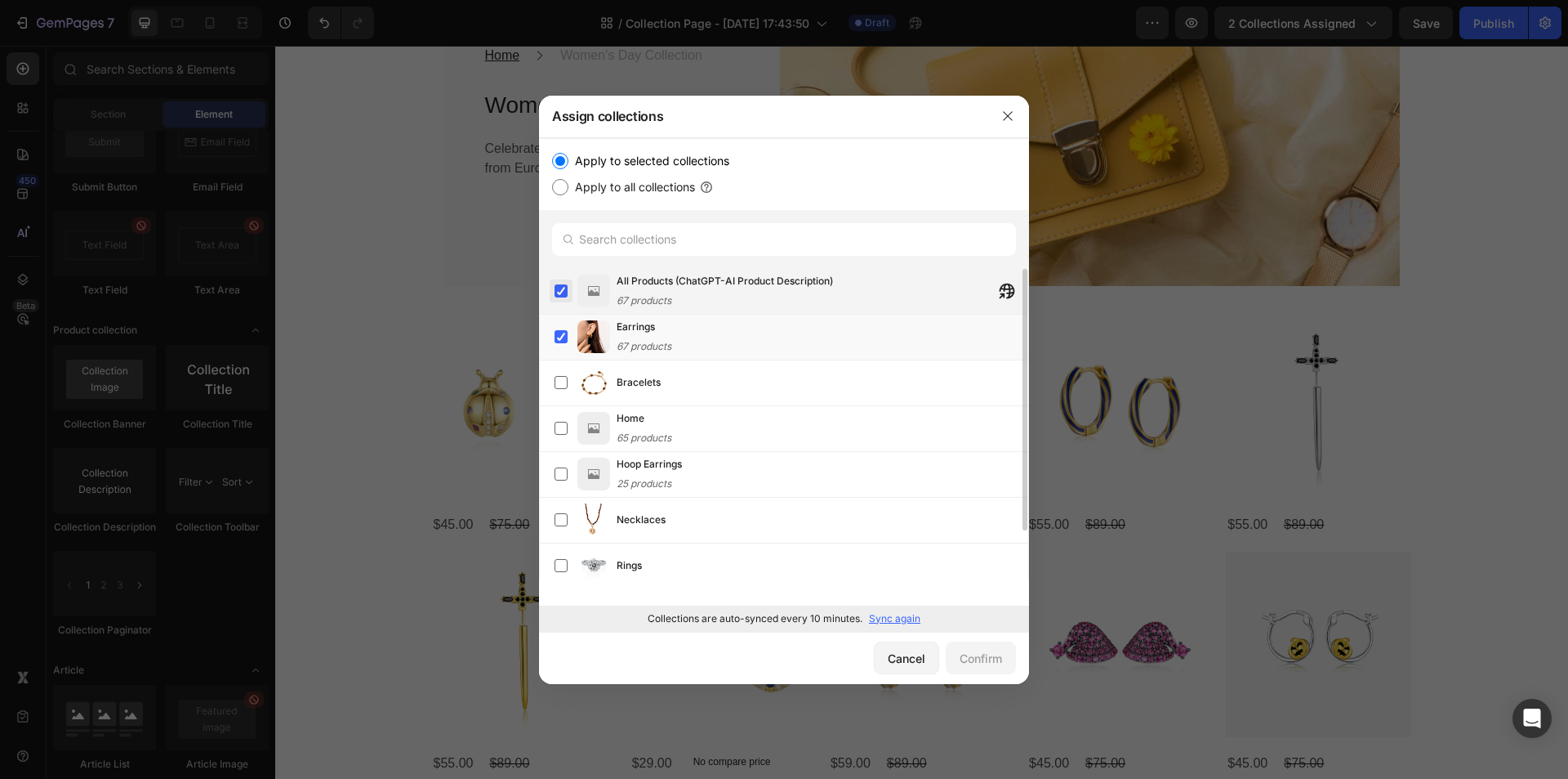
click at [559, 289] on label at bounding box center [561, 291] width 13 height 13
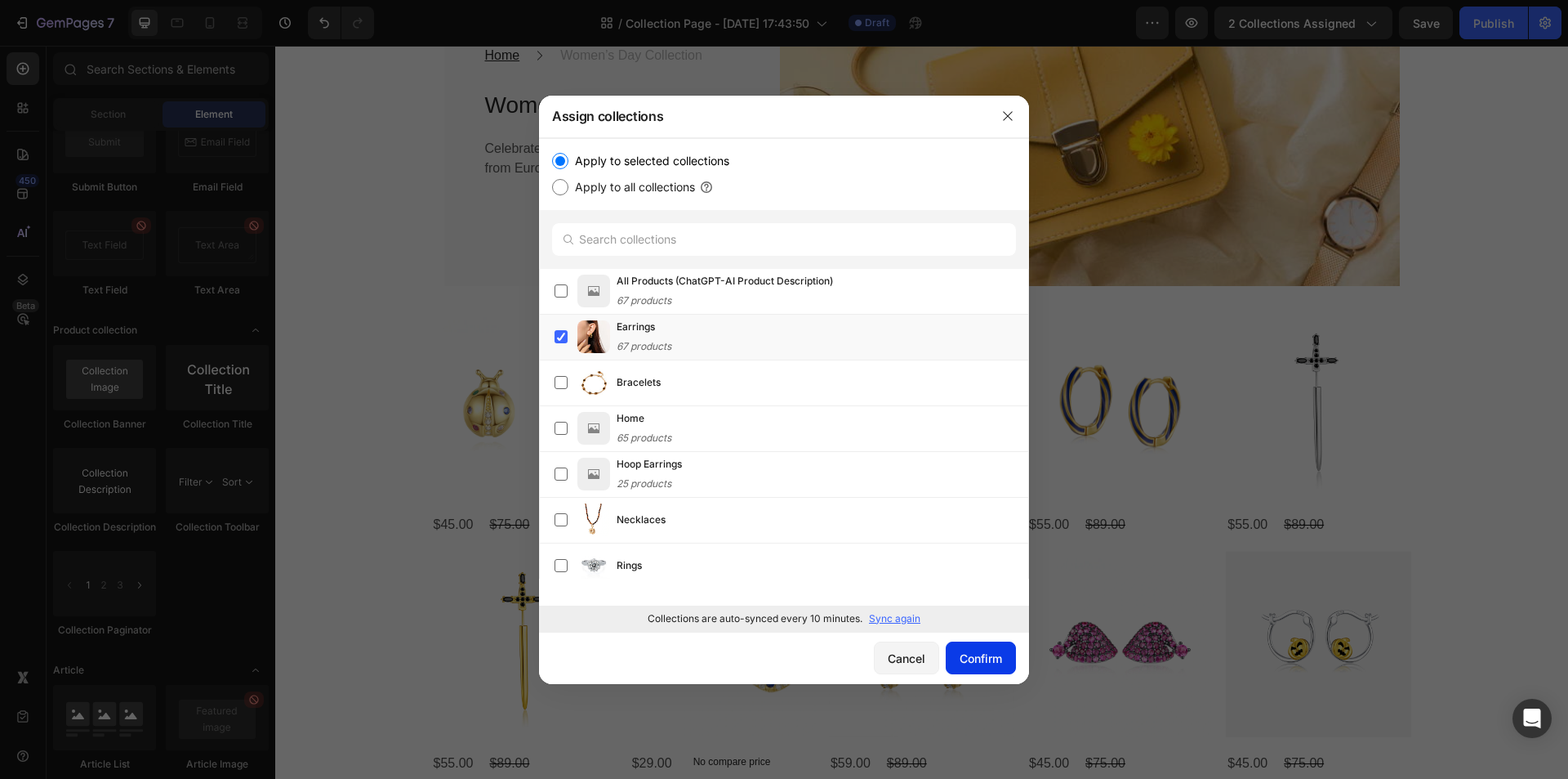
click at [985, 664] on div "Confirm" at bounding box center [981, 658] width 43 height 17
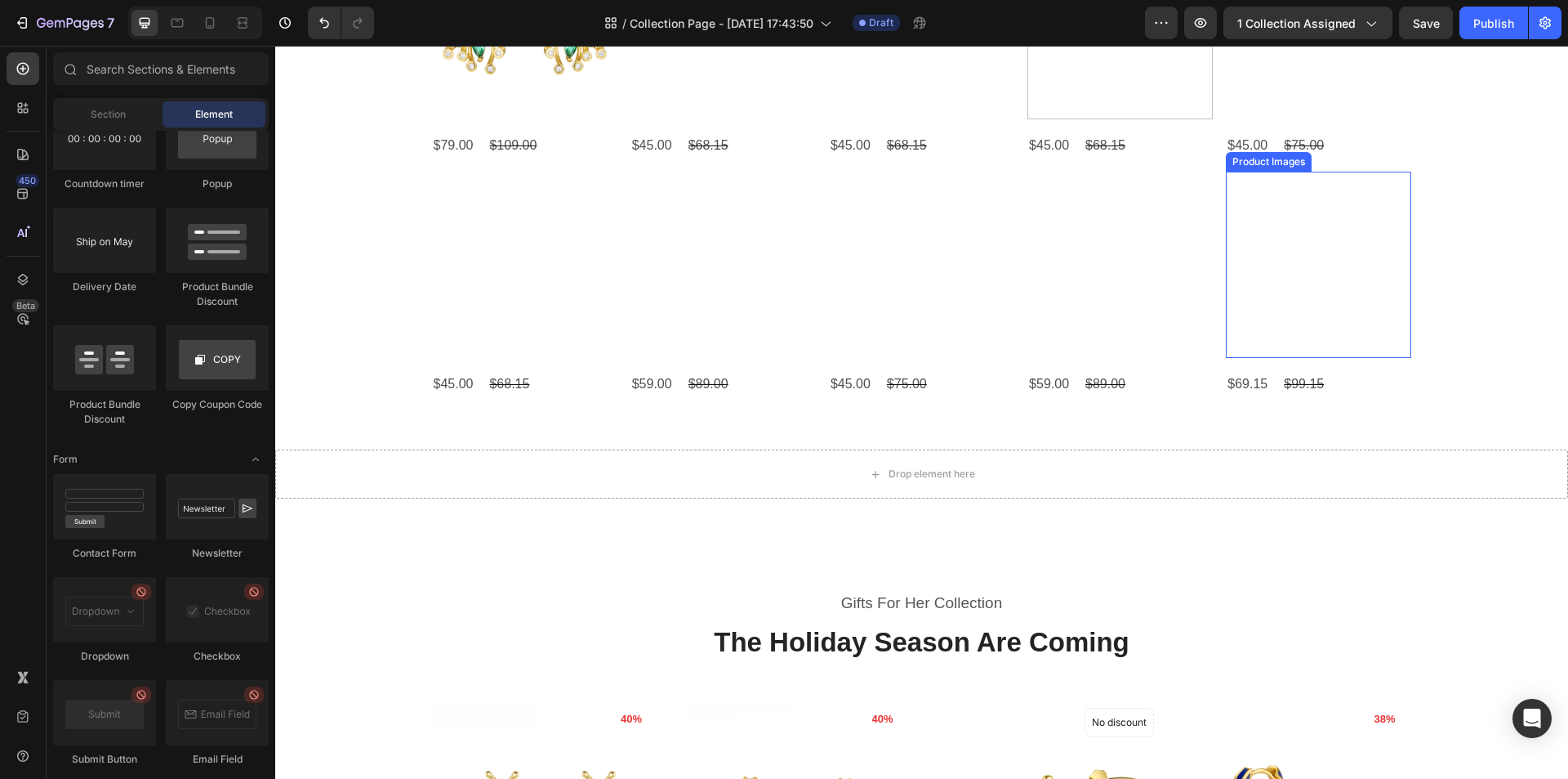
scroll to position [2370, 0]
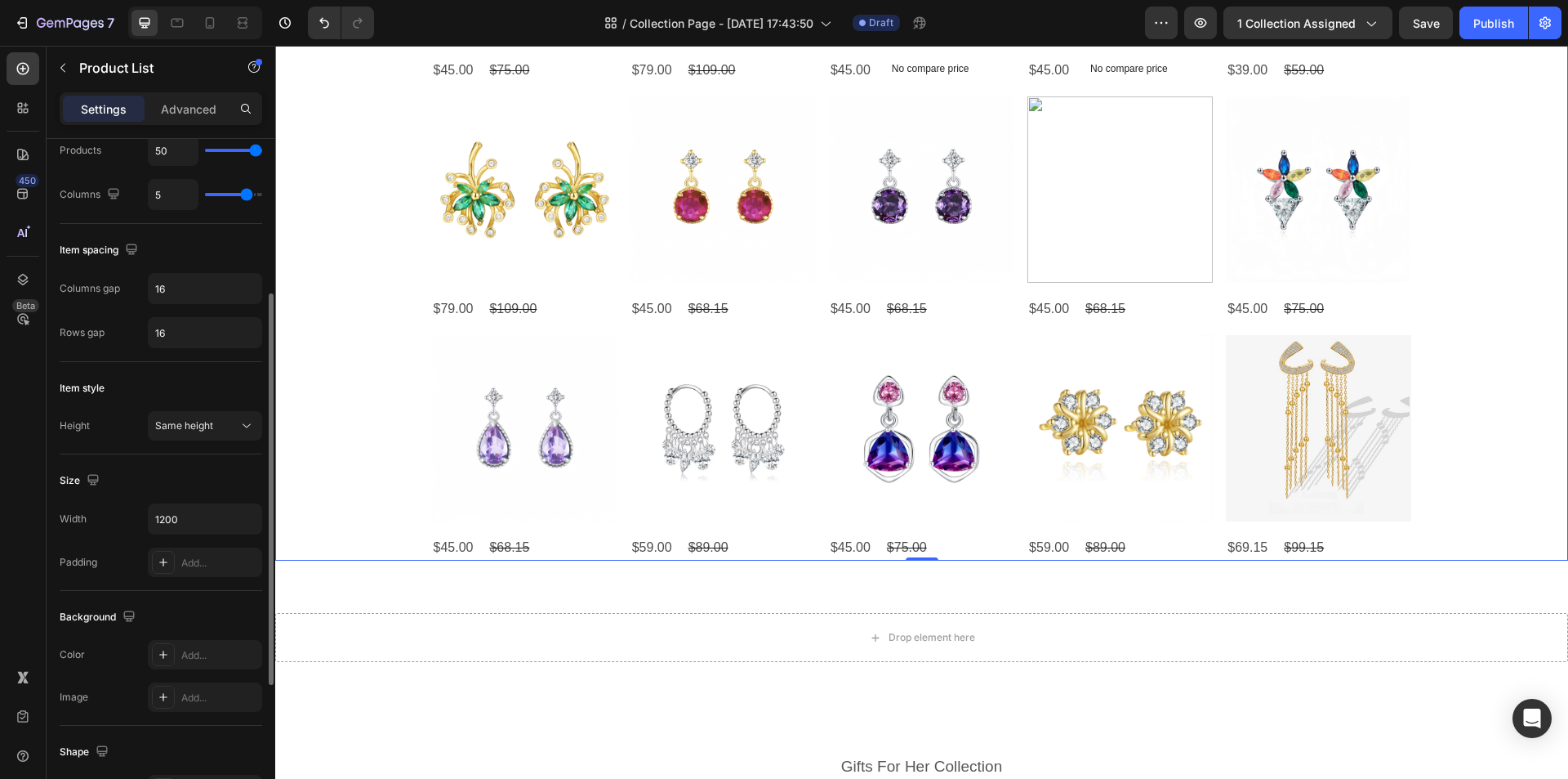
scroll to position [107, 0]
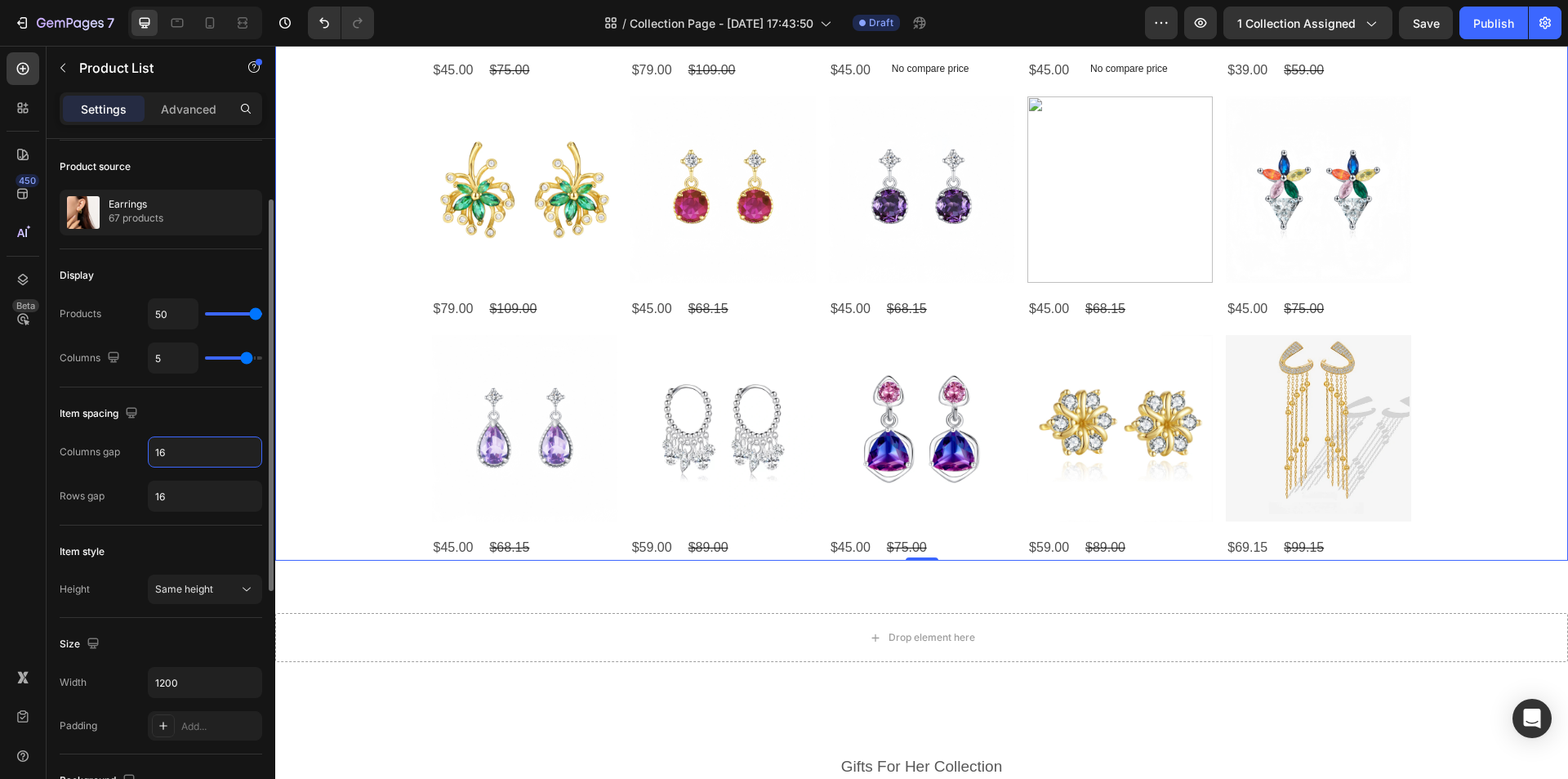
click at [192, 454] on input "16" at bounding box center [205, 451] width 113 height 29
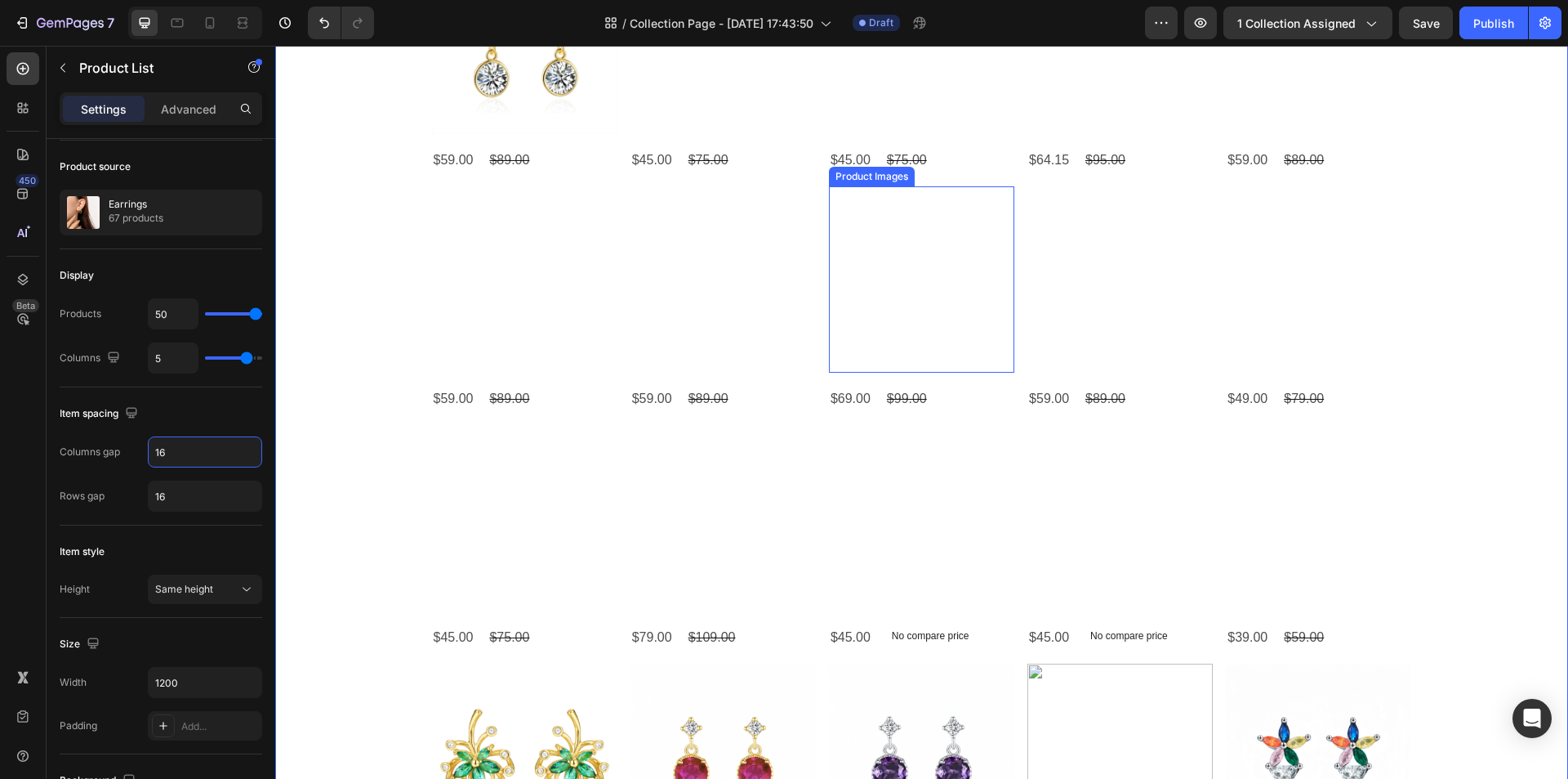
scroll to position [1634, 0]
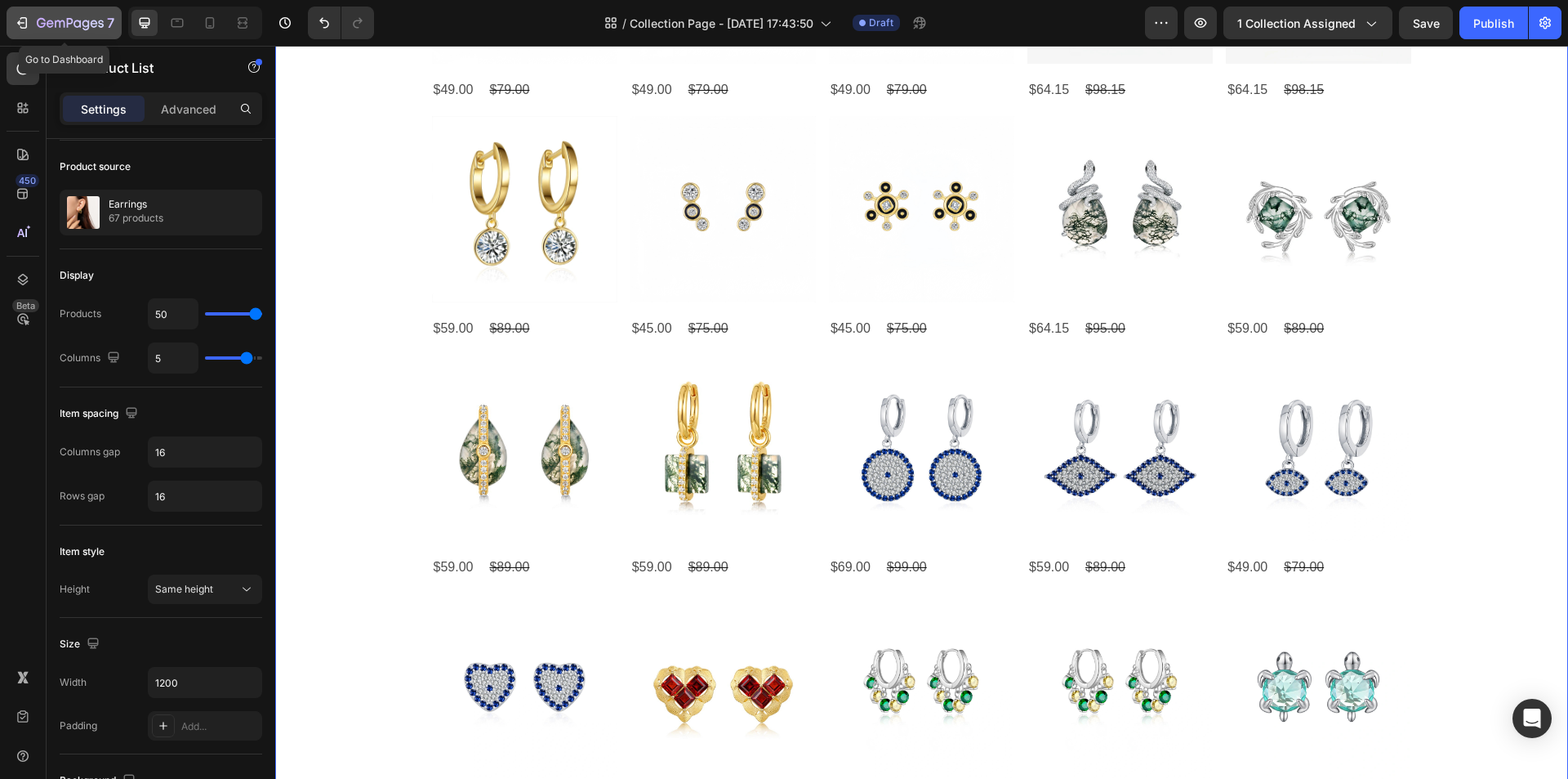
click at [36, 18] on div "7" at bounding box center [65, 23] width 101 height 19
